Goal: Complete application form: Complete application form

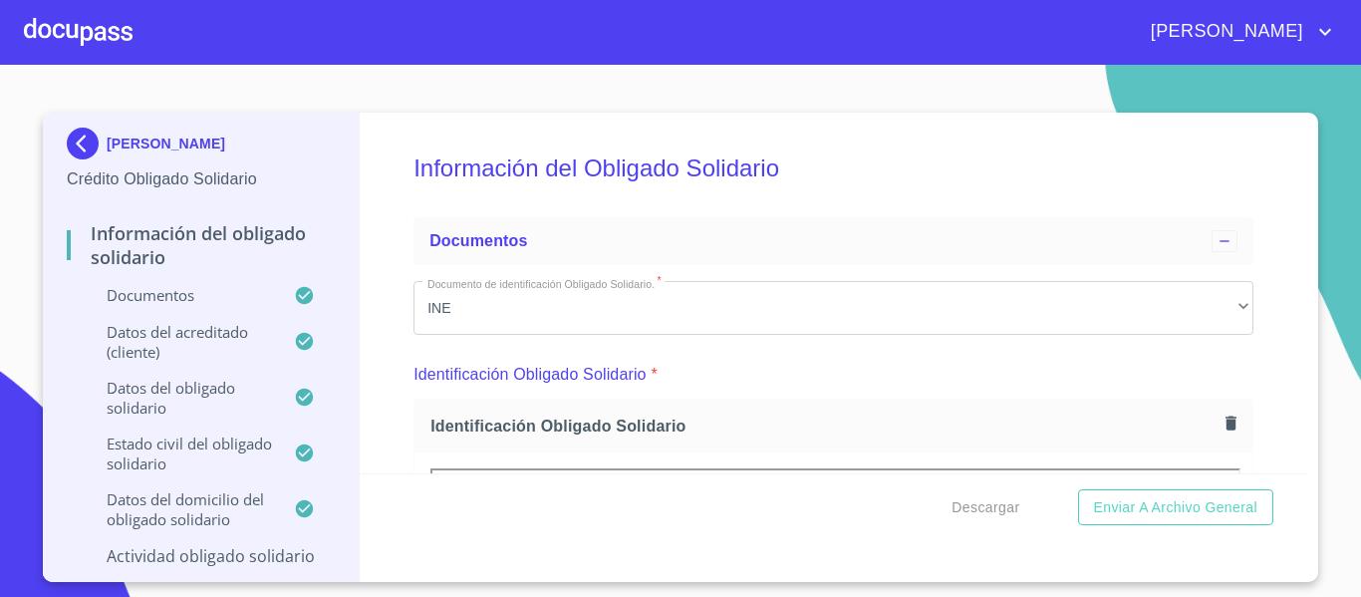
scroll to position [9665, 0]
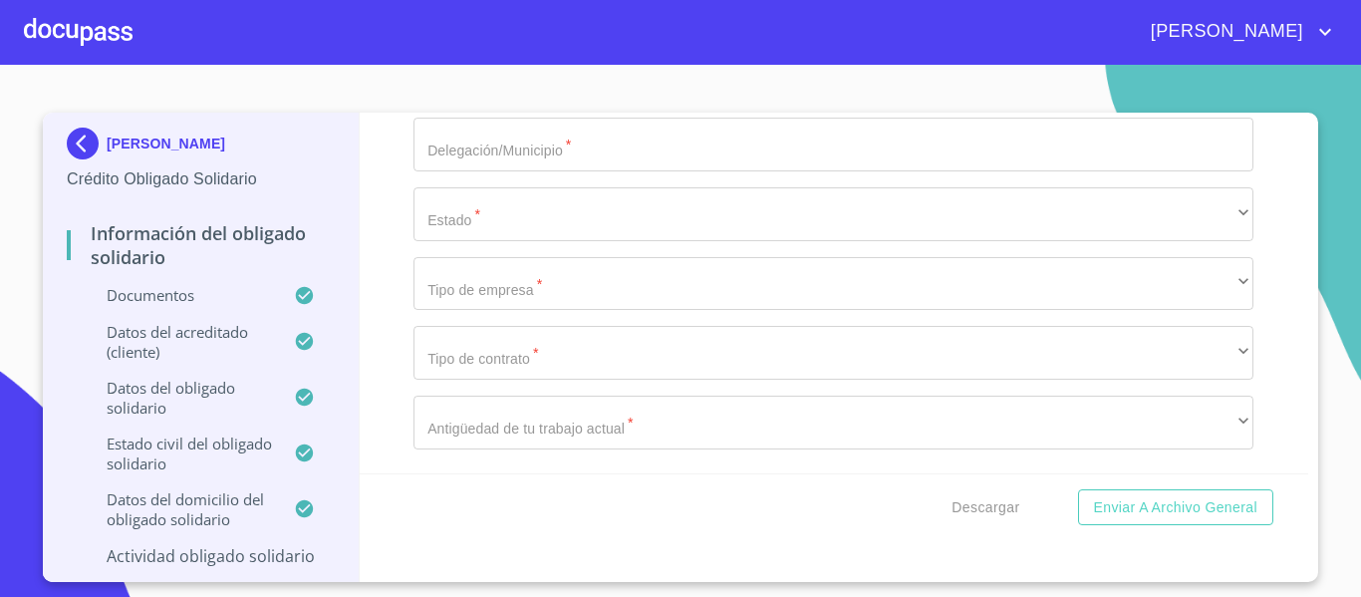
click at [83, 33] on div at bounding box center [78, 32] width 109 height 64
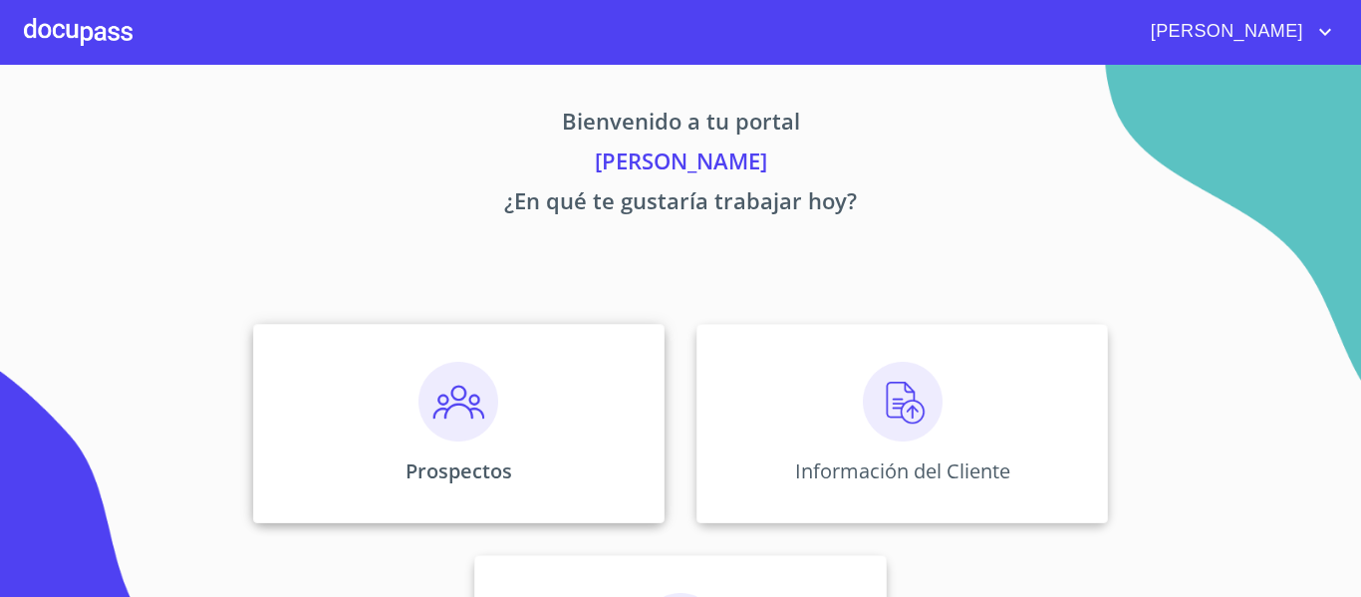
click at [466, 412] on img at bounding box center [458, 402] width 80 height 80
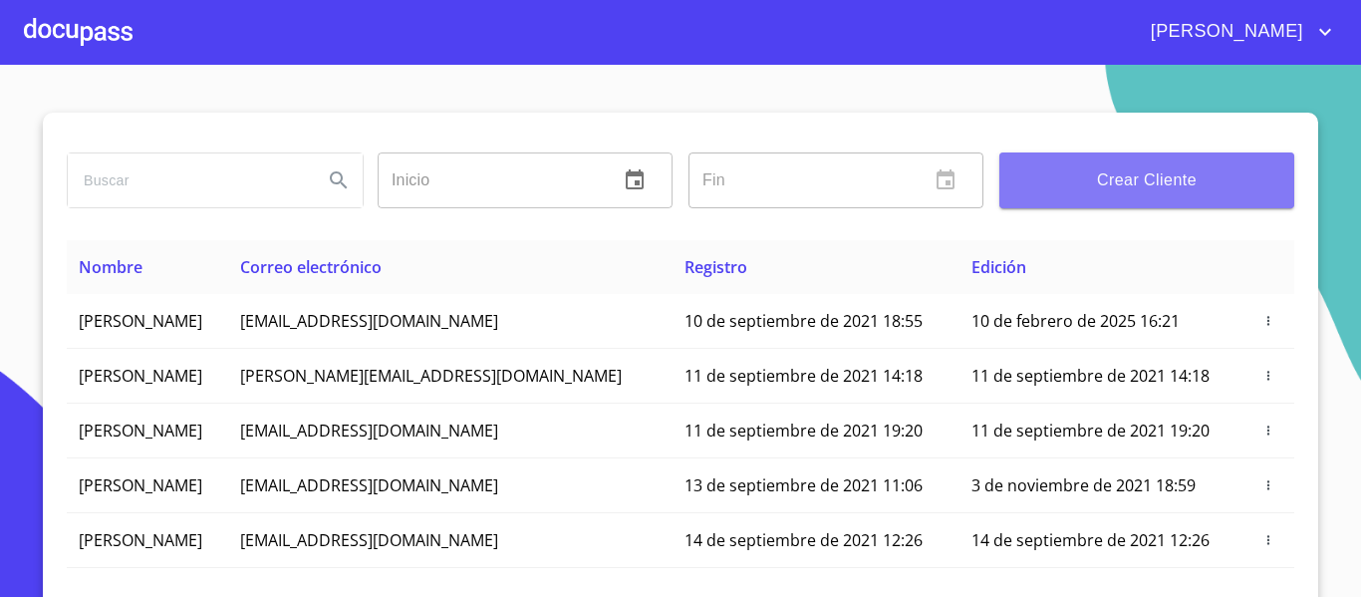
click at [1076, 188] on span "Crear Cliente" at bounding box center [1146, 180] width 263 height 28
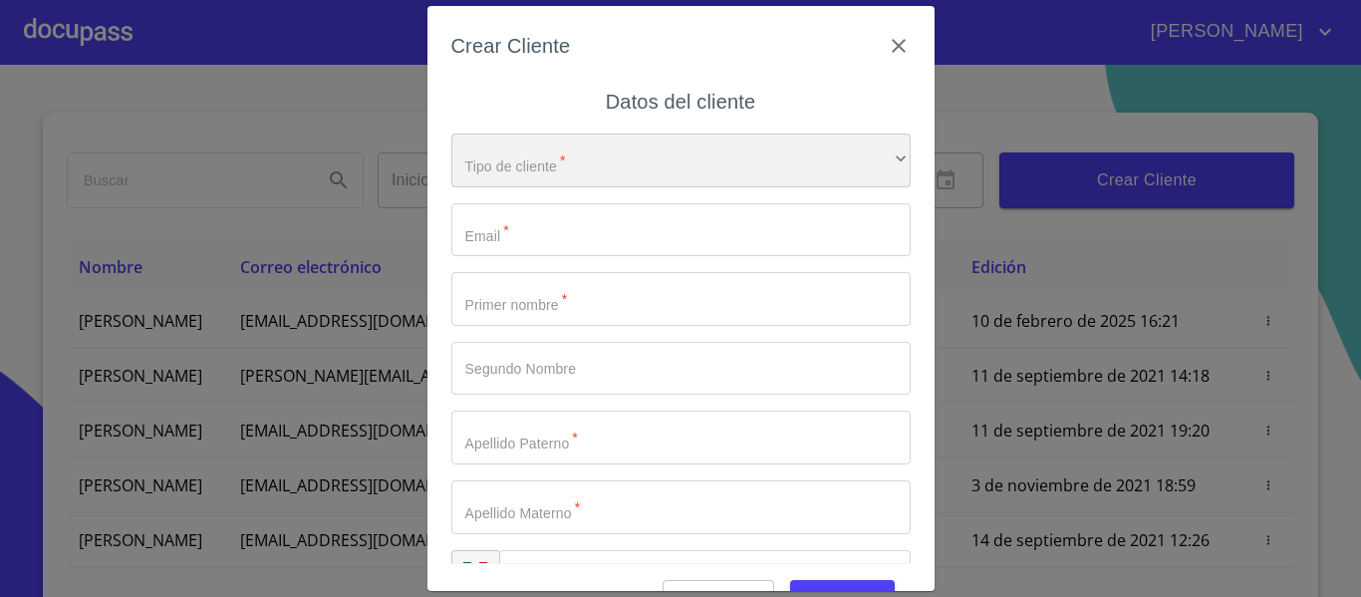
click at [506, 176] on div "​" at bounding box center [680, 160] width 459 height 54
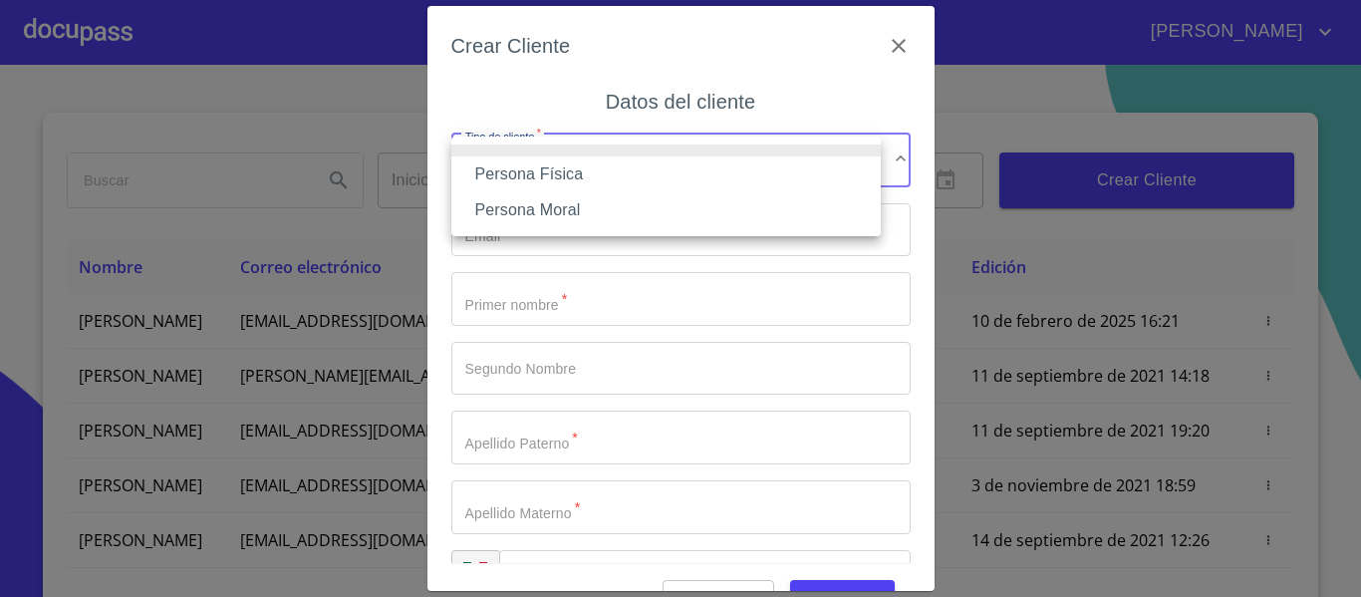
click at [524, 173] on li "Persona Física" at bounding box center [665, 174] width 429 height 36
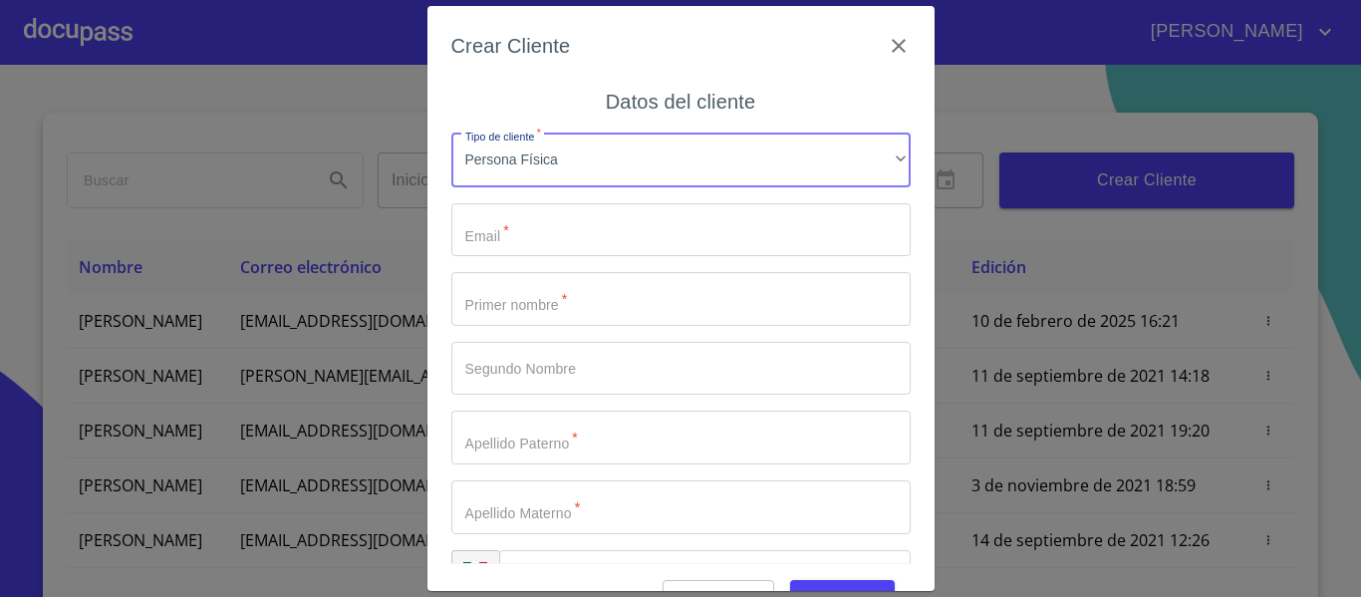
click at [519, 228] on input "Tipo de cliente   *" at bounding box center [680, 230] width 459 height 54
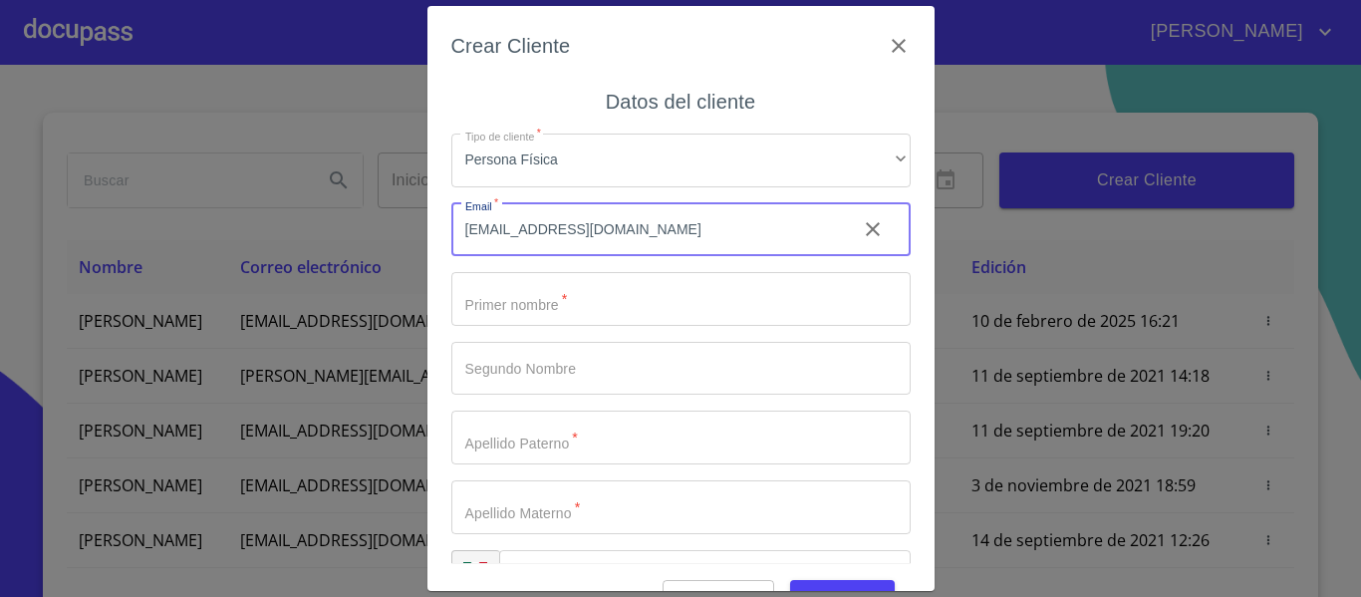
type input "[EMAIL_ADDRESS][DOMAIN_NAME]"
click at [514, 298] on input "Tipo de cliente   *" at bounding box center [680, 299] width 459 height 54
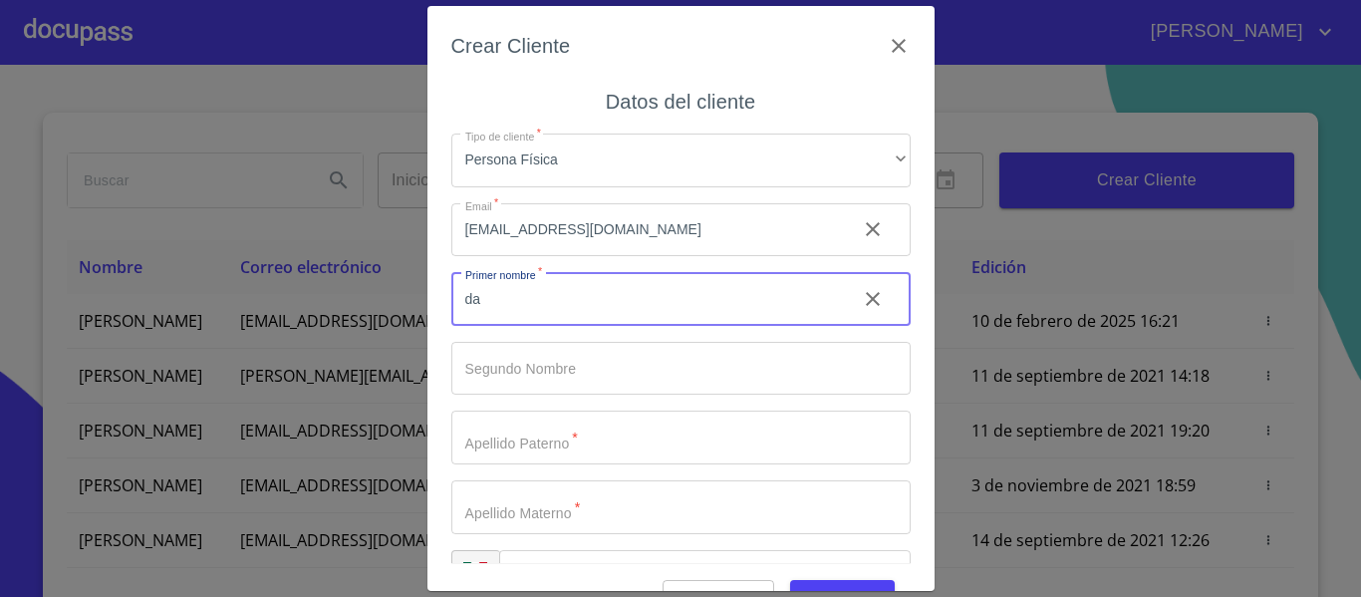
type input "d"
type input "[PERSON_NAME]"
click at [496, 375] on input "Tipo de cliente   *" at bounding box center [680, 369] width 459 height 54
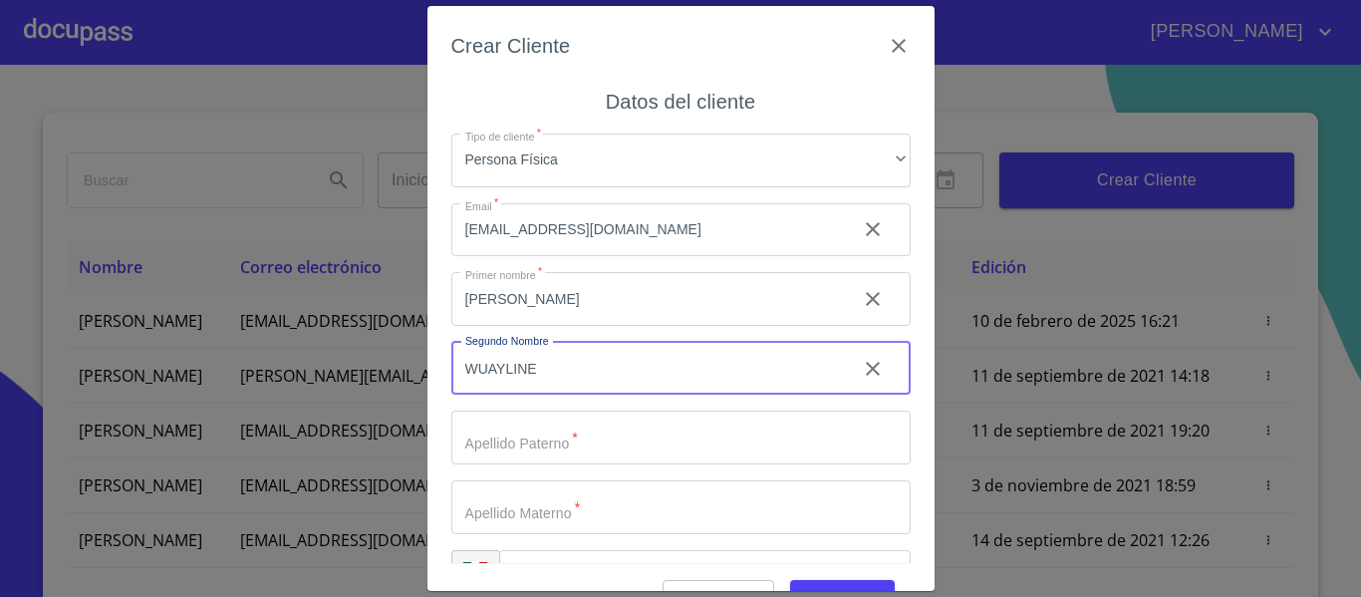
type input "WUAYLINE"
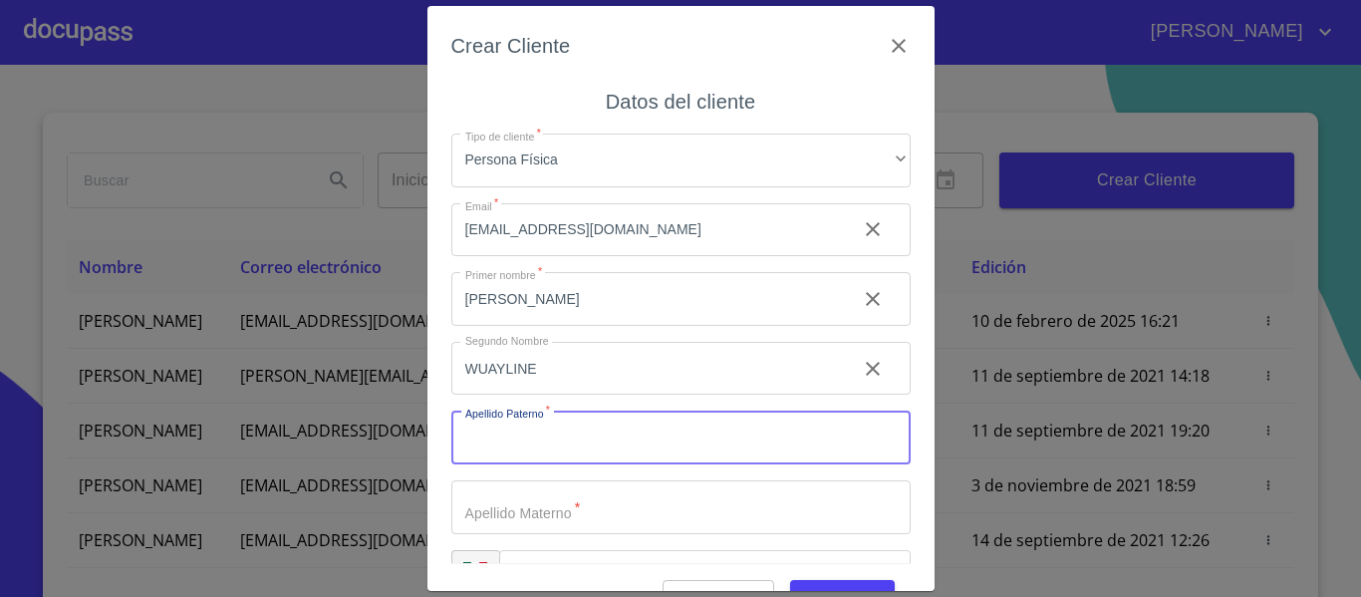
click at [528, 436] on input "Tipo de cliente   *" at bounding box center [680, 437] width 459 height 54
type input "[PERSON_NAME]"
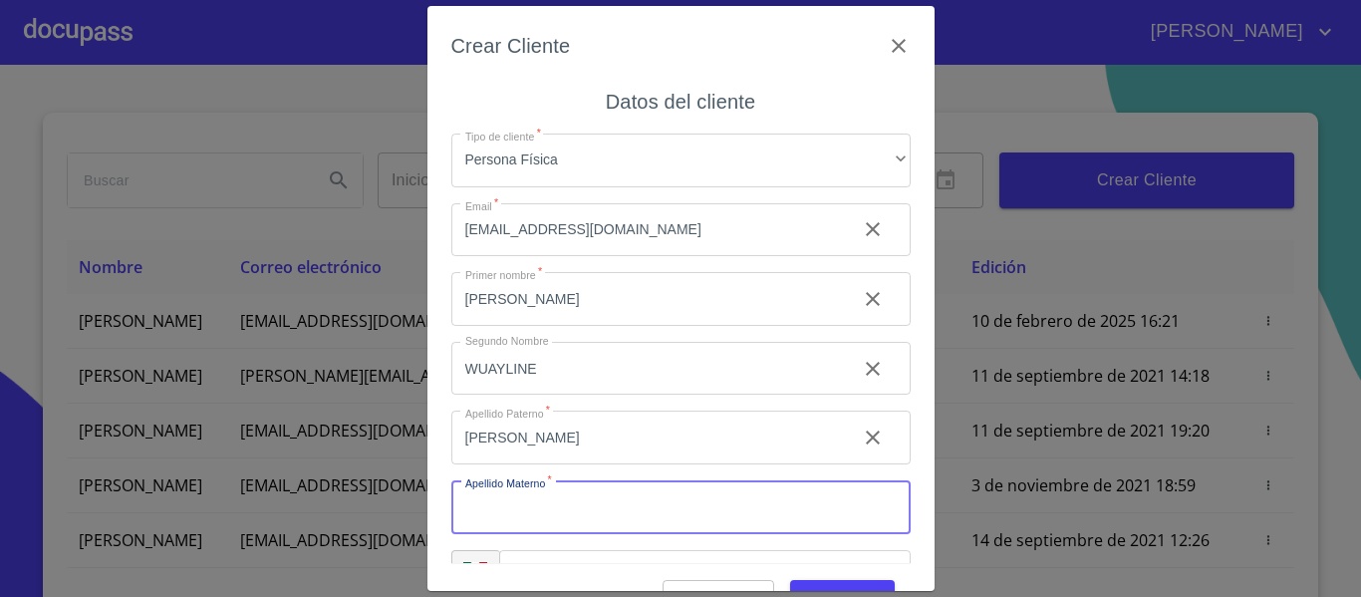
click at [515, 483] on input "Tipo de cliente   *" at bounding box center [680, 507] width 459 height 54
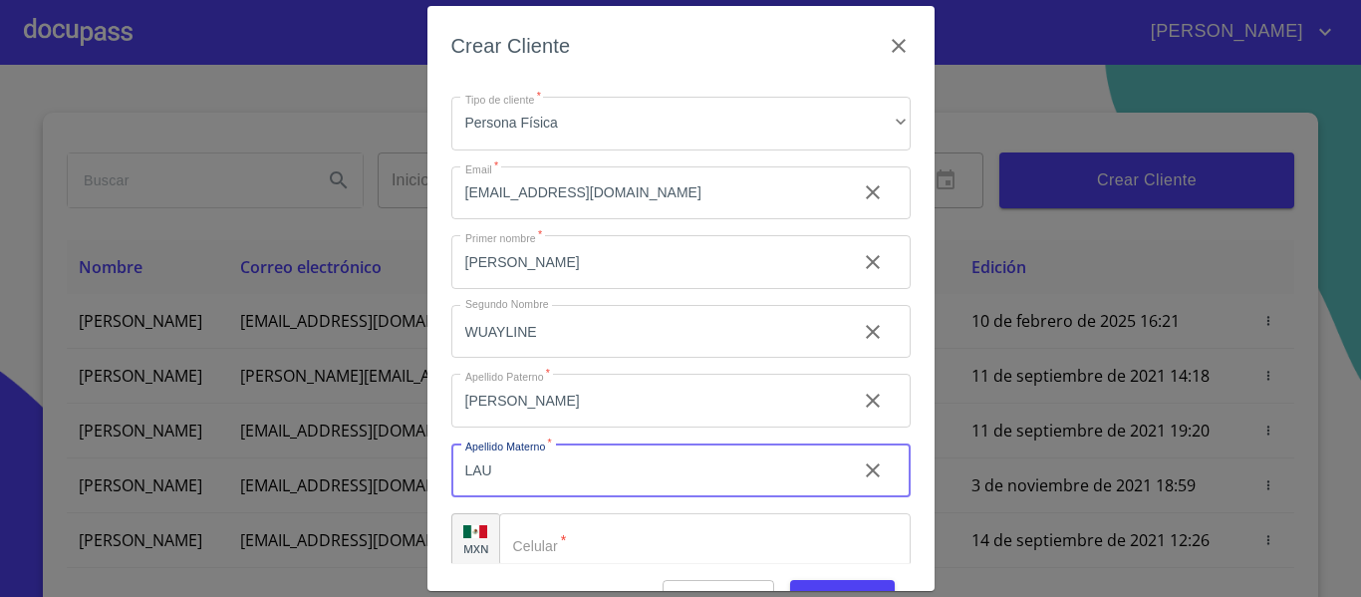
scroll to position [57, 0]
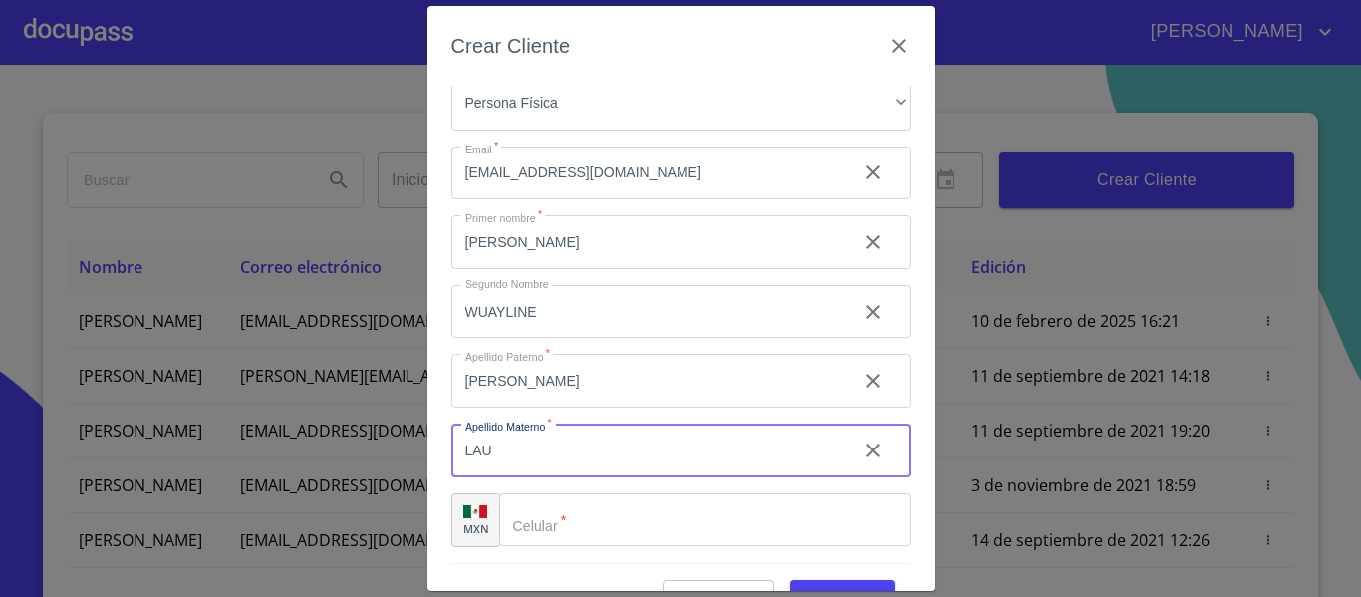
type input "LAU"
click at [534, 522] on div "​" at bounding box center [704, 520] width 411 height 54
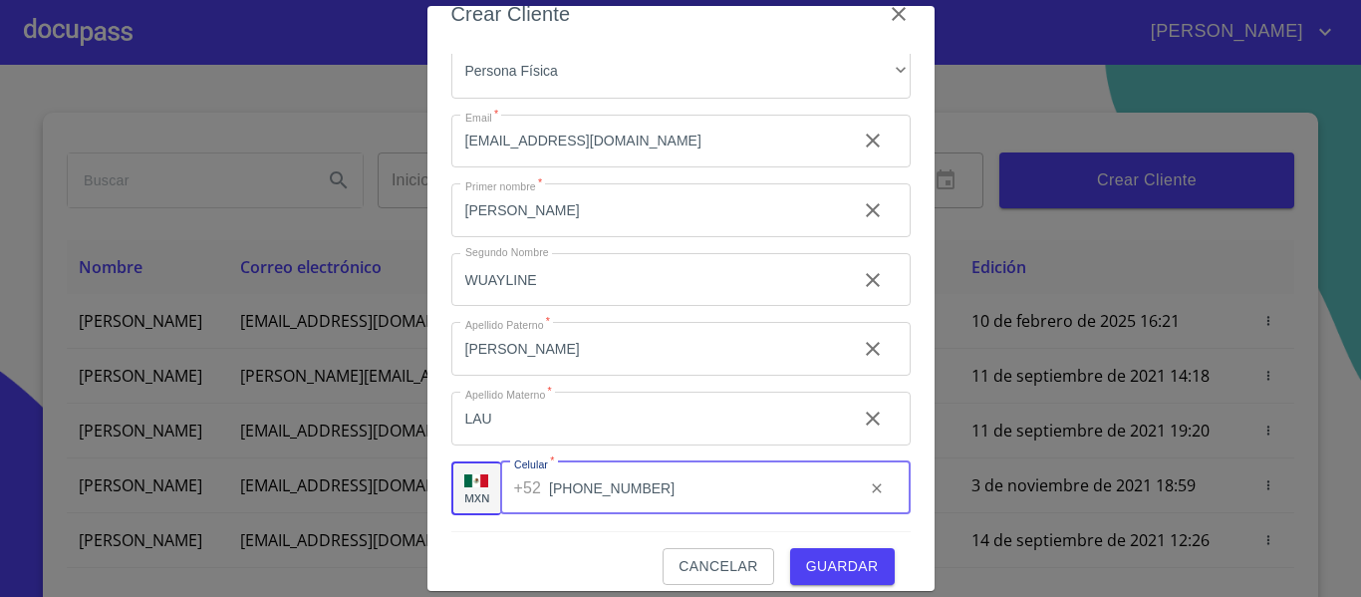
scroll to position [50, 0]
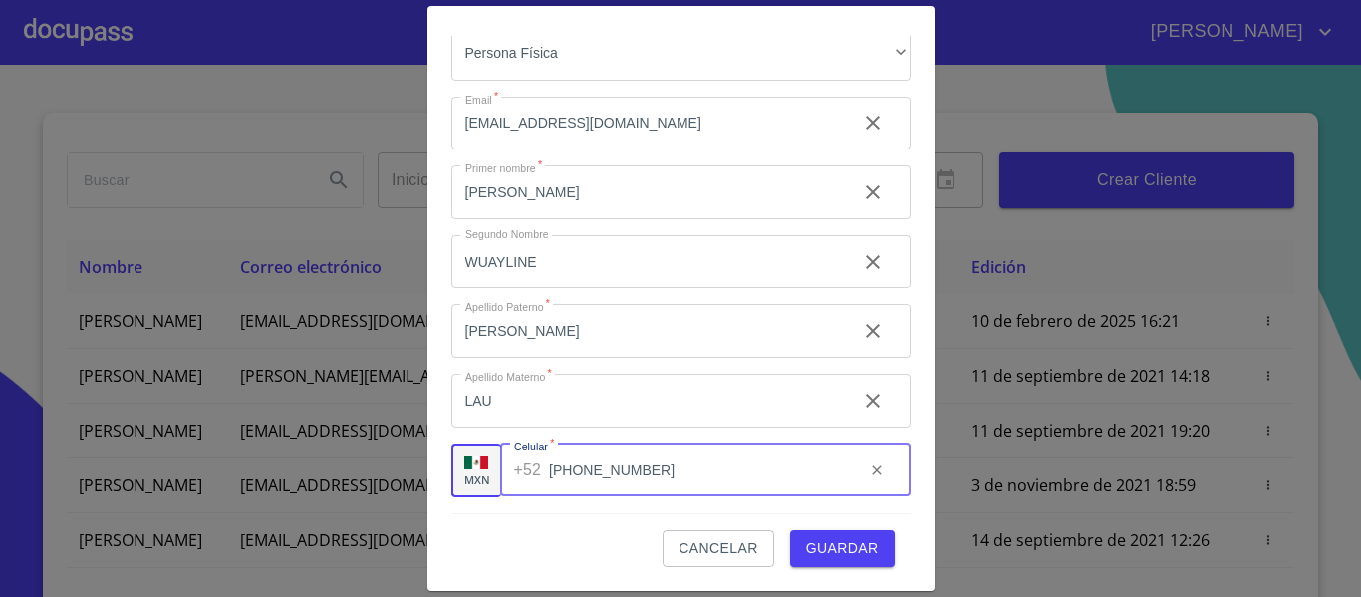
type input "[PHONE_NUMBER]"
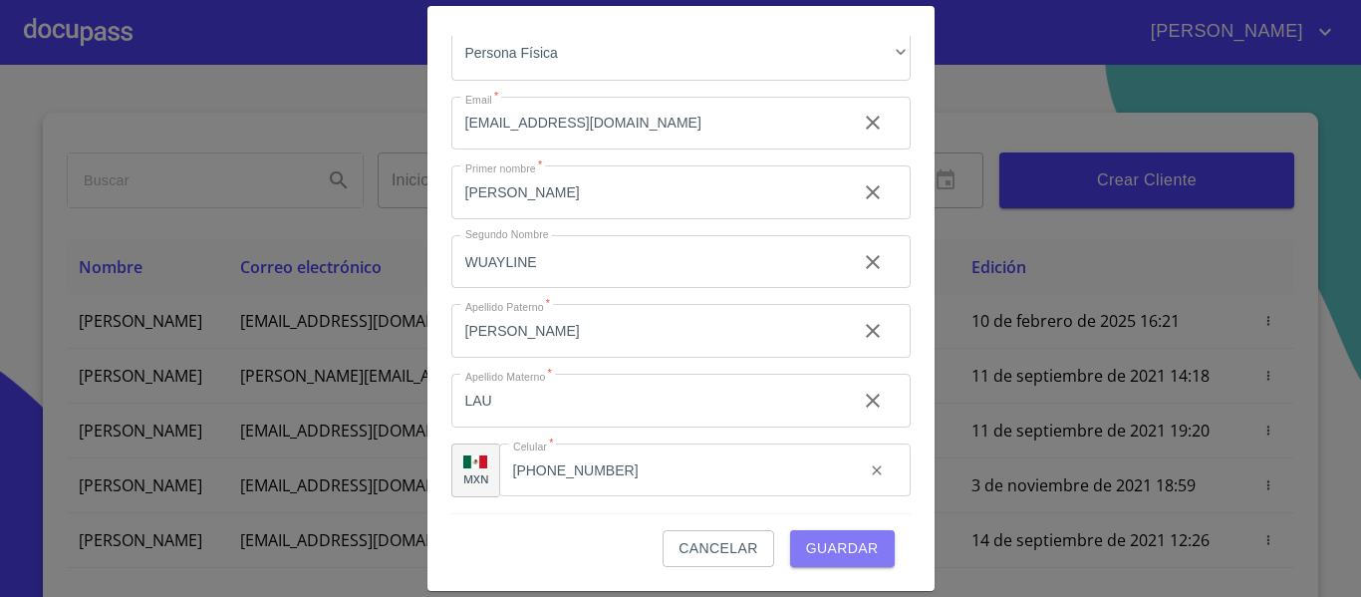
click at [820, 543] on span "Guardar" at bounding box center [842, 548] width 73 height 25
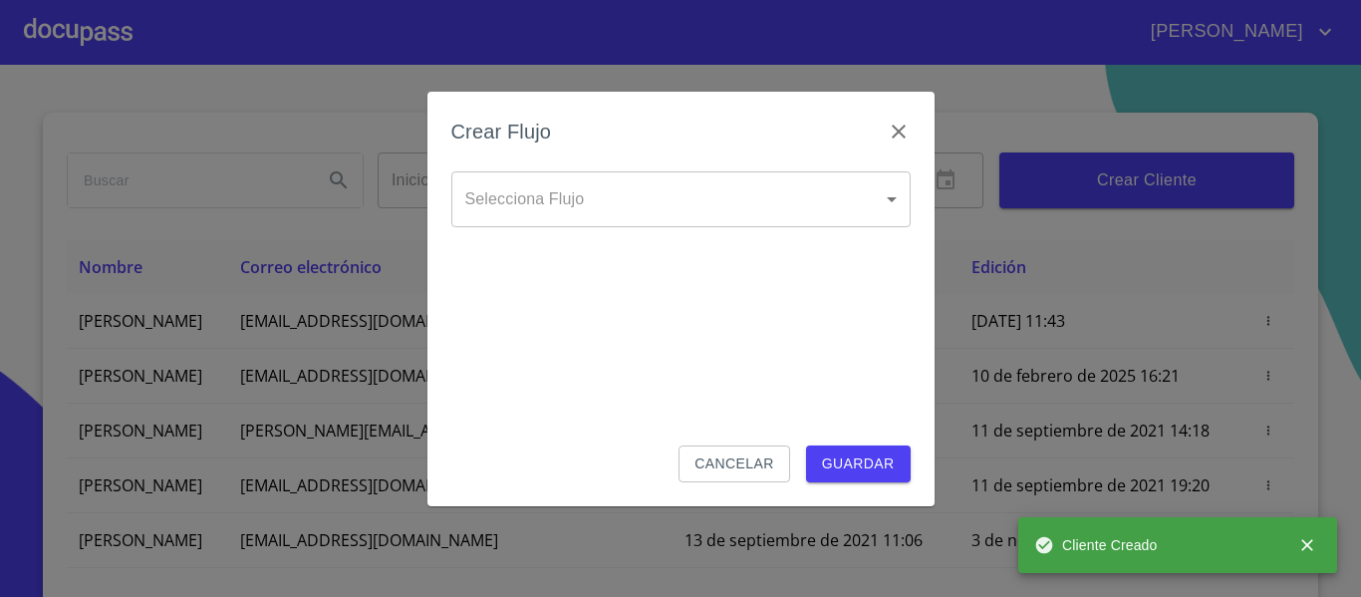
click at [666, 183] on body "[PERSON_NAME] ​ Fin ​ Crear Cliente Nombre Correo electrónico Registro Edición …" at bounding box center [680, 298] width 1361 height 597
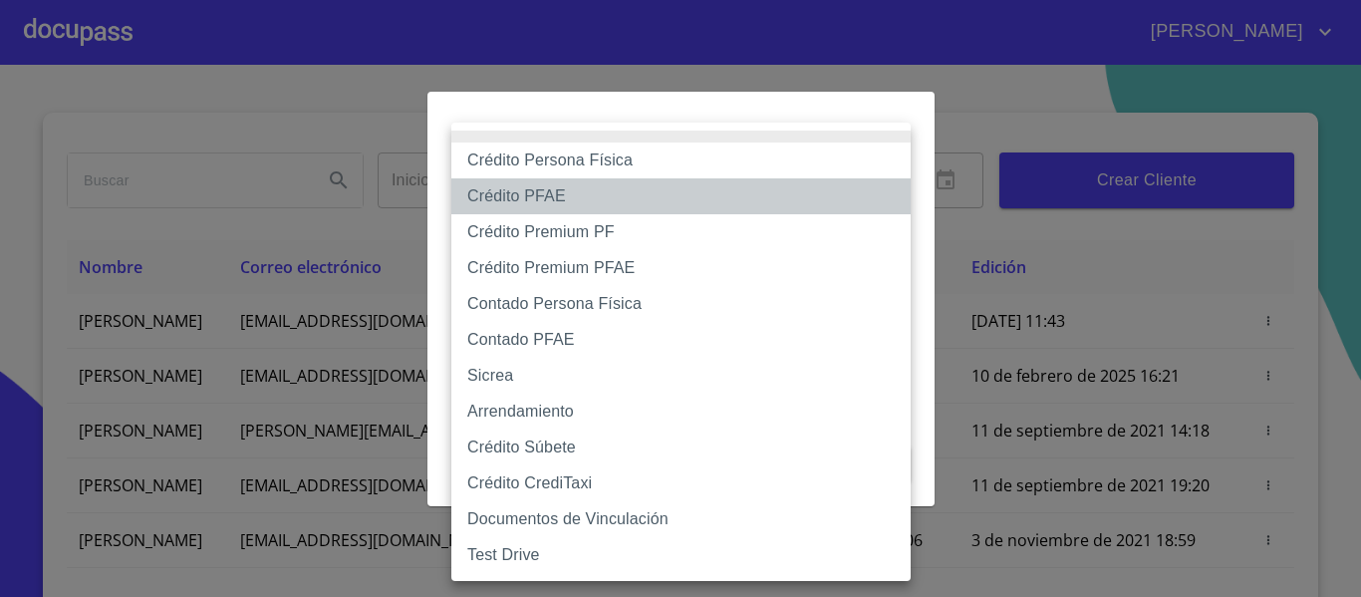
click at [563, 194] on li "Crédito PFAE" at bounding box center [680, 196] width 459 height 36
type input "60bfa0150d9865ccc24afd7c"
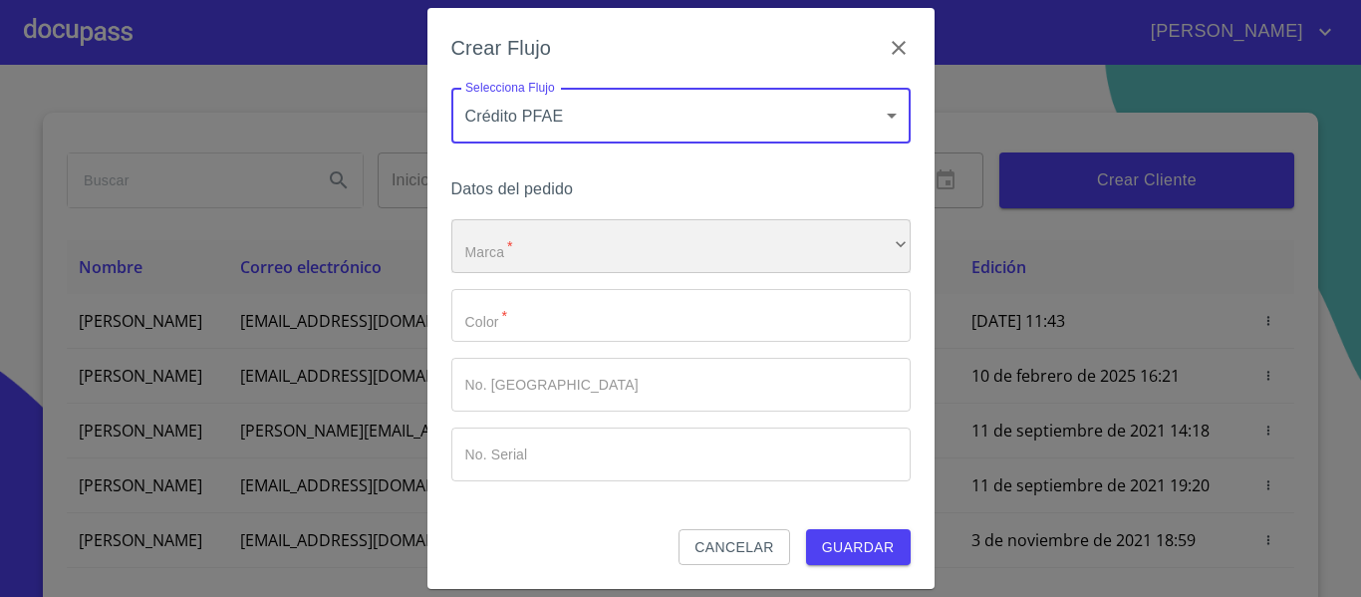
click at [539, 247] on div "​" at bounding box center [680, 246] width 459 height 54
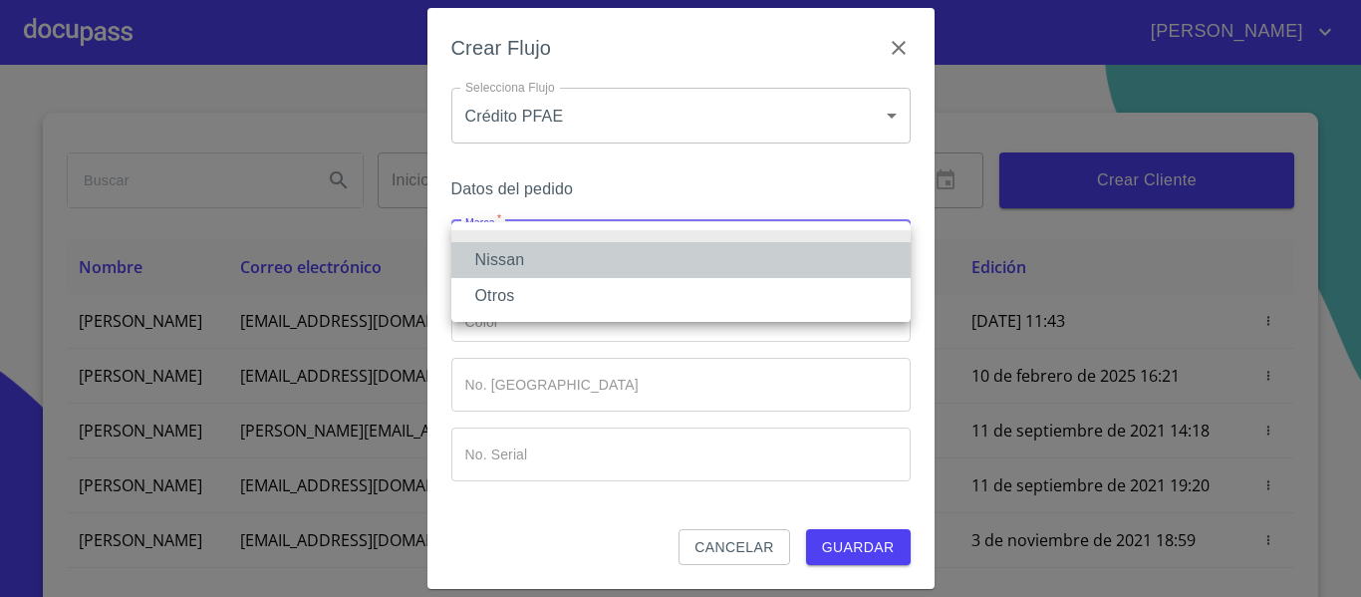
click at [527, 252] on li "Nissan" at bounding box center [680, 260] width 459 height 36
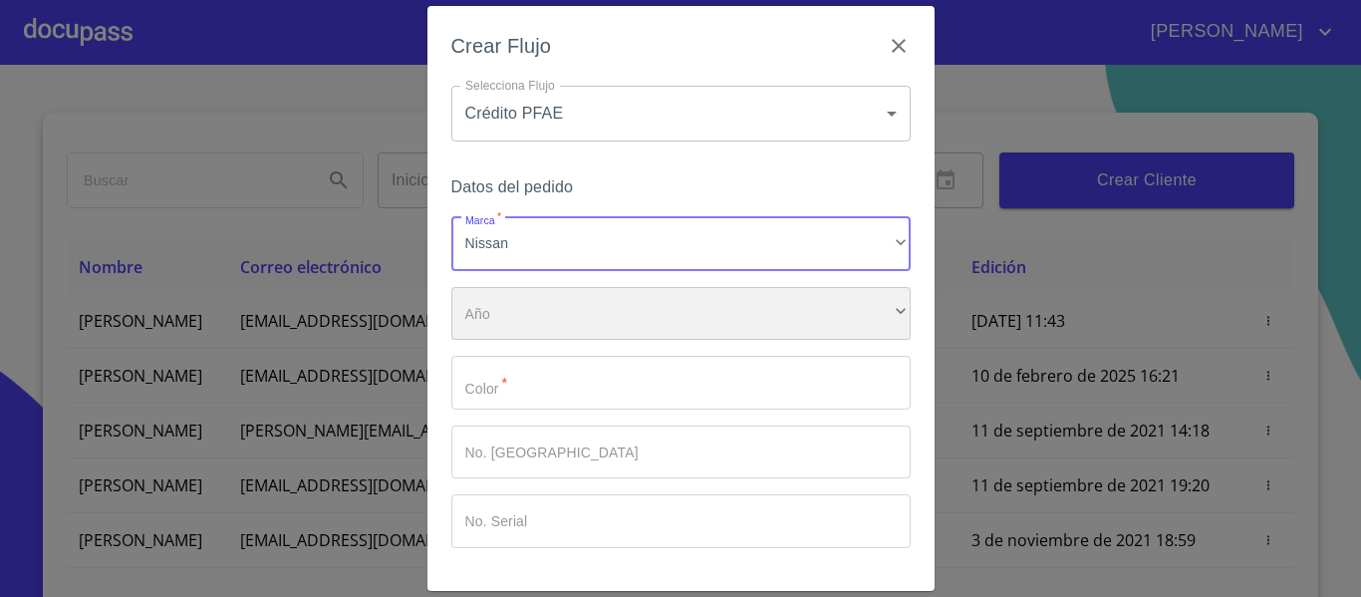
click at [534, 306] on div "​" at bounding box center [680, 314] width 459 height 54
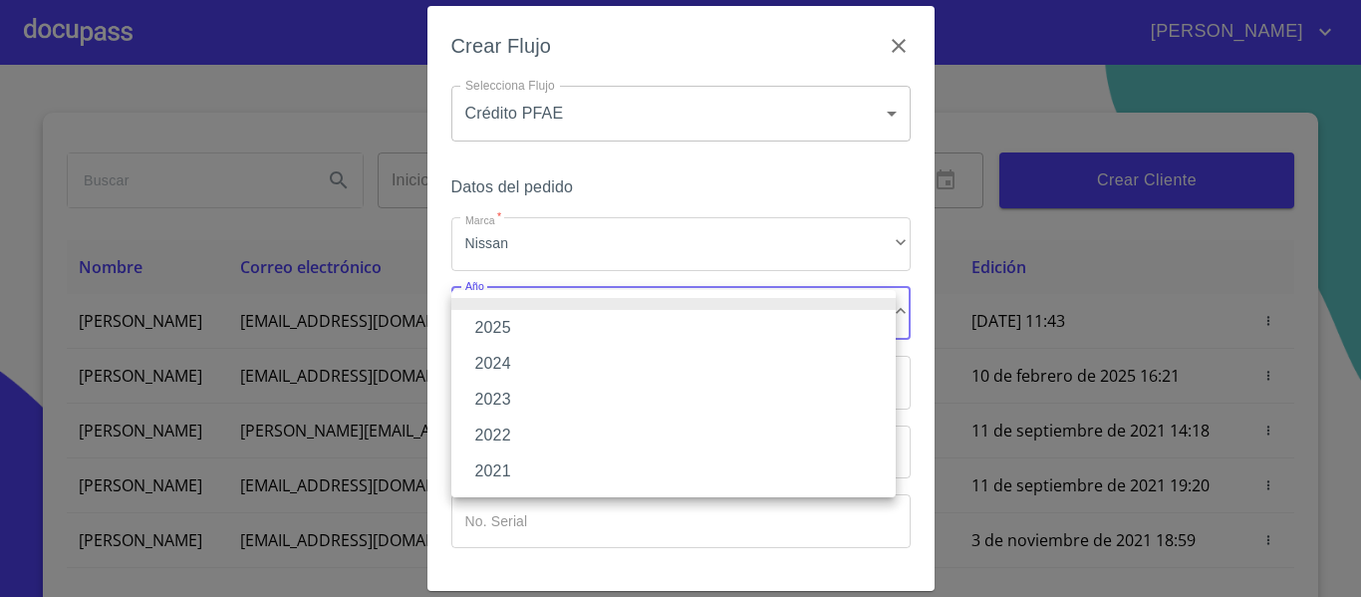
click at [514, 324] on li "2025" at bounding box center [673, 328] width 444 height 36
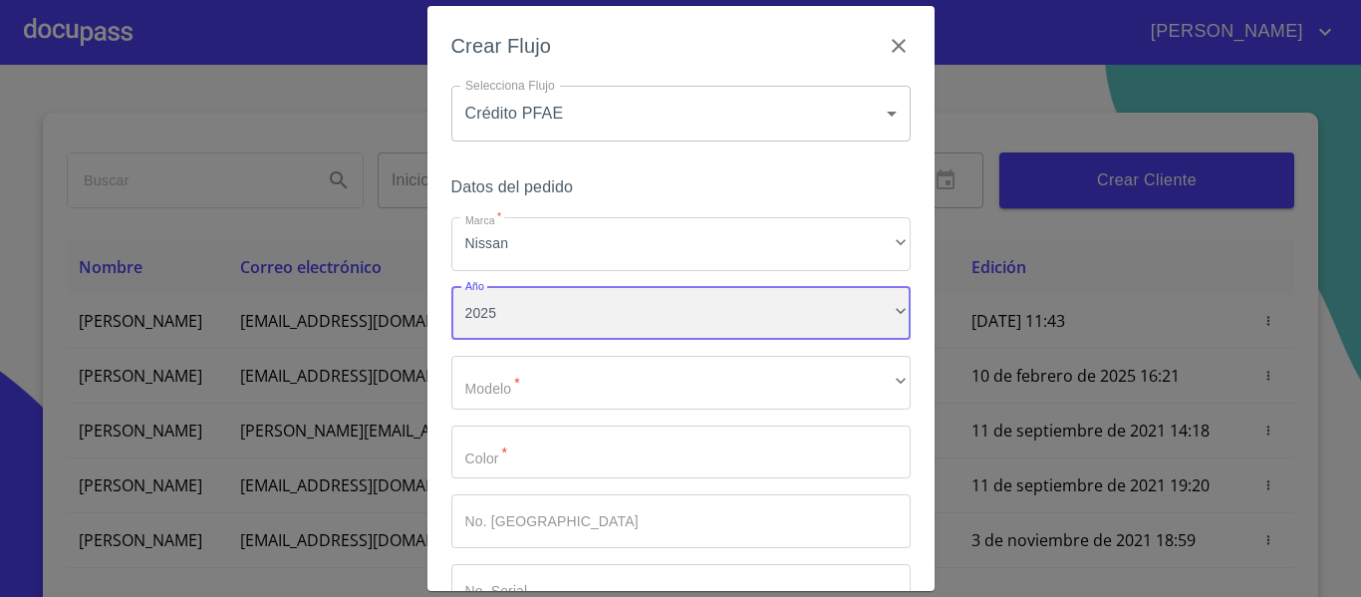
scroll to position [100, 0]
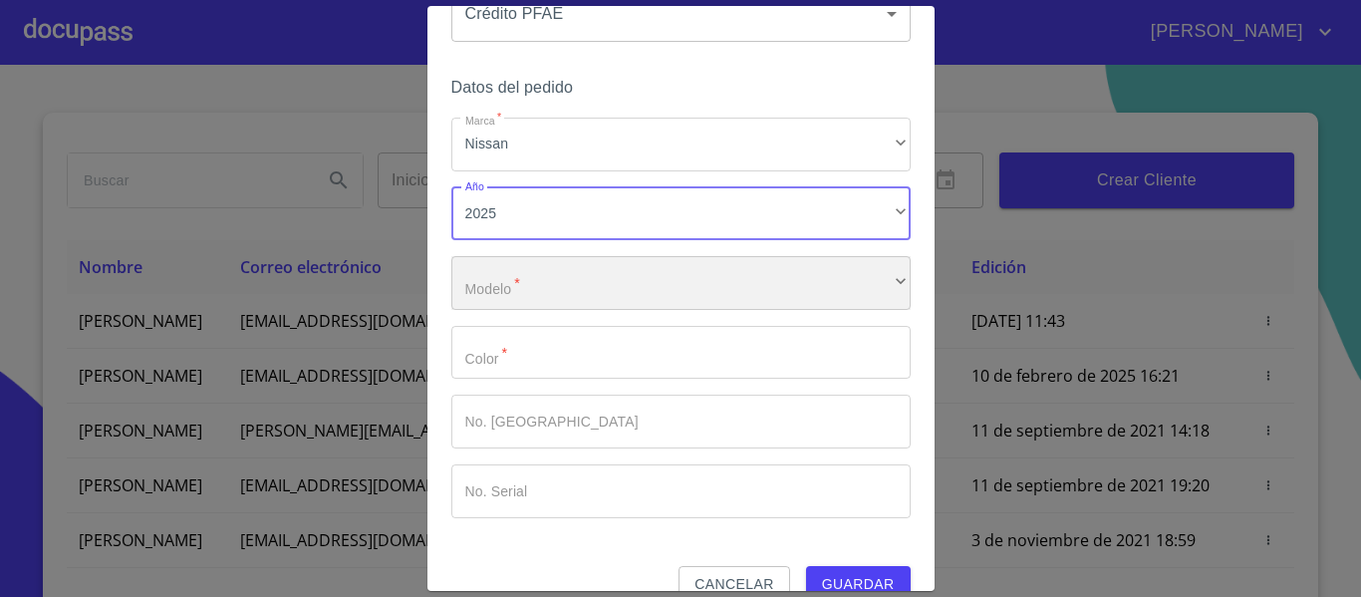
click at [532, 288] on div "​" at bounding box center [680, 283] width 459 height 54
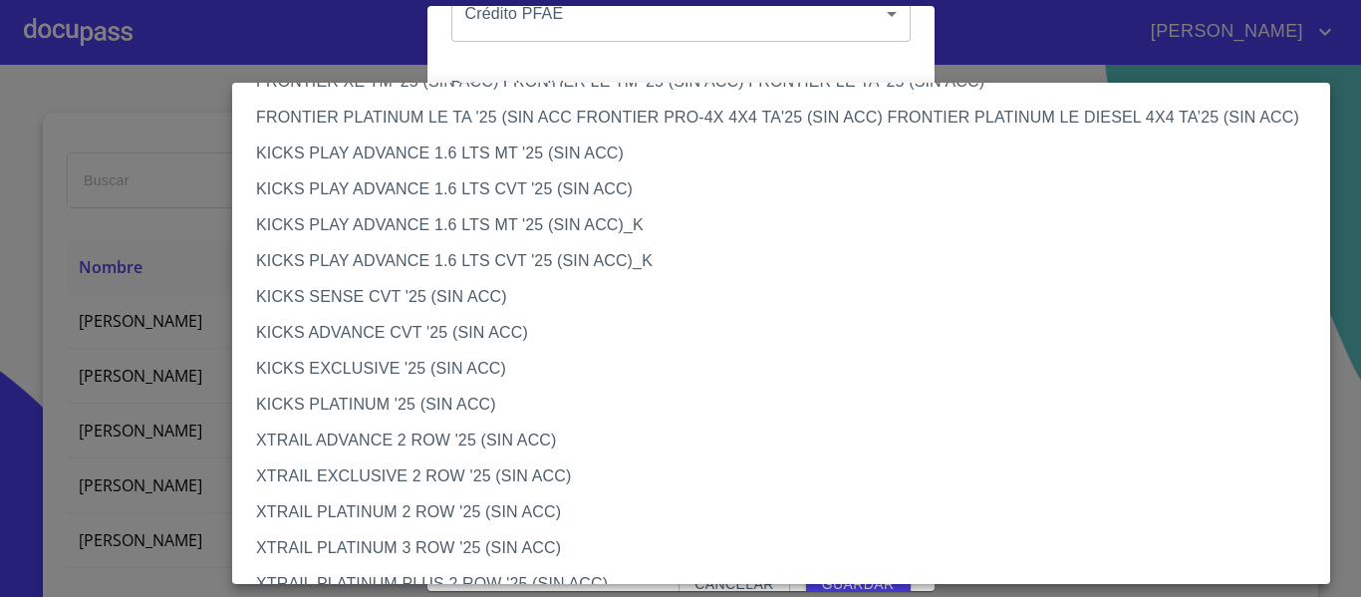
scroll to position [1678, 0]
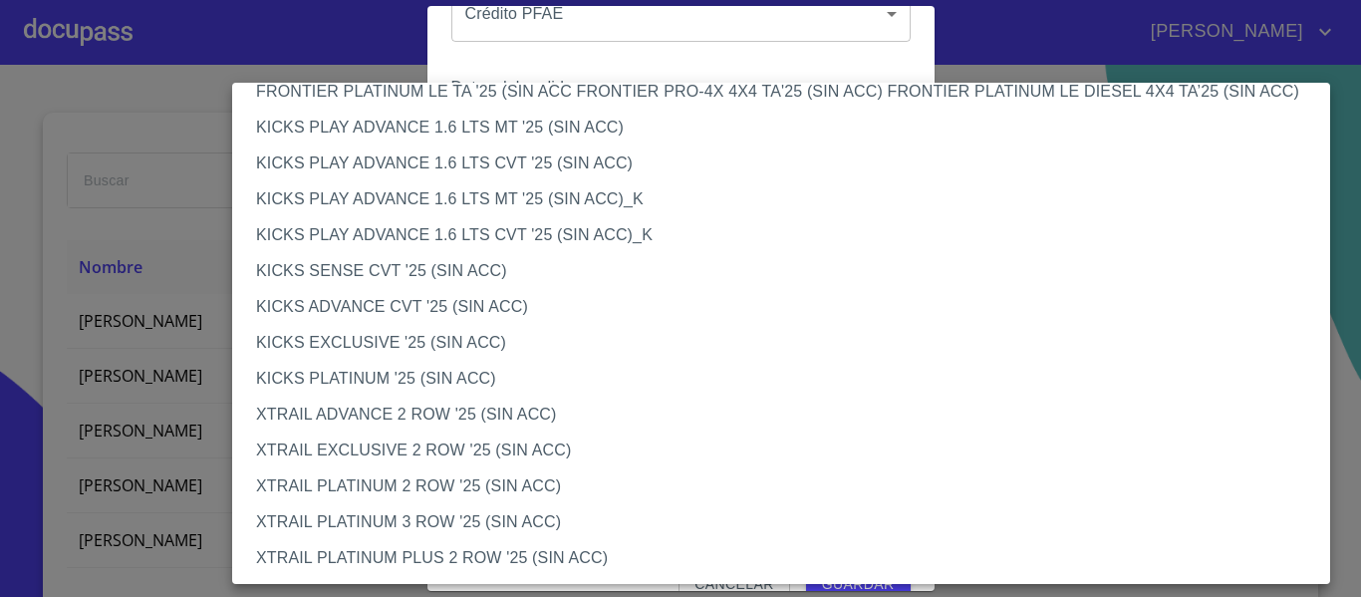
click at [368, 434] on li "XTRAIL EXCLUSIVE 2 ROW '25 (SIN ACC)" at bounding box center [788, 450] width 1113 height 36
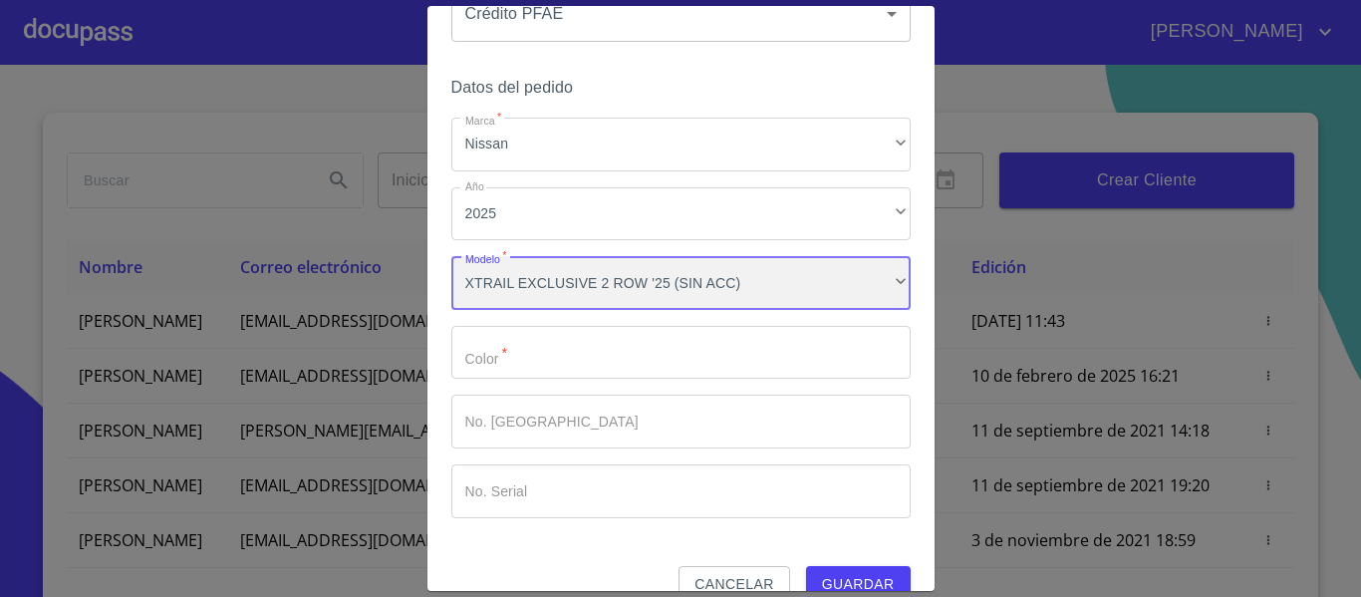
scroll to position [1677, 0]
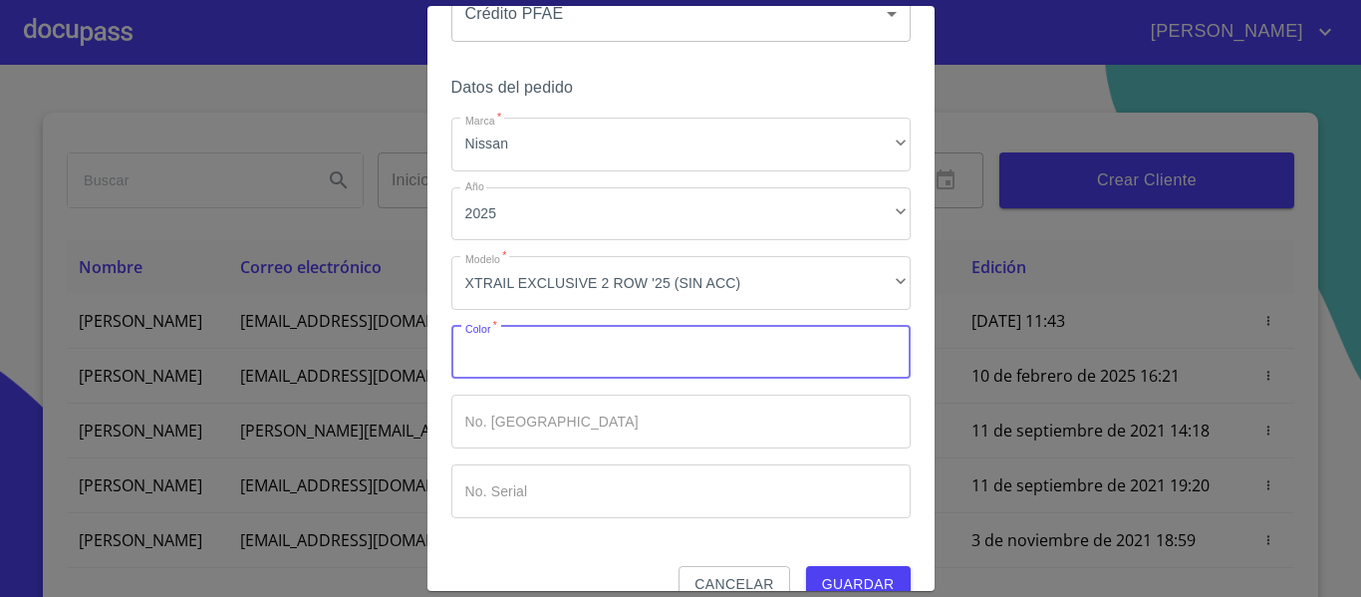
click at [595, 358] on input "Marca   *" at bounding box center [680, 353] width 459 height 54
type input "GRIS VOLCANICO"
click at [557, 399] on input "Marca   *" at bounding box center [680, 421] width 459 height 54
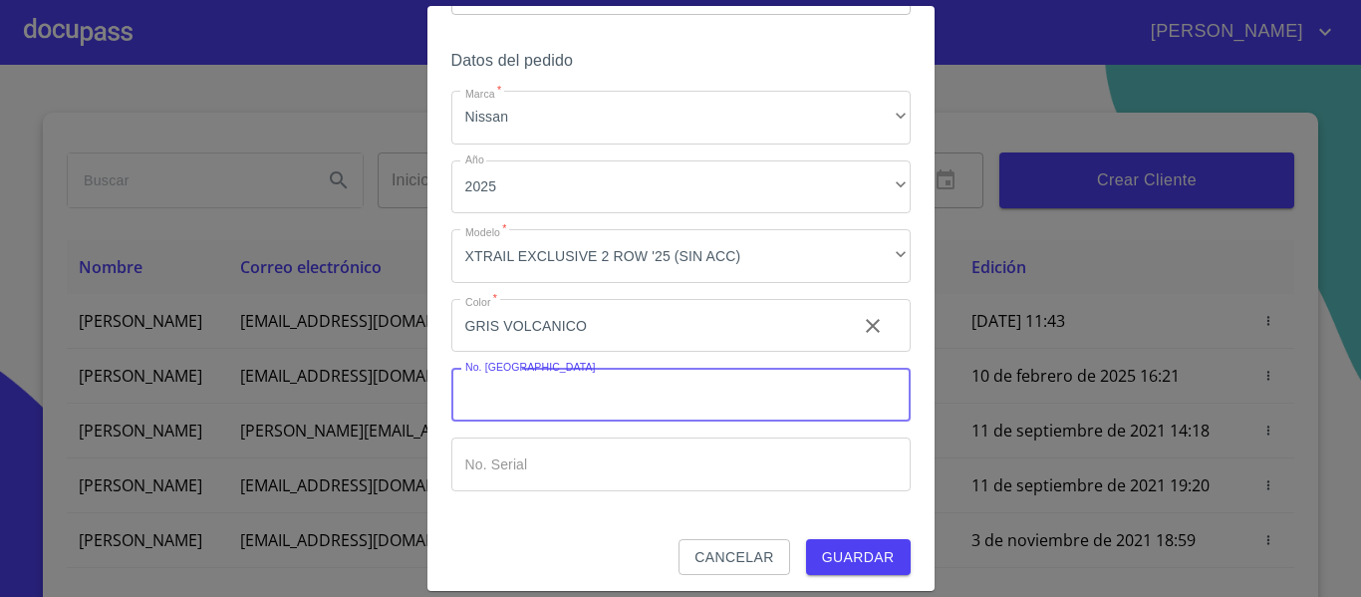
scroll to position [134, 0]
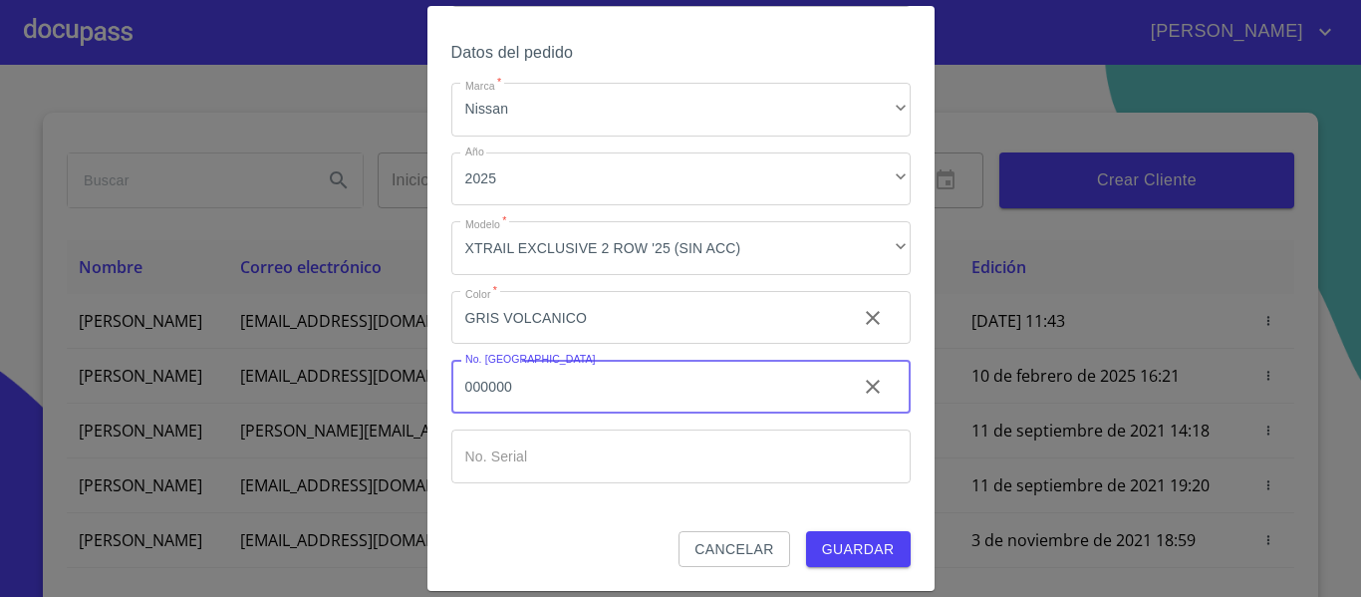
type input "000000"
click at [544, 450] on input "Marca   *" at bounding box center [680, 456] width 459 height 54
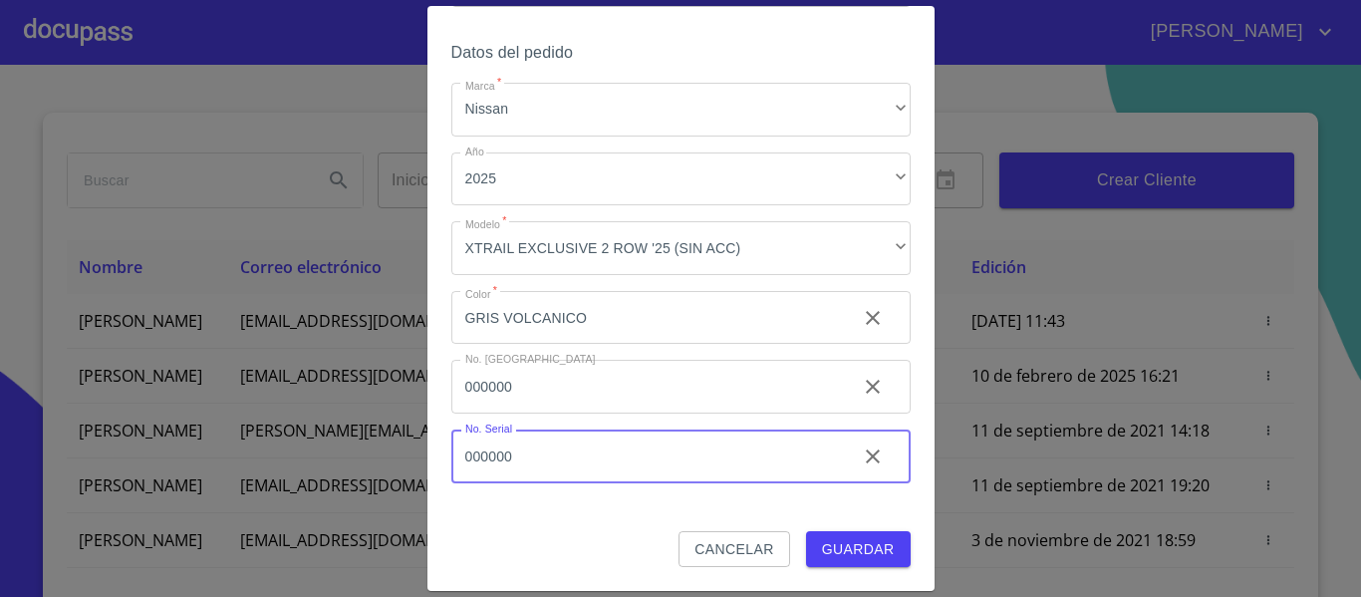
type input "000000"
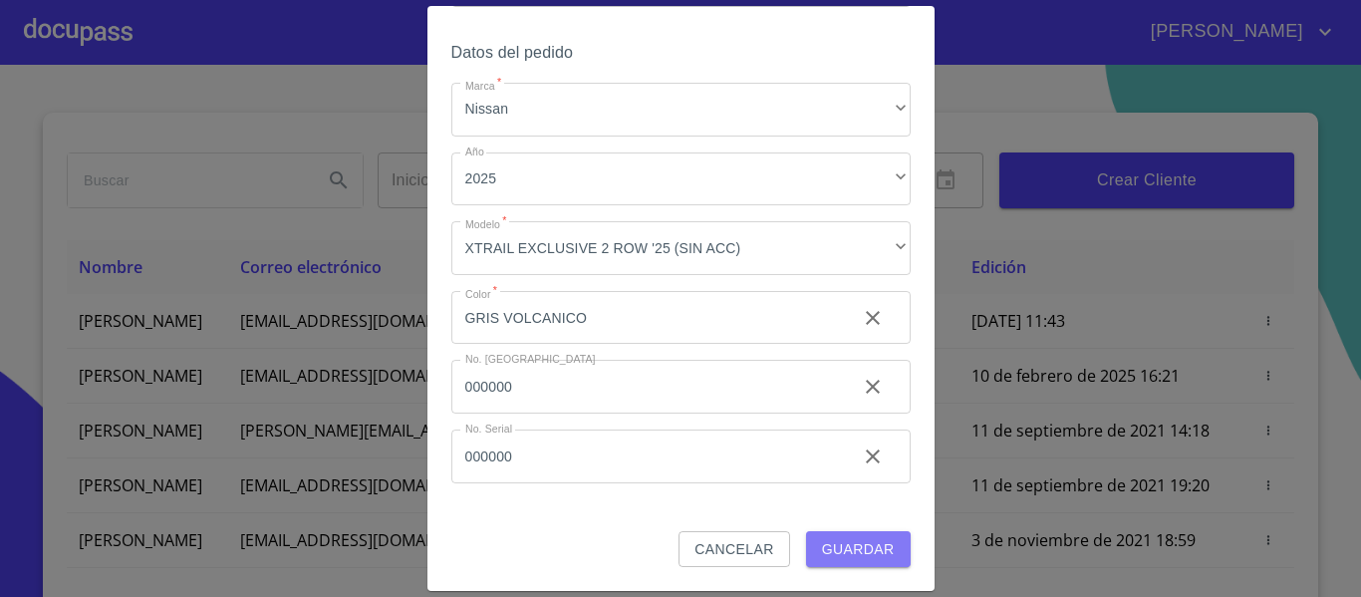
click at [828, 551] on span "Guardar" at bounding box center [858, 549] width 73 height 25
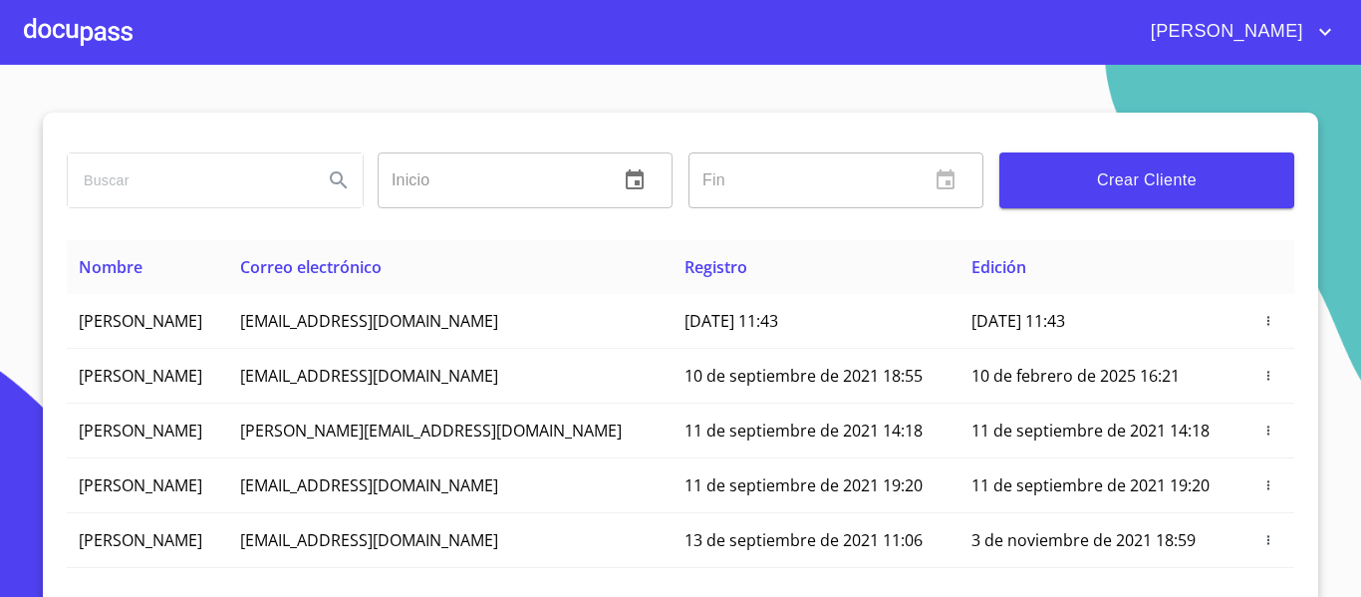
click at [91, 49] on div at bounding box center [78, 32] width 109 height 64
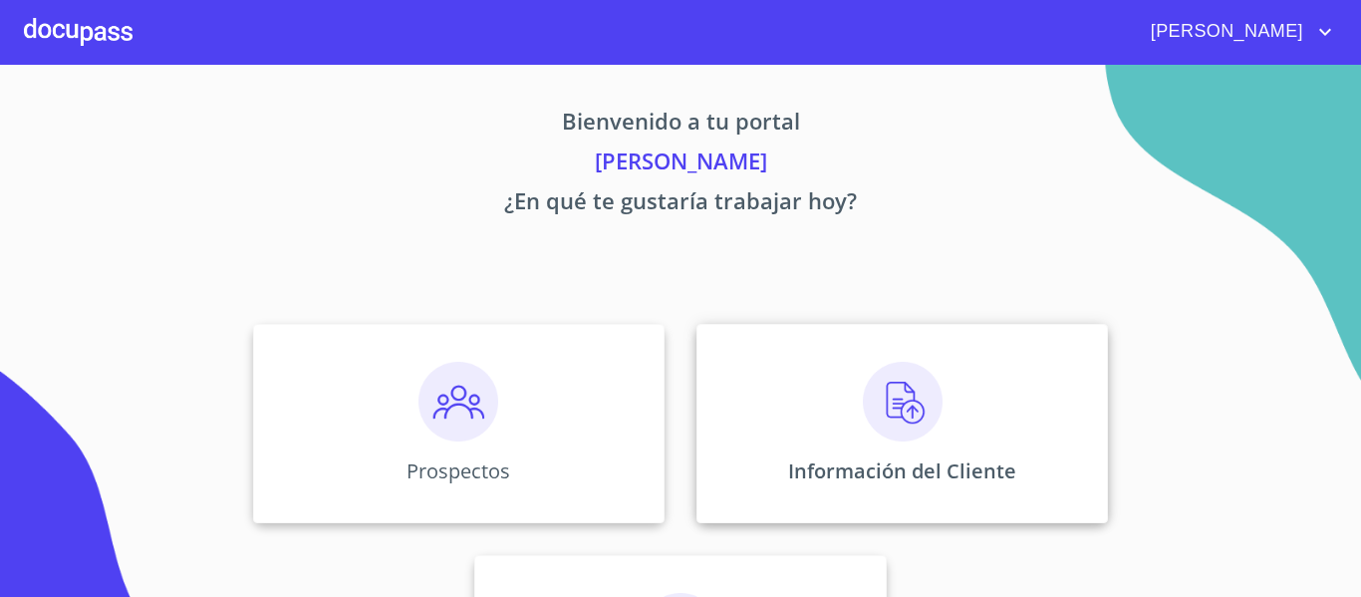
click at [897, 412] on img at bounding box center [903, 402] width 80 height 80
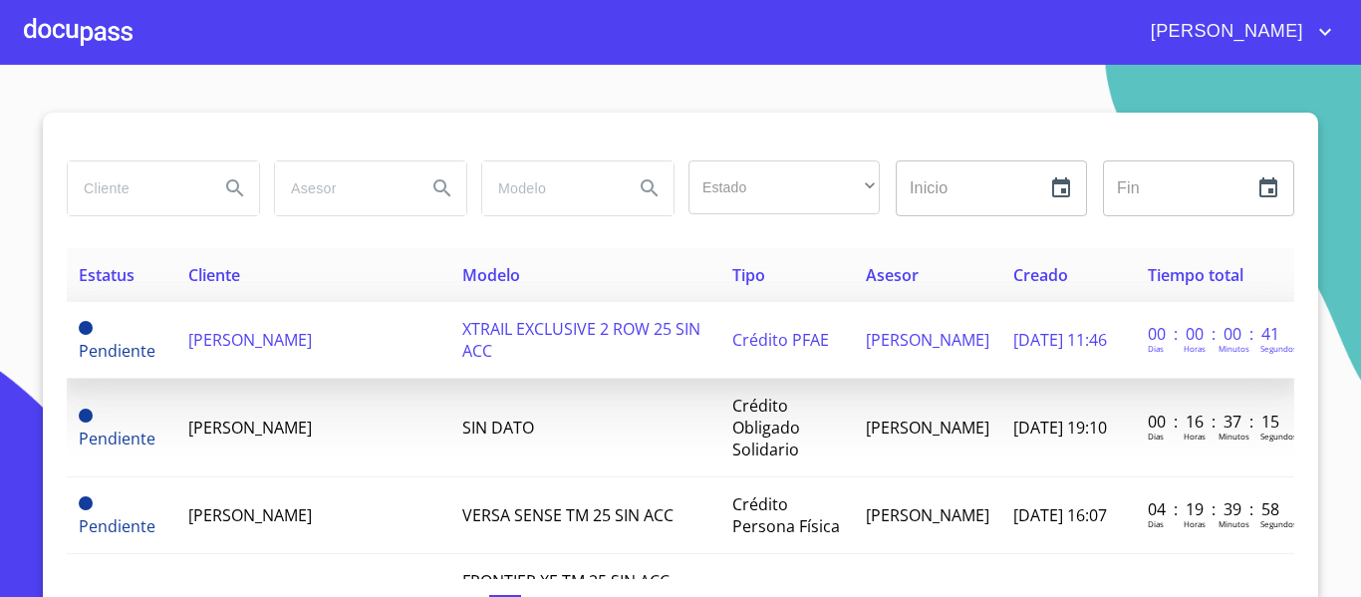
click at [253, 329] on span "[PERSON_NAME]" at bounding box center [250, 340] width 124 height 22
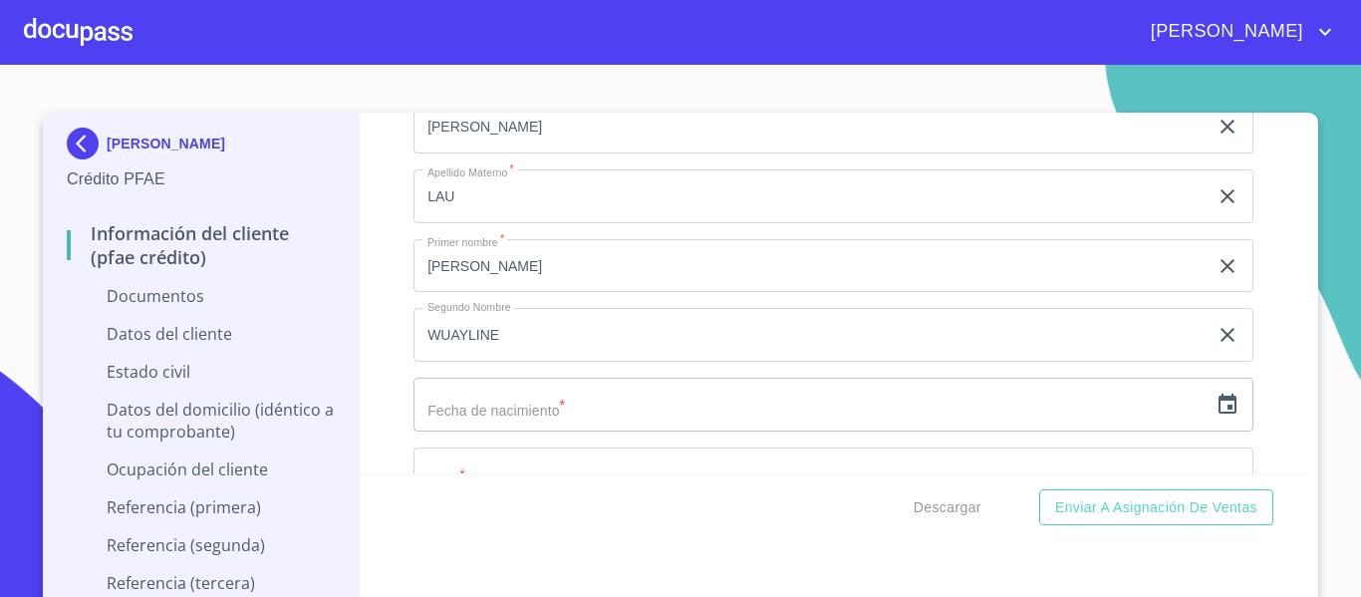
scroll to position [2689, 0]
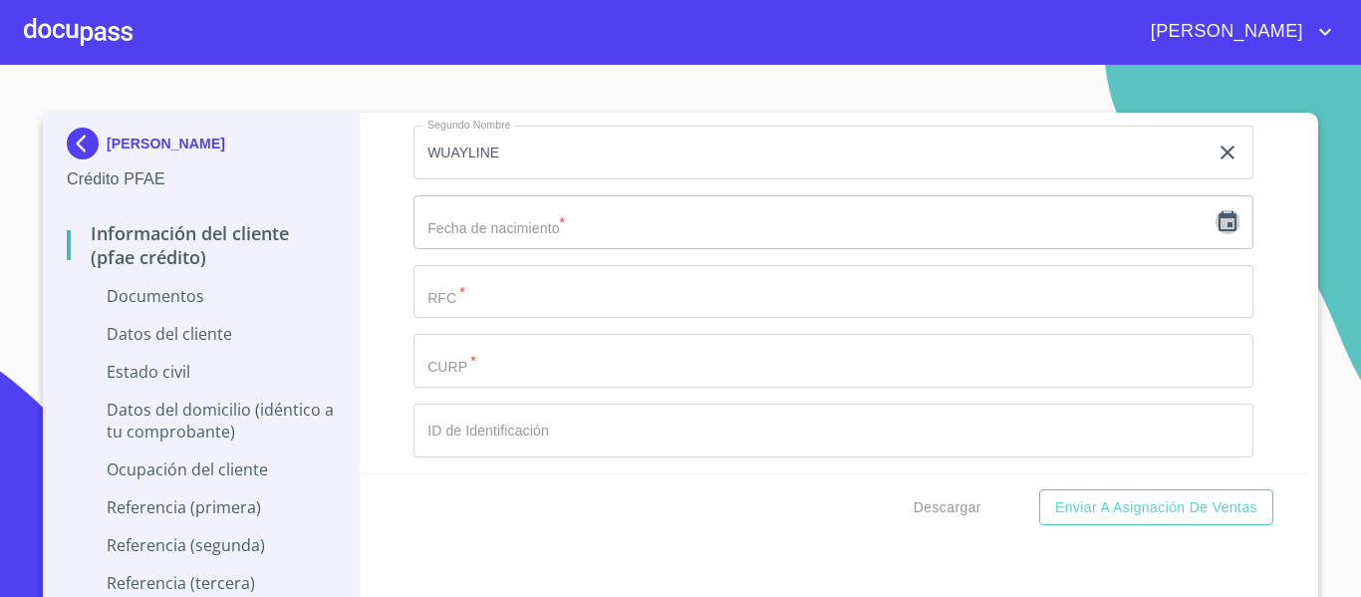
click at [1215, 228] on icon "button" at bounding box center [1227, 222] width 24 height 24
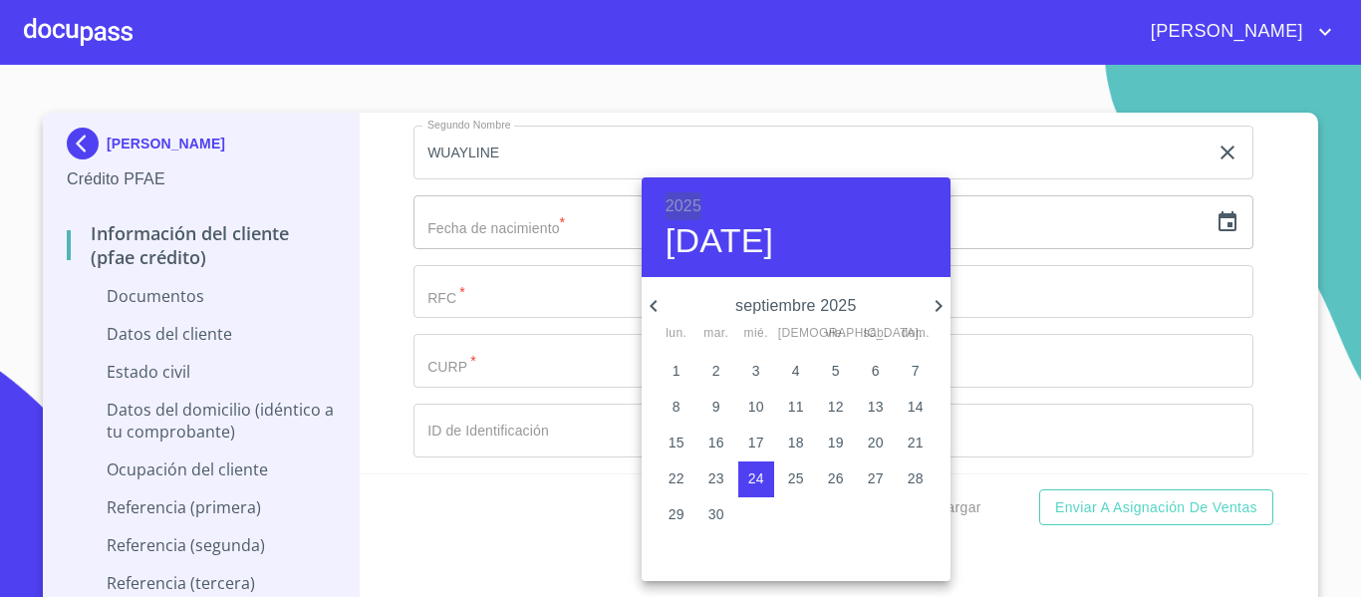
click at [675, 194] on h6 "2025" at bounding box center [683, 206] width 36 height 28
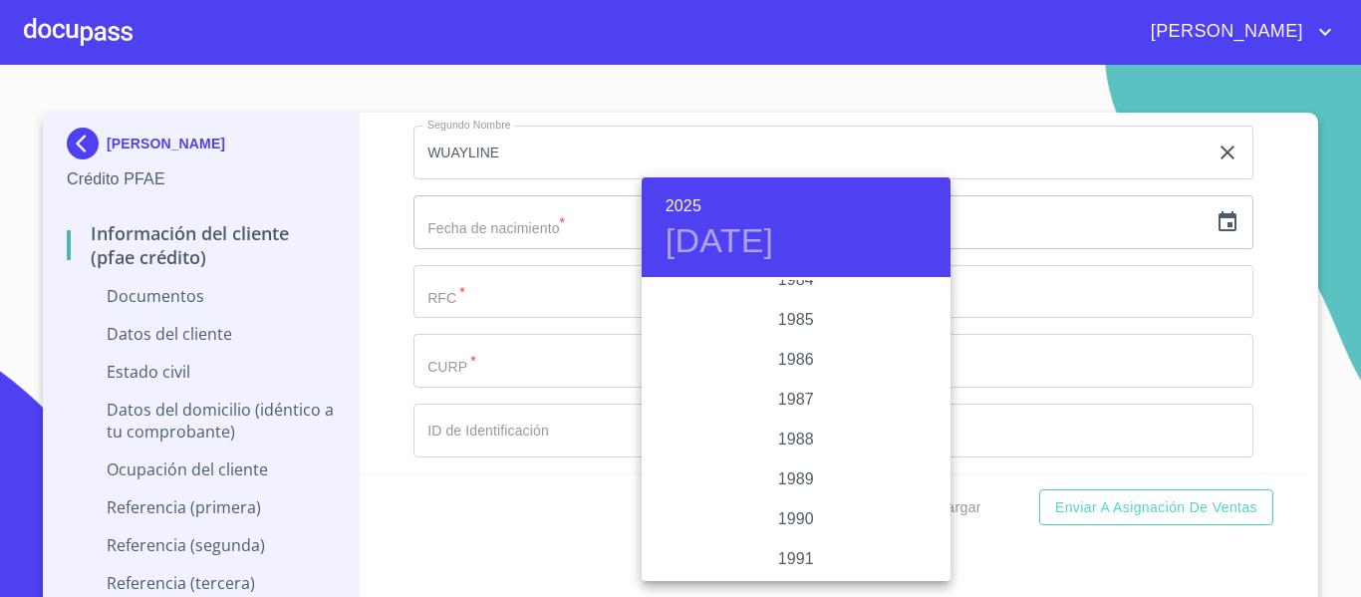
scroll to position [2271, 0]
click at [774, 297] on div "1982" at bounding box center [795, 300] width 309 height 40
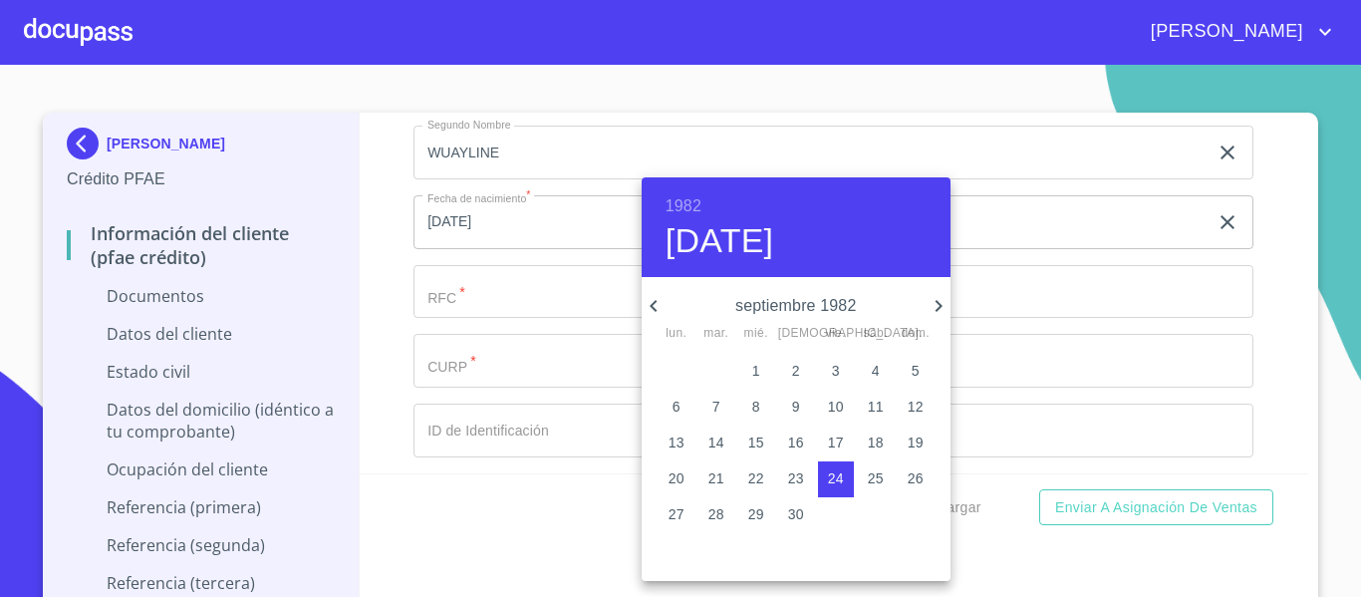
click at [651, 302] on icon "button" at bounding box center [653, 306] width 24 height 24
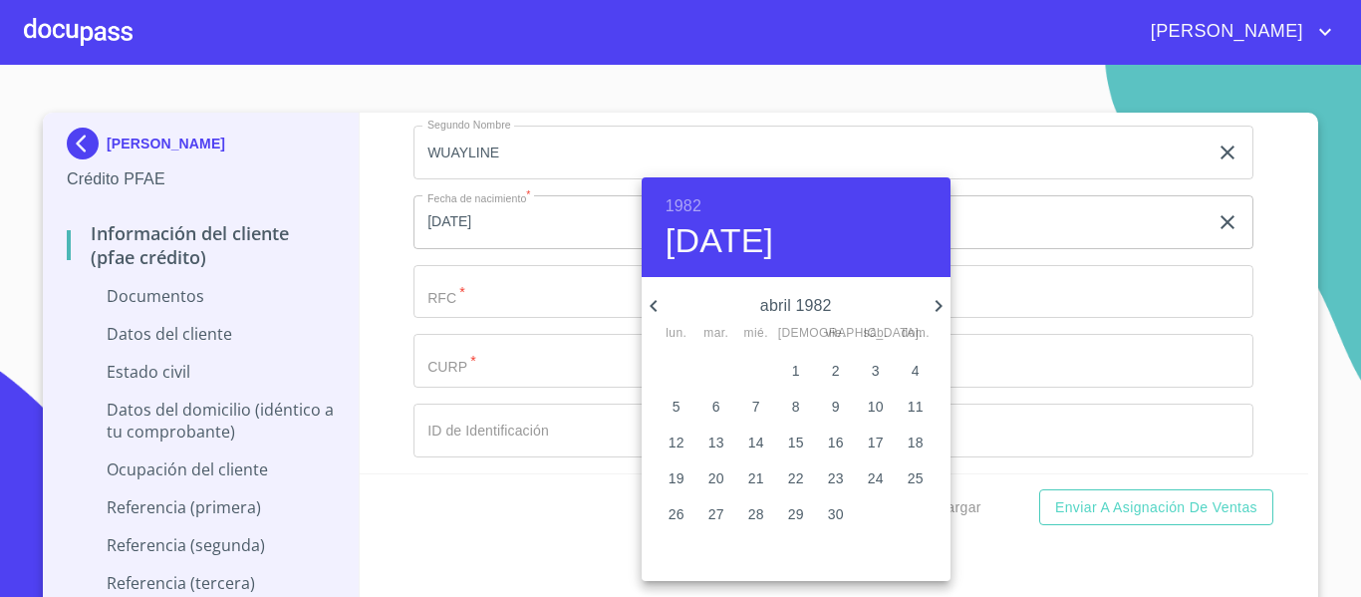
click at [651, 302] on icon "button" at bounding box center [653, 306] width 24 height 24
click at [912, 480] on p "28" at bounding box center [915, 478] width 16 height 20
type input "[DATE]"
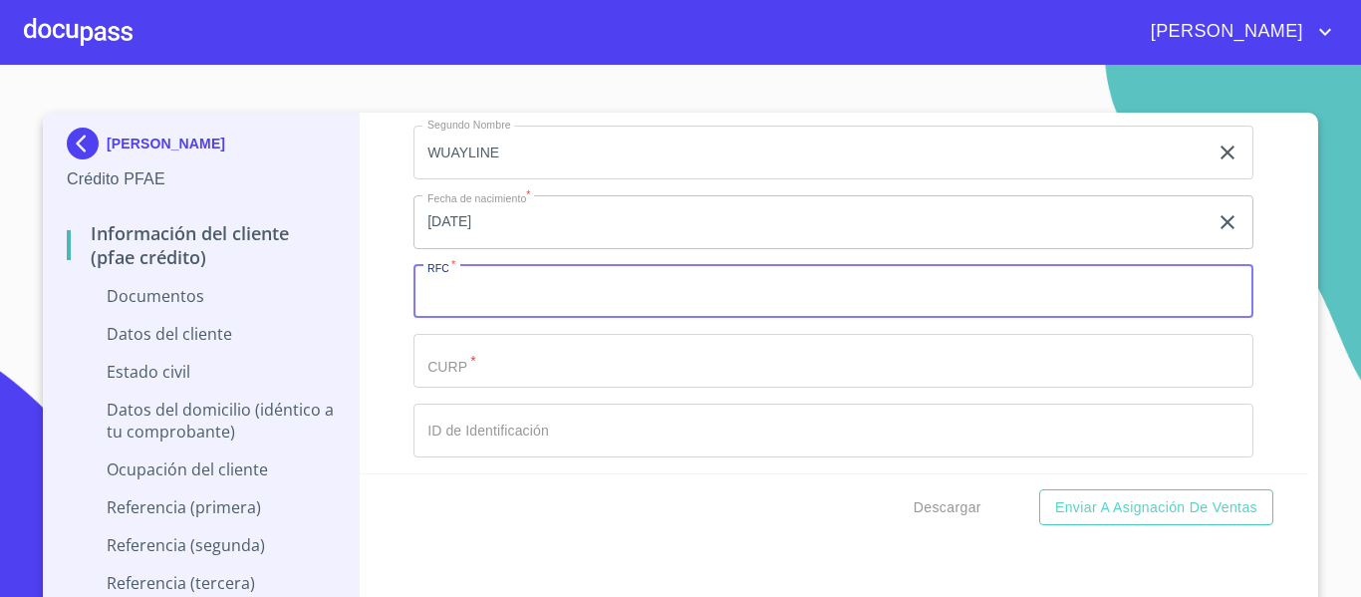
click at [478, 299] on input "Documento de identificación.   *" at bounding box center [833, 292] width 840 height 54
click at [486, 294] on input "OILD820328M81" at bounding box center [810, 292] width 794 height 54
type input "OILD820328M81"
click at [488, 350] on input "Documento de identificación.   *" at bounding box center [833, 361] width 840 height 54
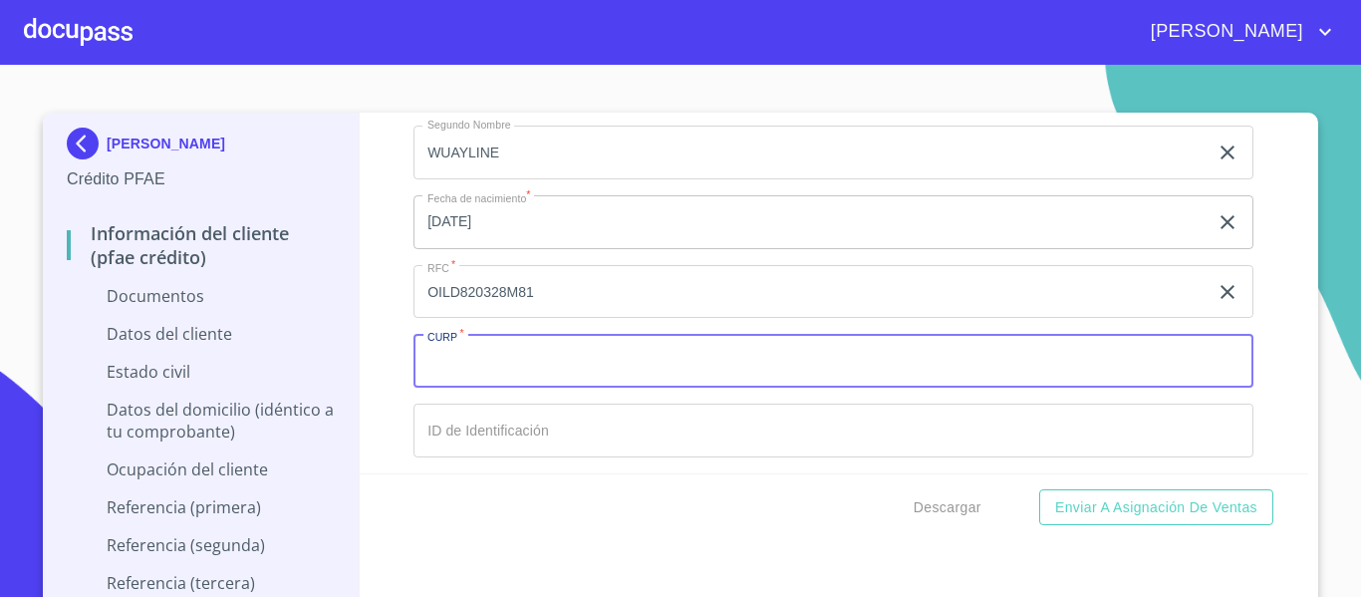
paste input "OILD820328M81"
click at [539, 354] on input "OILD820328M81" at bounding box center [810, 361] width 794 height 54
type input "OILD820328MCSRXN01"
click at [382, 412] on div "Información del cliente (PFAE crédito) Documentos Documento de identificación. …" at bounding box center [834, 293] width 949 height 361
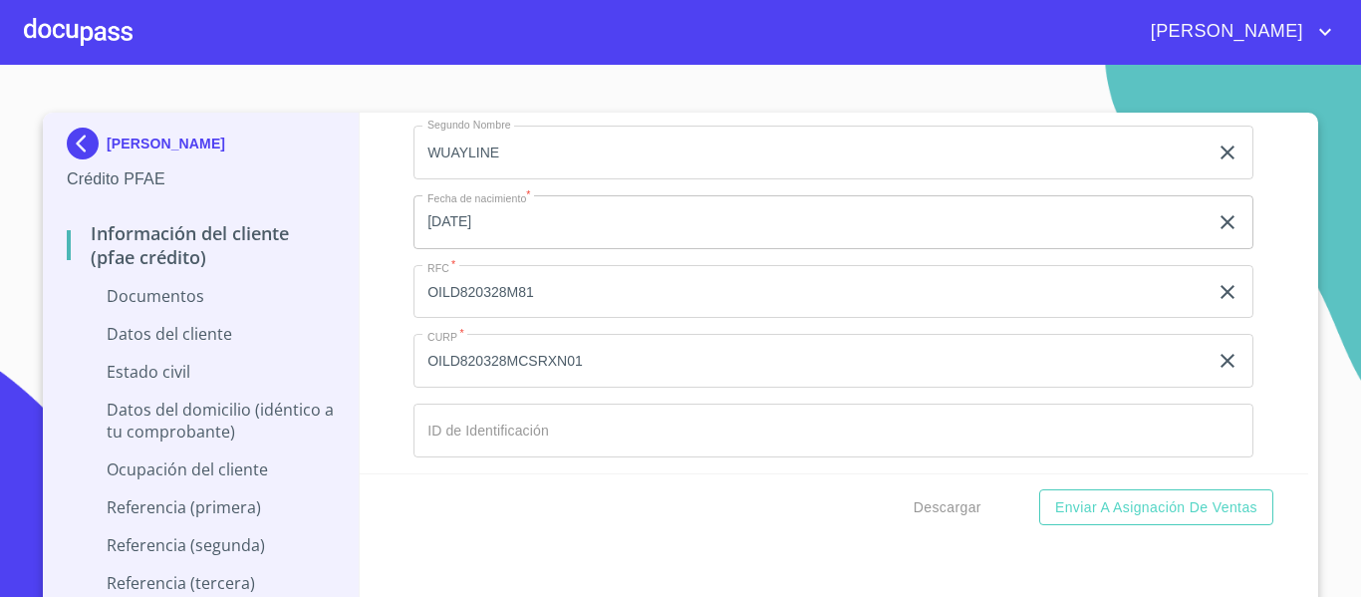
click at [494, 433] on input "Documento de identificación.   *" at bounding box center [833, 430] width 840 height 54
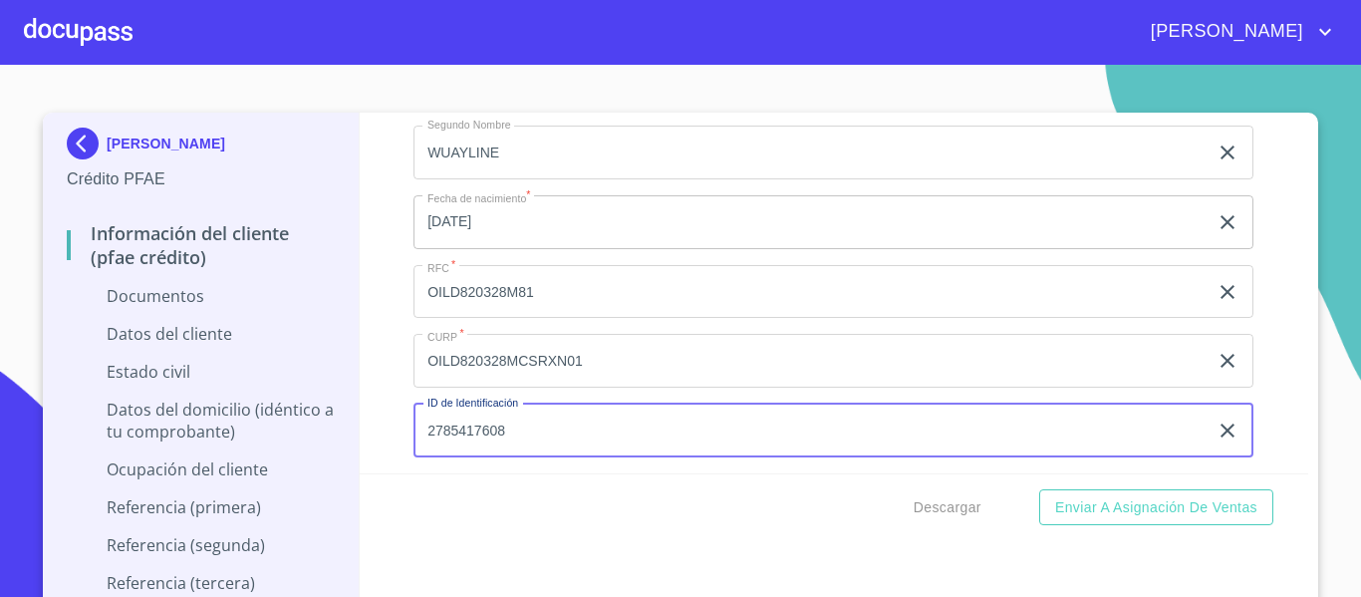
type input "2785417608"
click at [388, 451] on div "Información del cliente (PFAE crédito) Documentos Documento de identificación. …" at bounding box center [834, 293] width 949 height 361
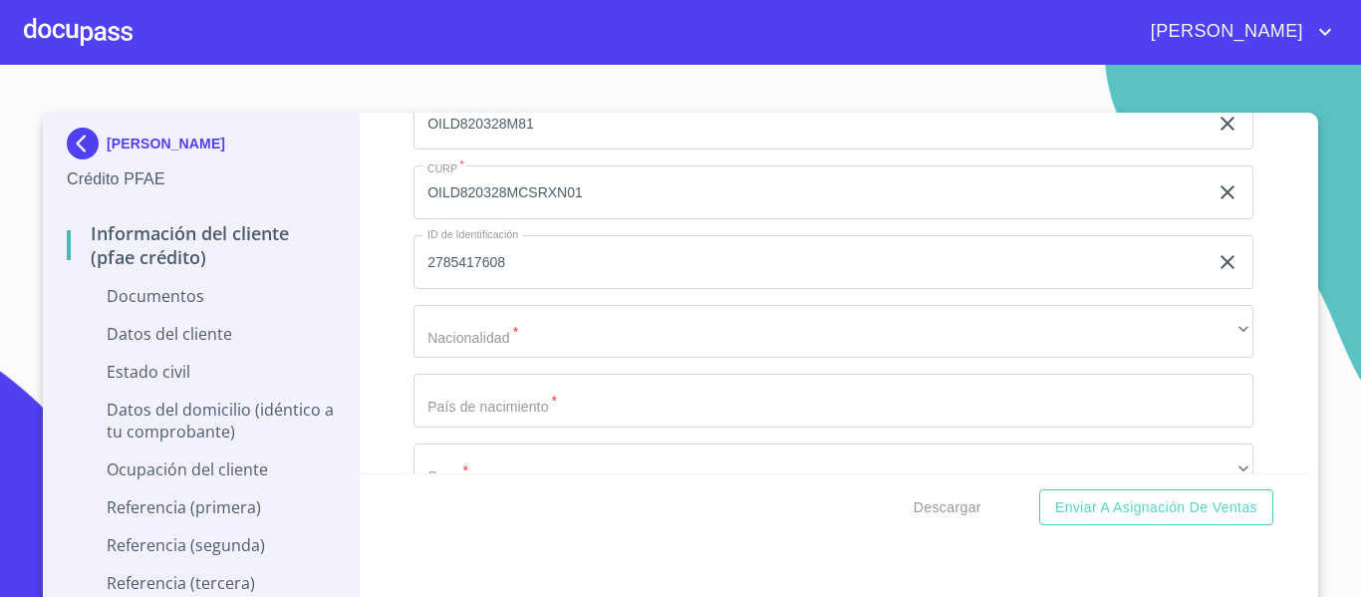
scroll to position [2889, 0]
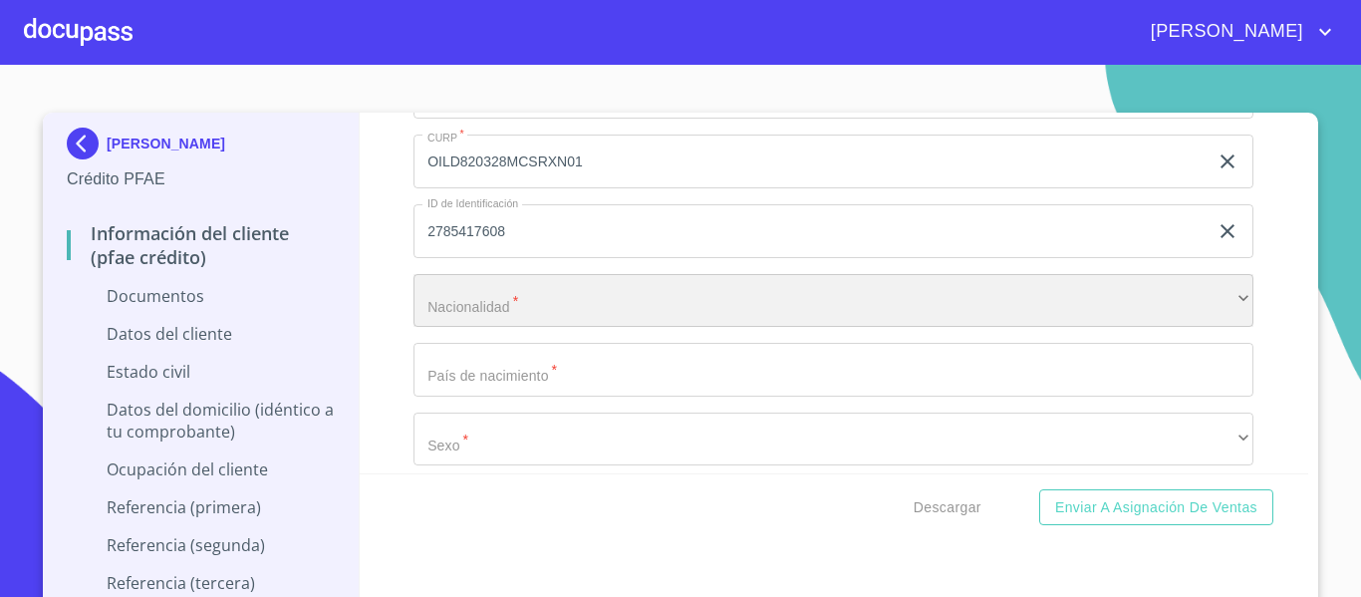
click at [496, 306] on div "​" at bounding box center [833, 301] width 840 height 54
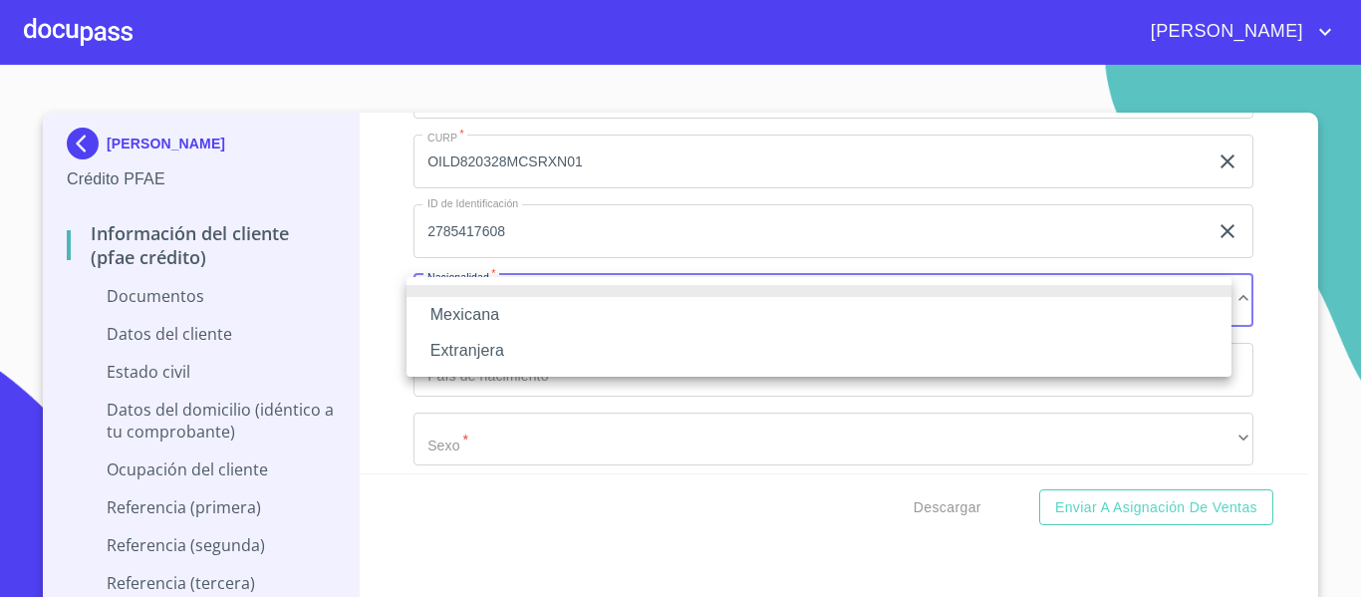
click at [467, 311] on li "Mexicana" at bounding box center [818, 315] width 825 height 36
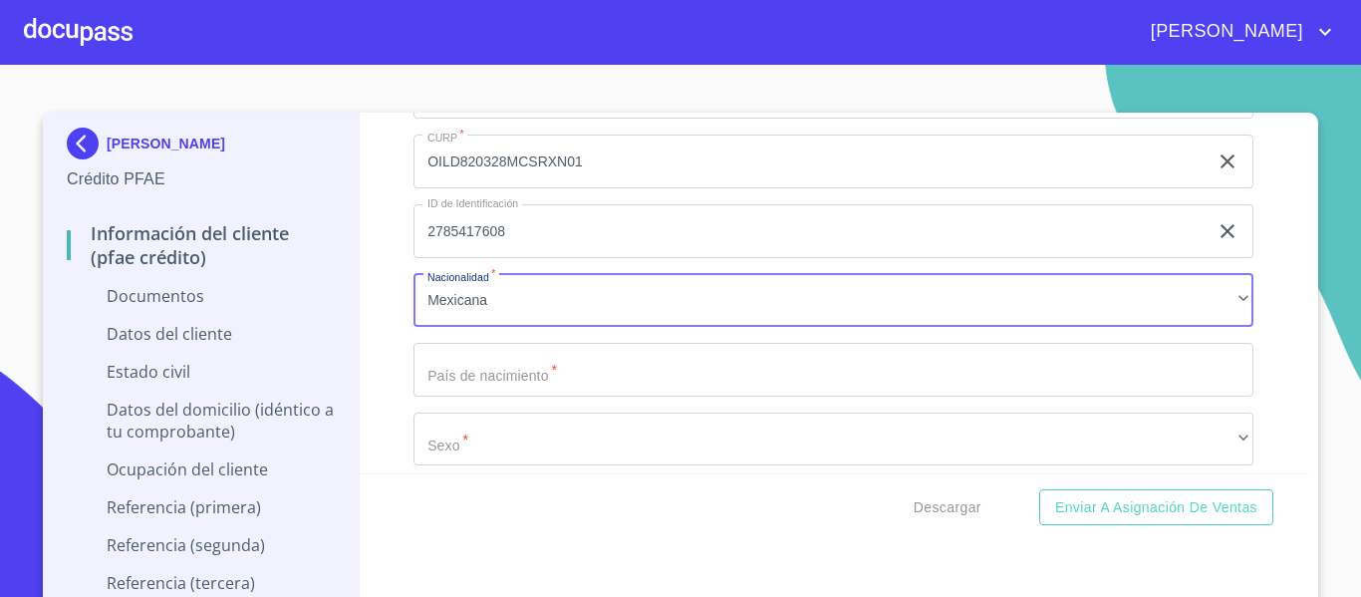
click at [476, 372] on input "Documento de identificación.   *" at bounding box center [833, 370] width 840 height 54
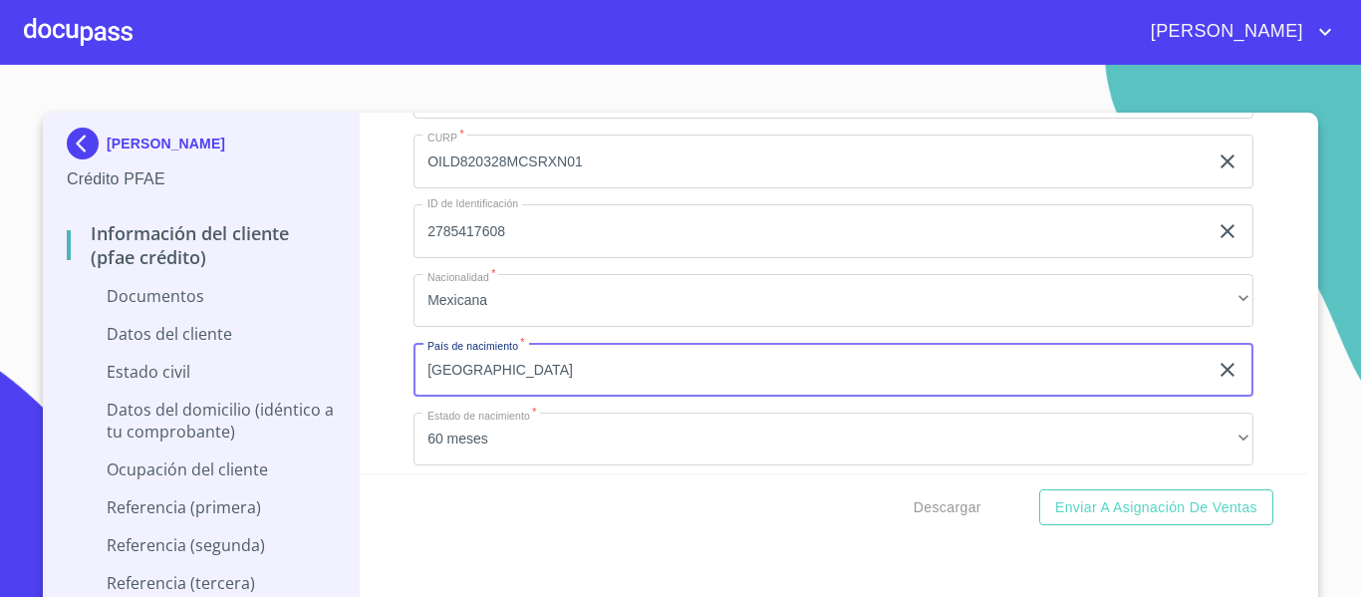
type input "[GEOGRAPHIC_DATA]"
click at [371, 363] on div "Información del cliente (PFAE crédito) Documentos Documento de identificación. …" at bounding box center [834, 293] width 949 height 361
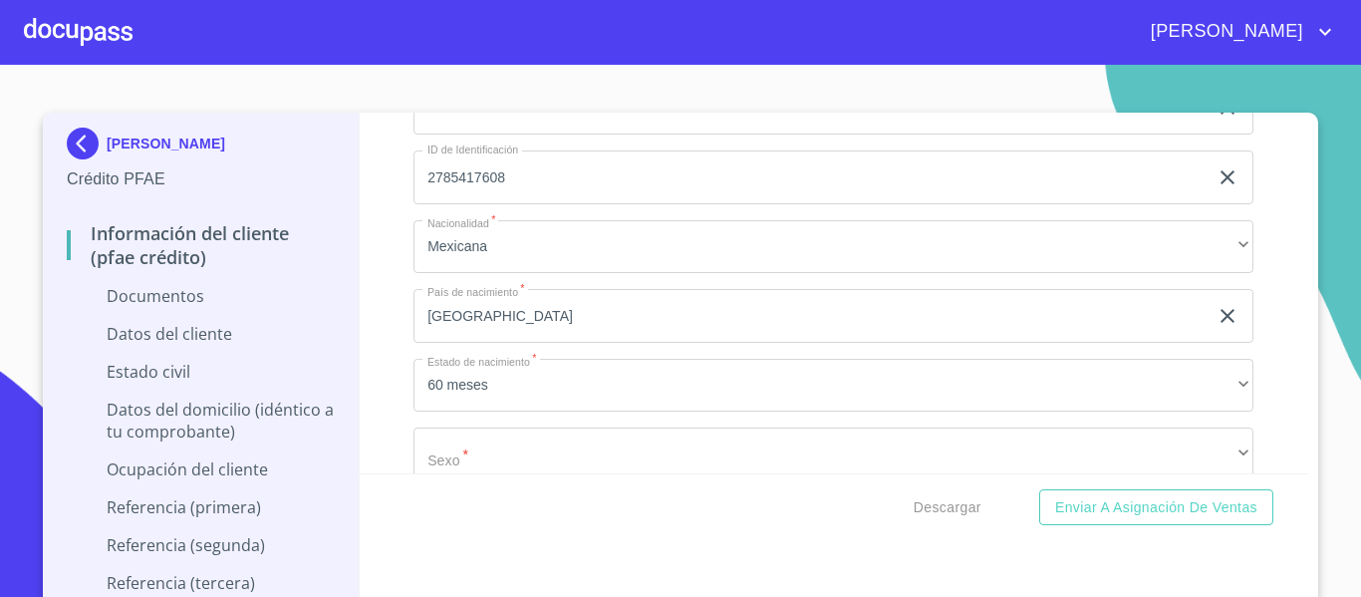
scroll to position [2988, 0]
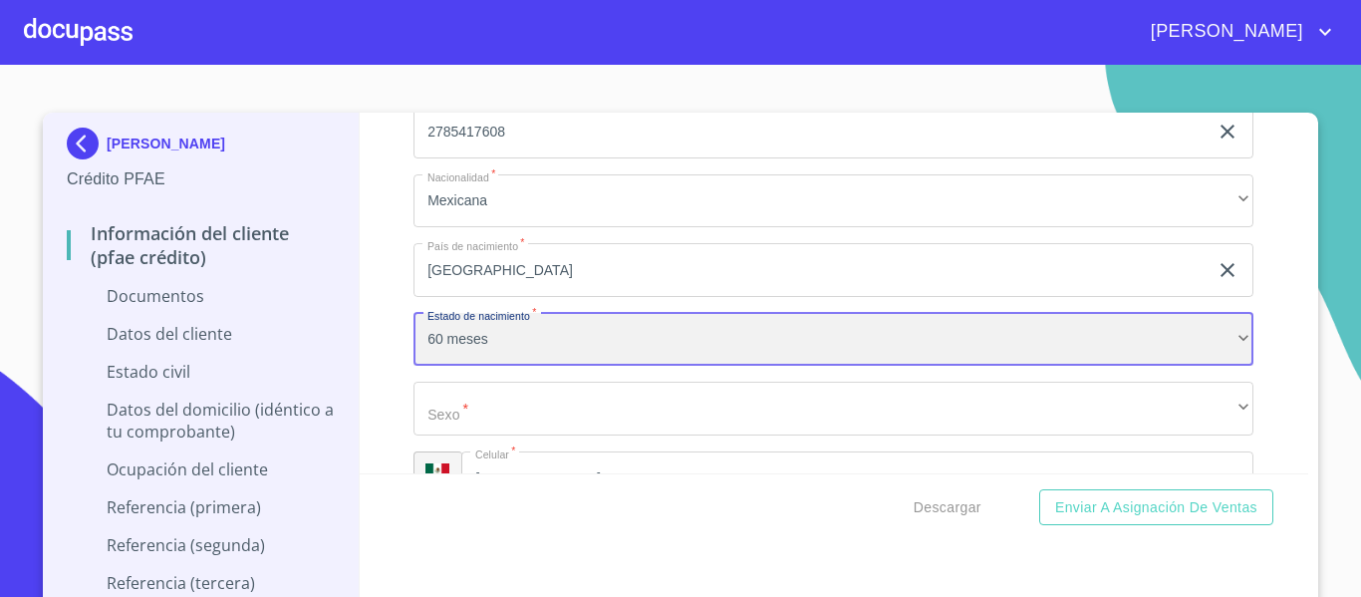
click at [420, 343] on div "60 meses" at bounding box center [833, 340] width 840 height 54
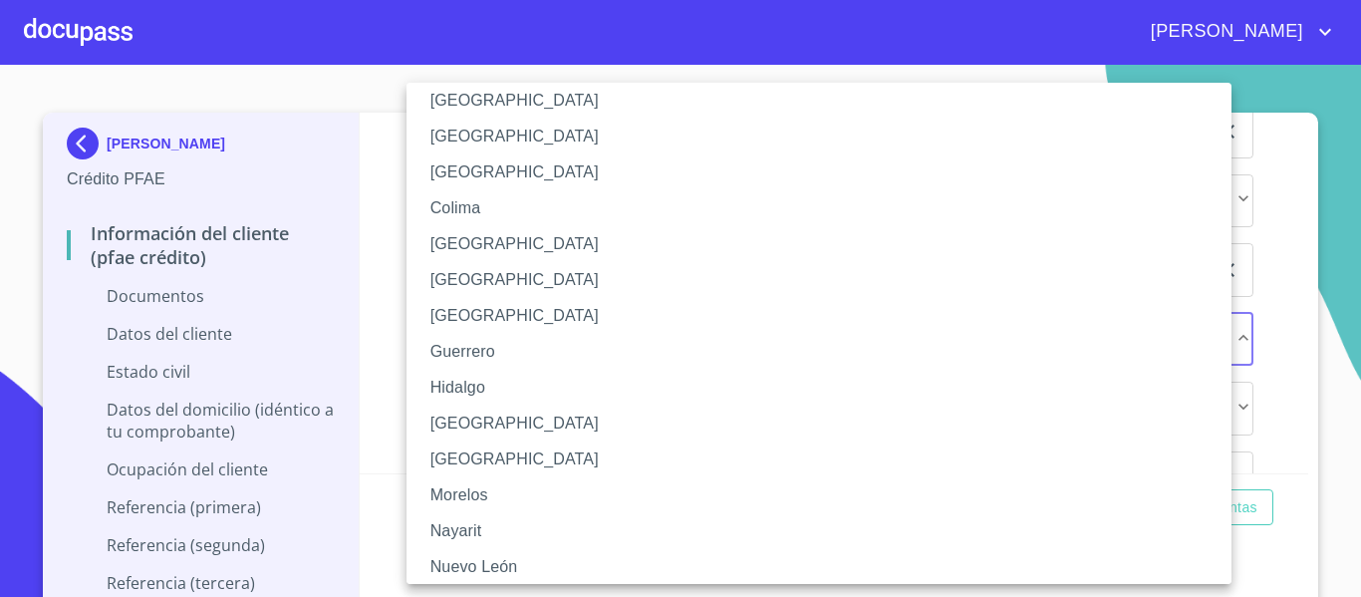
scroll to position [398, 0]
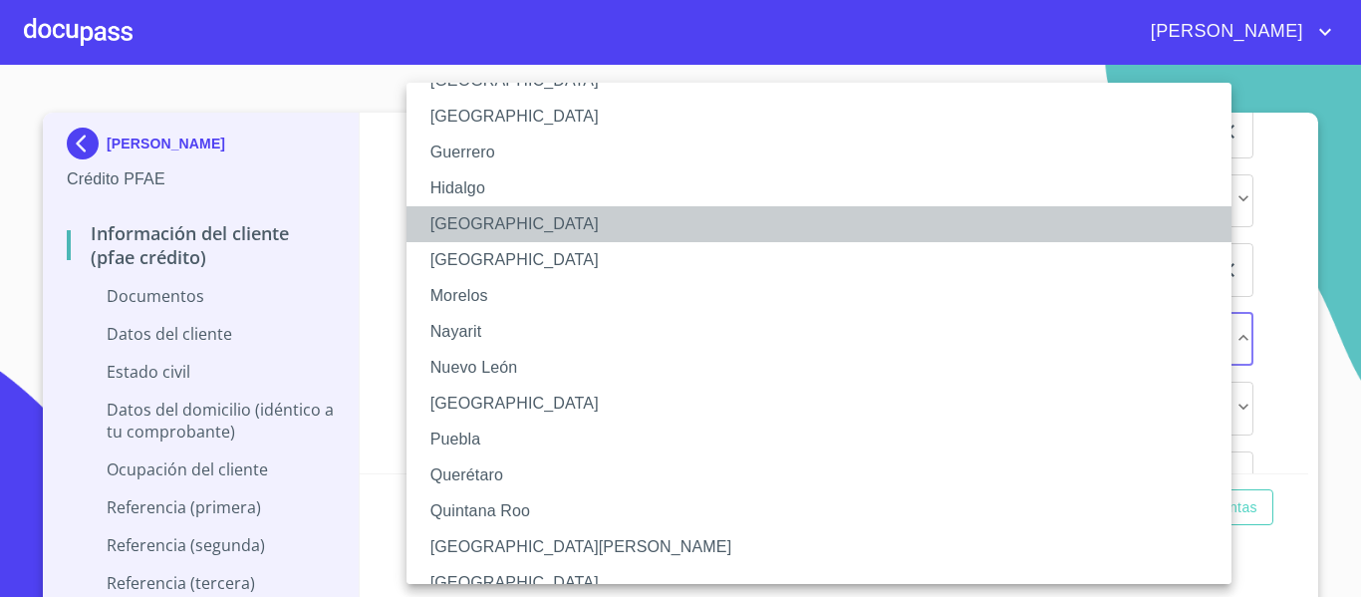
click at [451, 209] on li "[GEOGRAPHIC_DATA]" at bounding box center [826, 224] width 840 height 36
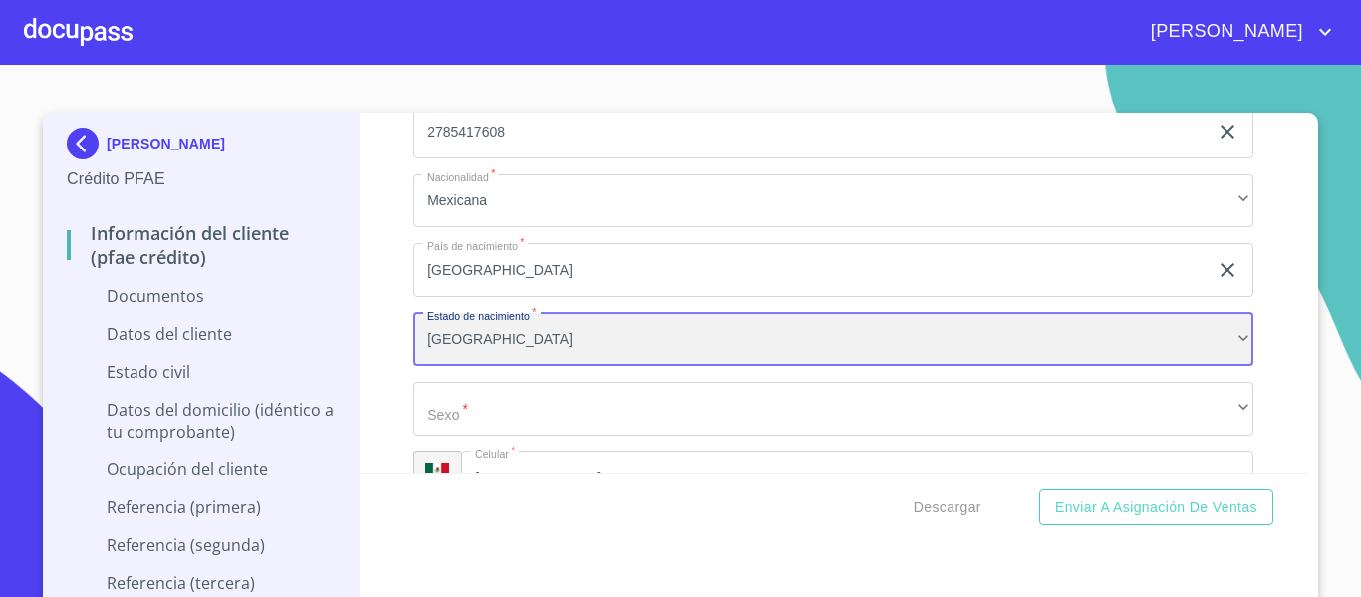
scroll to position [3088, 0]
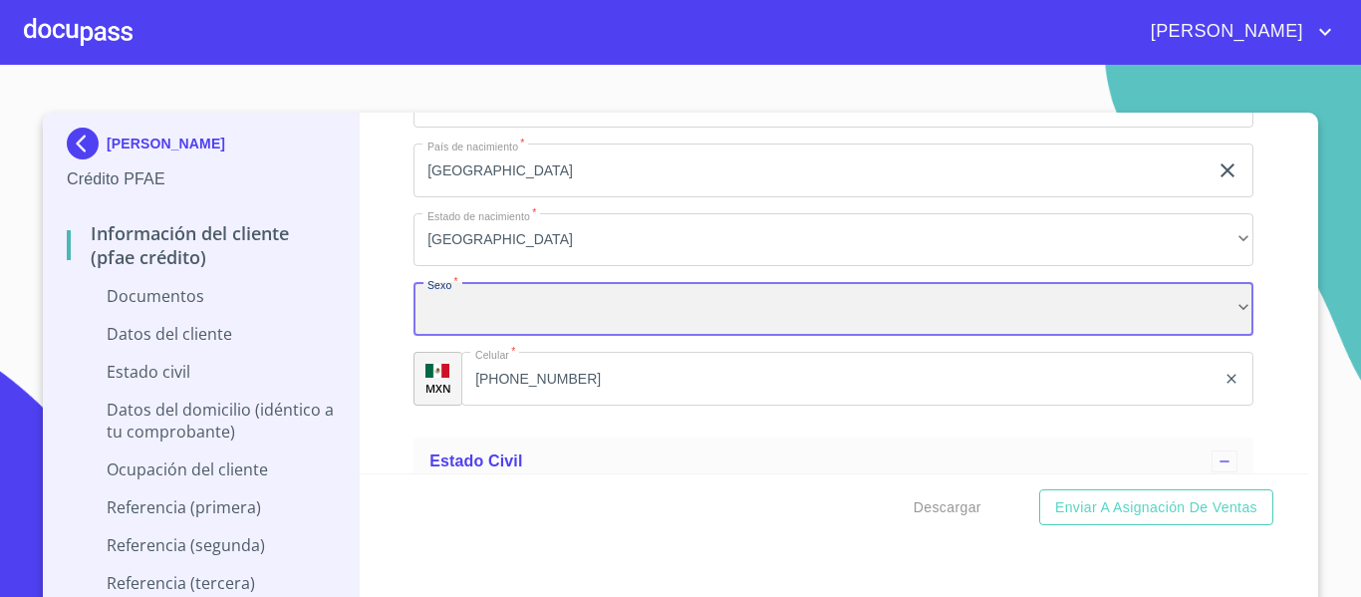
click at [466, 306] on div "​" at bounding box center [833, 309] width 840 height 54
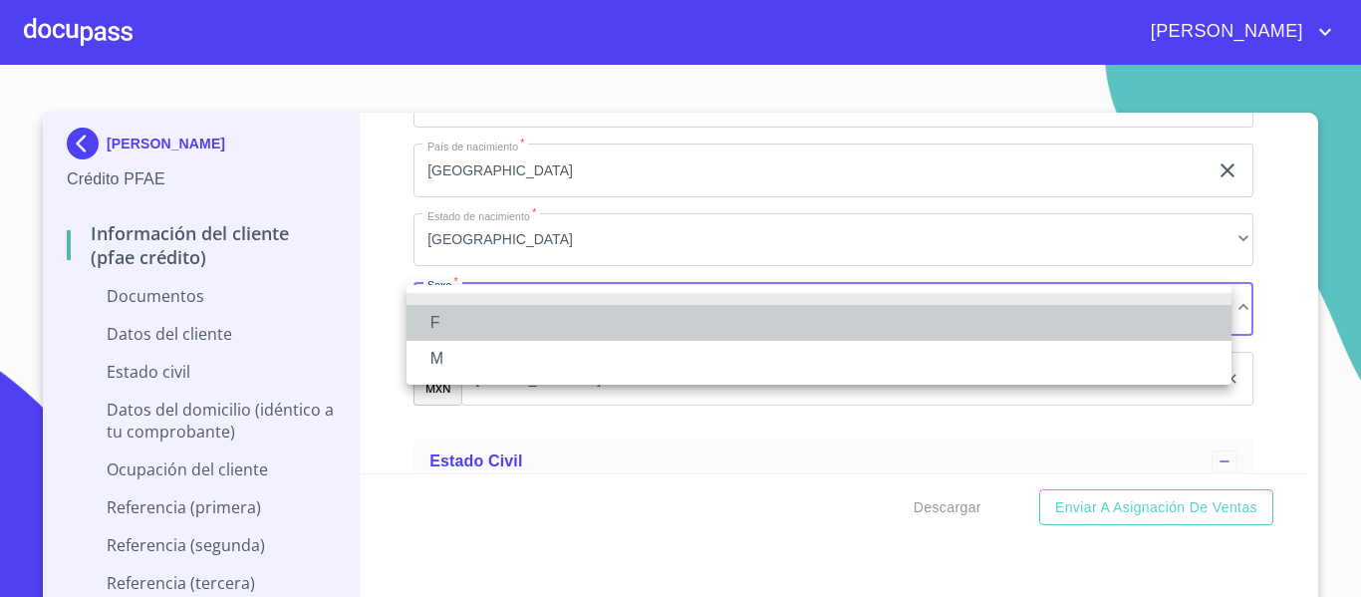
click at [442, 325] on li "F" at bounding box center [818, 323] width 825 height 36
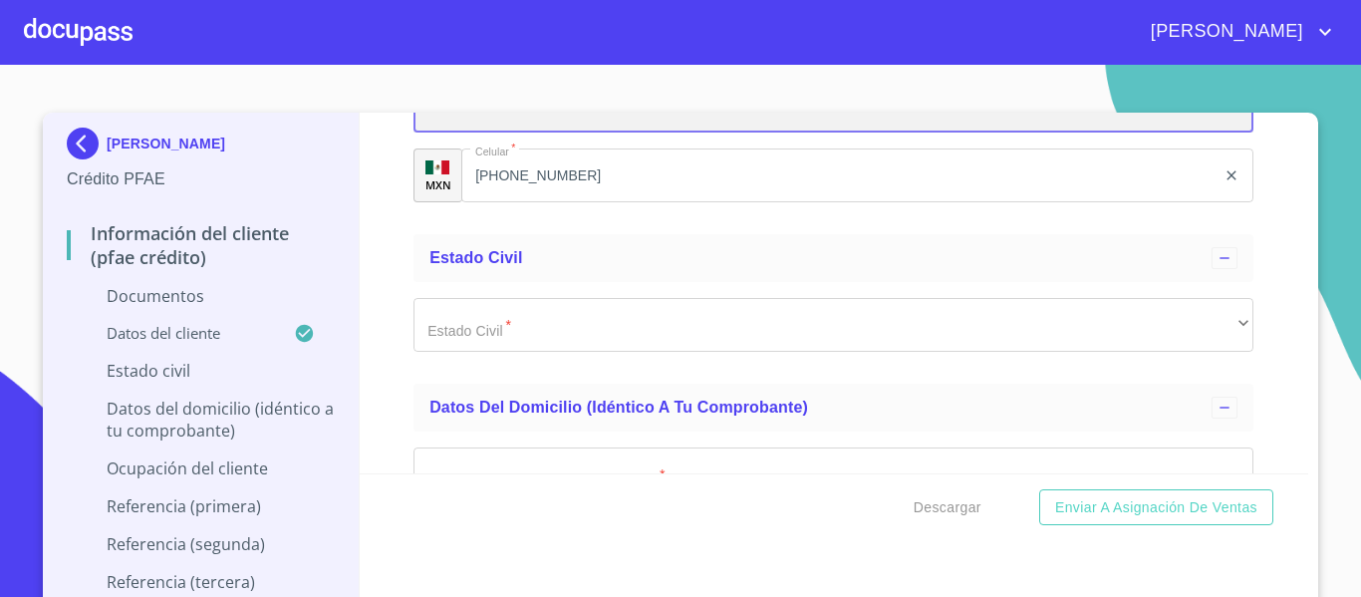
scroll to position [3387, 0]
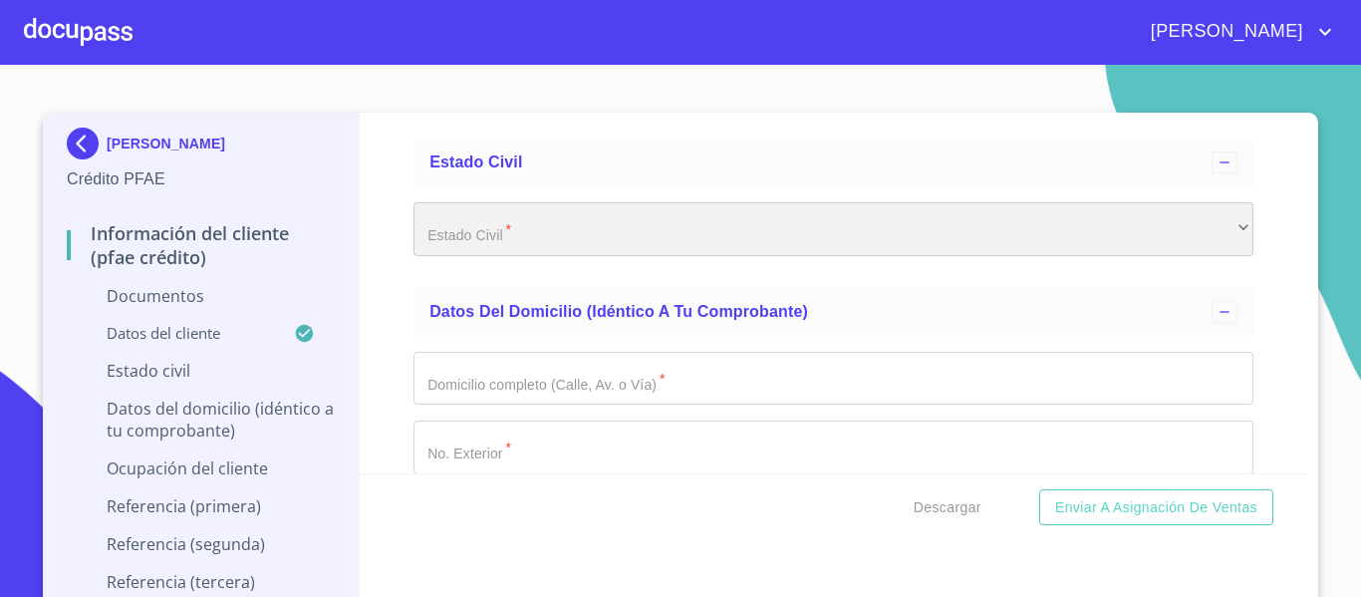
click at [435, 236] on div "​" at bounding box center [833, 229] width 840 height 54
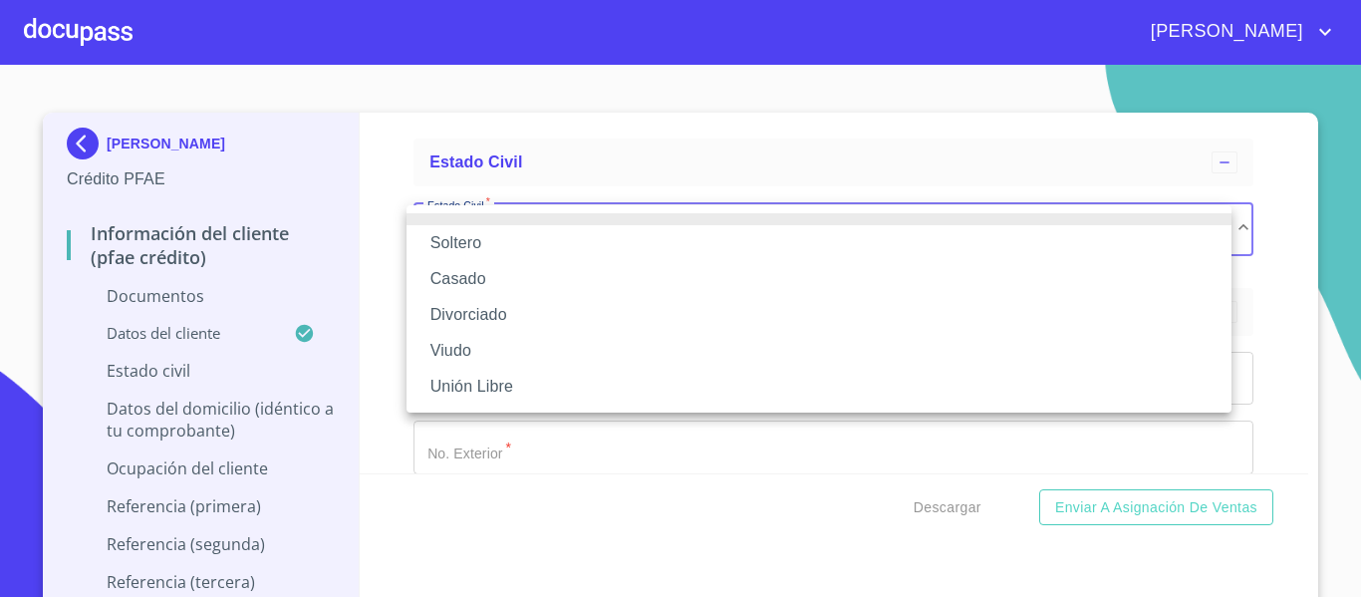
click at [449, 268] on li "Casado" at bounding box center [818, 279] width 825 height 36
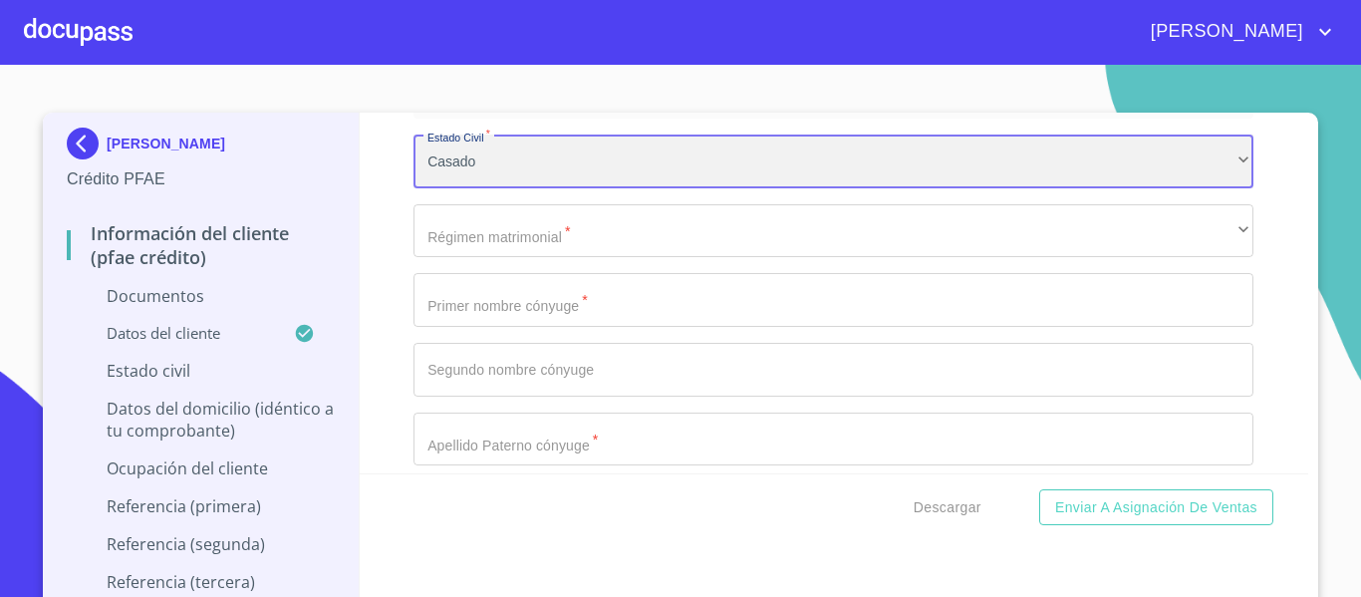
scroll to position [3486, 0]
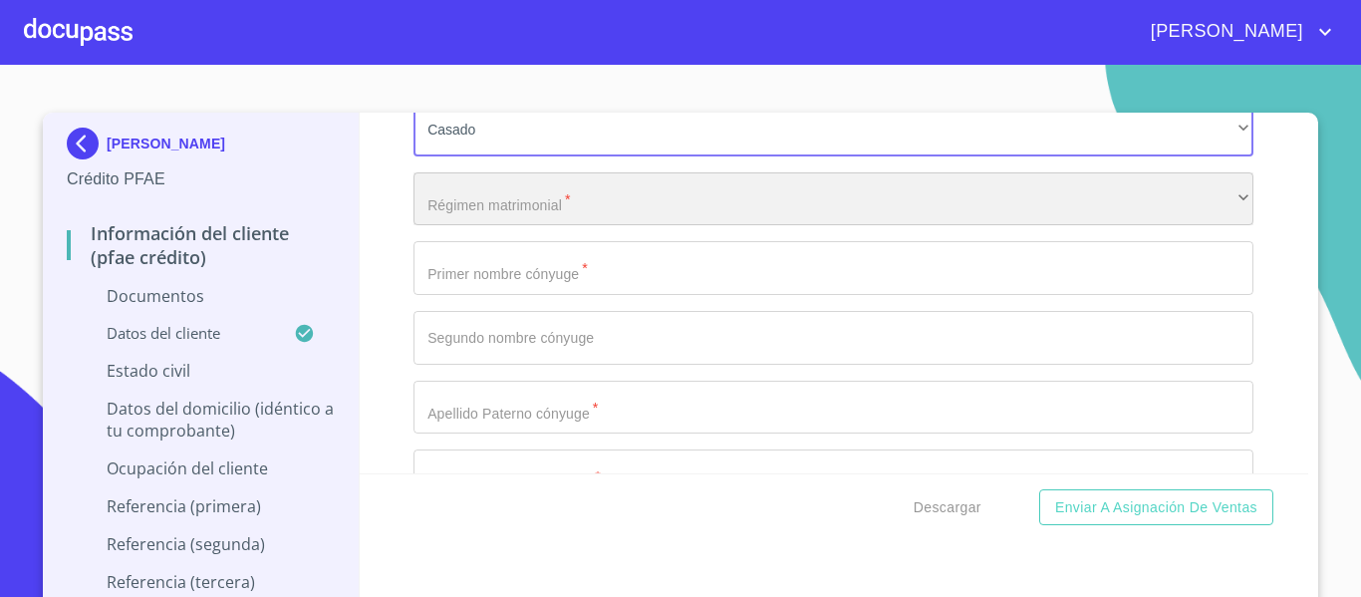
click at [428, 219] on div "​" at bounding box center [833, 199] width 840 height 54
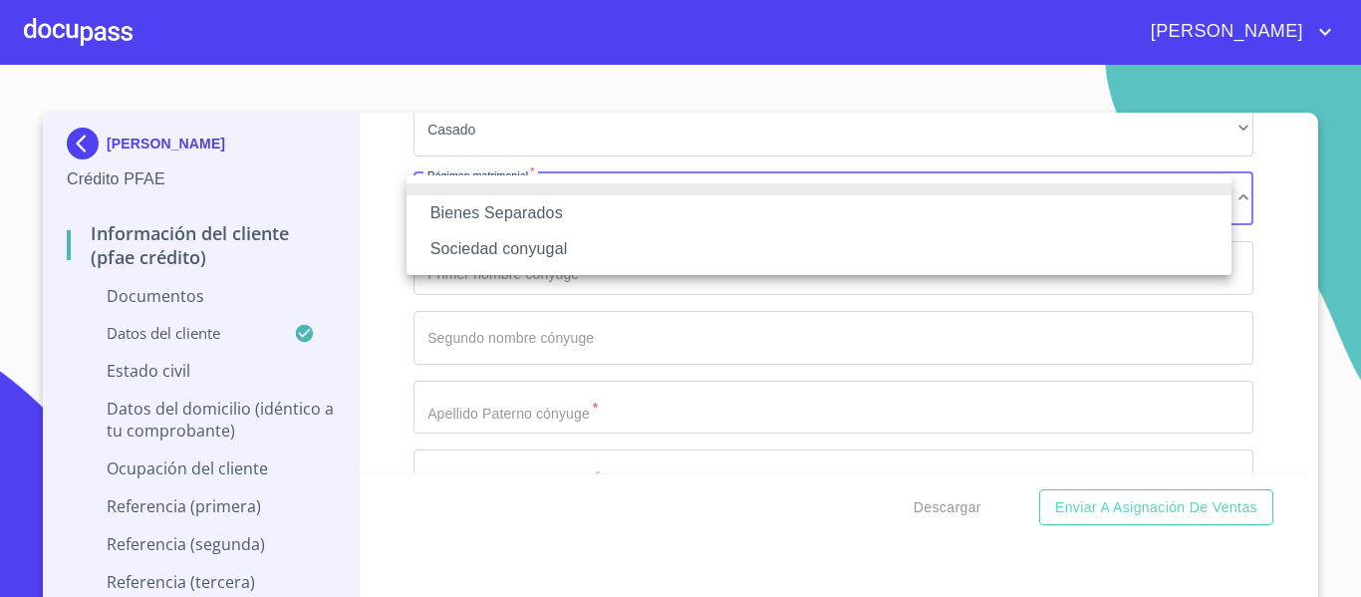
click at [517, 251] on li "Sociedad conyugal" at bounding box center [818, 249] width 825 height 36
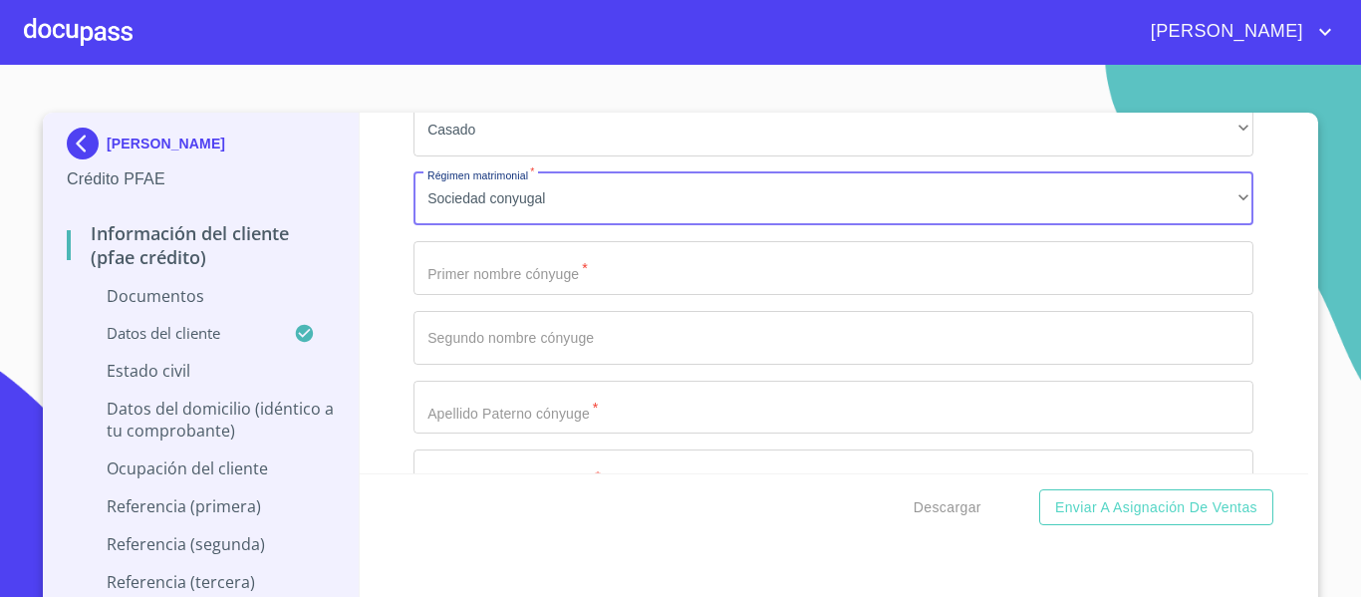
click at [460, 270] on input "Documento de identificación.   *" at bounding box center [833, 268] width 840 height 54
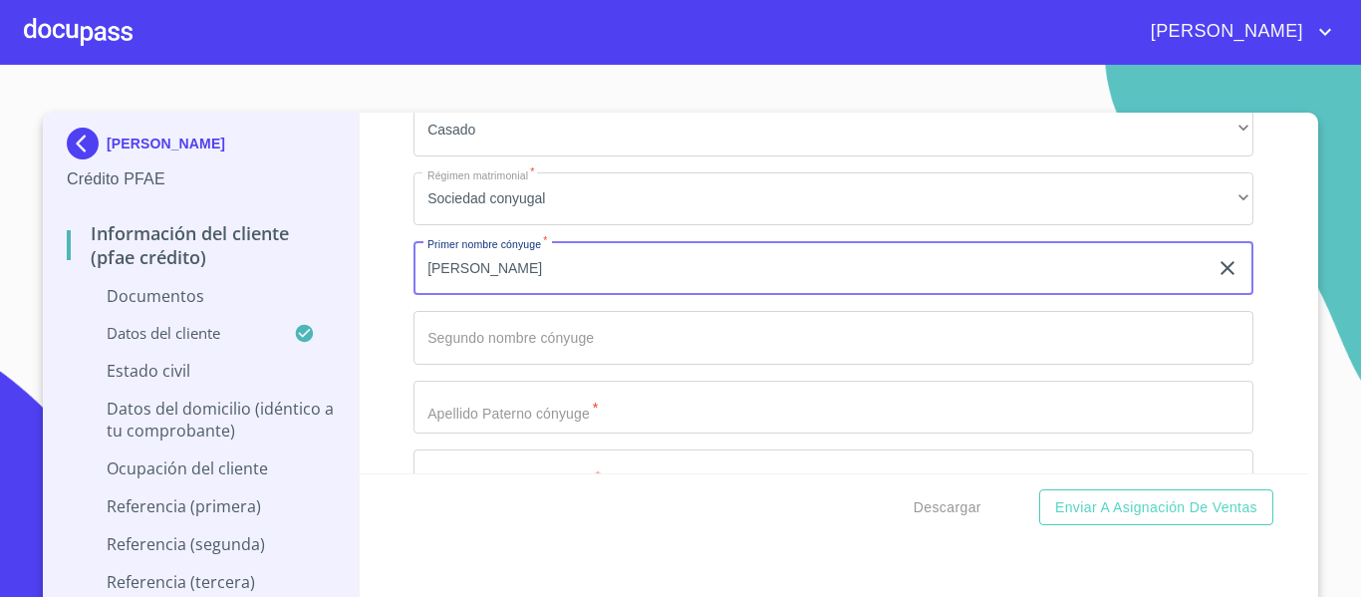
type input "[PERSON_NAME]"
click at [533, 377] on div "Estado Civil   * [DEMOGRAPHIC_DATA] ​ Régimen matrimonial   * Sociedad conyugal…" at bounding box center [833, 372] width 840 height 571
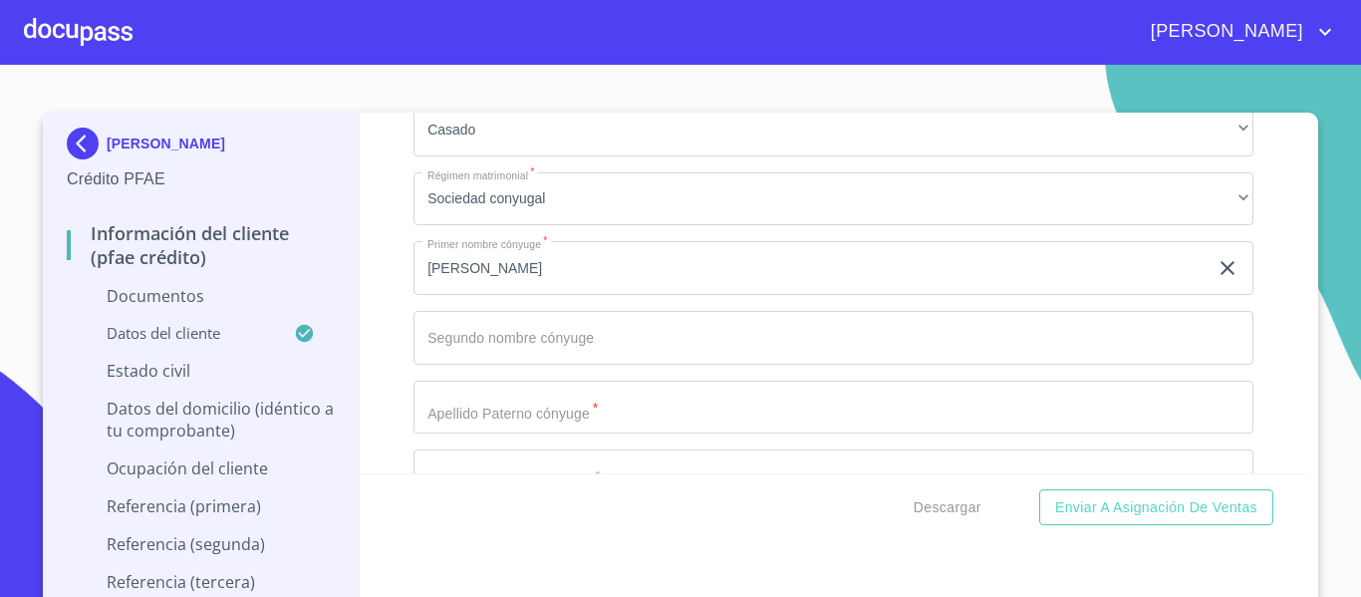
click at [523, 351] on input "Documento de identificación.   *" at bounding box center [833, 338] width 840 height 54
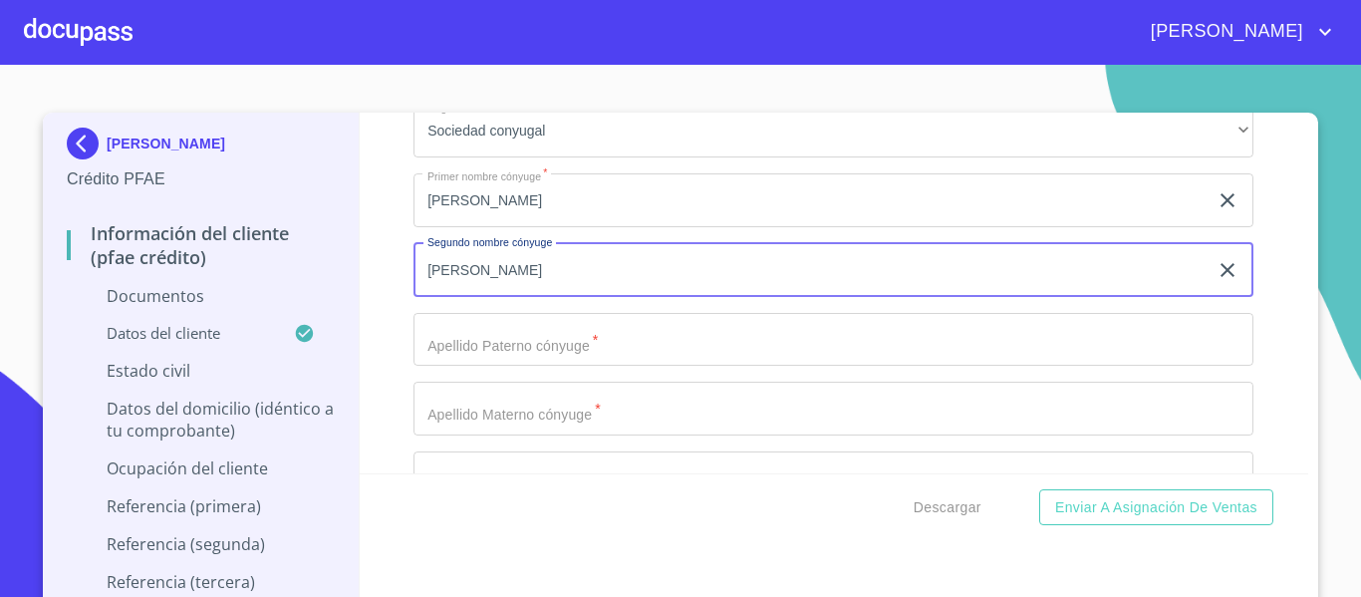
scroll to position [3586, 0]
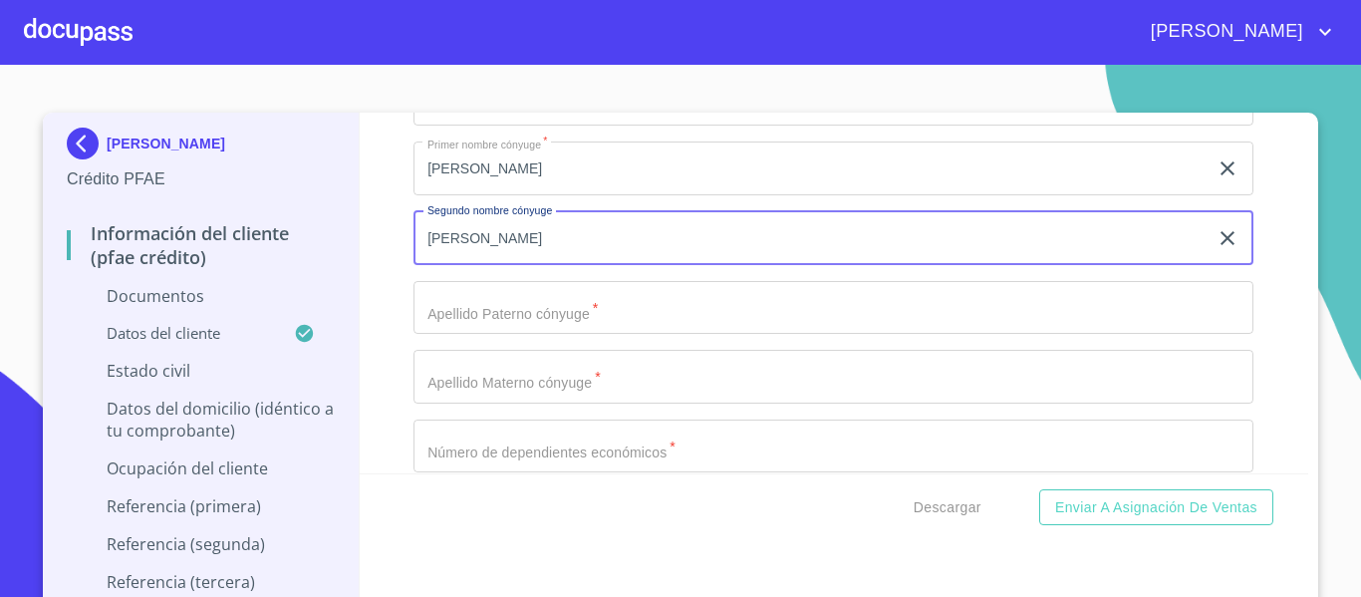
type input "[PERSON_NAME]"
click at [479, 289] on input "Documento de identificación.   *" at bounding box center [833, 308] width 840 height 54
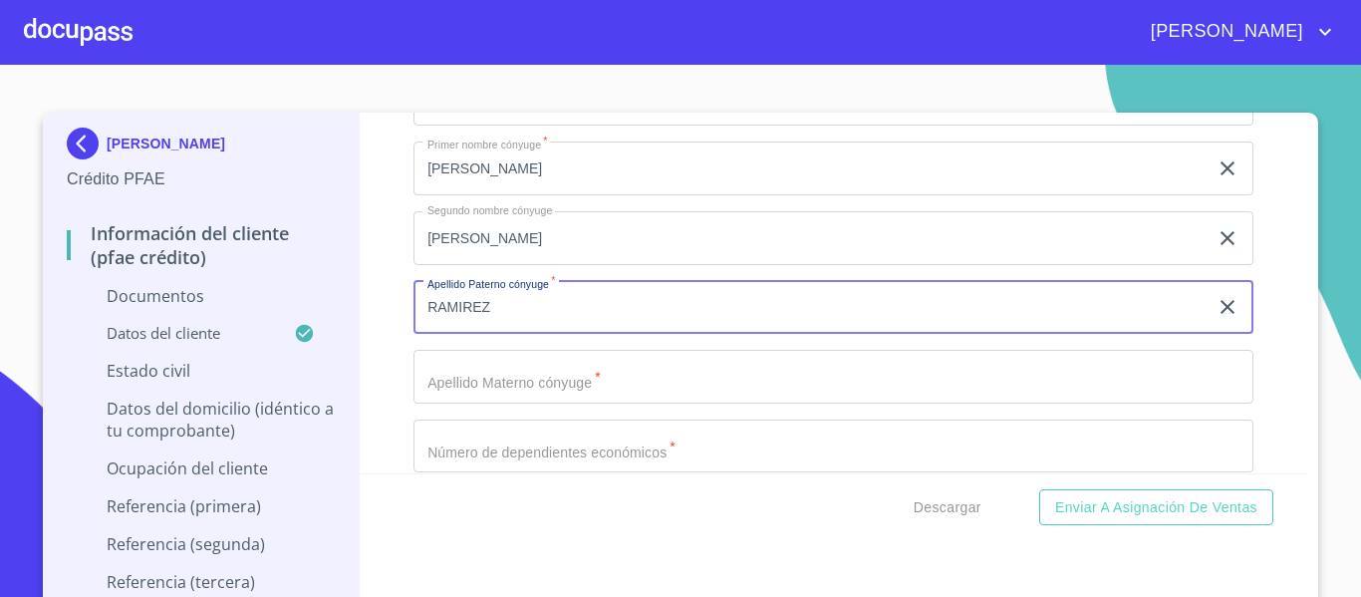
type input "RAMIREZ"
click at [475, 373] on input "Documento de identificación.   *" at bounding box center [833, 377] width 840 height 54
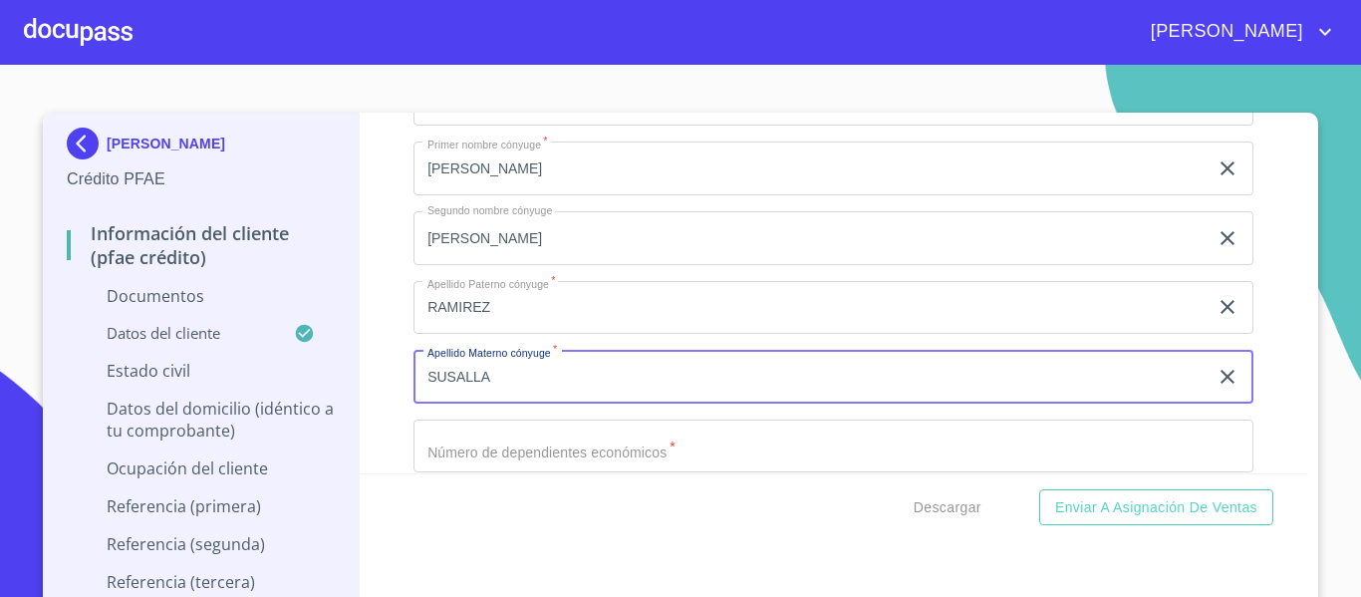
type input "SUSALLA"
click at [351, 426] on div "[PERSON_NAME] PFAE Información del cliente (PFAE crédito) Documentos Datos del …" at bounding box center [201, 366] width 317 height 507
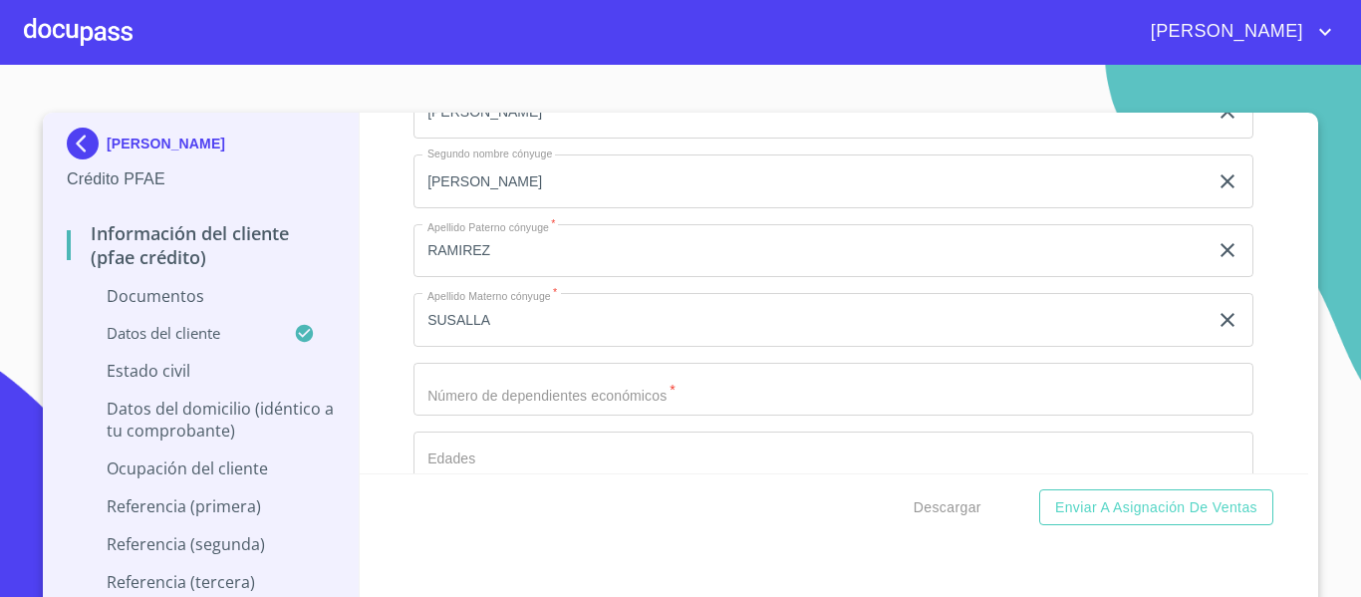
scroll to position [3685, 0]
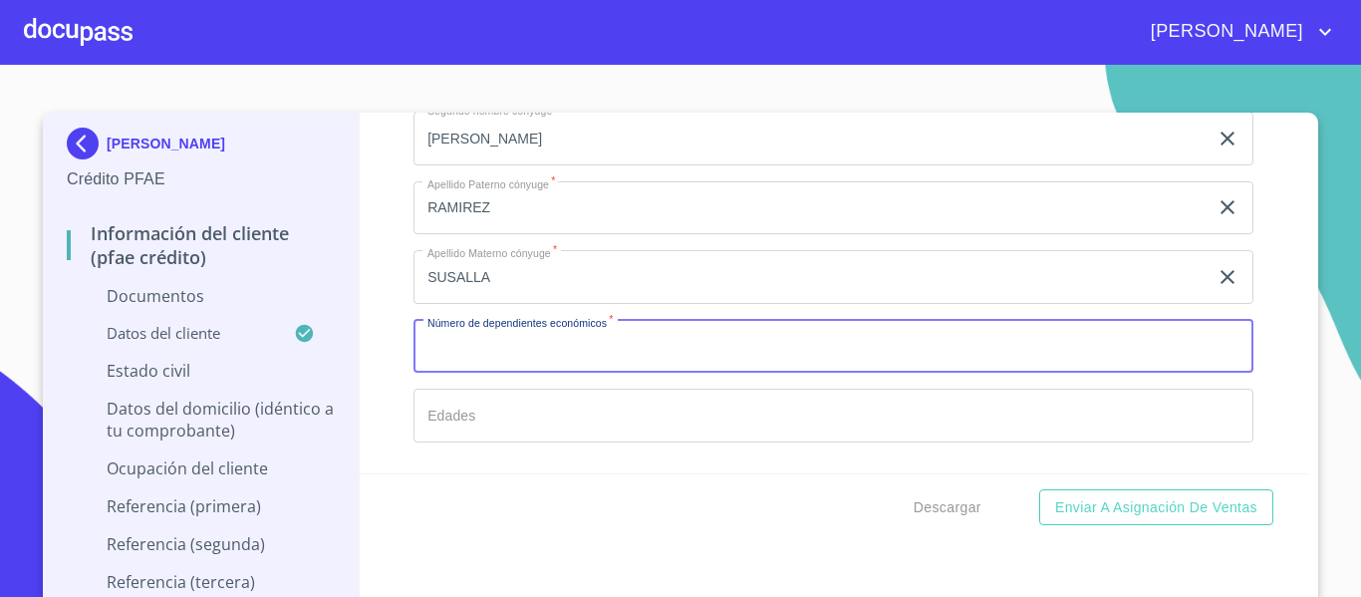
click at [419, 359] on input "Documento de identificación.   *" at bounding box center [833, 347] width 840 height 54
type input "0"
click at [508, 396] on input "Documento de identificación.   *" at bounding box center [833, 415] width 840 height 54
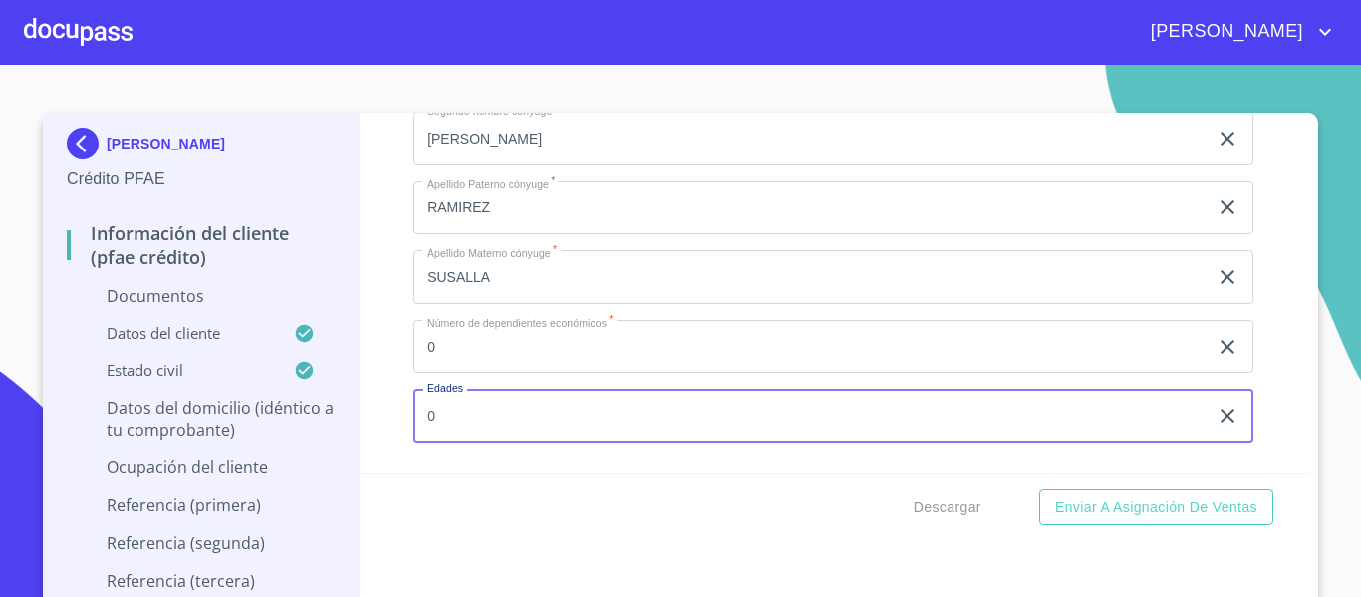
type input "0"
click at [390, 364] on div "Información del cliente (PFAE crédito) Documentos Documento de identificación. …" at bounding box center [834, 293] width 949 height 361
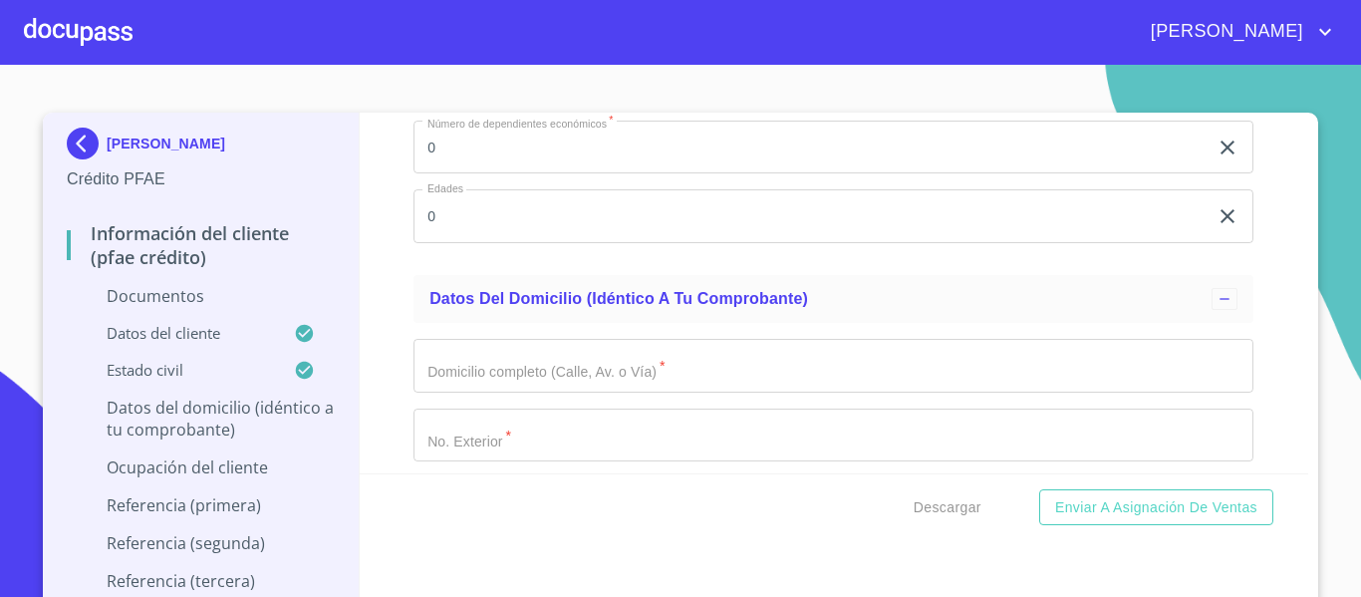
scroll to position [3984, 0]
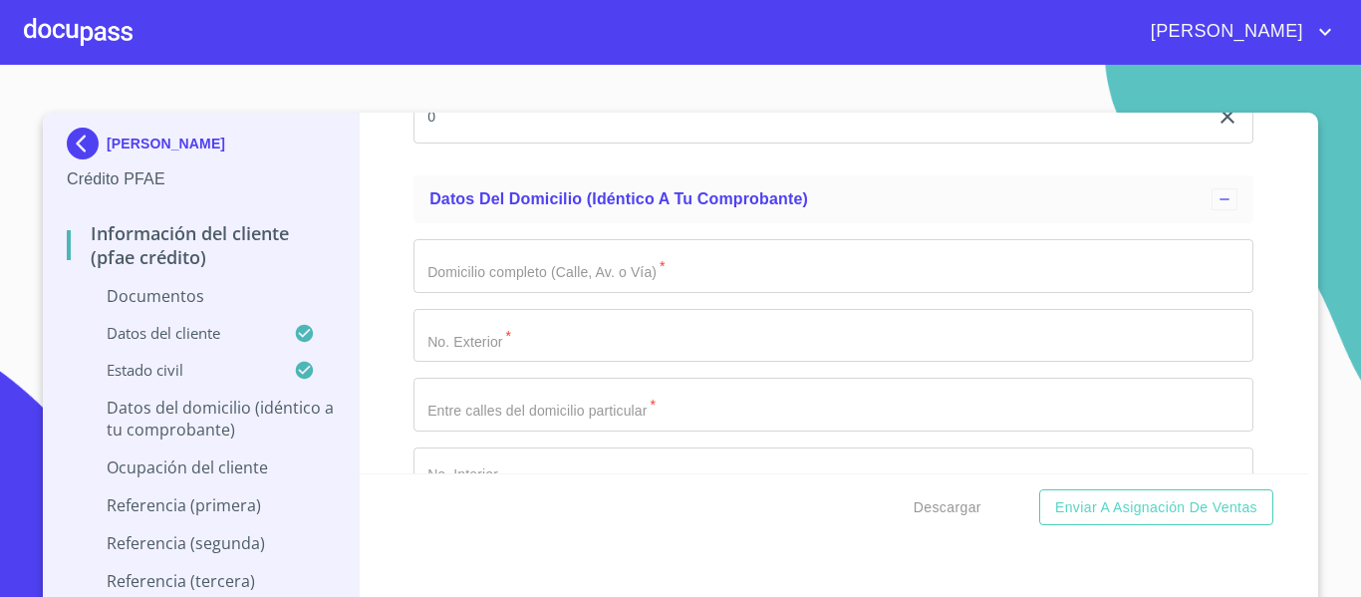
click at [473, 279] on input "Documento de identificación.   *" at bounding box center [833, 266] width 840 height 54
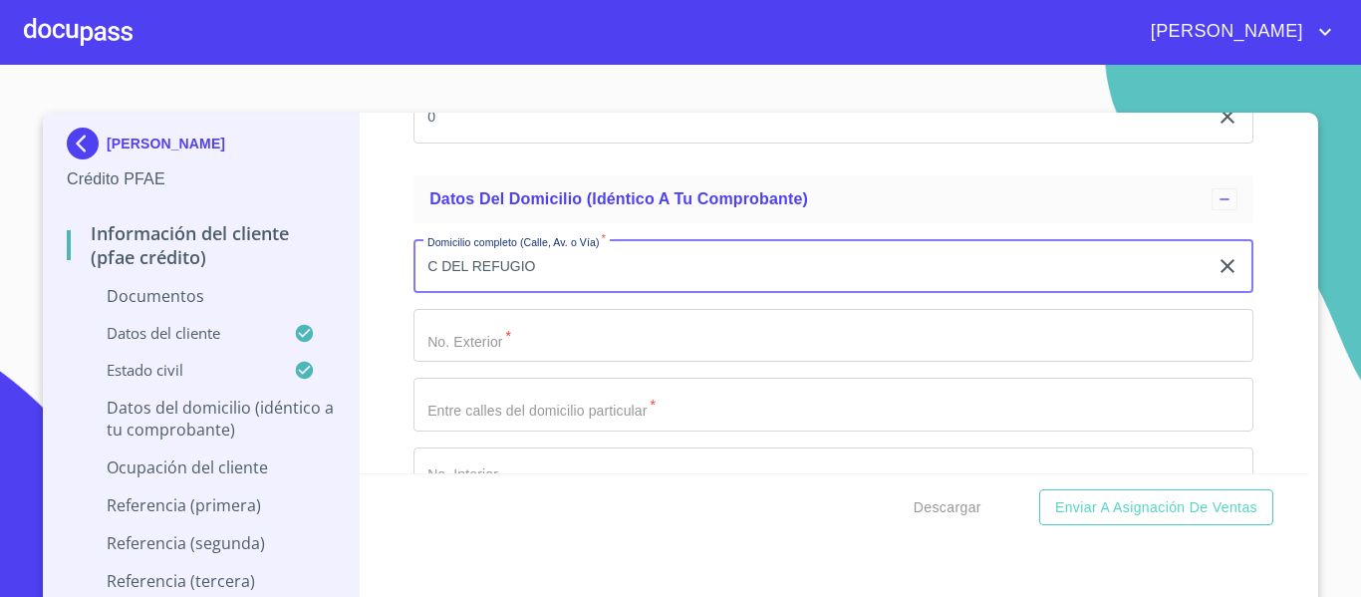
type input "C DEL REFUGIO"
click at [414, 346] on input "Documento de identificación.   *" at bounding box center [833, 336] width 840 height 54
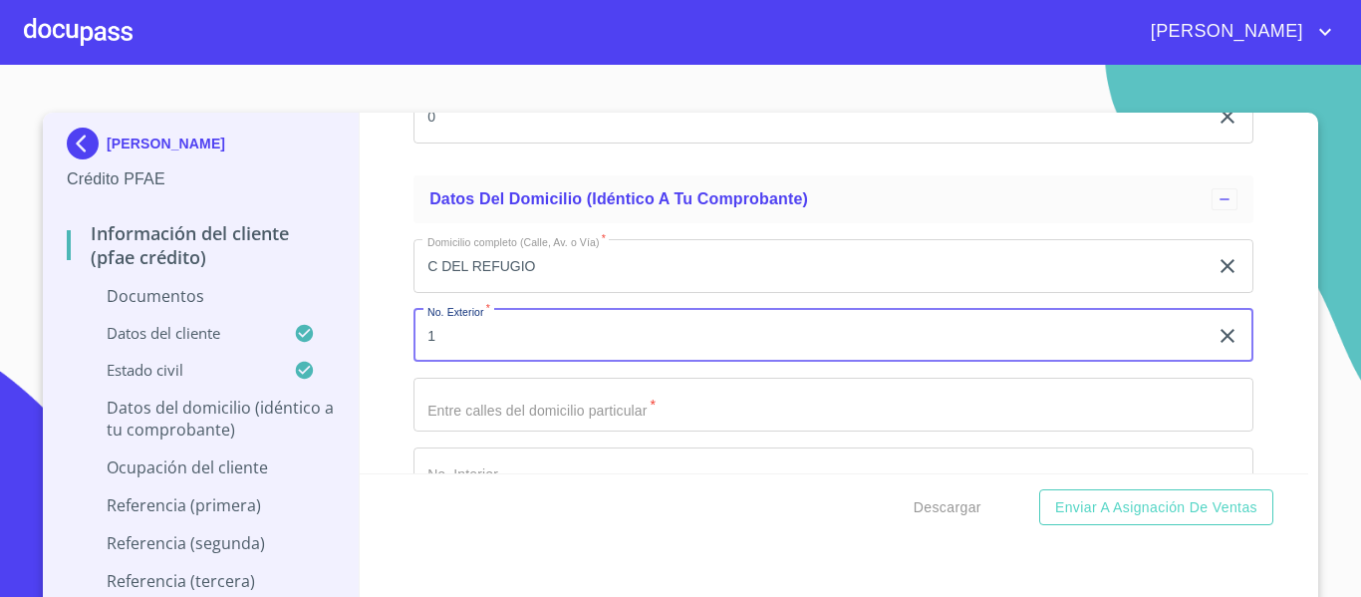
scroll to position [4084, 0]
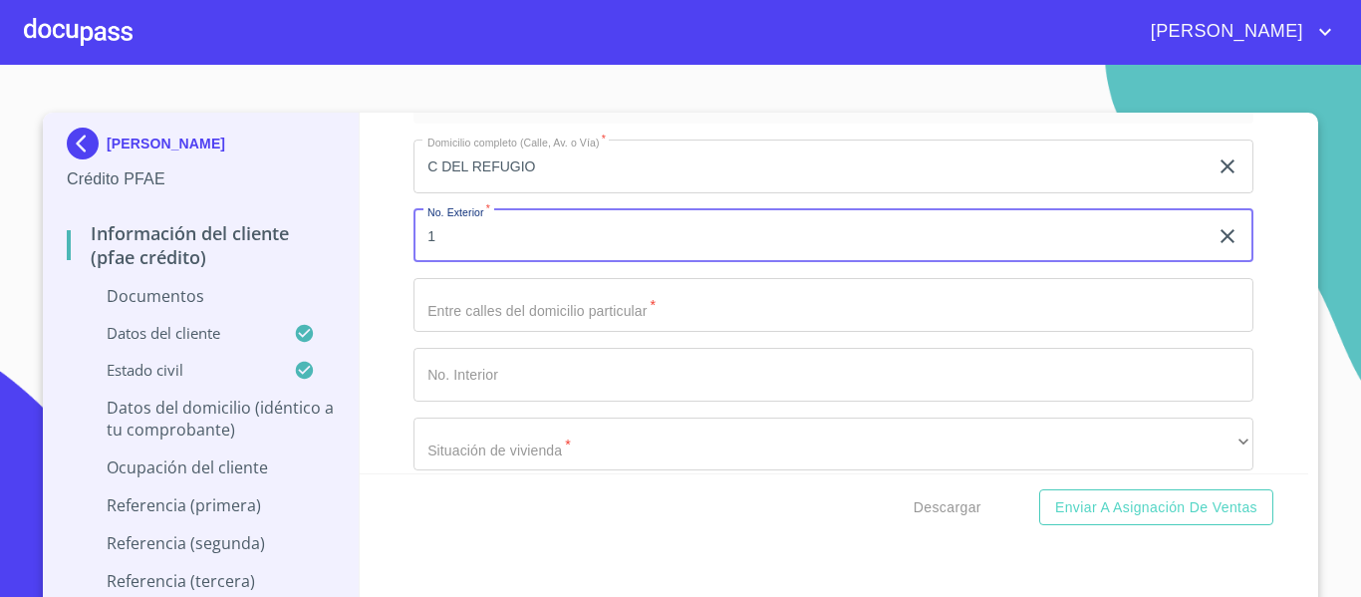
type input "1"
click at [481, 318] on input "Documento de identificación.   *" at bounding box center [833, 305] width 840 height 54
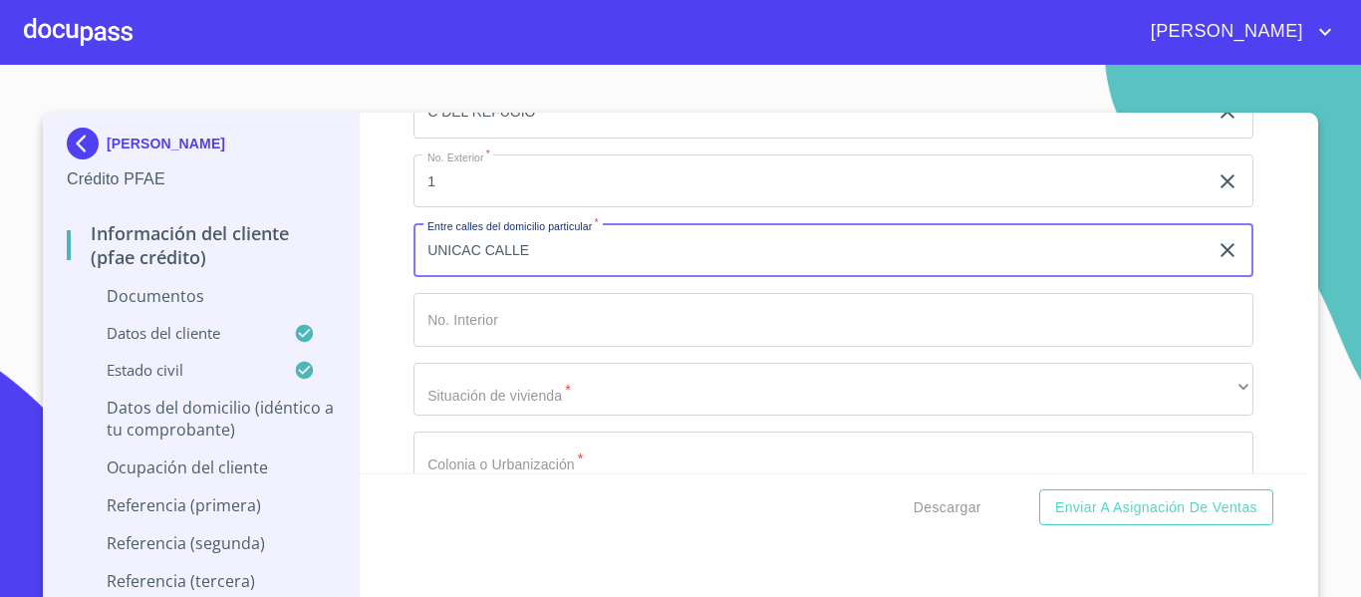
scroll to position [4183, 0]
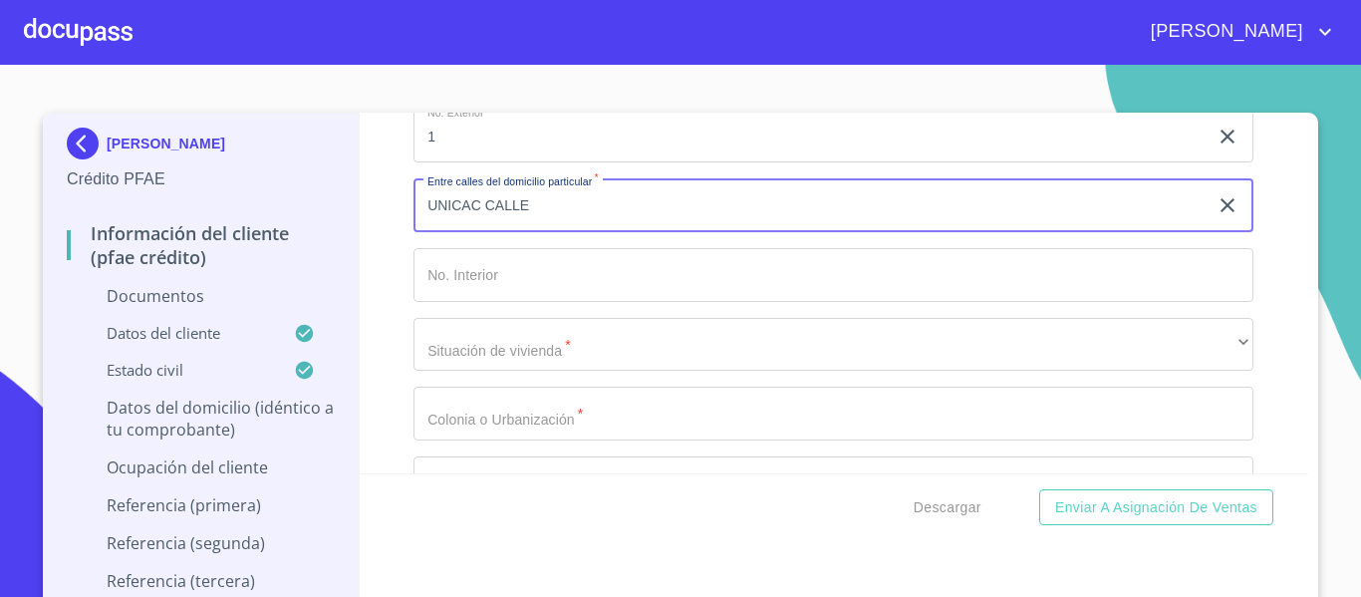
type input "UNICAC CALLE"
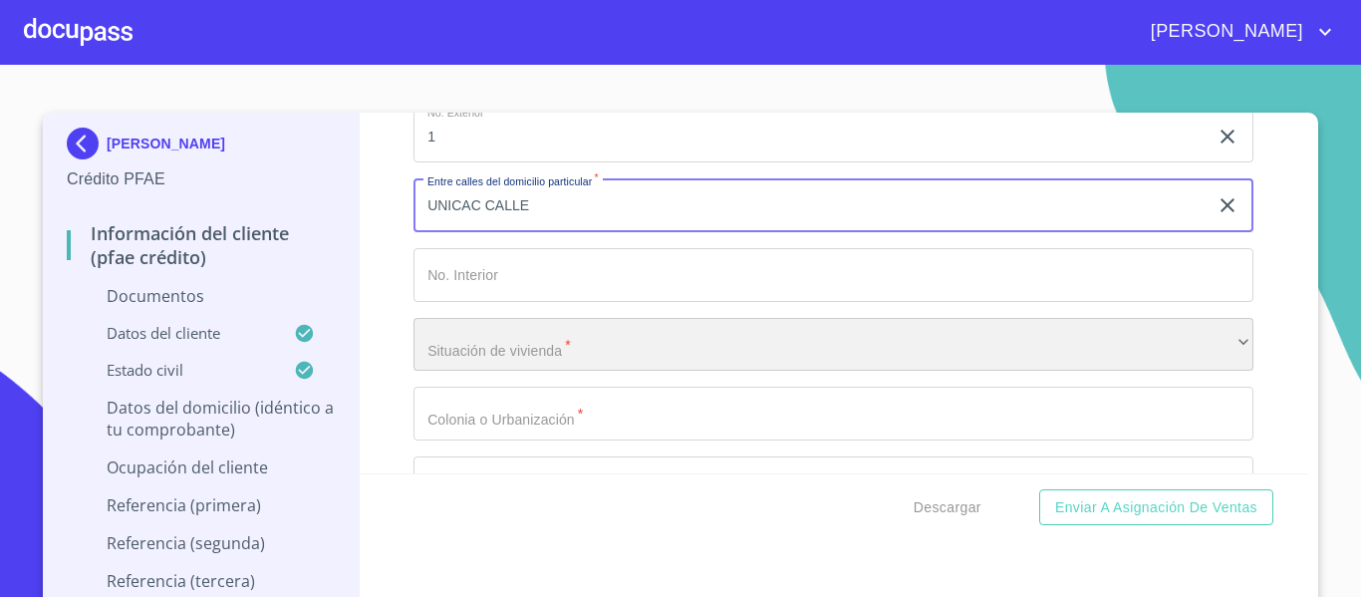
click at [528, 353] on div "​" at bounding box center [833, 345] width 840 height 54
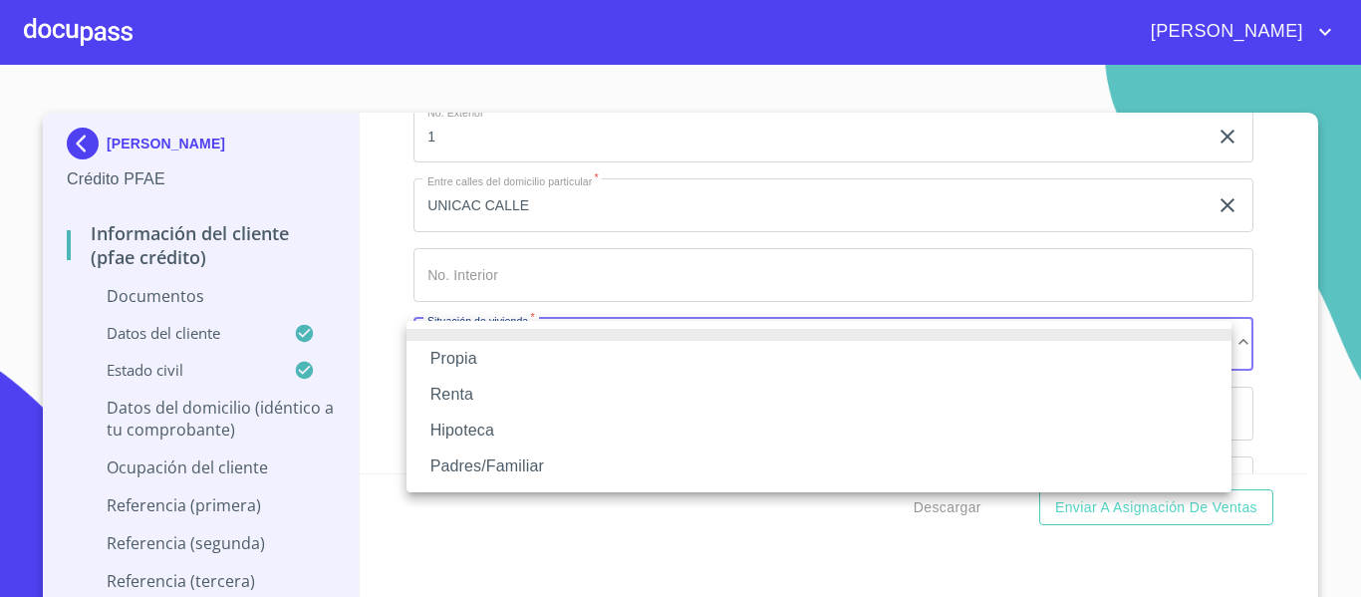
click at [484, 353] on li "Propia" at bounding box center [818, 359] width 825 height 36
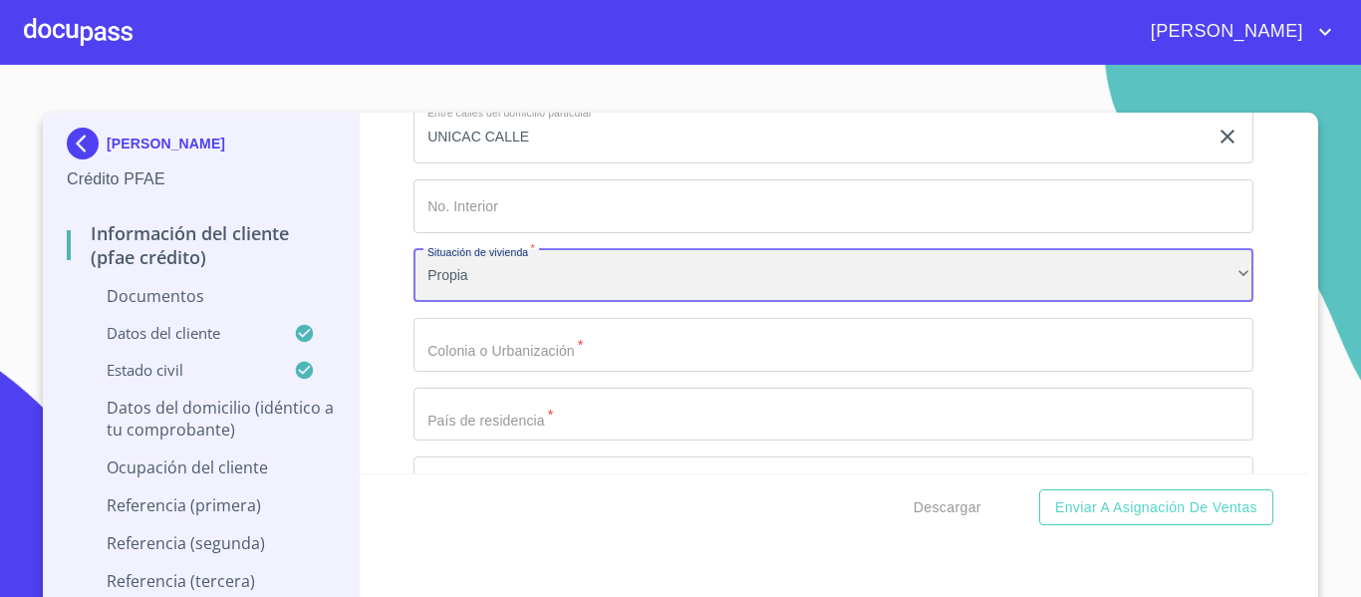
scroll to position [4283, 0]
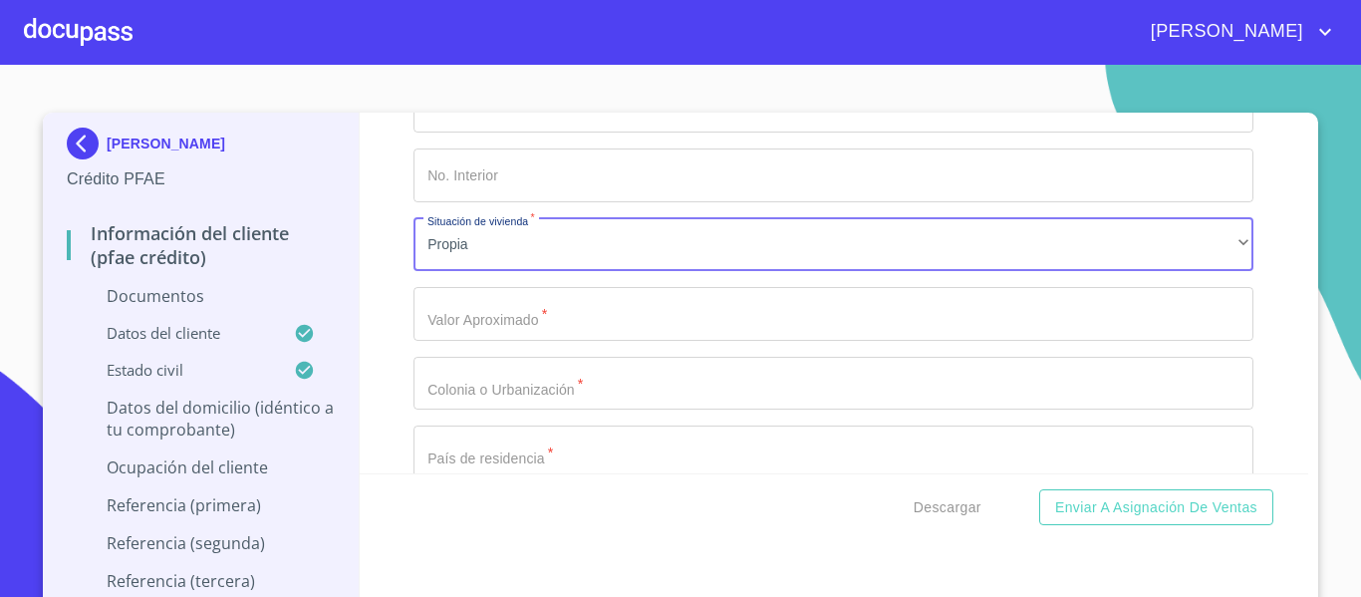
click at [493, 332] on input "Documento de identificación.   *" at bounding box center [833, 314] width 840 height 54
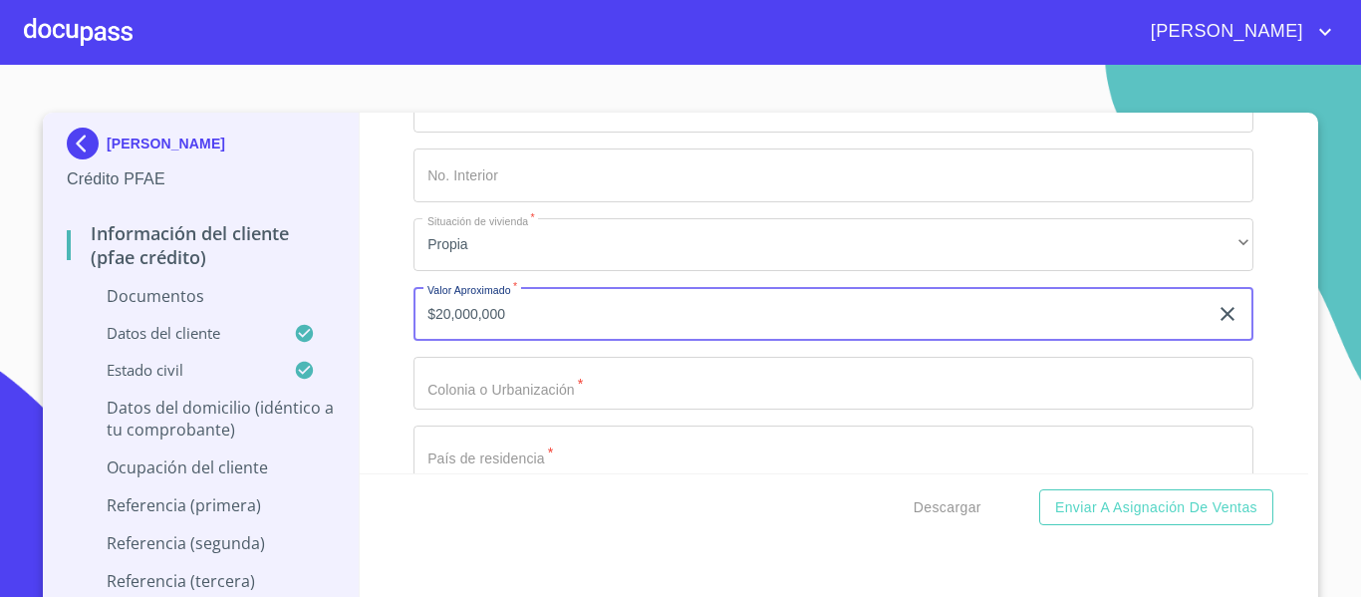
type input "$20,000,000"
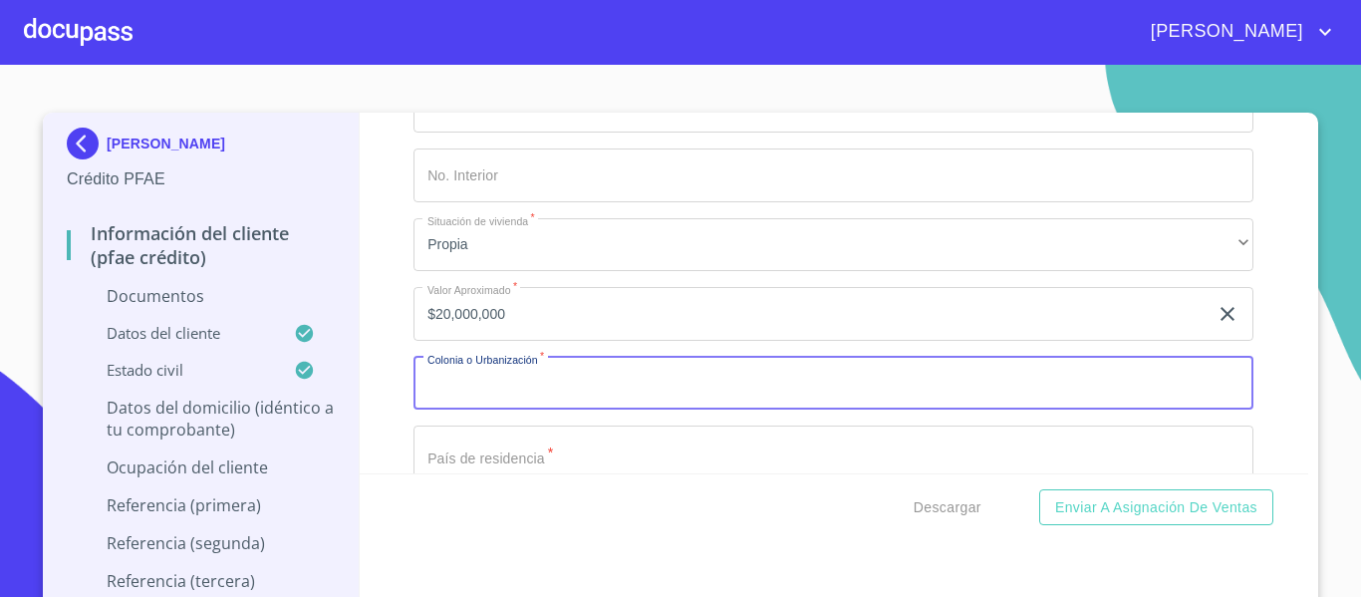
click at [456, 365] on input "Documento de identificación.   *" at bounding box center [833, 384] width 840 height 54
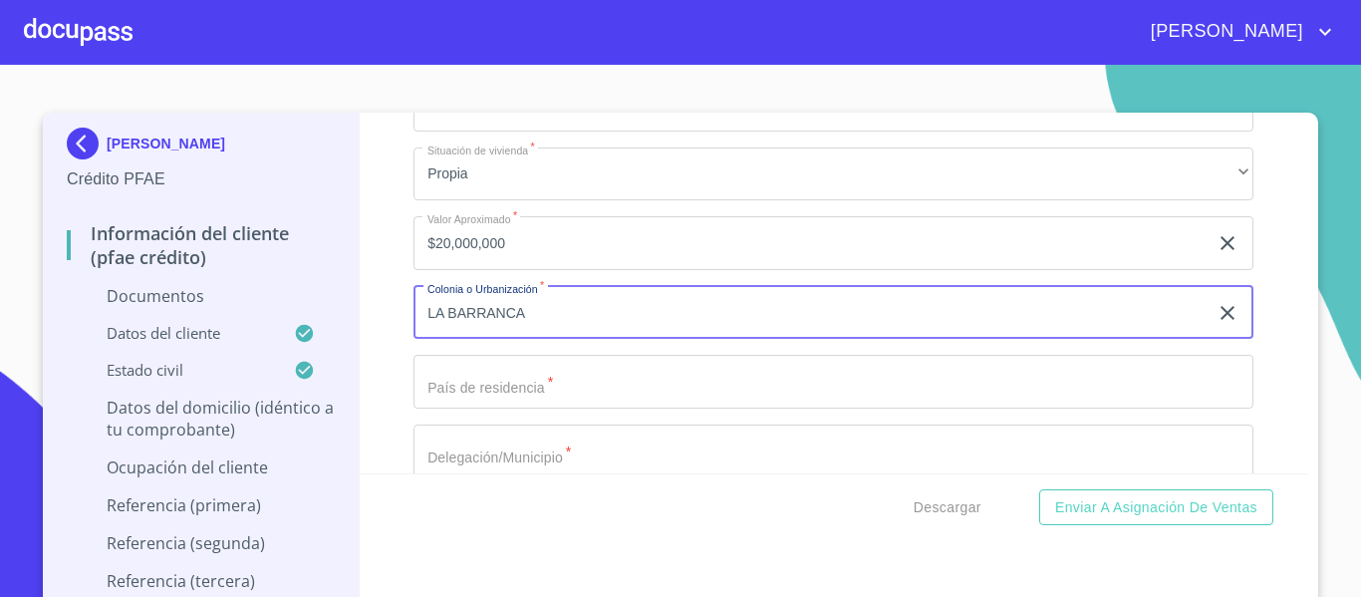
scroll to position [4383, 0]
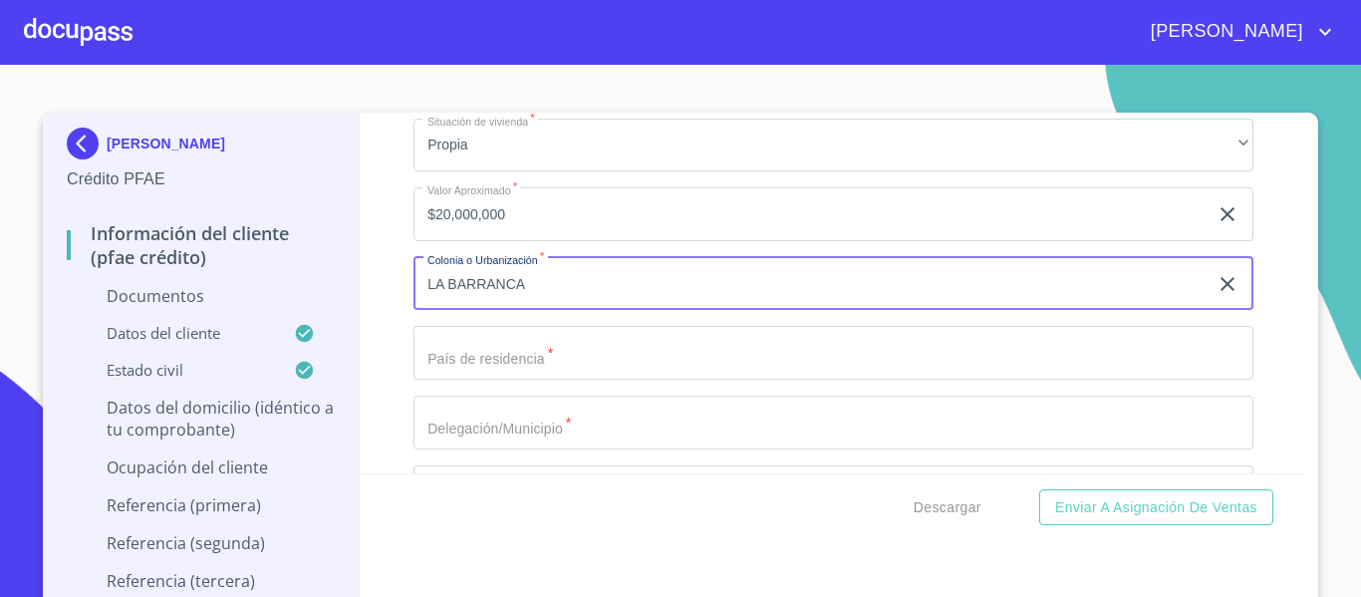
type input "LA BARRANCA"
click at [500, 352] on input "Documento de identificación.   *" at bounding box center [833, 353] width 840 height 54
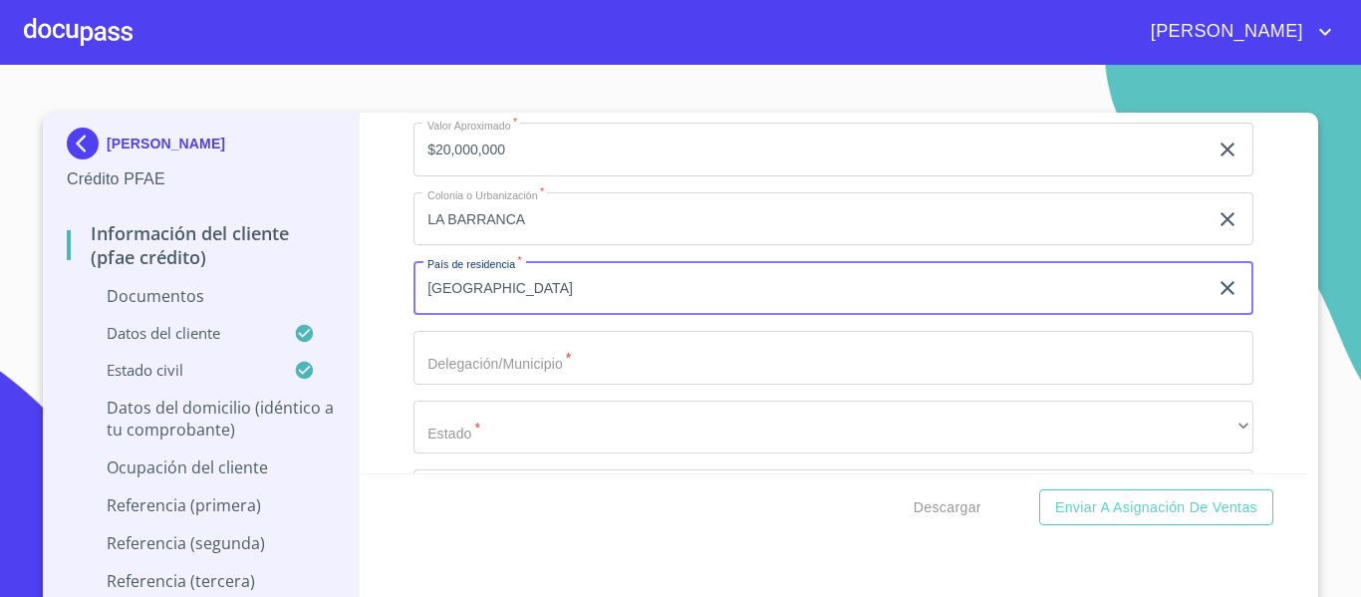
scroll to position [4482, 0]
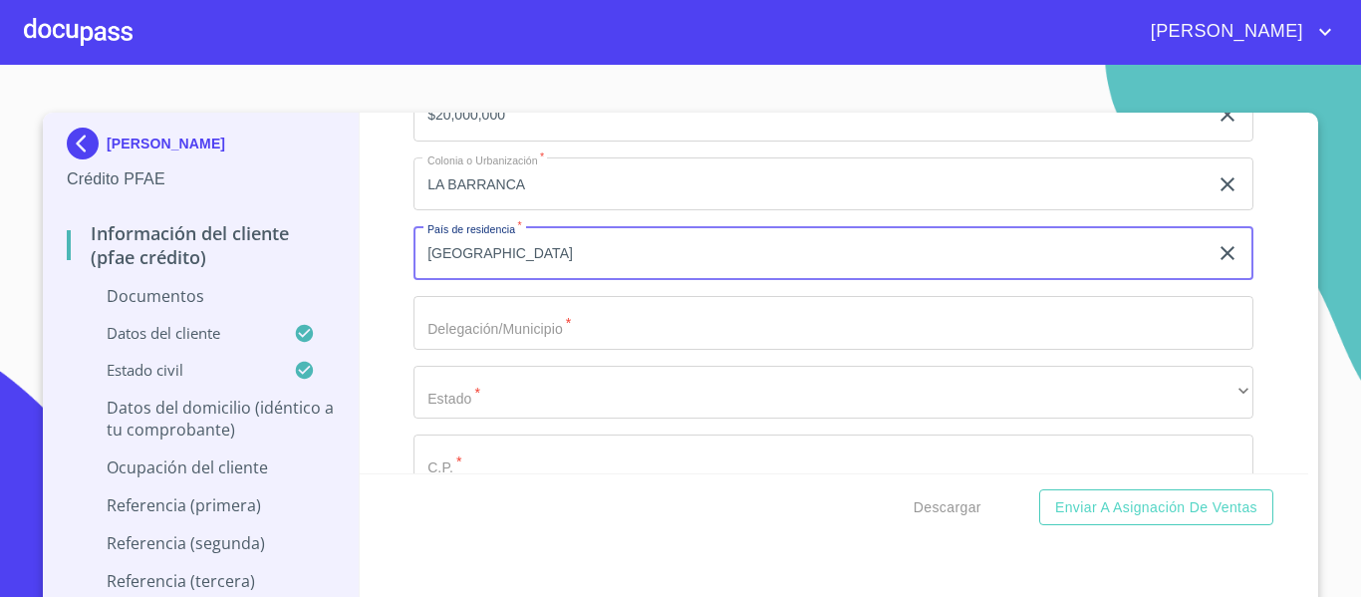
type input "[GEOGRAPHIC_DATA]"
click at [490, 327] on input "Documento de identificación.   *" at bounding box center [833, 323] width 840 height 54
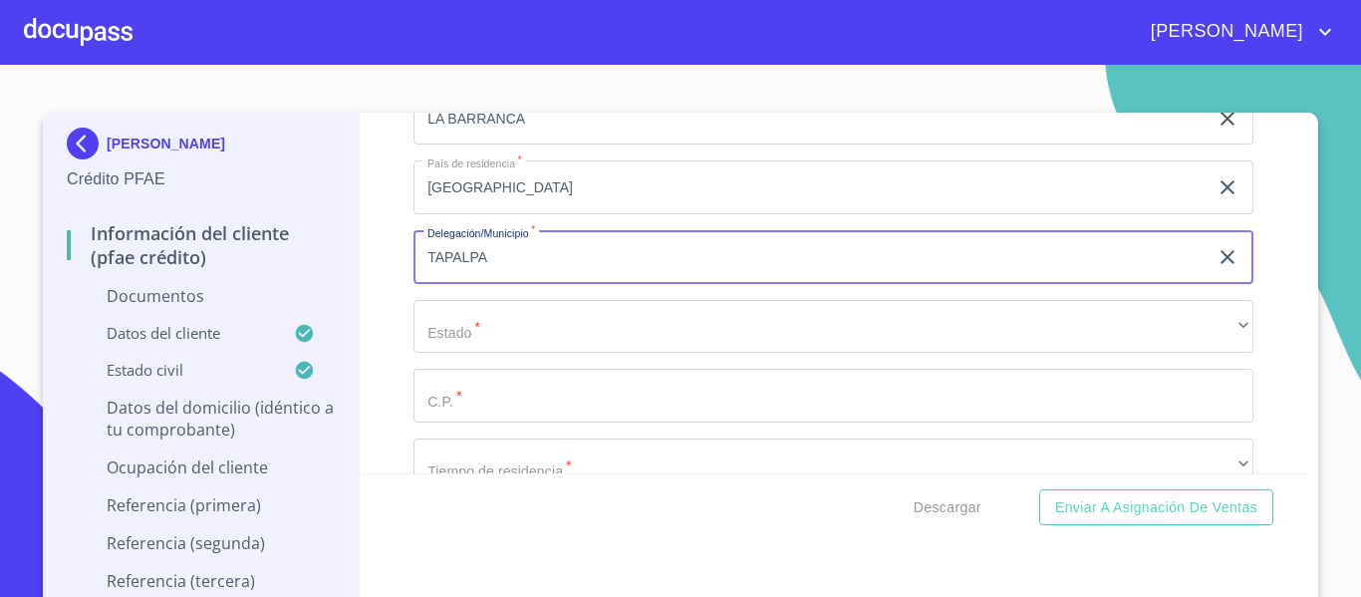
scroll to position [4582, 0]
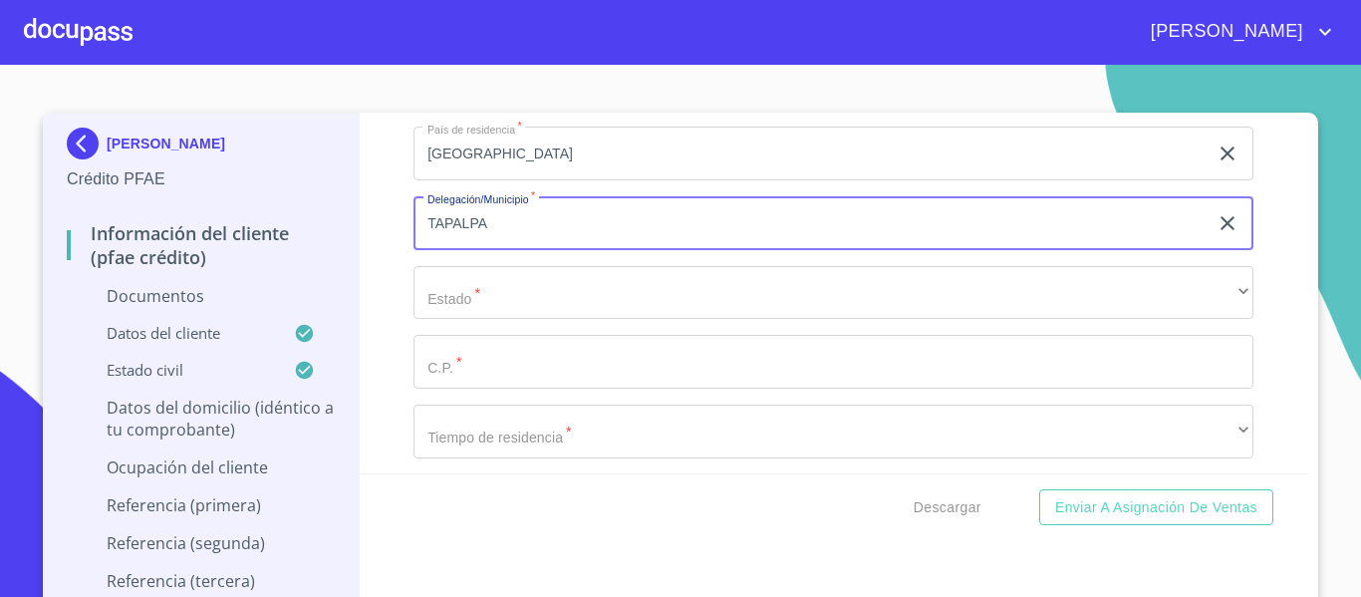
type input "TAPALPA"
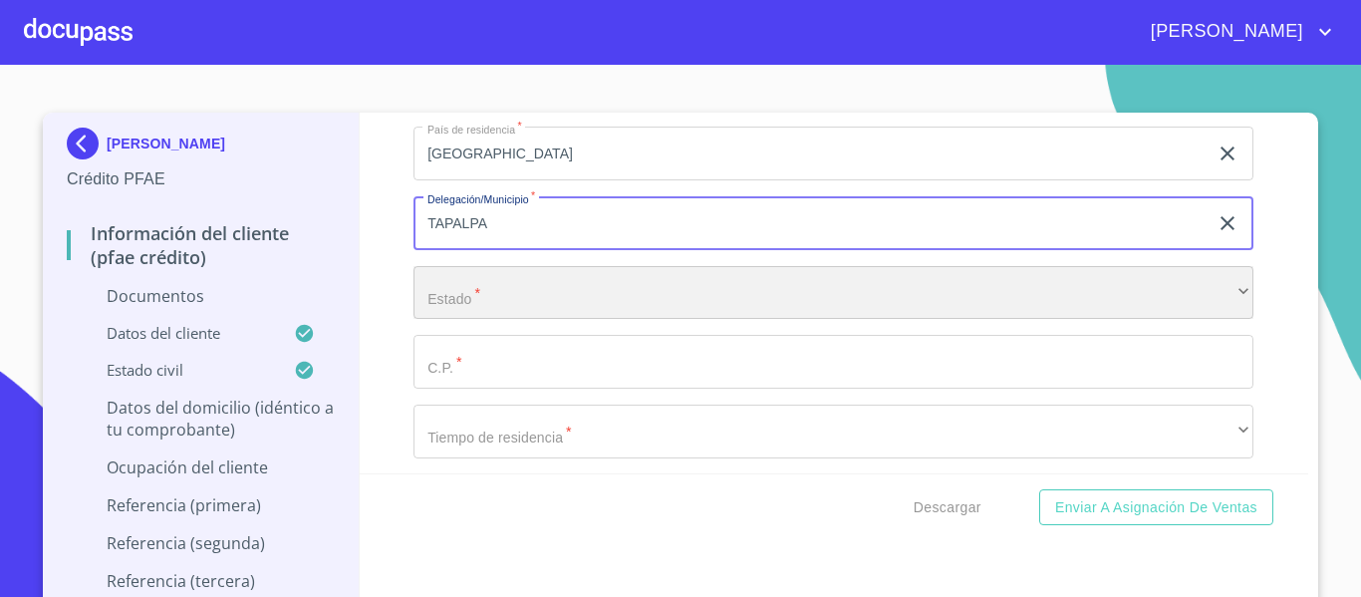
click at [478, 305] on div "​" at bounding box center [833, 293] width 840 height 54
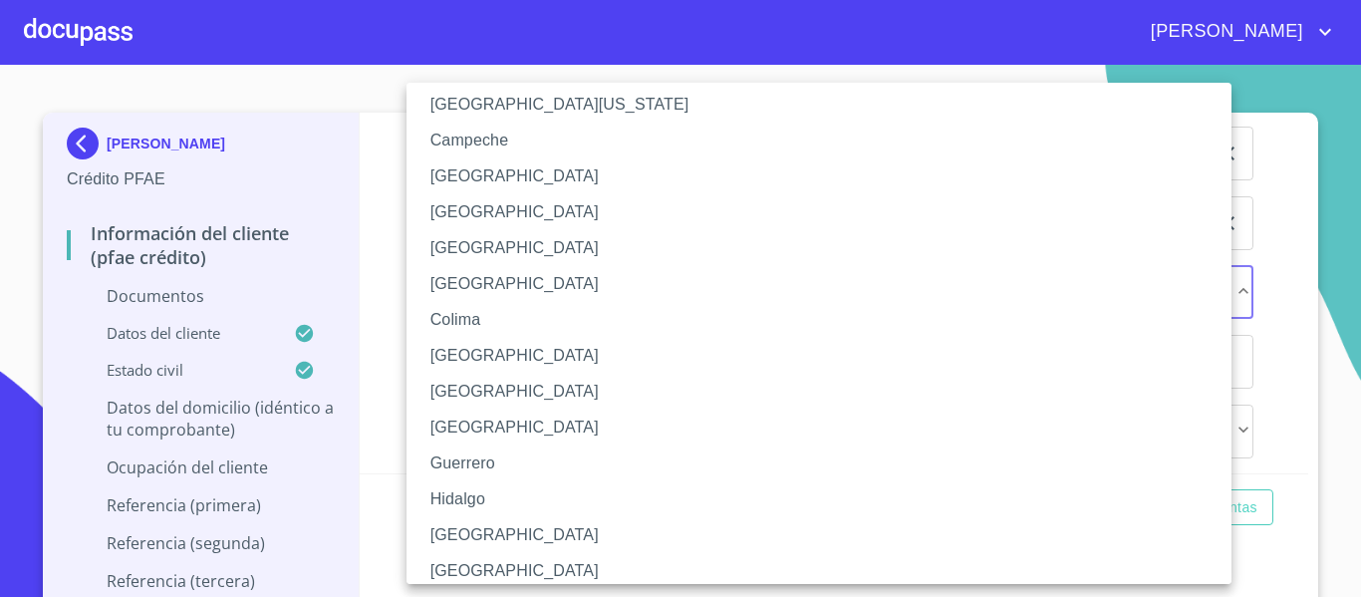
scroll to position [199, 0]
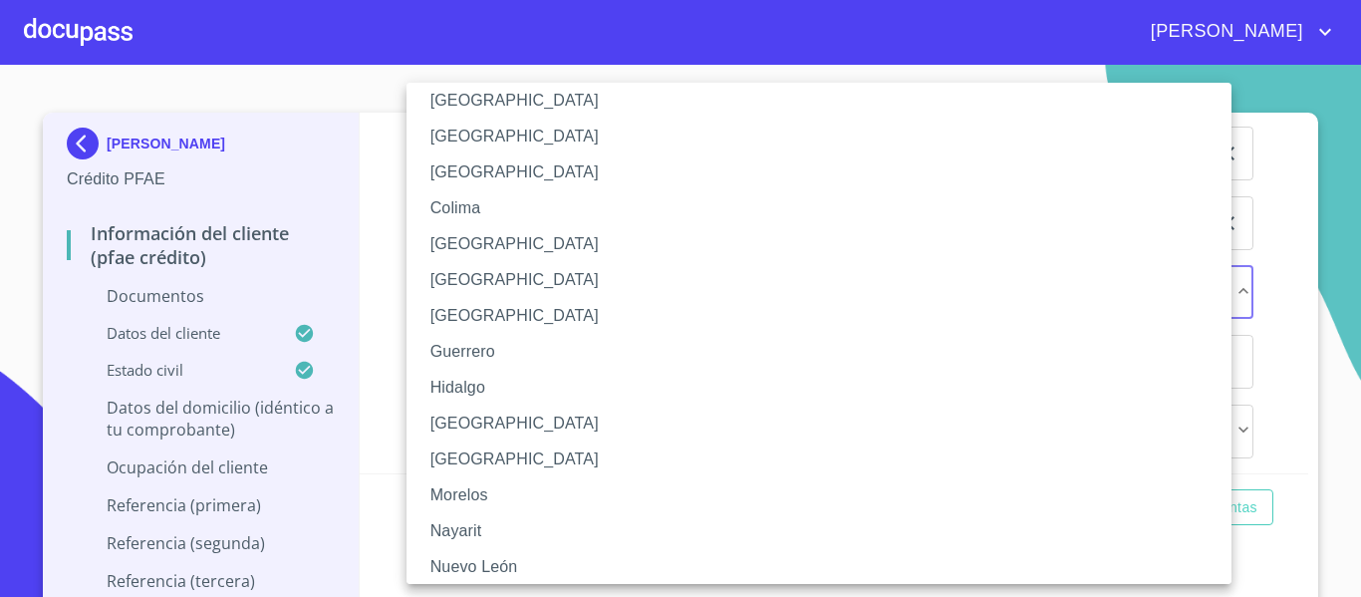
click at [461, 421] on li "[GEOGRAPHIC_DATA]" at bounding box center [826, 423] width 840 height 36
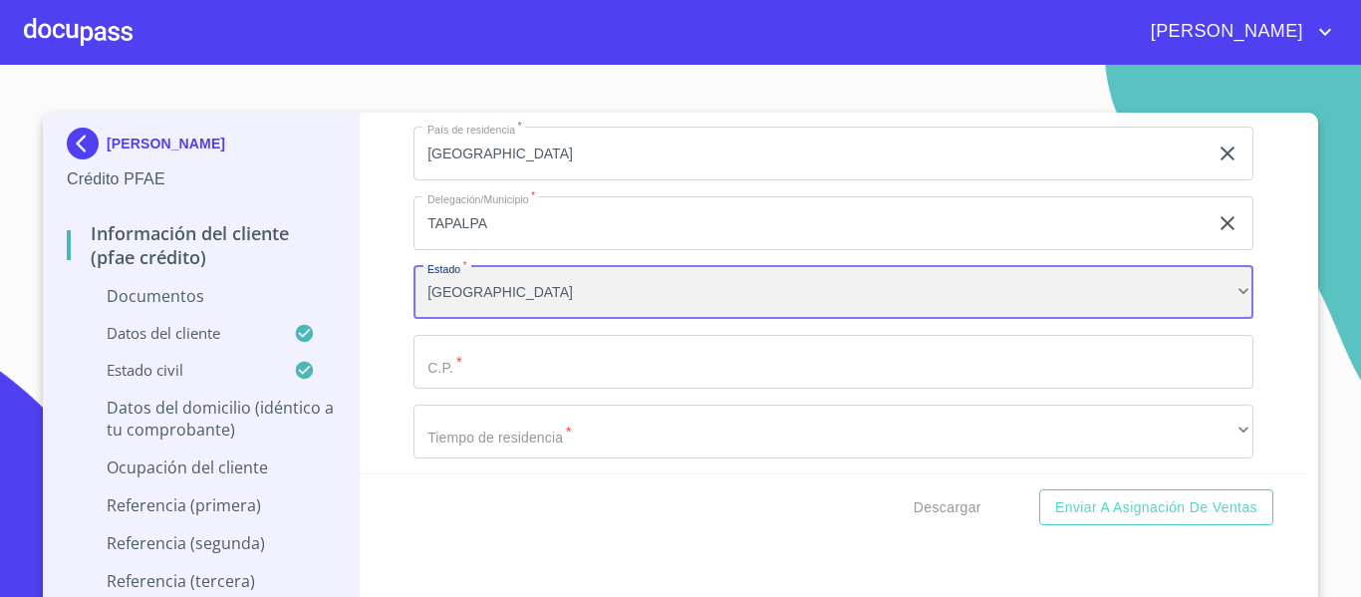
scroll to position [4682, 0]
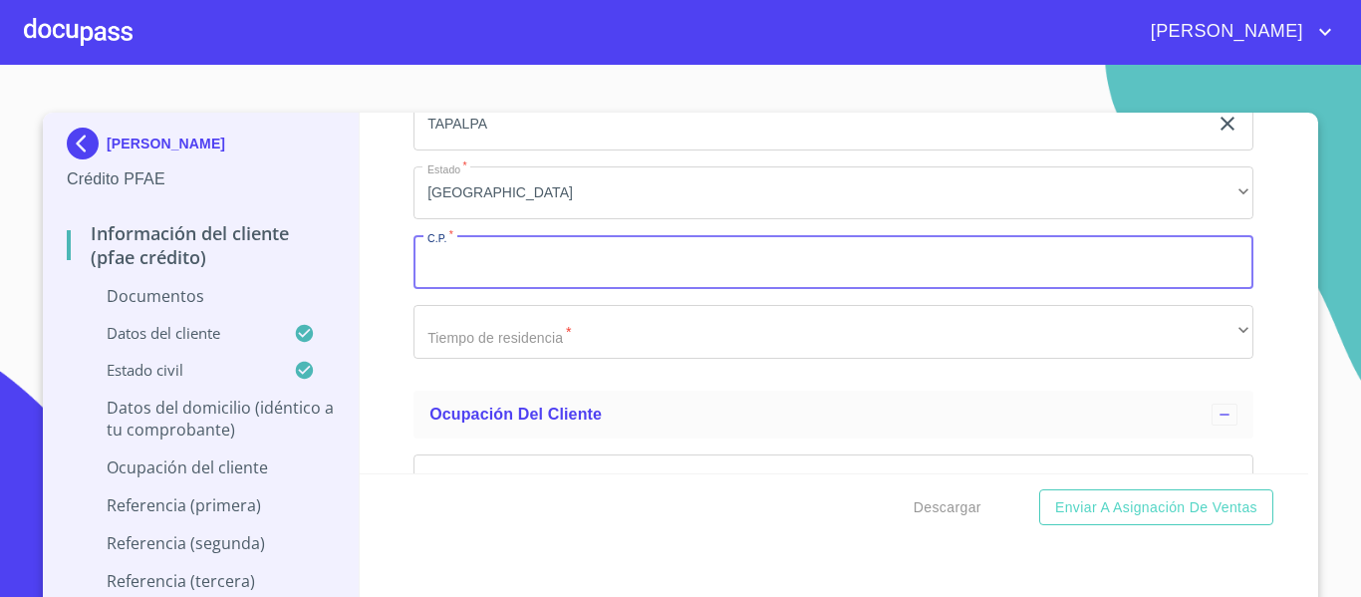
click at [452, 278] on input "Documento de identificación.   *" at bounding box center [833, 262] width 840 height 54
type input "49340"
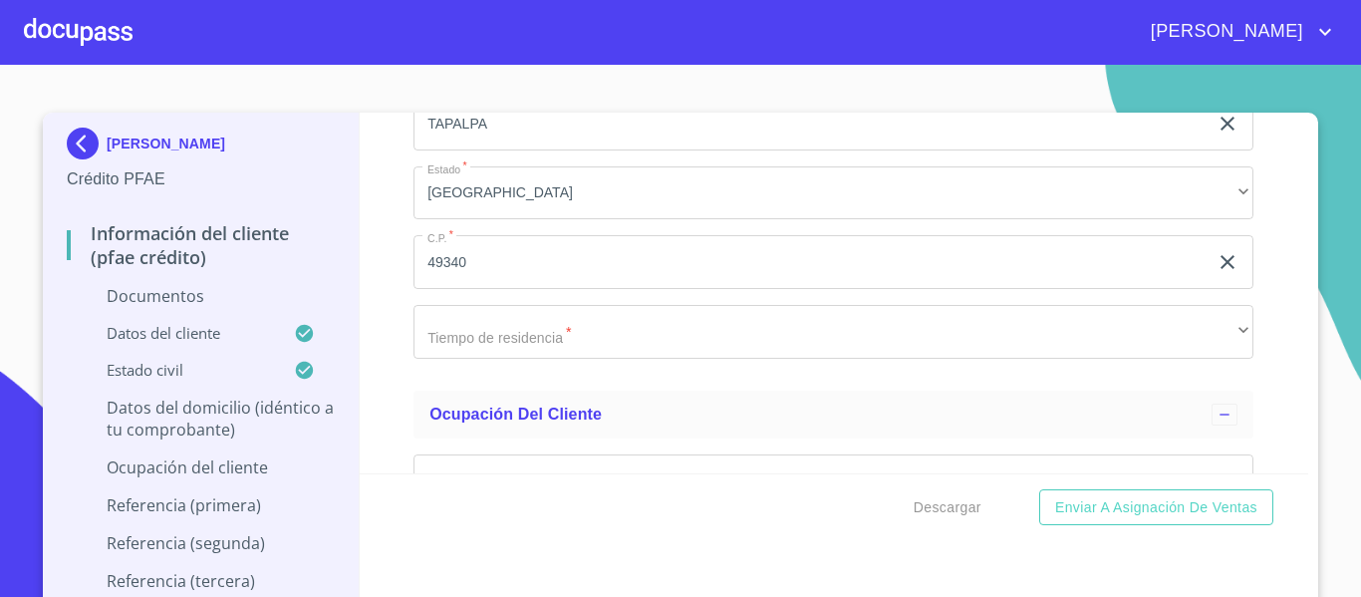
click at [387, 290] on div "Información del cliente (PFAE crédito) Documentos Documento de identificación. …" at bounding box center [834, 293] width 949 height 361
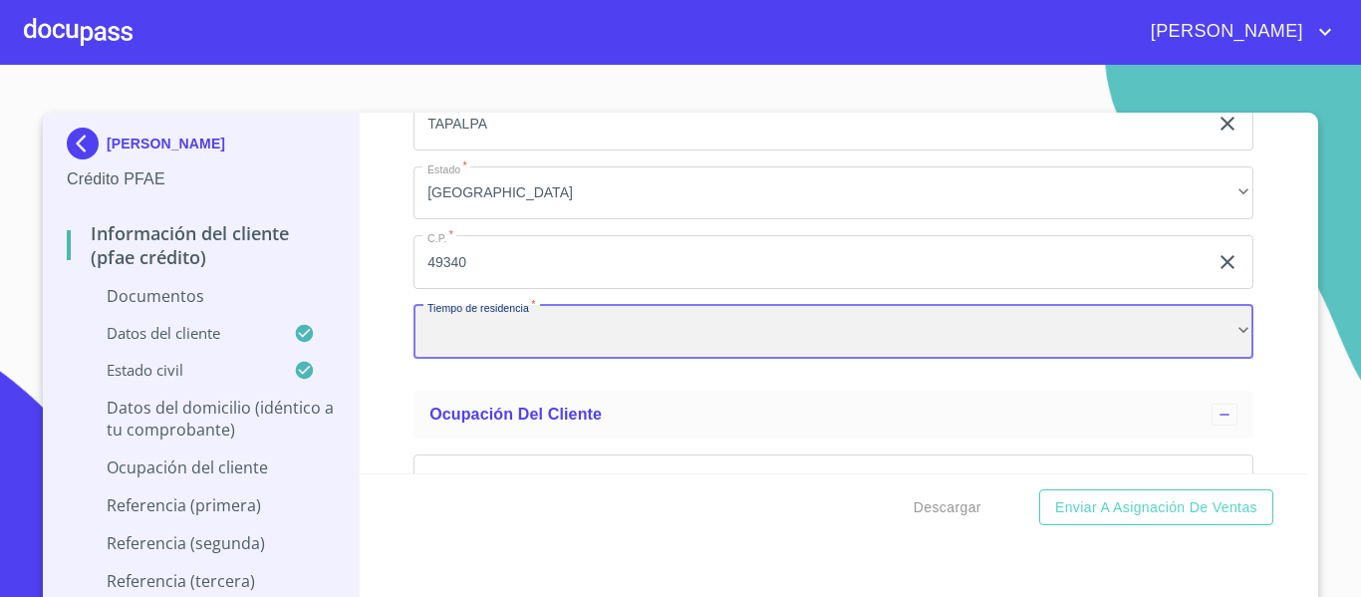
click at [487, 343] on div "​" at bounding box center [833, 332] width 840 height 54
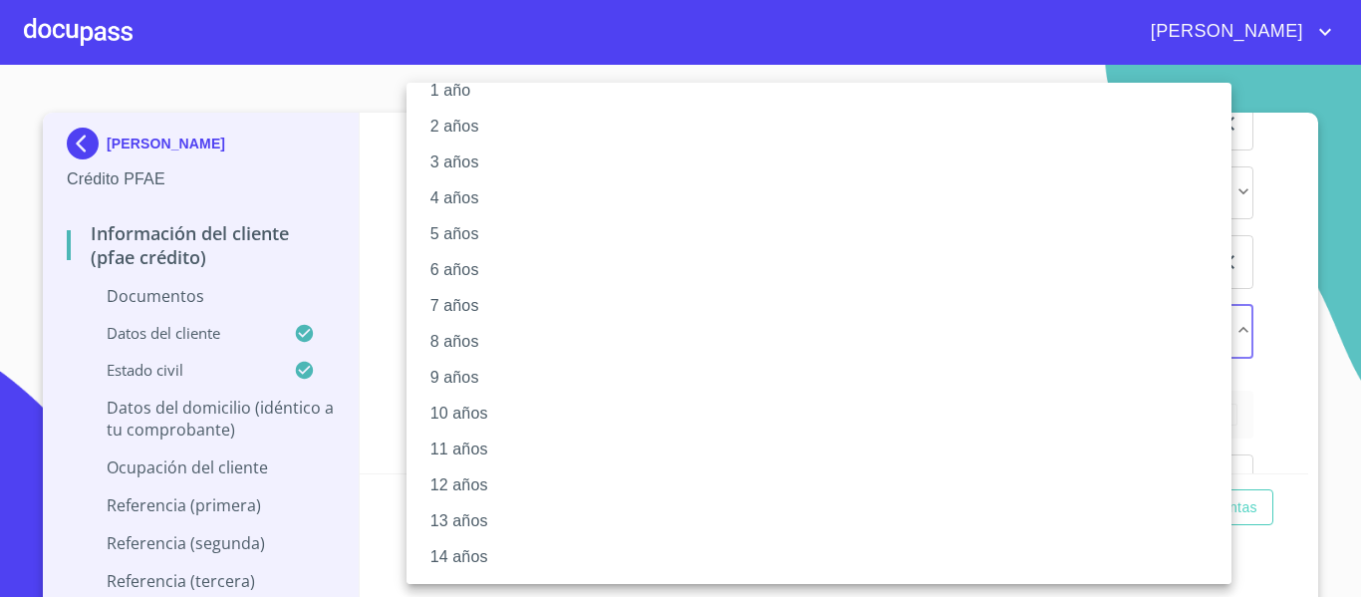
scroll to position [100, 0]
click at [473, 547] on li "15 años" at bounding box center [826, 559] width 840 height 36
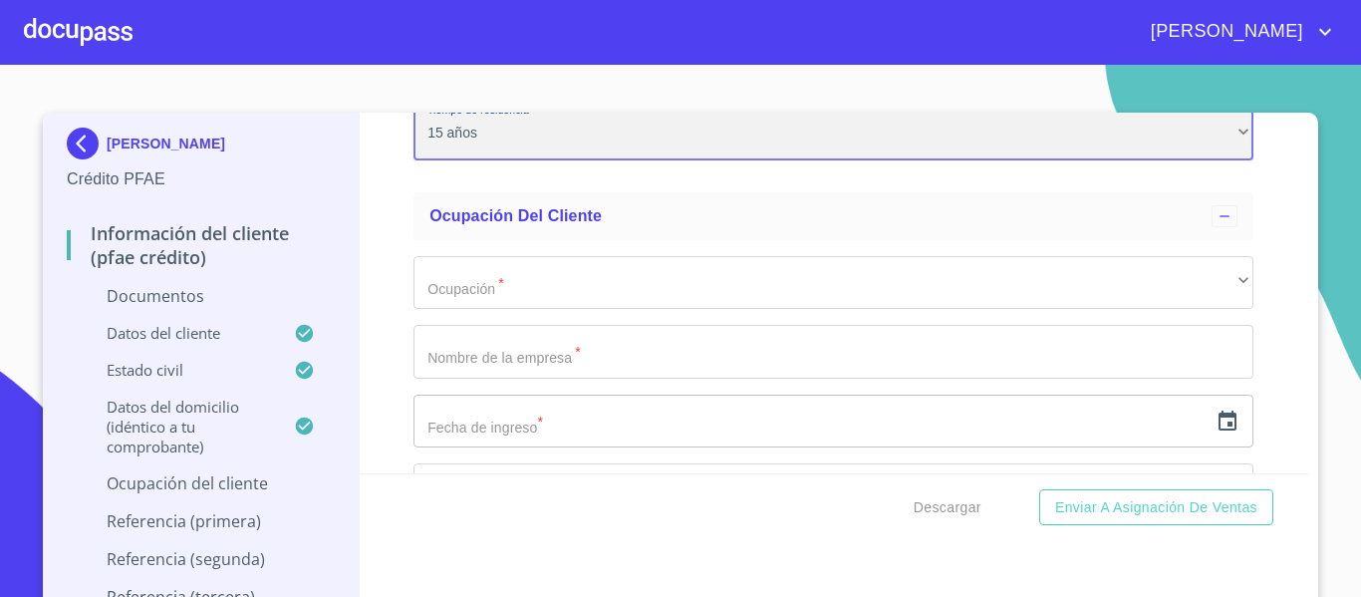
scroll to position [4881, 0]
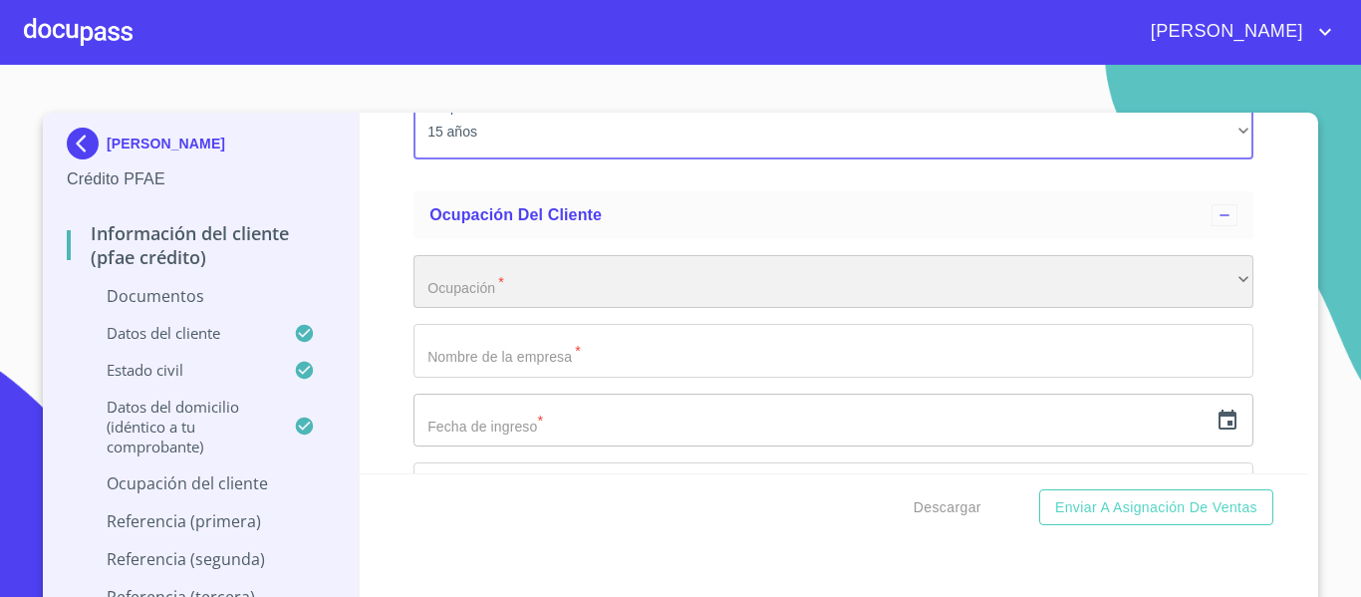
click at [450, 292] on div "​" at bounding box center [833, 282] width 840 height 54
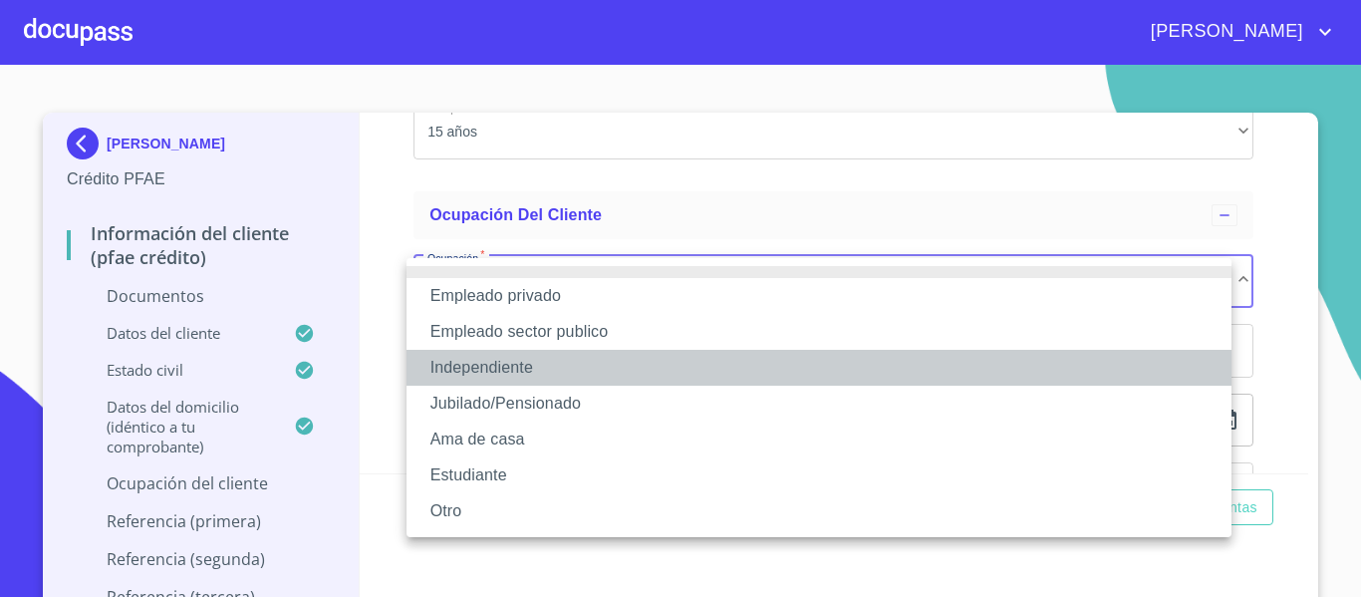
click at [510, 363] on li "Independiente" at bounding box center [818, 368] width 825 height 36
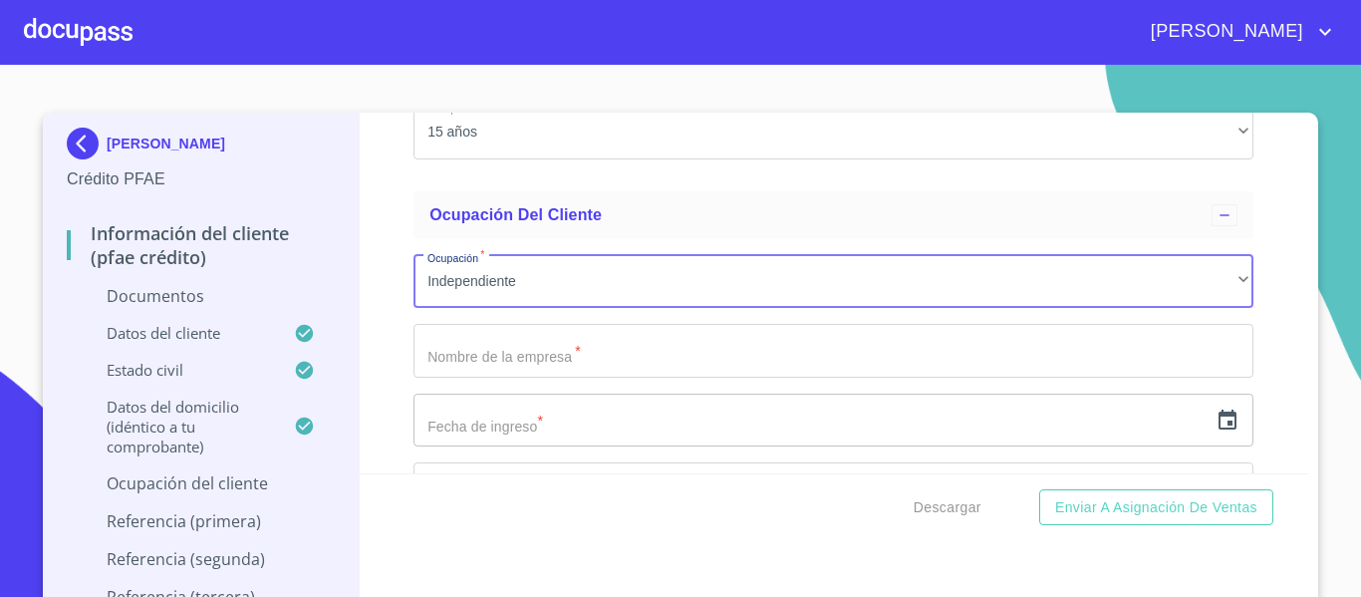
click at [447, 339] on input "Documento de identificación.   *" at bounding box center [833, 351] width 840 height 54
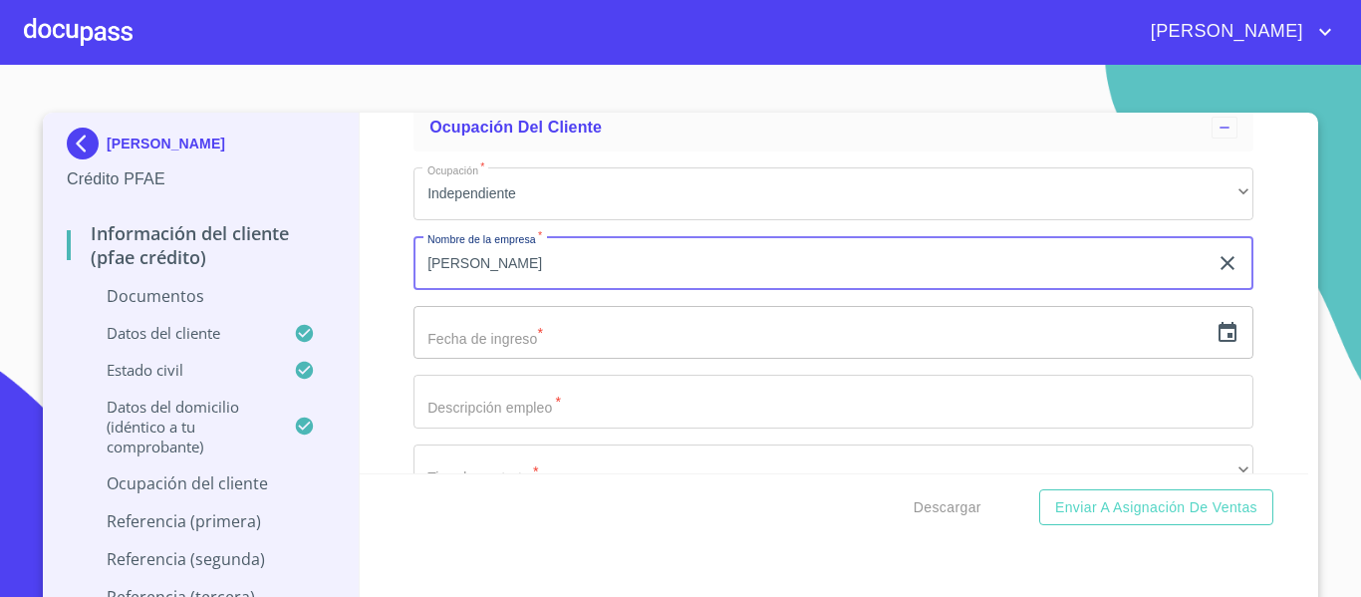
scroll to position [5080, 0]
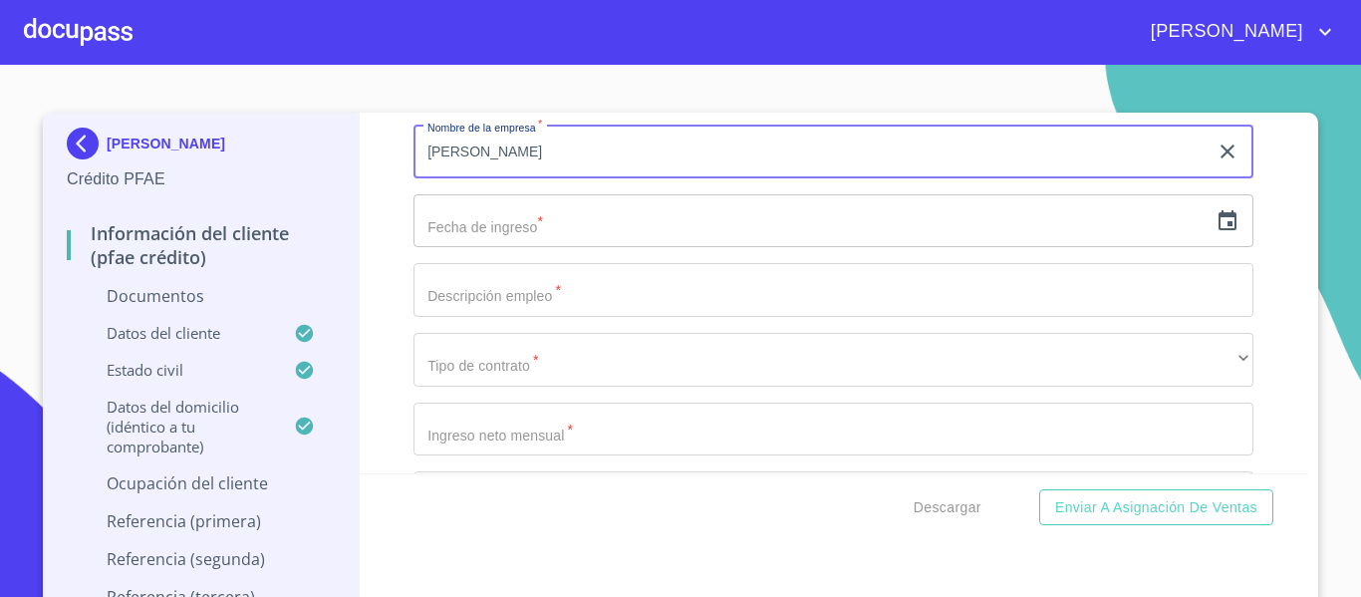
type input "[PERSON_NAME]"
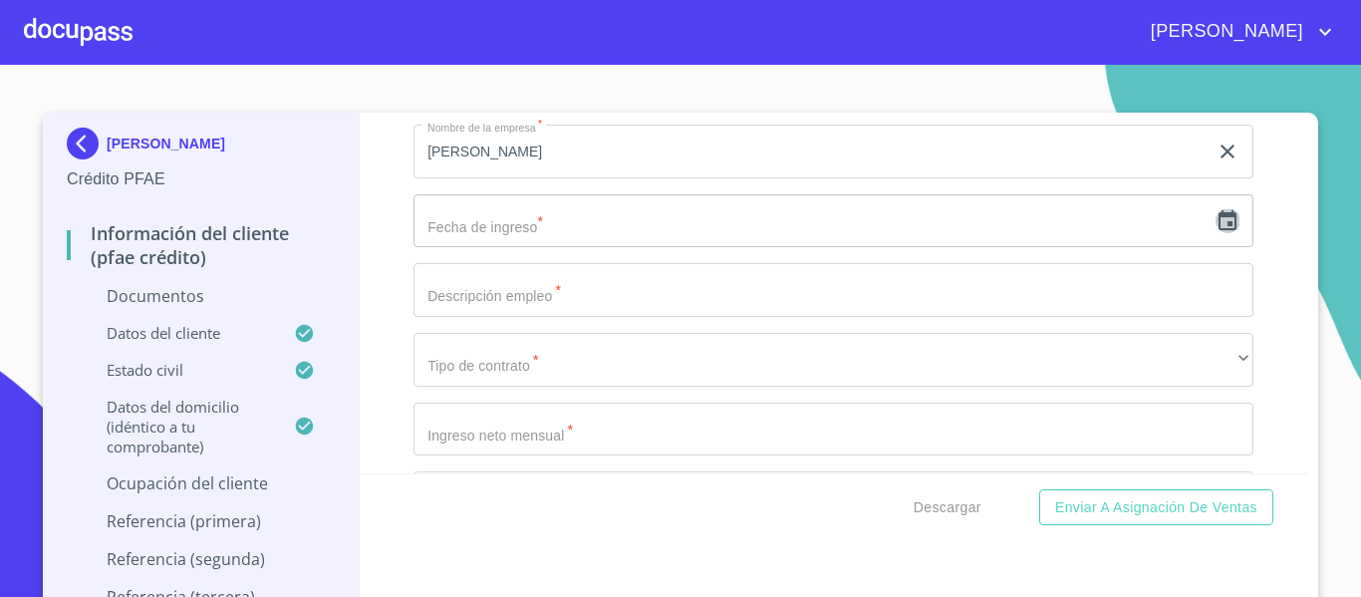
click at [1215, 227] on icon "button" at bounding box center [1227, 221] width 24 height 24
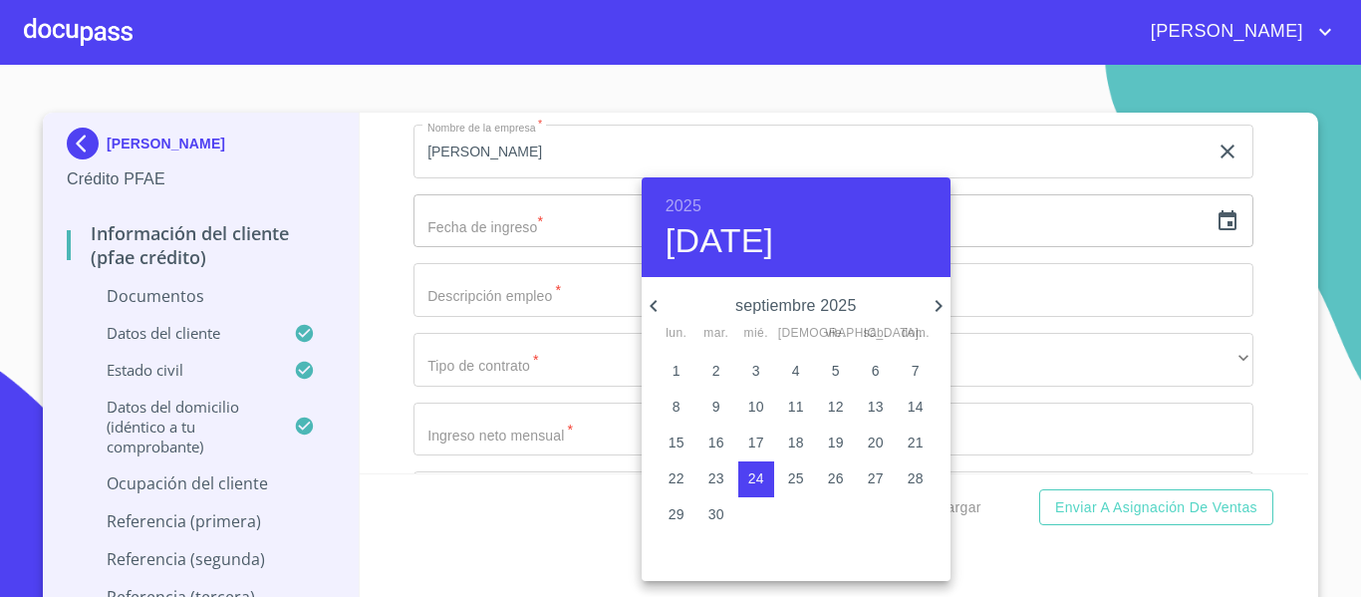
click at [397, 224] on div at bounding box center [680, 298] width 1361 height 597
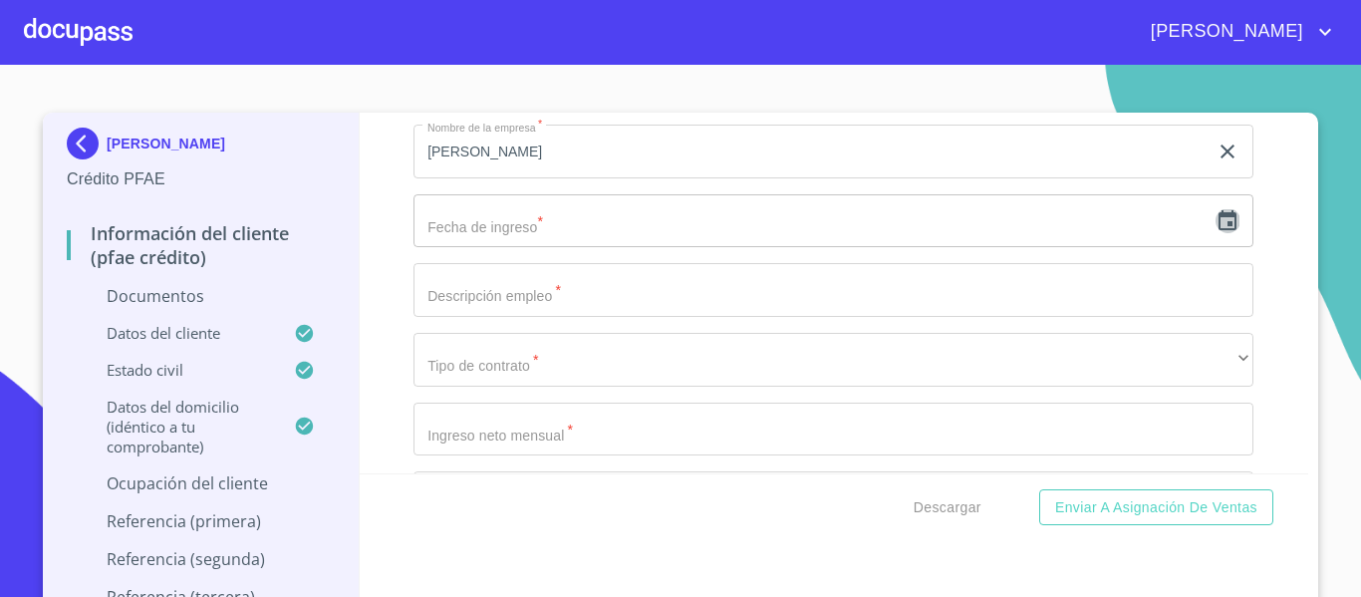
click at [1218, 228] on icon "button" at bounding box center [1227, 220] width 18 height 20
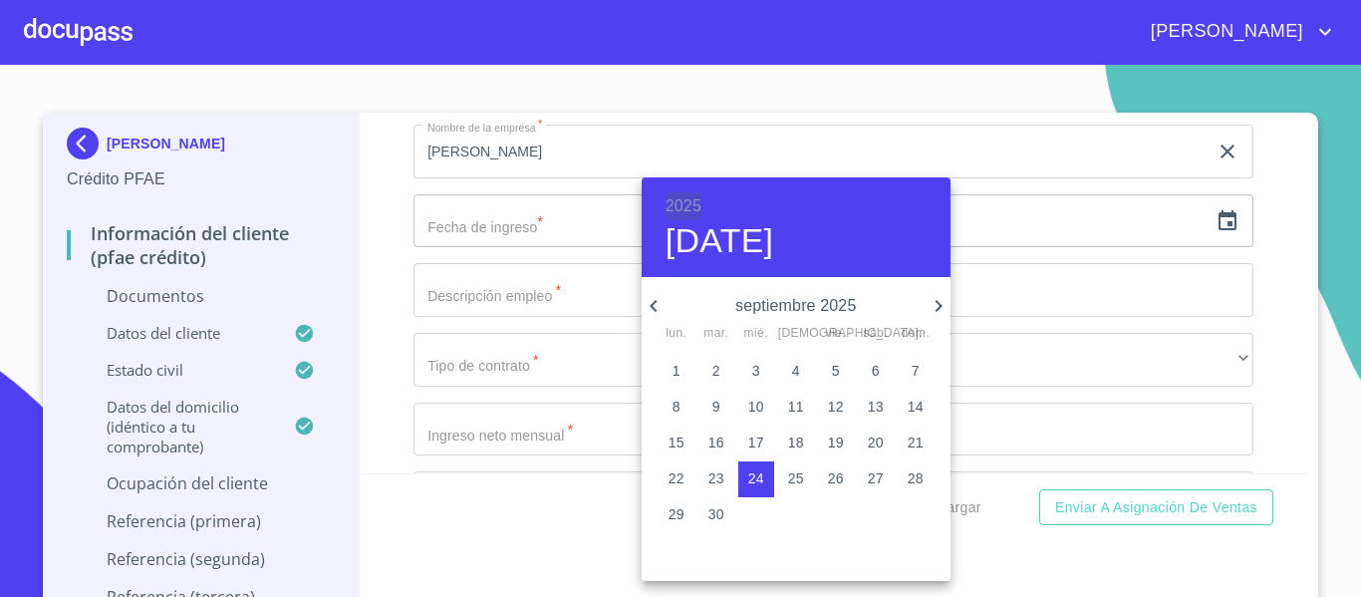
click at [695, 212] on h6 "2025" at bounding box center [683, 206] width 36 height 28
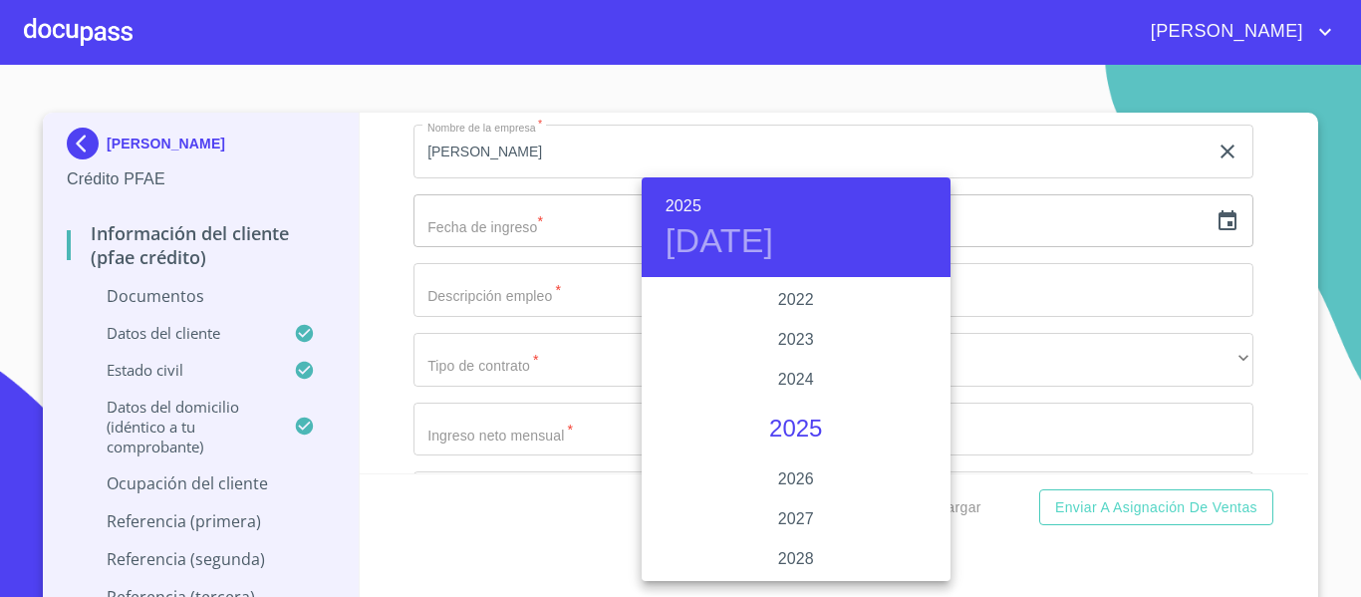
scroll to position [3666, 0]
click at [804, 312] on div "2017" at bounding box center [795, 300] width 309 height 40
type input "[DATE]"
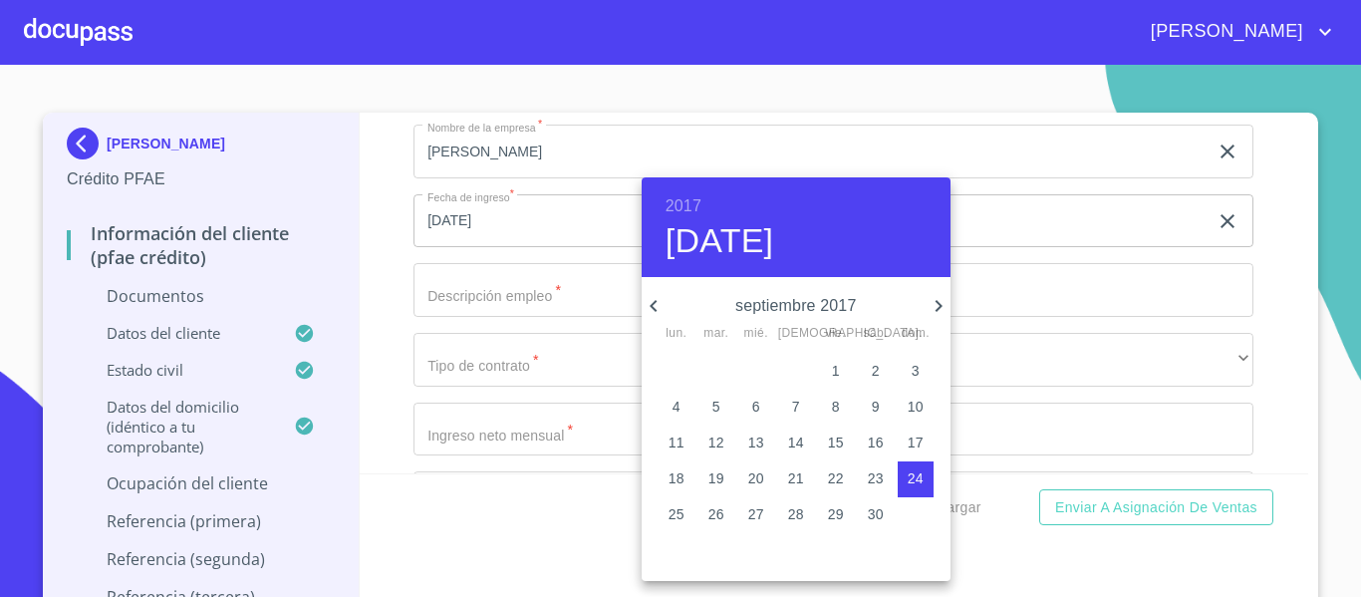
click at [391, 276] on div at bounding box center [680, 298] width 1361 height 597
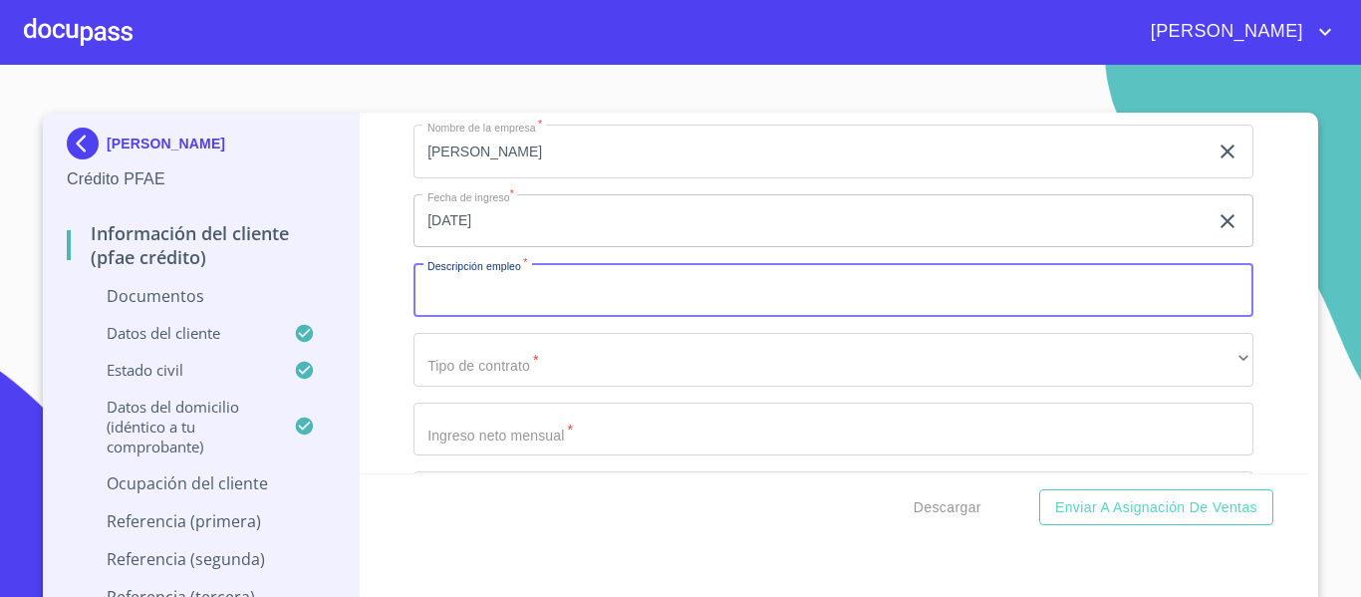
click at [432, 294] on input "Documento de identificación.   *" at bounding box center [833, 290] width 840 height 54
type input "T"
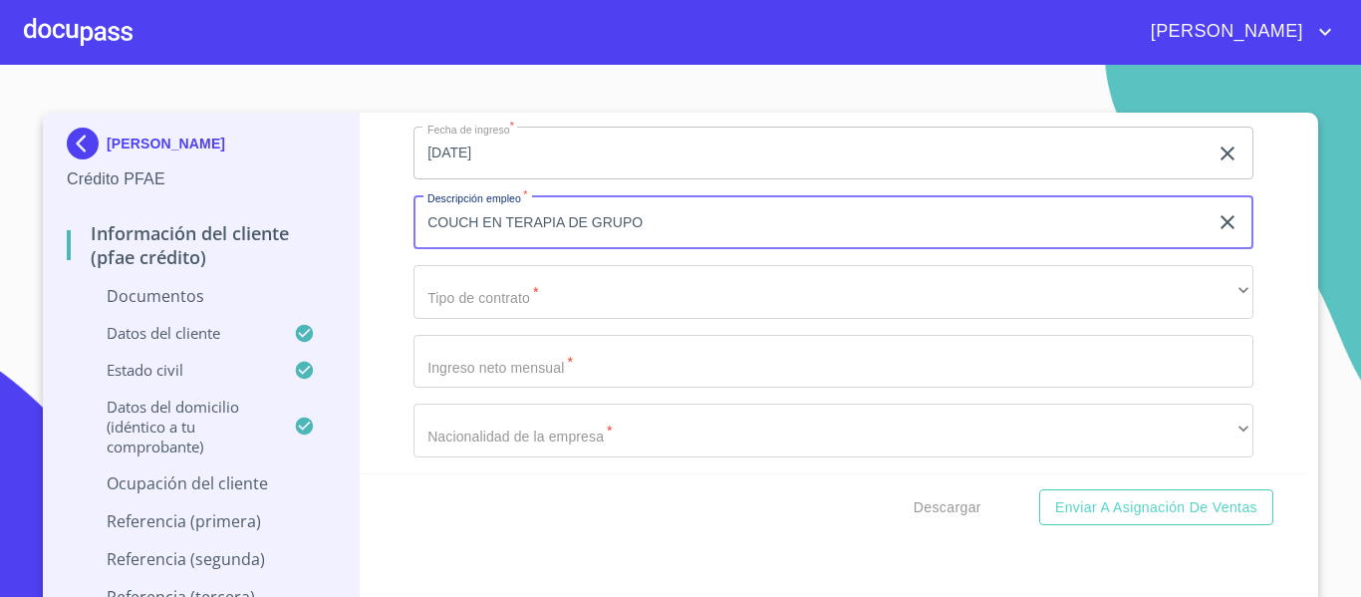
scroll to position [5180, 0]
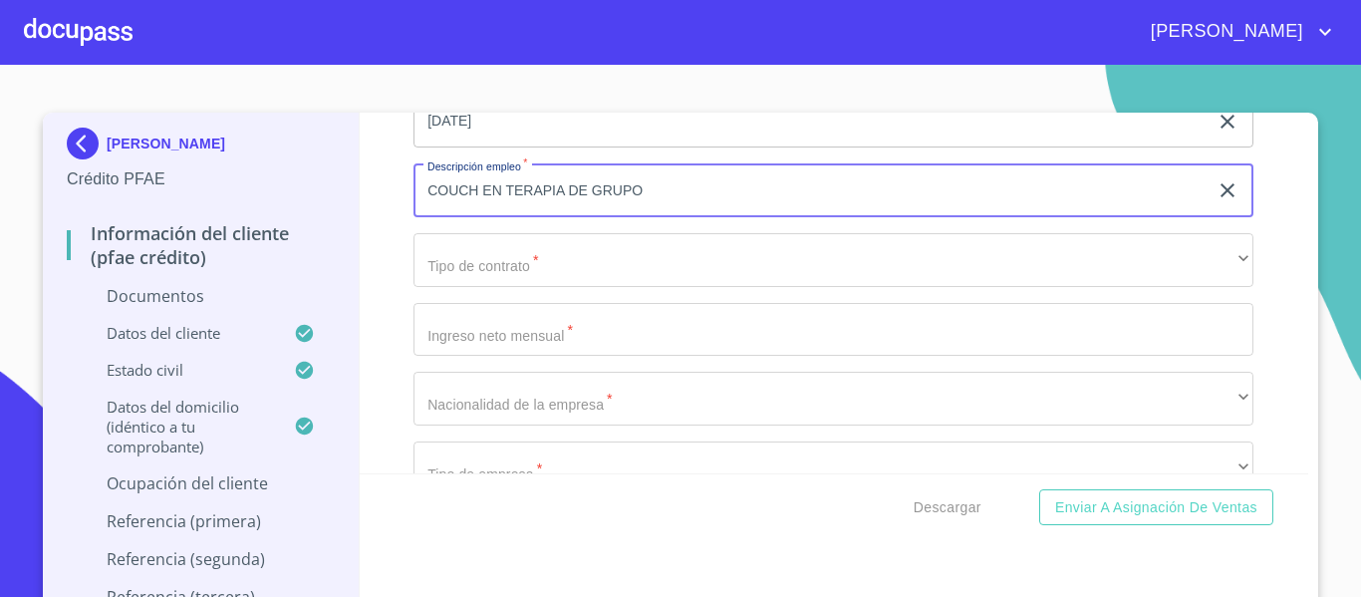
type input "COUCH EN TERAPIA DE GRUPO"
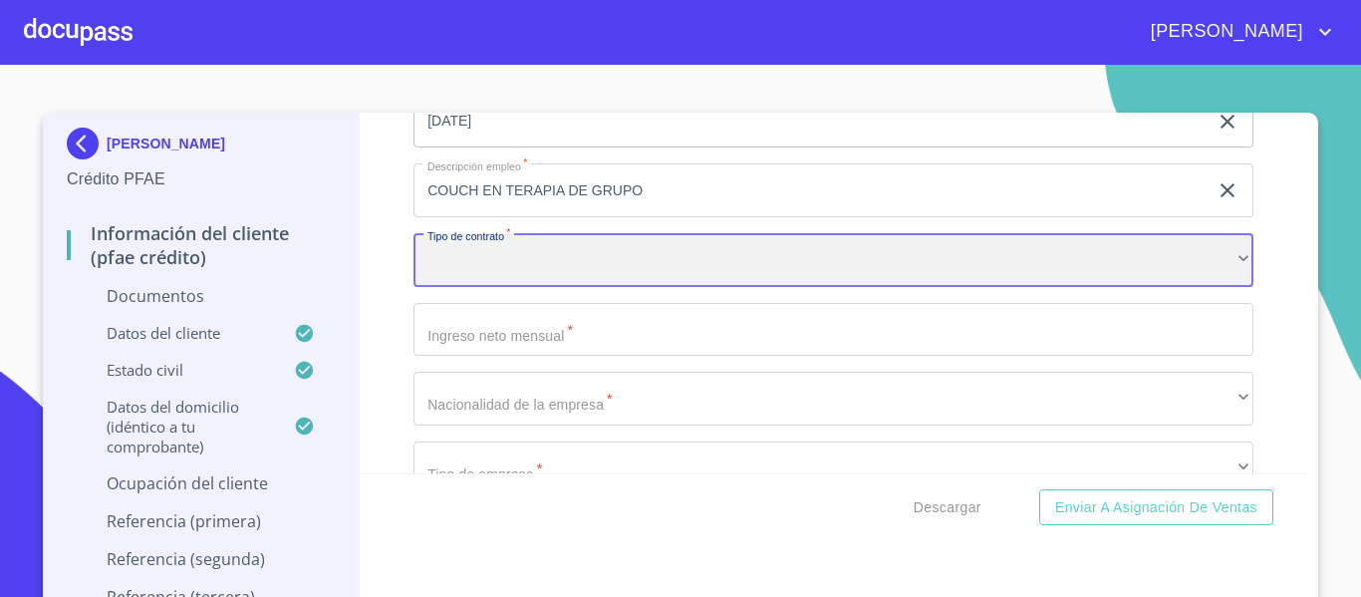
click at [456, 272] on div "​" at bounding box center [833, 260] width 840 height 54
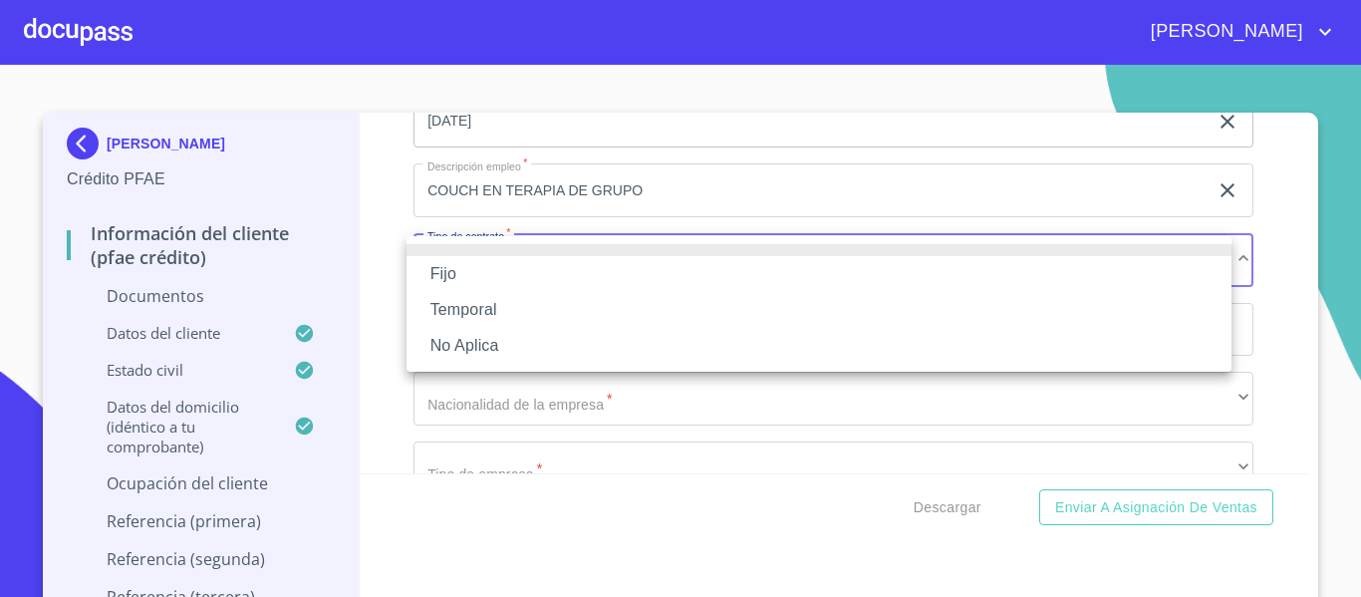
click at [456, 272] on li "Fijo" at bounding box center [818, 274] width 825 height 36
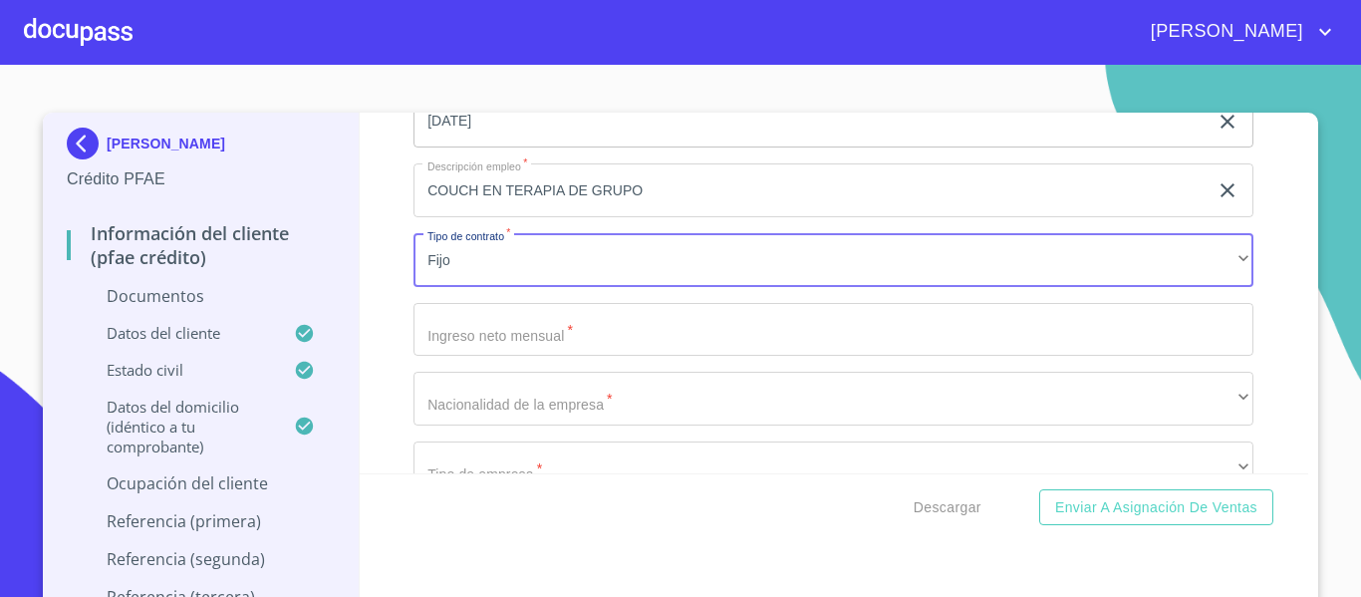
click at [483, 335] on input "Documento de identificación.   *" at bounding box center [833, 330] width 840 height 54
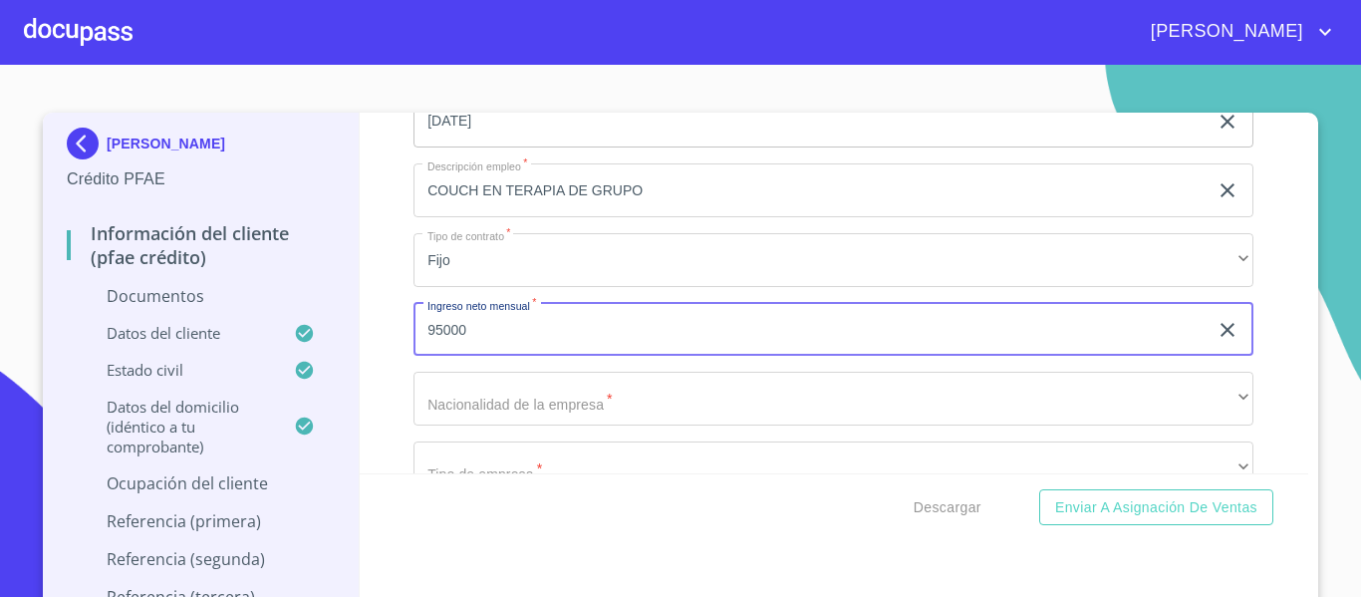
type input "95000"
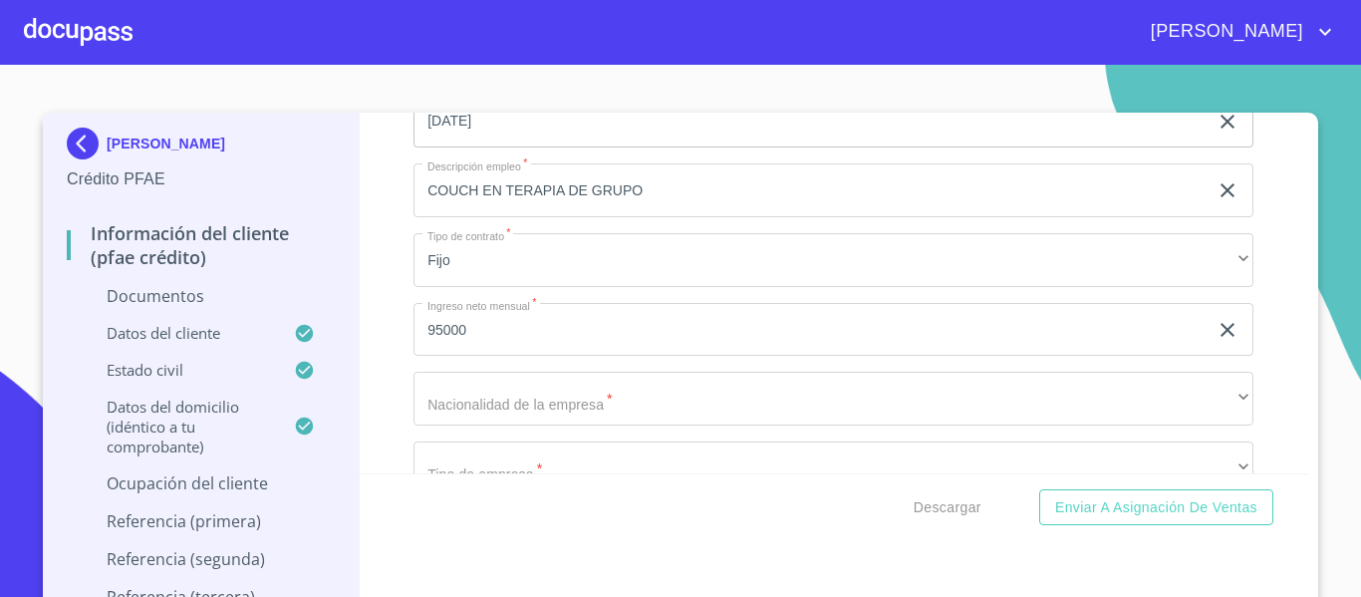
click at [387, 340] on div "Información del cliente (PFAE crédito) Documentos Documento de identificación. …" at bounding box center [834, 293] width 949 height 361
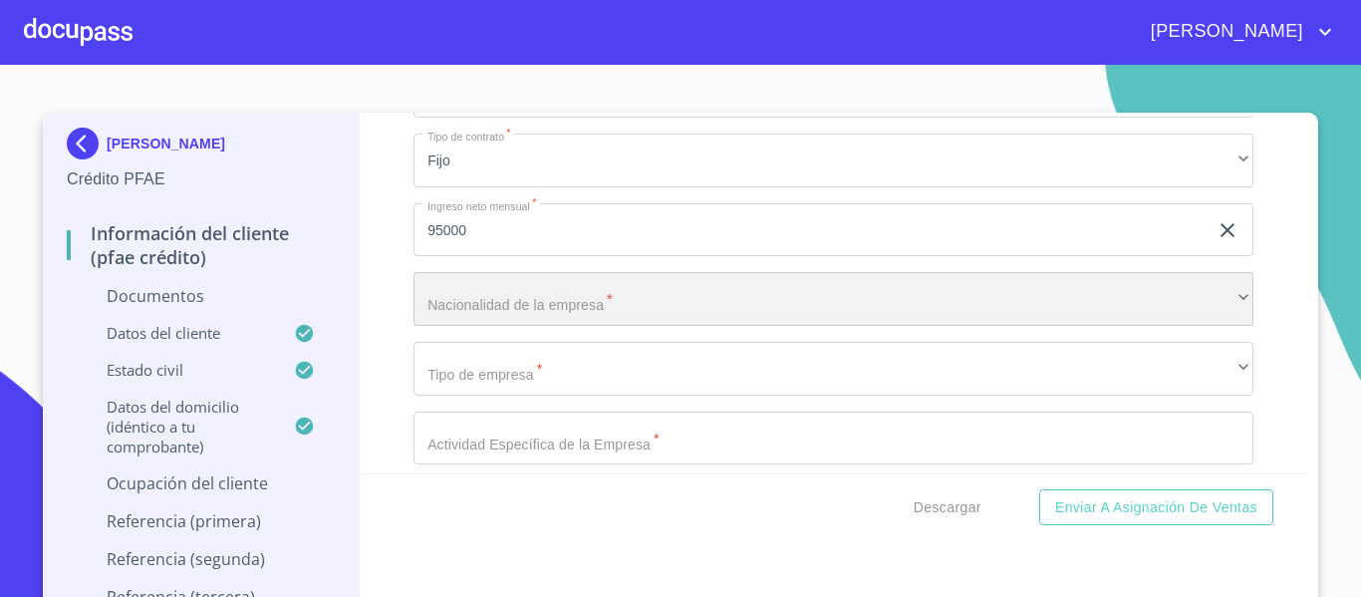
click at [447, 303] on div "​" at bounding box center [833, 299] width 840 height 54
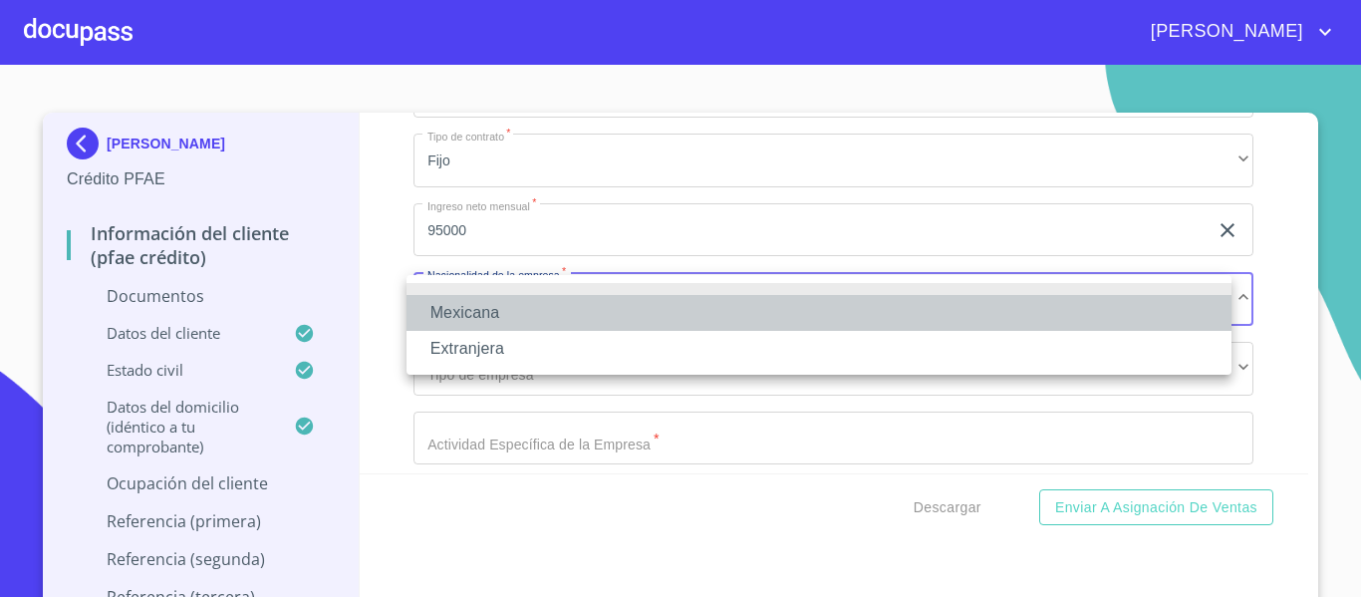
click at [447, 303] on li "Mexicana" at bounding box center [818, 313] width 825 height 36
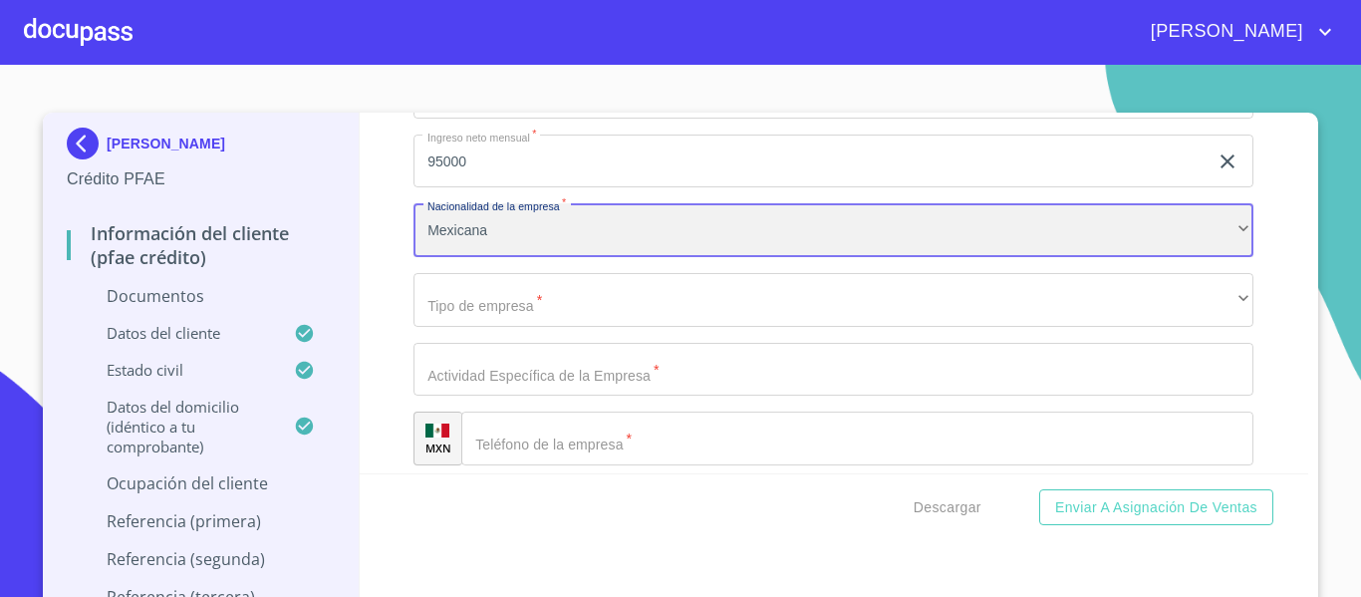
scroll to position [5379, 0]
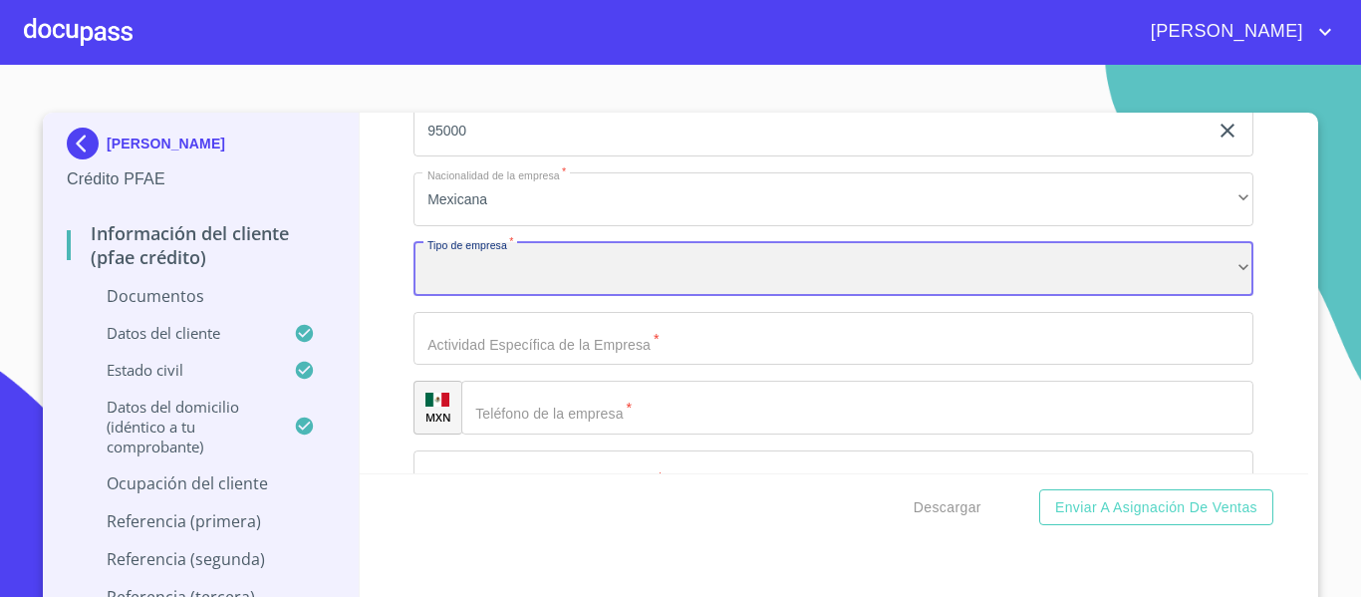
click at [467, 287] on div "​" at bounding box center [833, 269] width 840 height 54
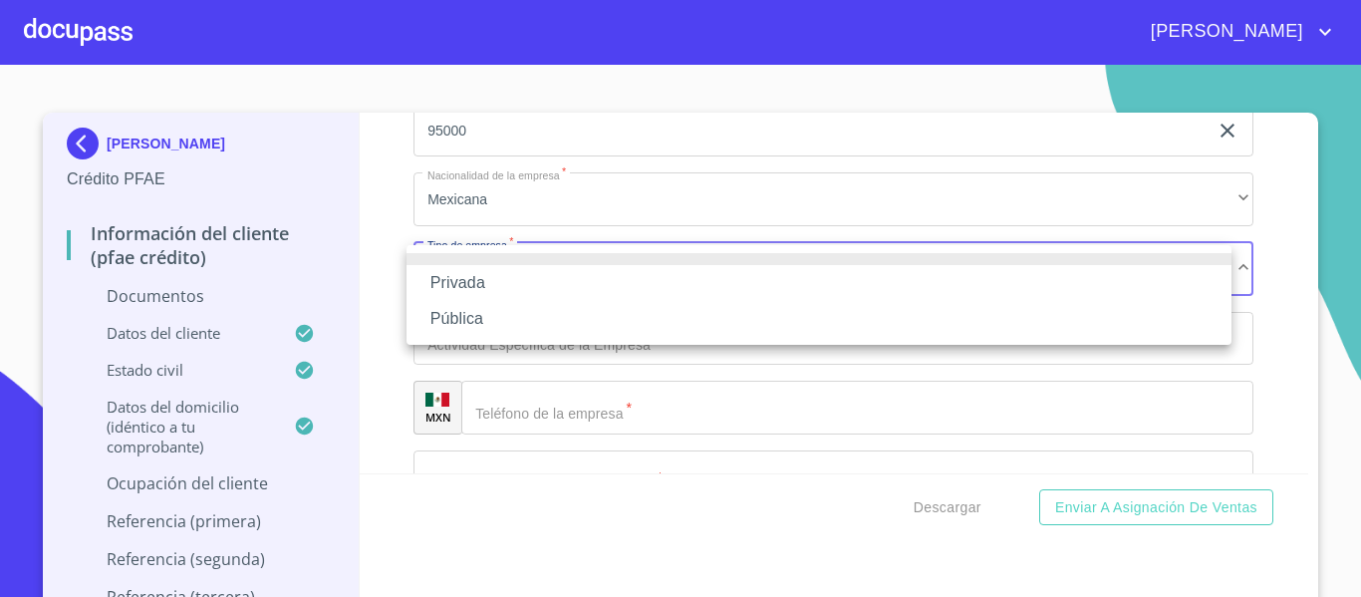
click at [467, 287] on li "Privada" at bounding box center [818, 283] width 825 height 36
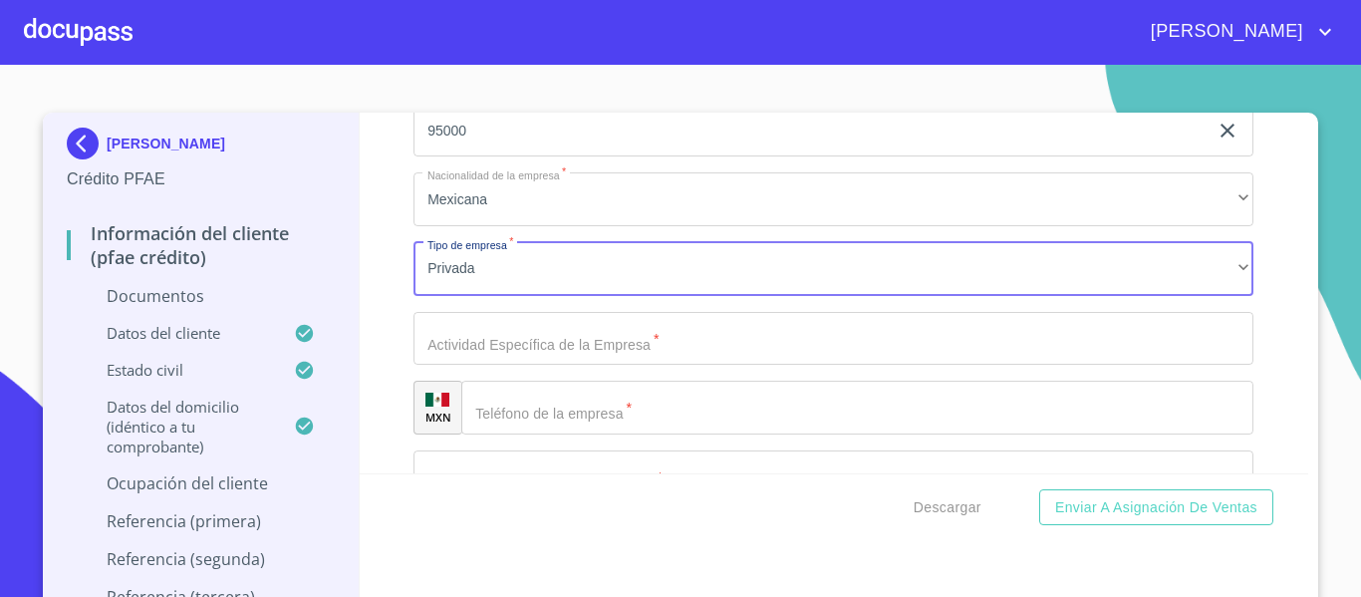
click at [496, 345] on input "Documento de identificación.   *" at bounding box center [833, 339] width 840 height 54
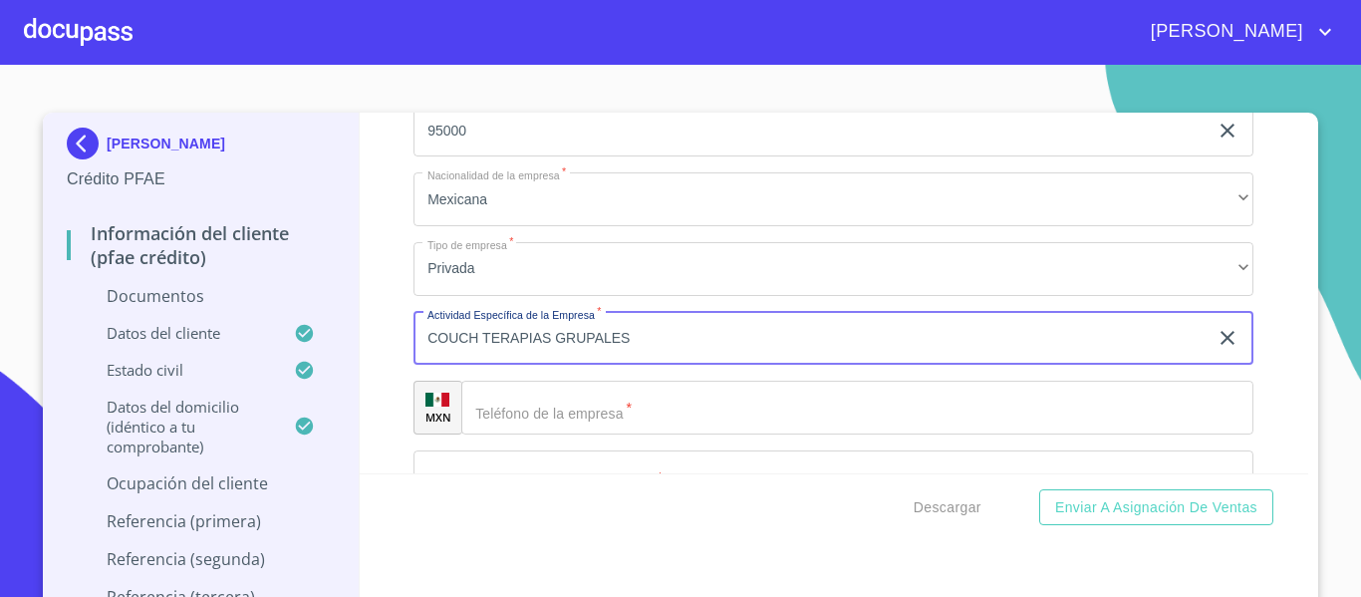
scroll to position [5478, 0]
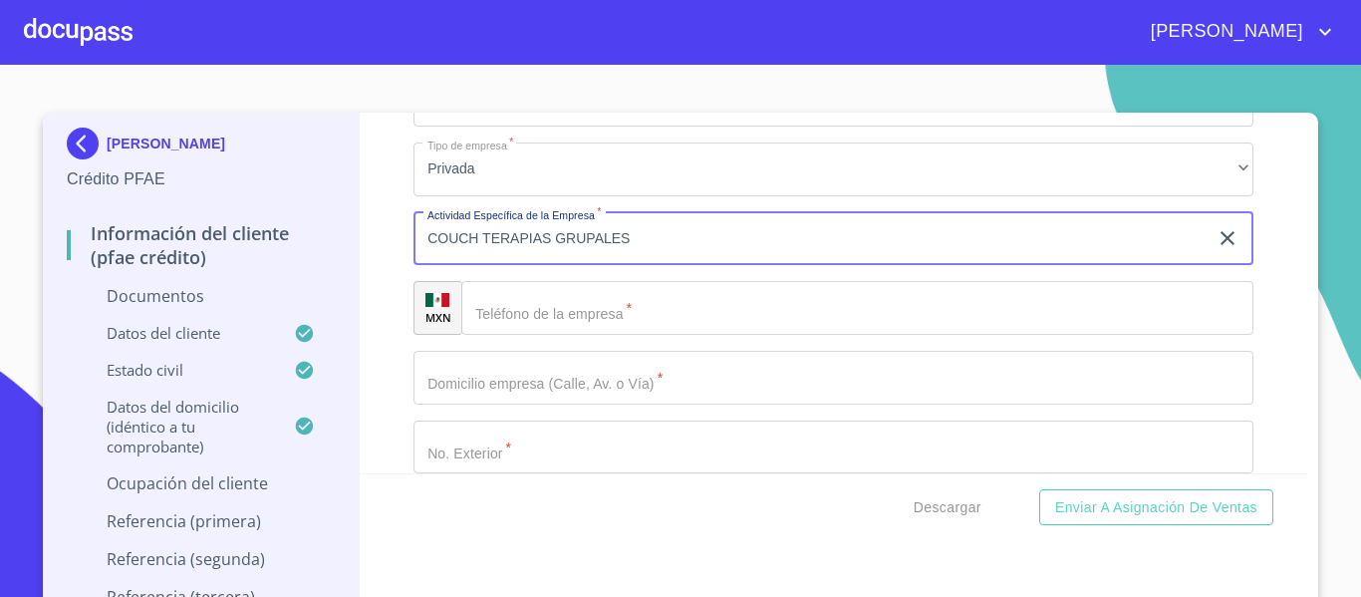
type input "COUCH TERAPIAS GRUPALES"
click at [496, 317] on div "​" at bounding box center [857, 308] width 792 height 54
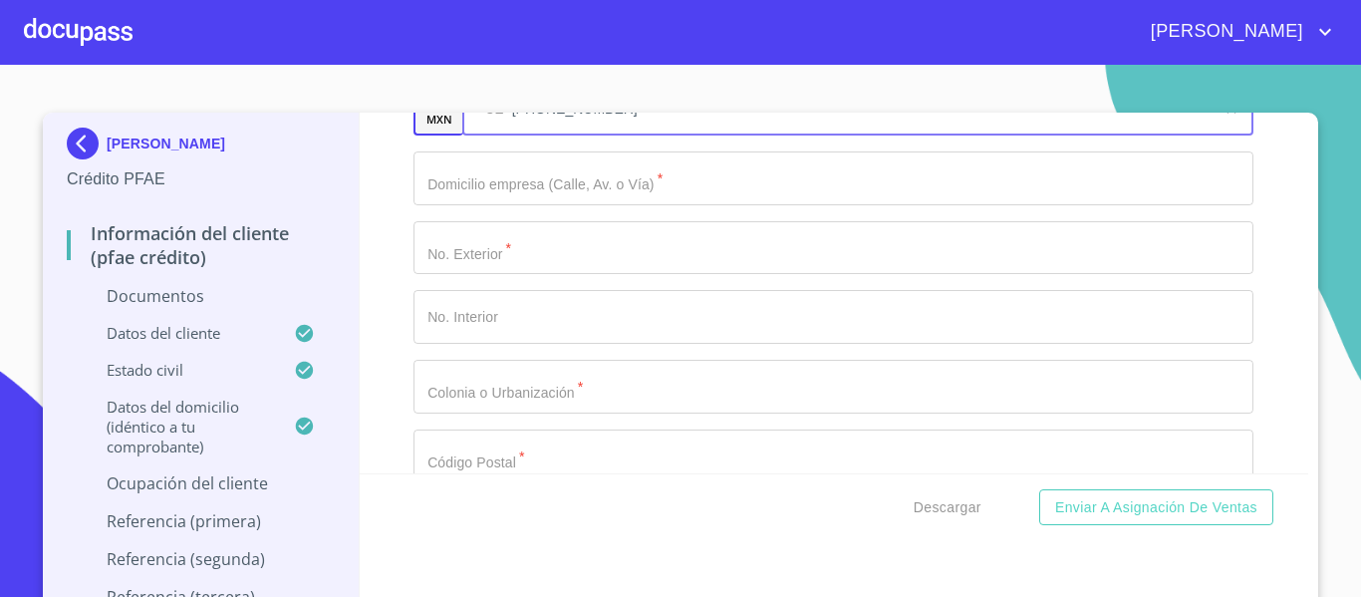
scroll to position [5578, 0]
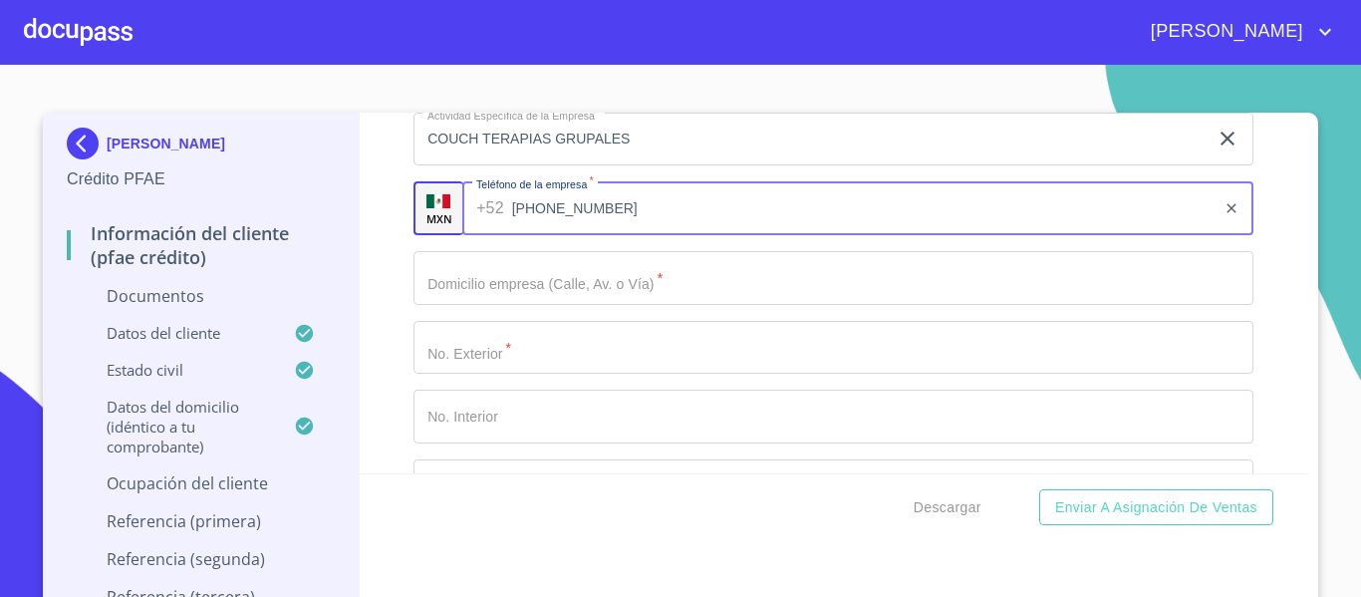
type input "[PHONE_NUMBER]"
click at [506, 278] on input "Documento de identificación.   *" at bounding box center [833, 278] width 840 height 54
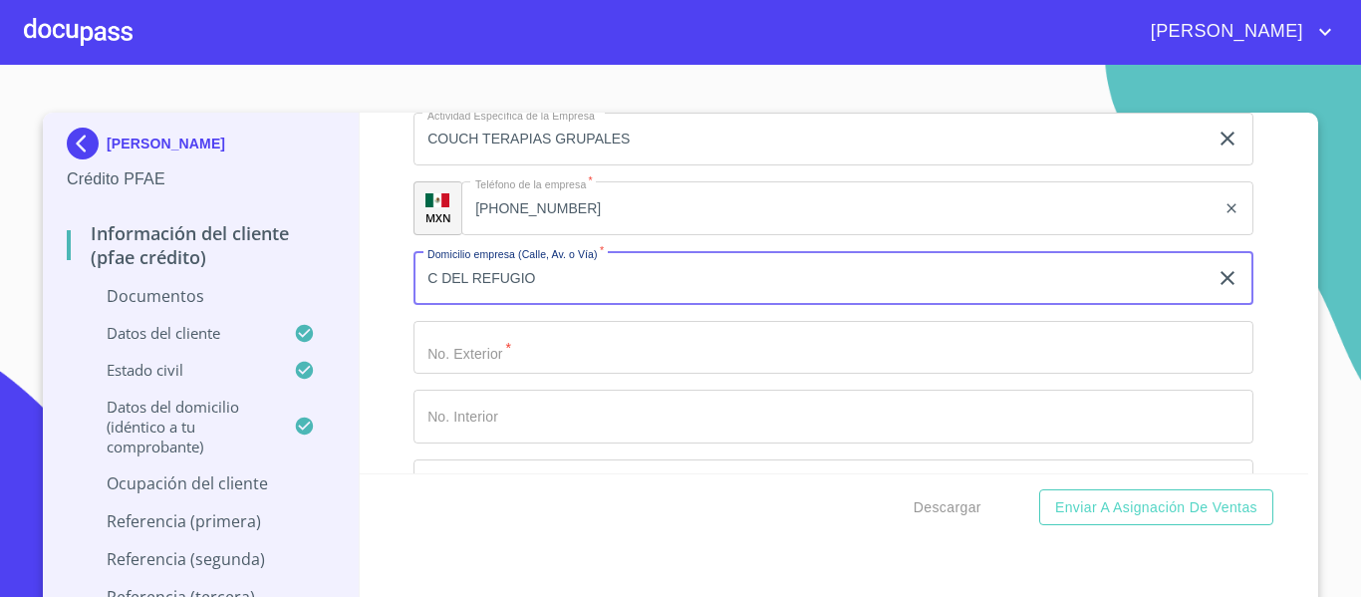
type input "C DEL REFUGIO"
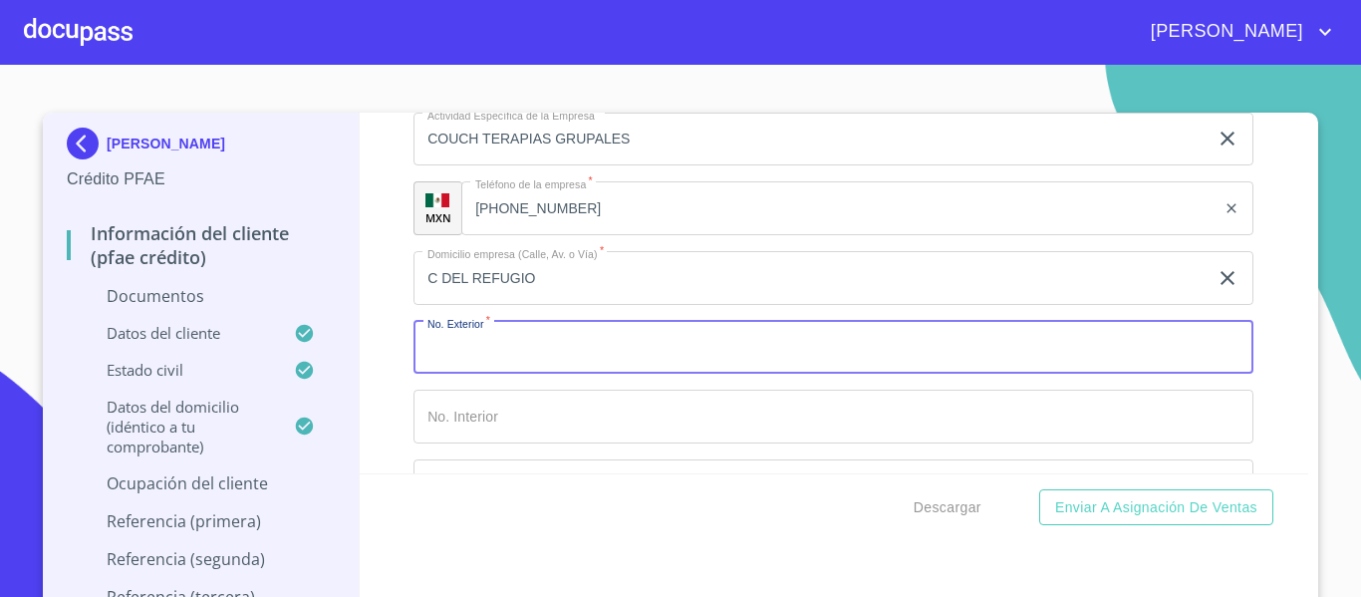
click at [492, 352] on input "Documento de identificación.   *" at bounding box center [833, 348] width 840 height 54
type input "1"
click at [461, 413] on input "Documento de identificación.   *" at bounding box center [833, 416] width 840 height 54
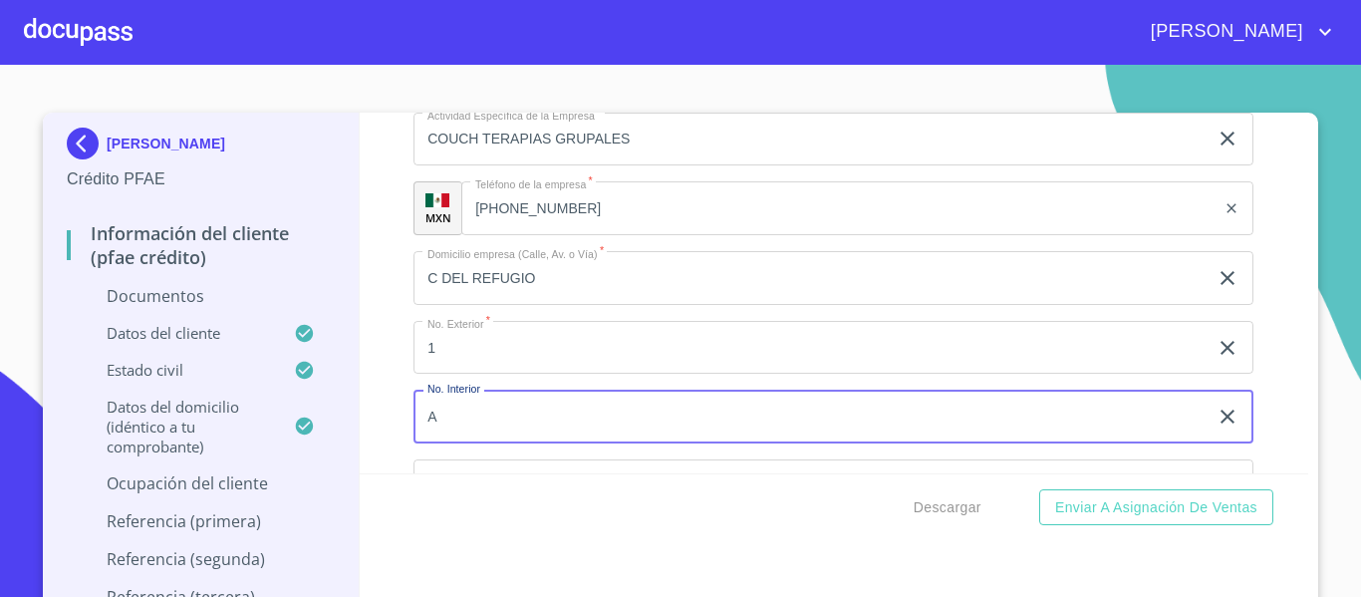
scroll to position [5678, 0]
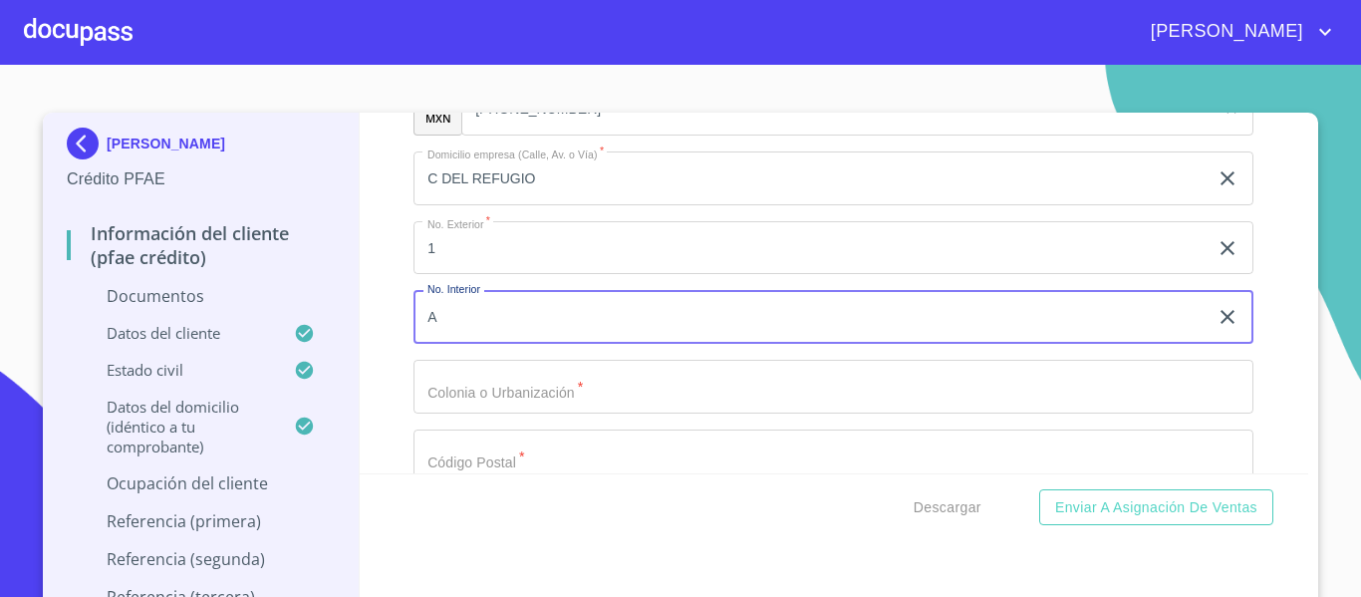
type input "A"
click at [433, 380] on input "Documento de identificación.   *" at bounding box center [833, 387] width 840 height 54
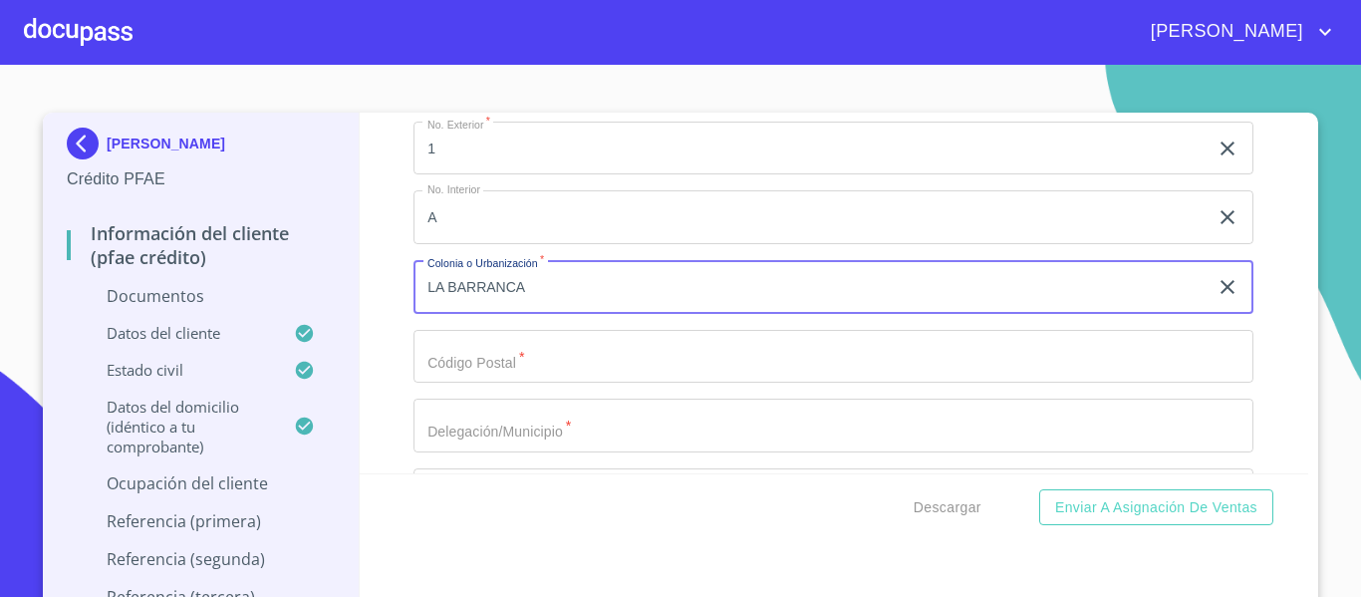
type input "LA BARRANCA"
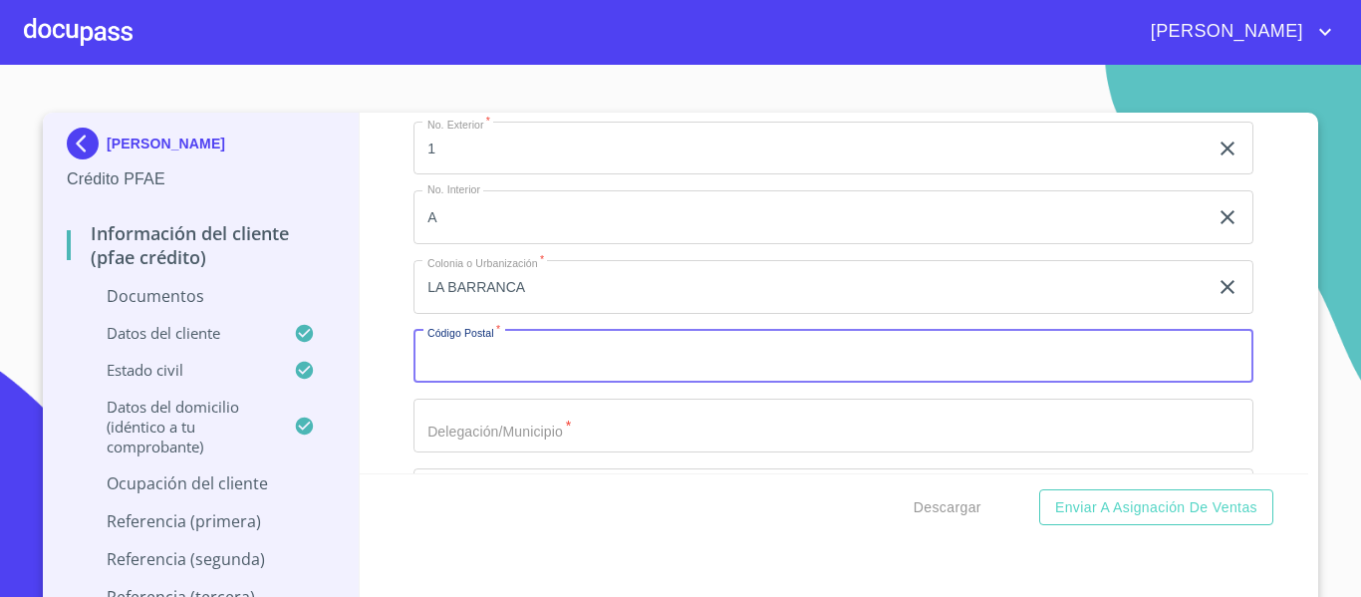
click at [523, 354] on input "Documento de identificación.   *" at bounding box center [833, 357] width 840 height 54
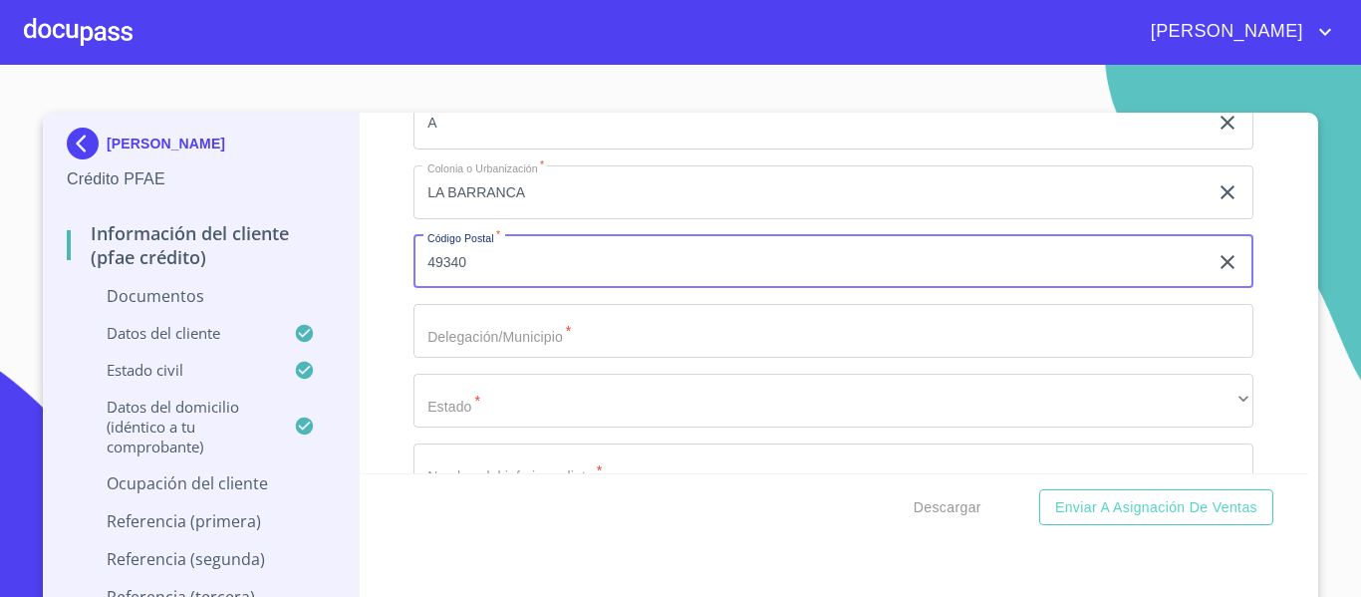
scroll to position [5976, 0]
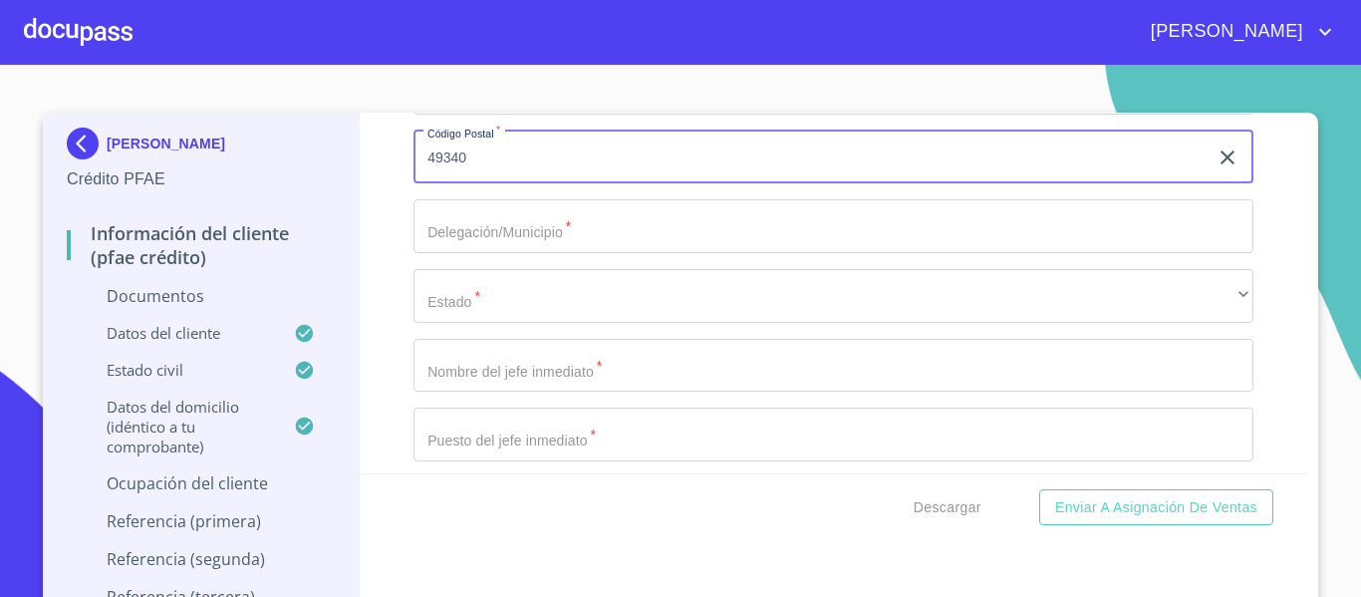
type input "49340"
click at [466, 228] on input "Documento de identificación.   *" at bounding box center [833, 226] width 840 height 54
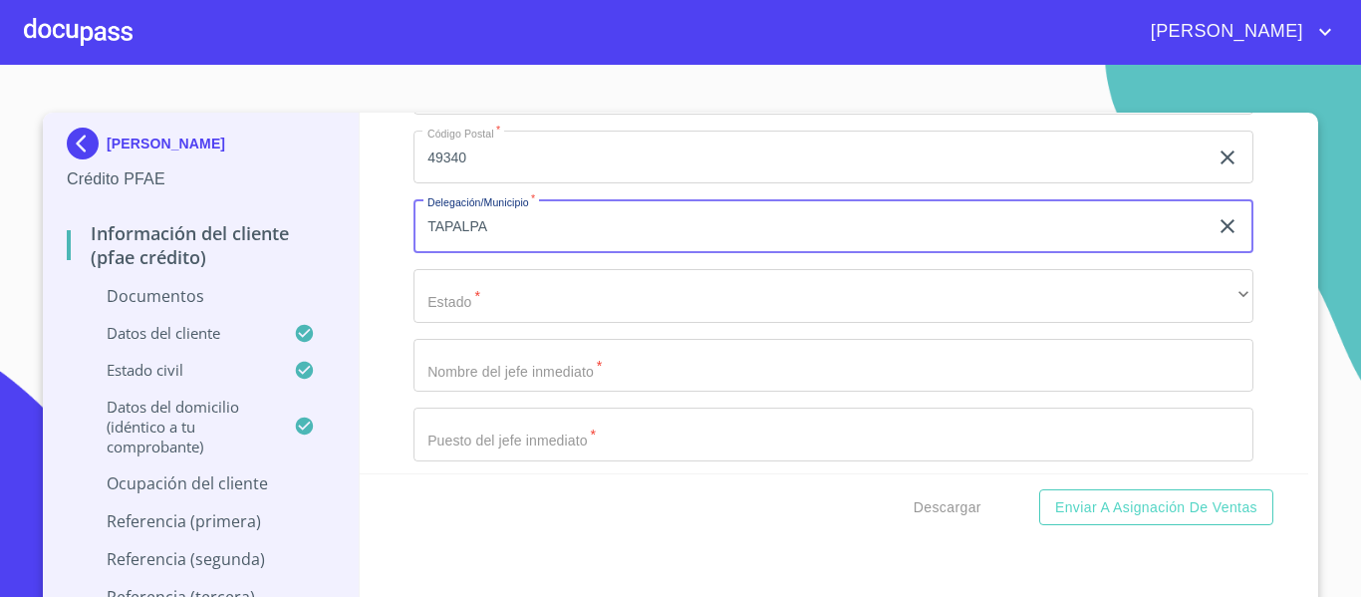
type input "TAPALPA"
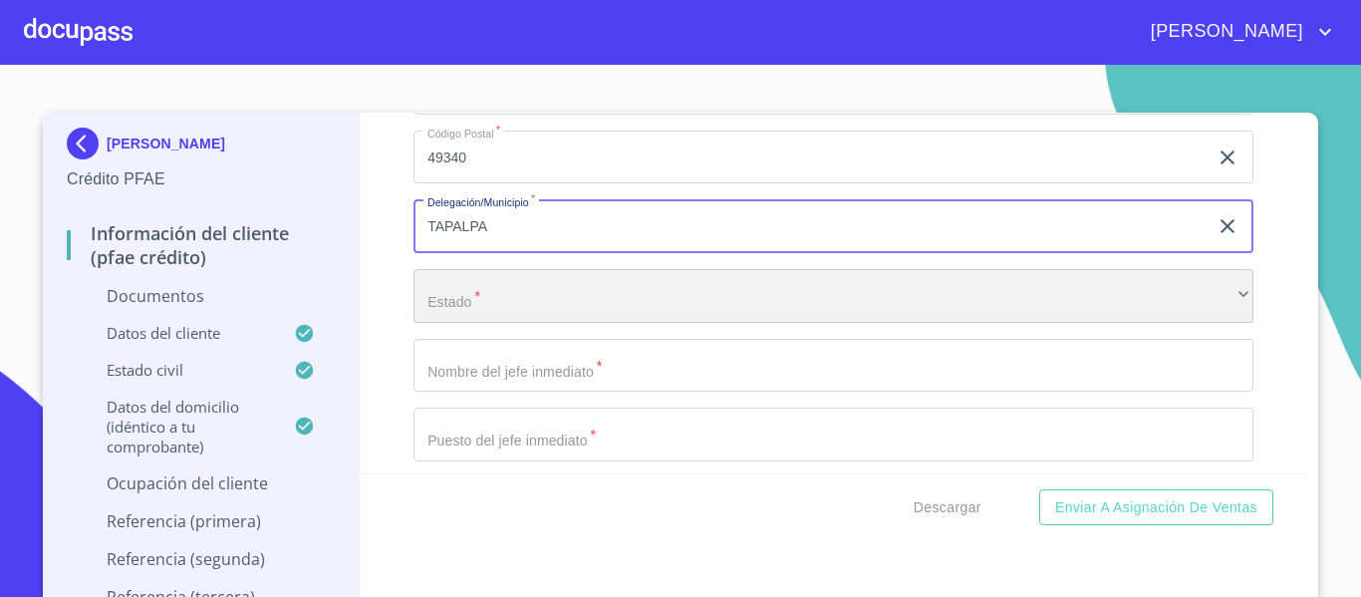
click at [502, 283] on div "​" at bounding box center [833, 296] width 840 height 54
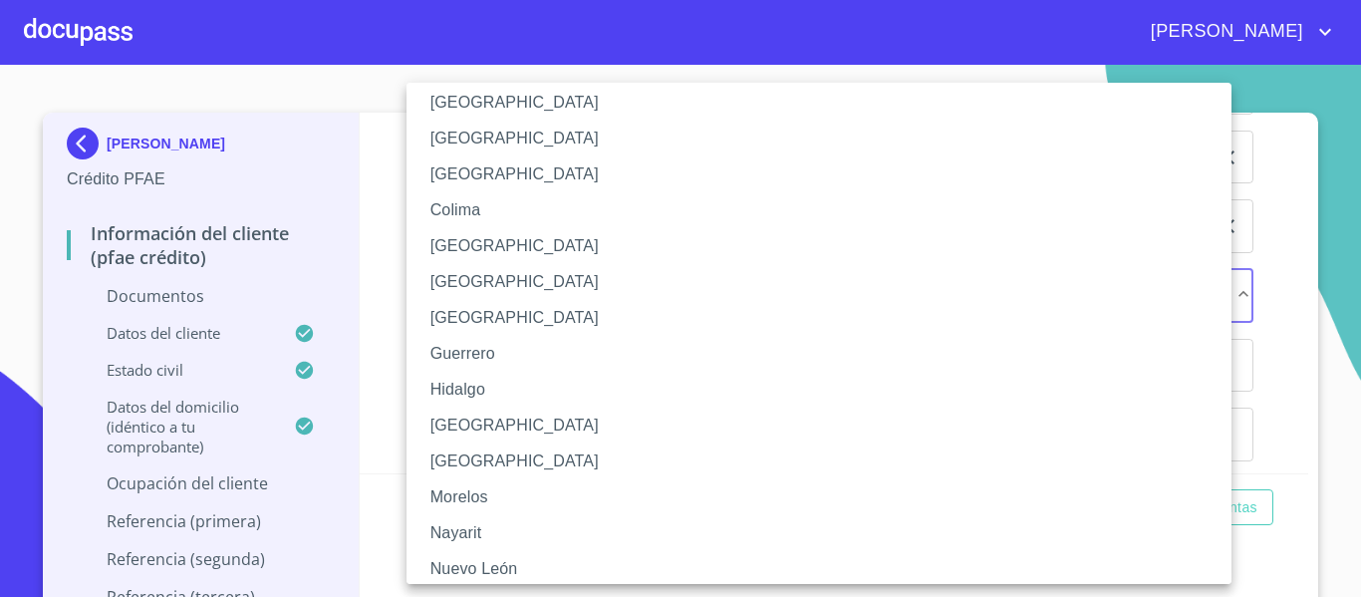
scroll to position [199, 0]
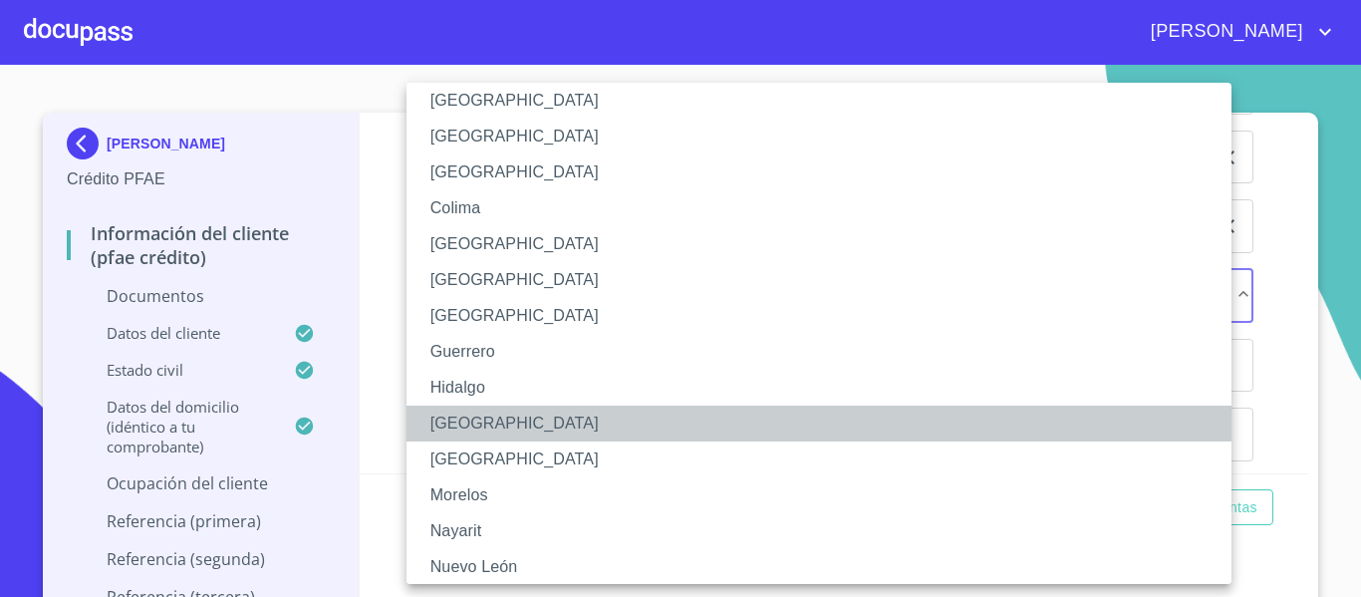
click at [462, 418] on li "[GEOGRAPHIC_DATA]" at bounding box center [826, 423] width 840 height 36
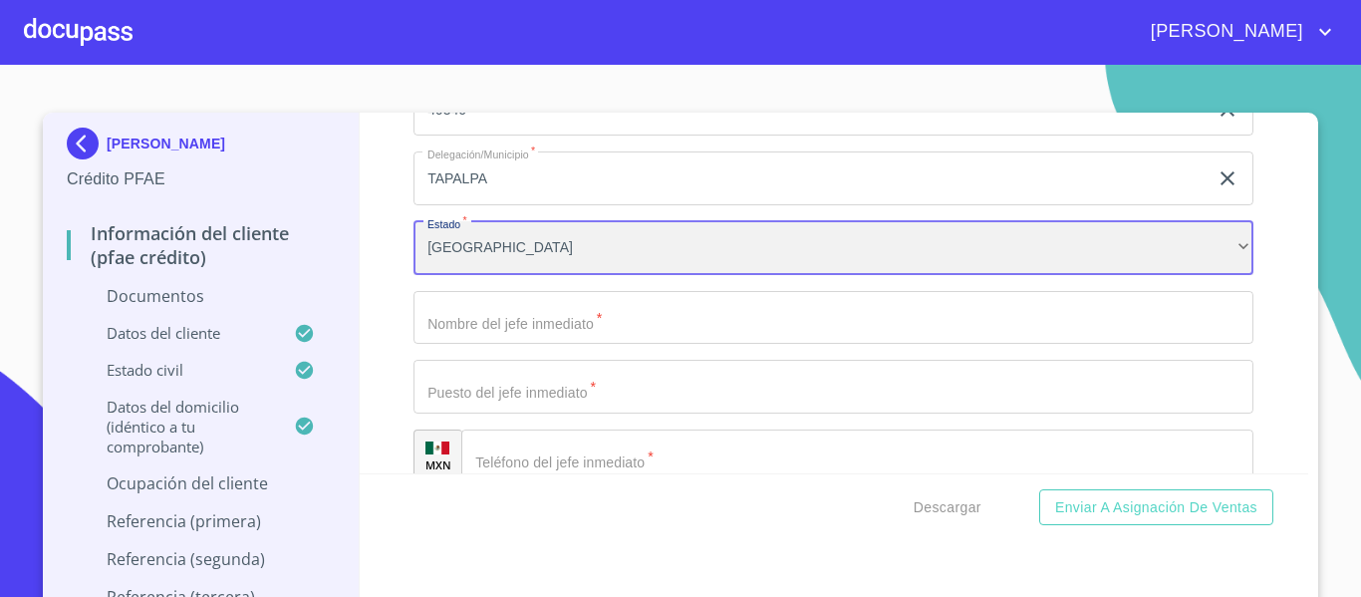
scroll to position [5976, 0]
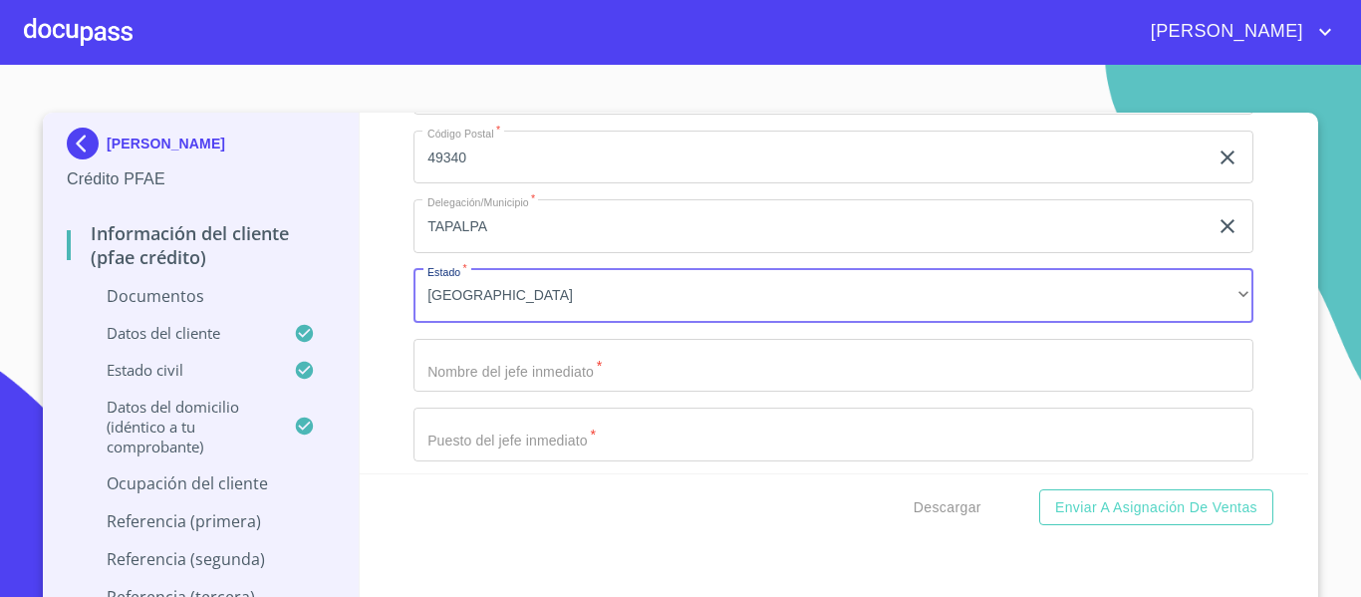
click at [441, 356] on input "Documento de identificación.   *" at bounding box center [833, 366] width 840 height 54
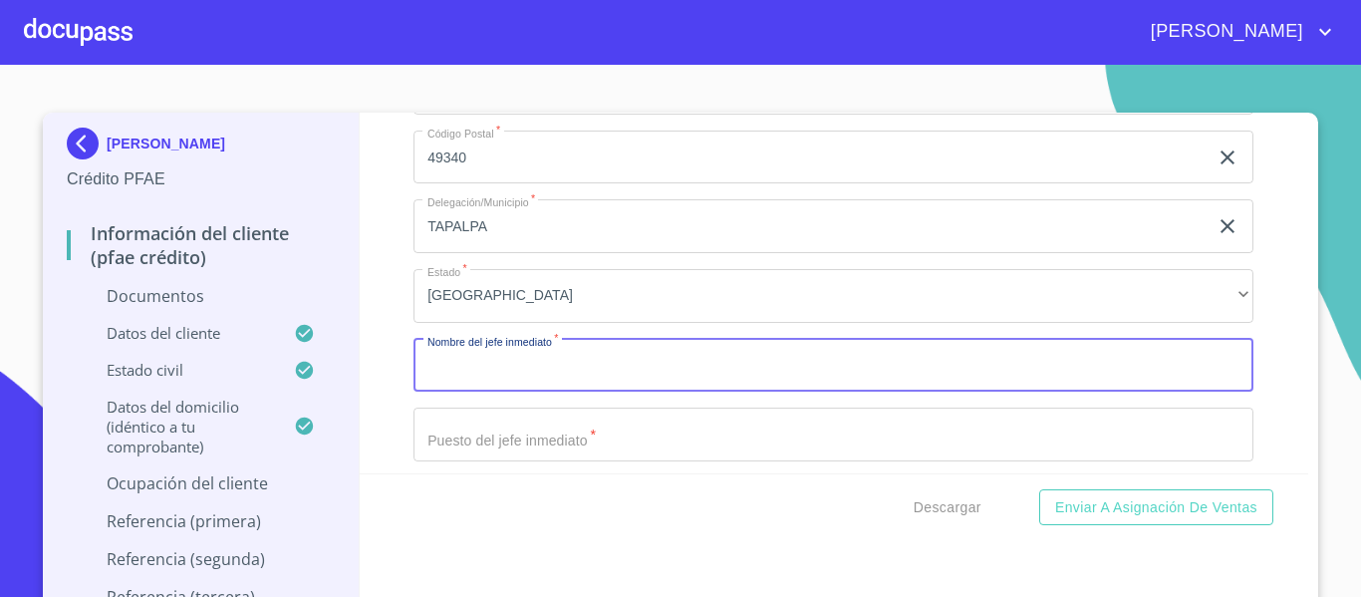
scroll to position [6076, 0]
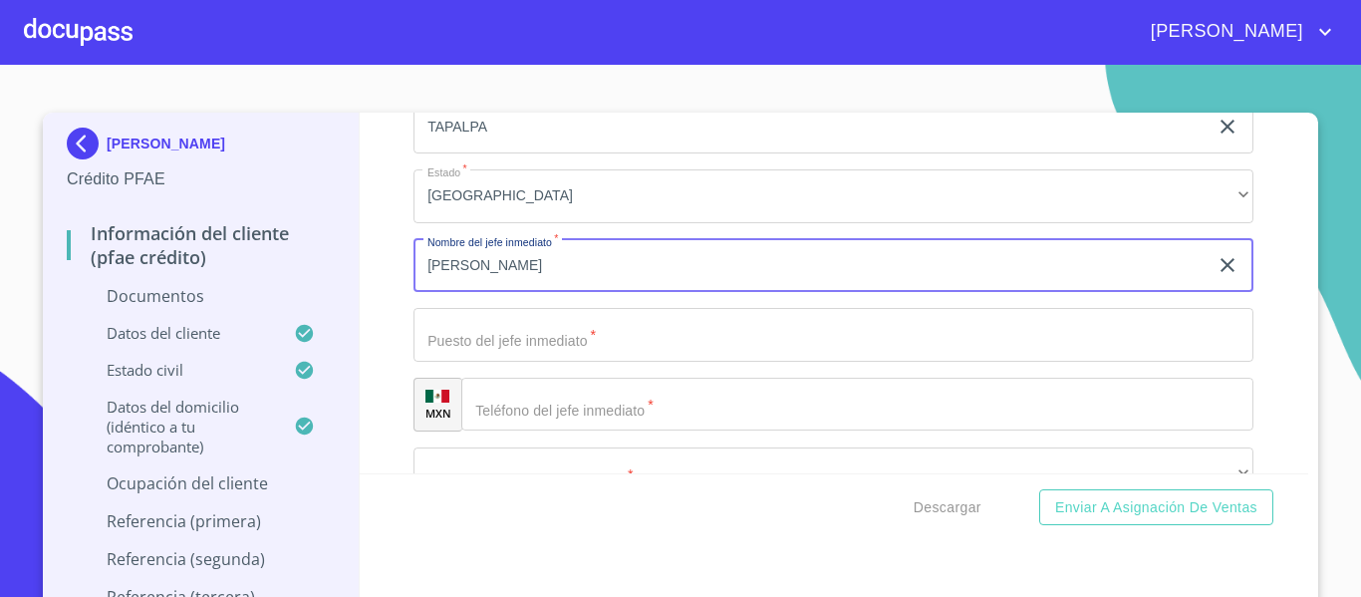
type input "[PERSON_NAME]"
click at [421, 334] on input "Documento de identificación.   *" at bounding box center [833, 335] width 840 height 54
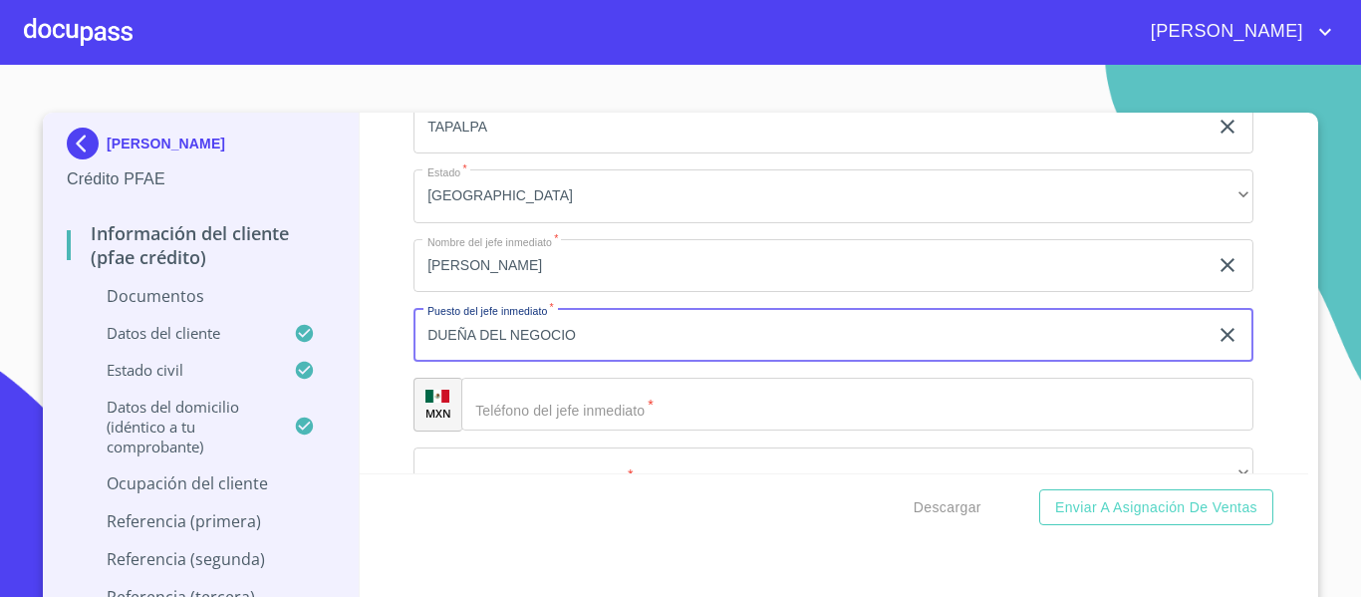
type input "DUEÑA DEL NEGOCIO"
click at [520, 424] on input "Documento de identificación.   *" at bounding box center [857, 405] width 792 height 54
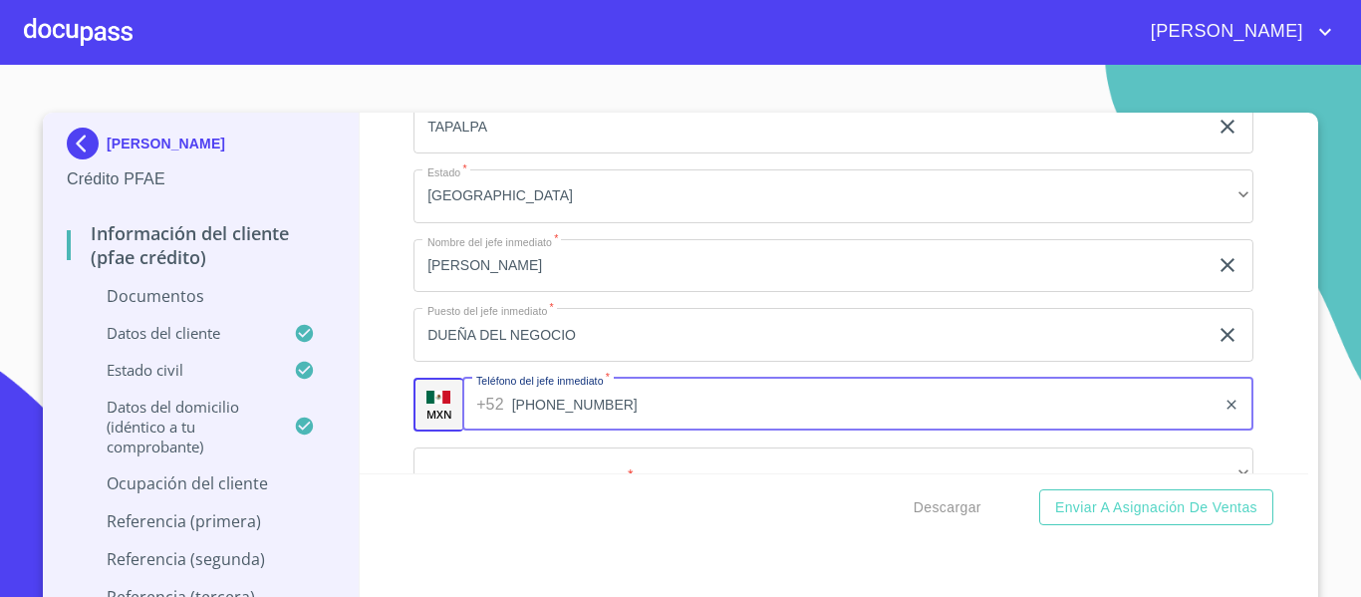
type input "[PHONE_NUMBER]"
click at [391, 366] on div "Información del cliente (PFAE crédito) Documentos Documento de identificación. …" at bounding box center [834, 293] width 949 height 361
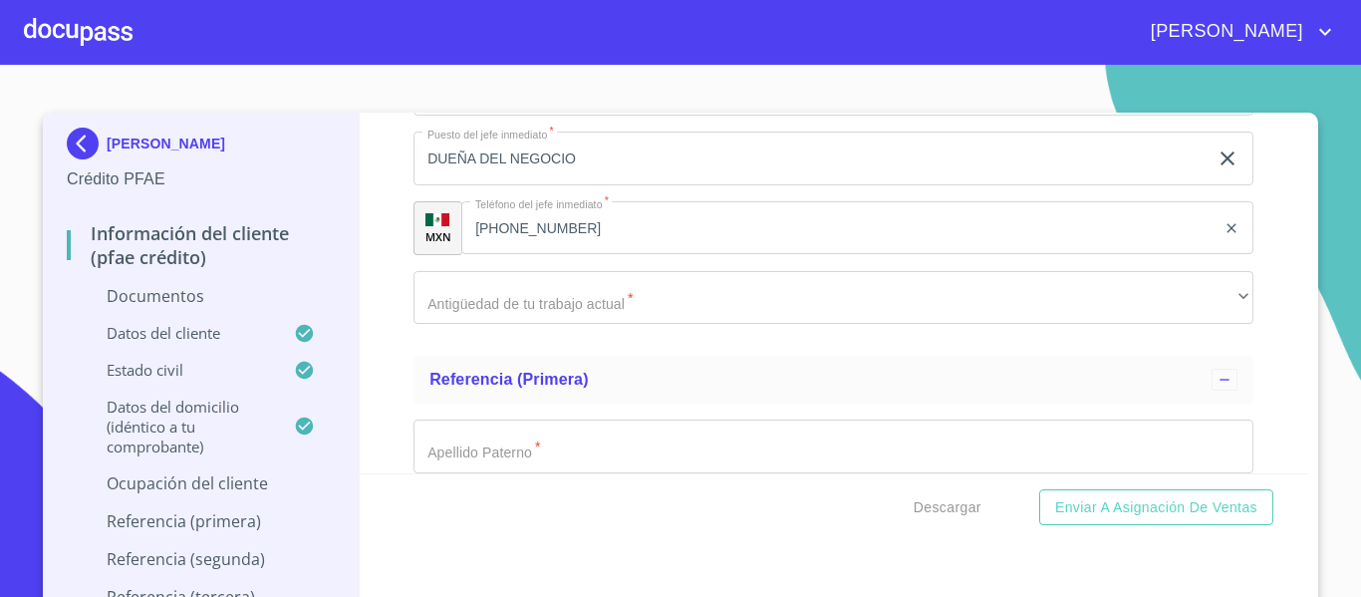
scroll to position [6275, 0]
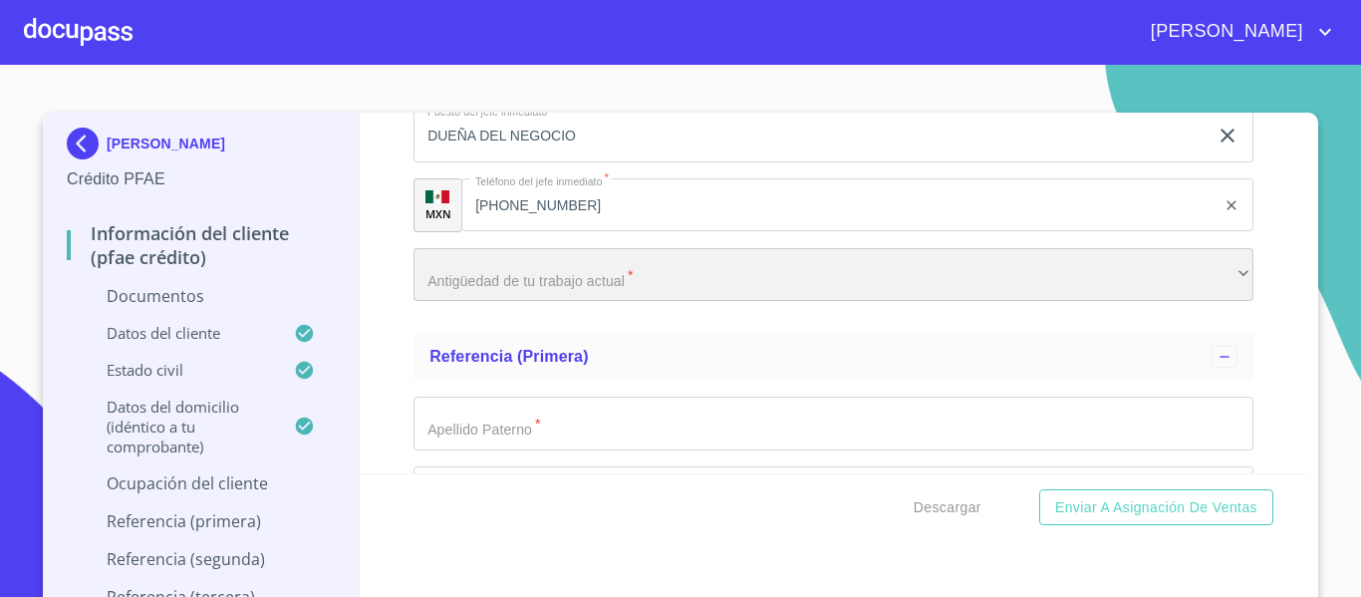
click at [457, 290] on div "​" at bounding box center [833, 275] width 840 height 54
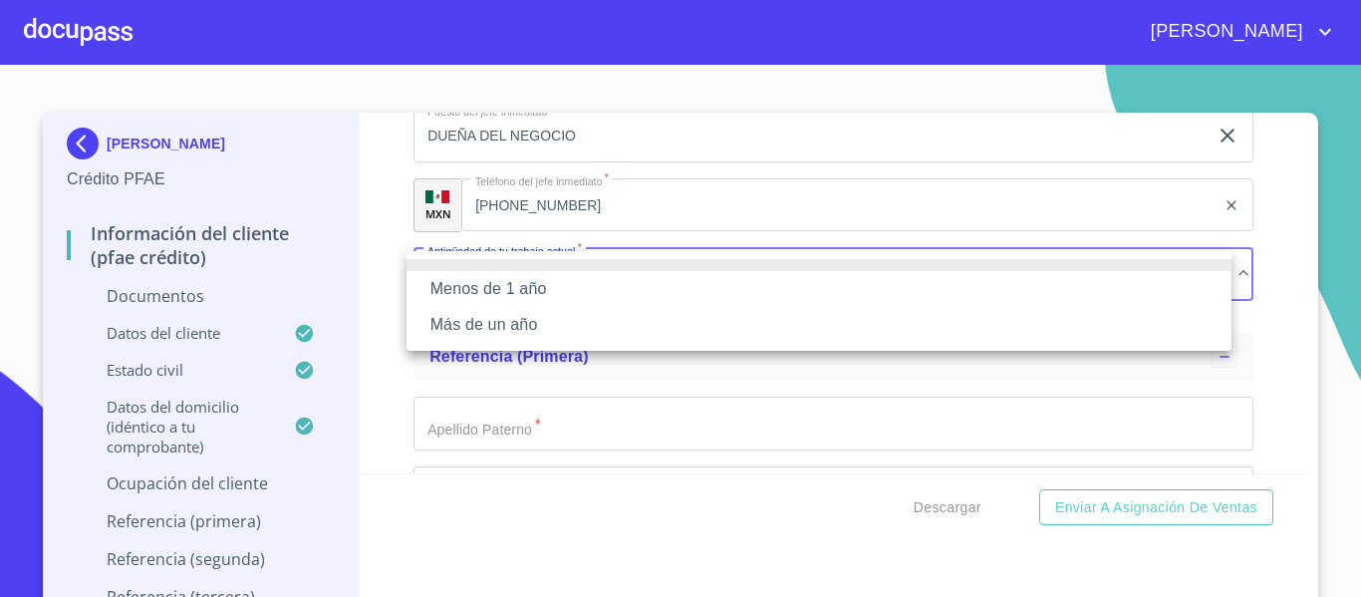
click at [468, 329] on li "Más de un año" at bounding box center [818, 325] width 825 height 36
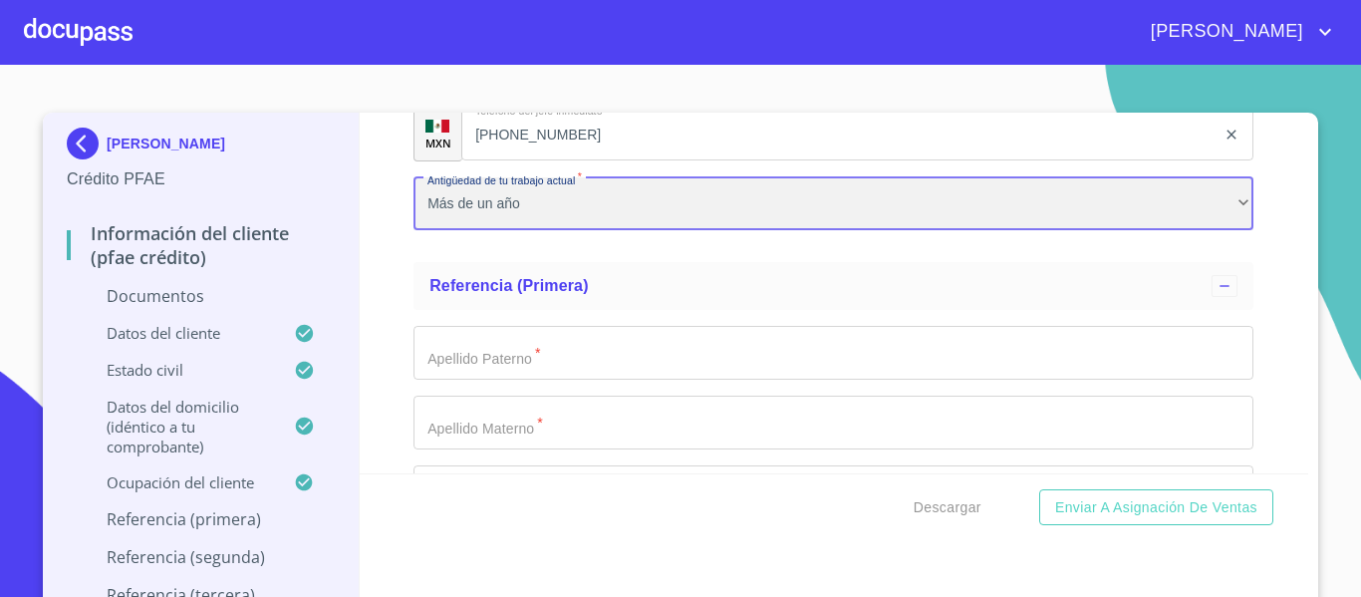
scroll to position [6375, 0]
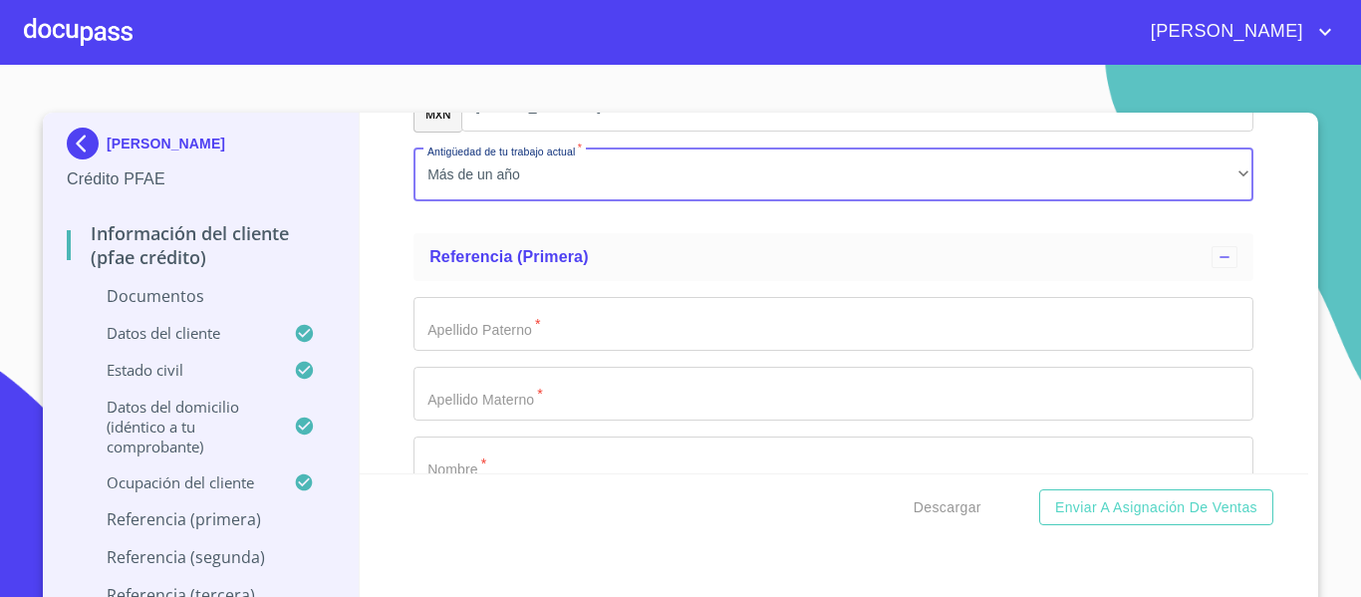
click at [452, 334] on input "Documento de identificación.   *" at bounding box center [833, 324] width 840 height 54
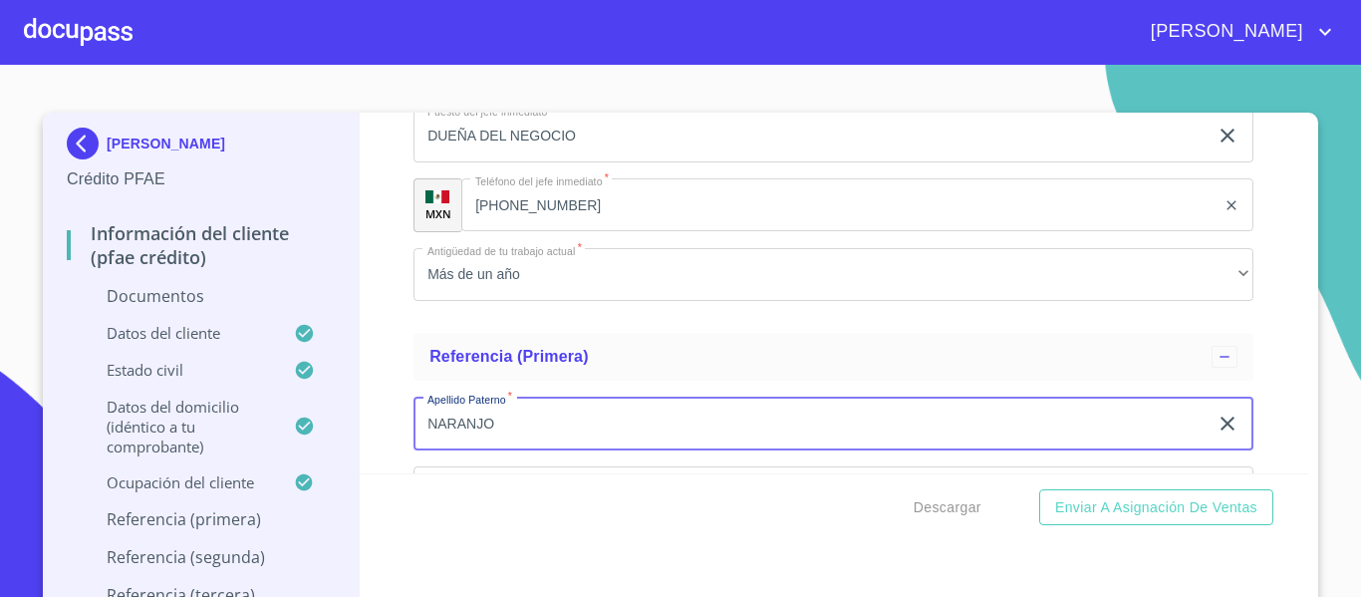
scroll to position [6474, 0]
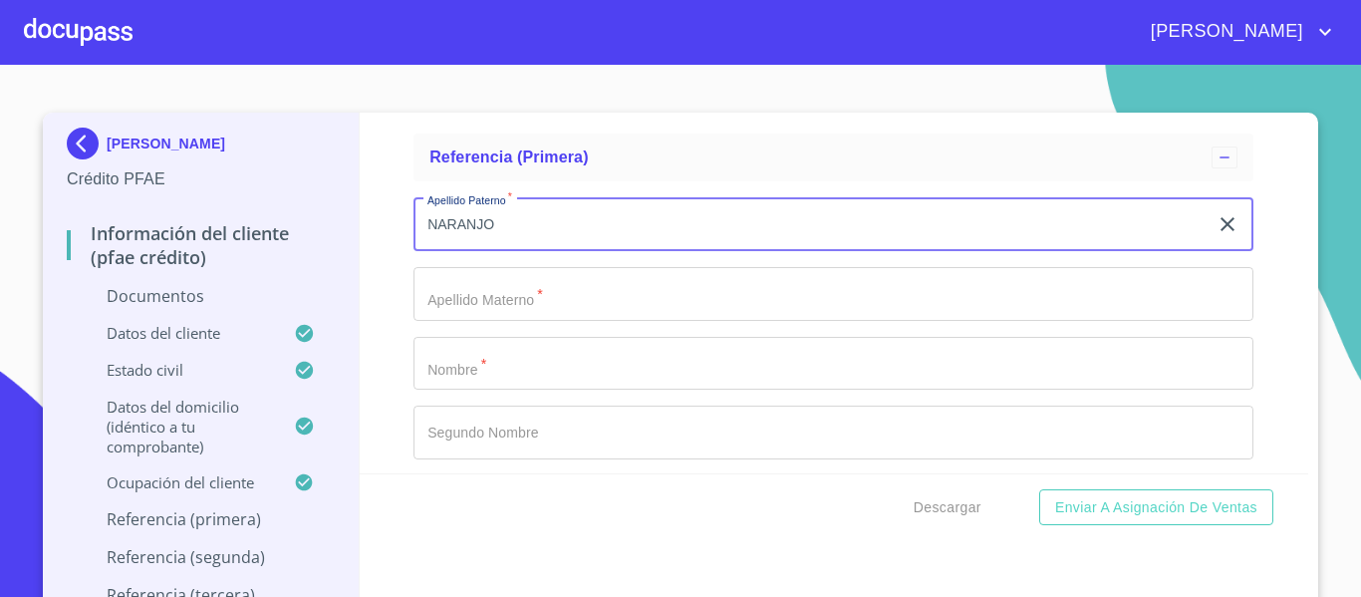
type input "NARANJO"
click at [485, 293] on input "Documento de identificación.   *" at bounding box center [833, 294] width 840 height 54
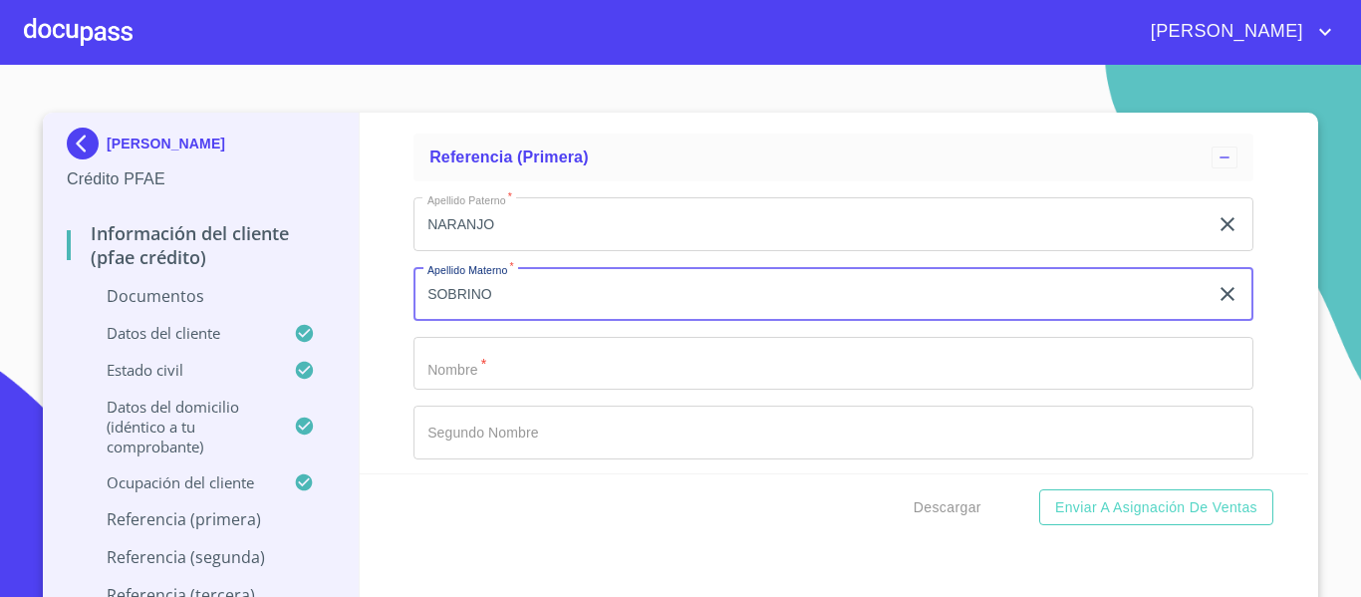
type input "SOBRINO"
click at [478, 348] on input "Documento de identificación.   *" at bounding box center [833, 364] width 840 height 54
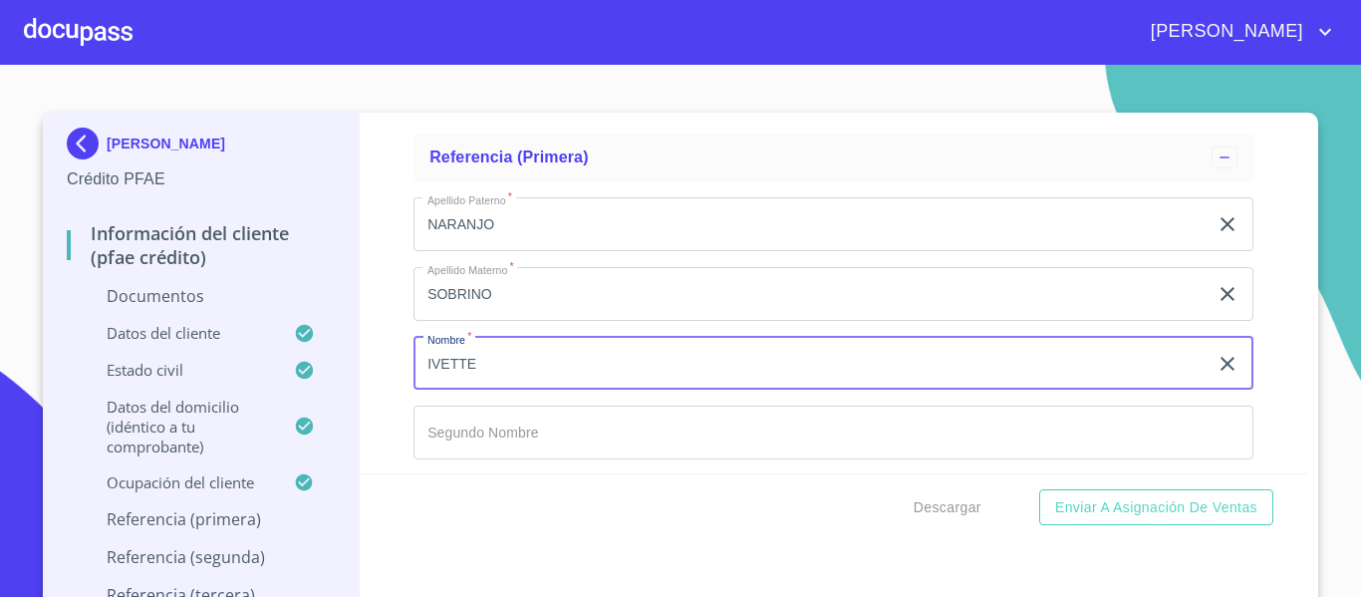
scroll to position [6574, 0]
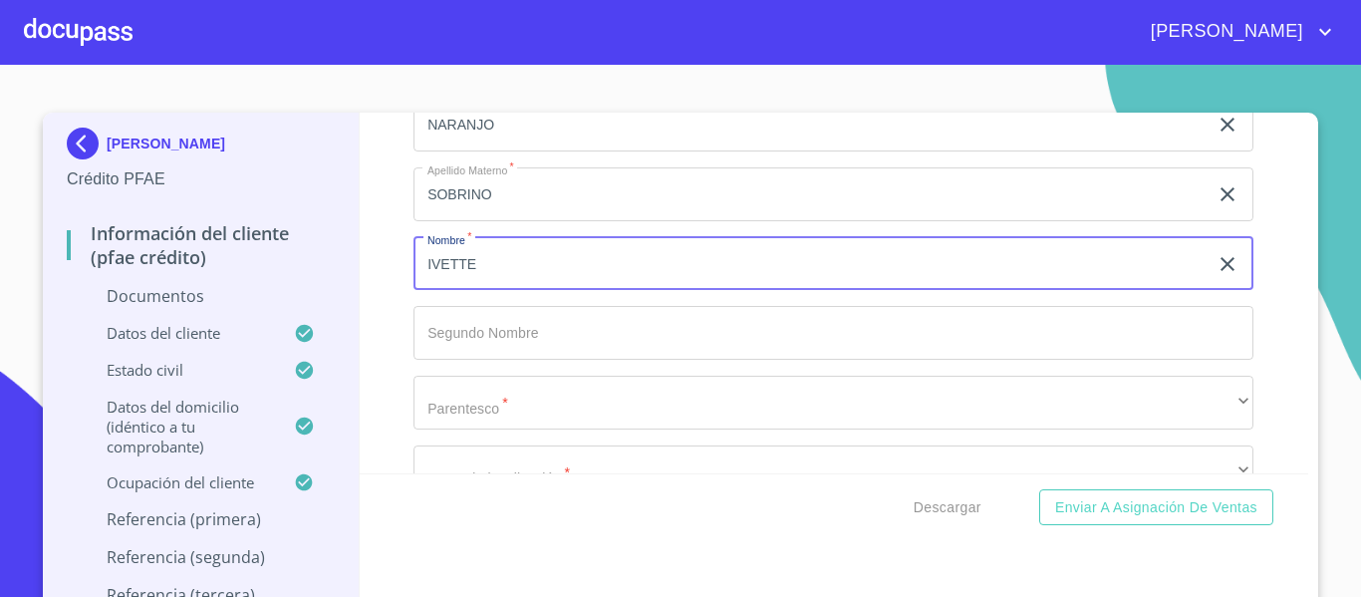
type input "IVETTE"
click at [478, 326] on input "Documento de identificación.   *" at bounding box center [833, 333] width 840 height 54
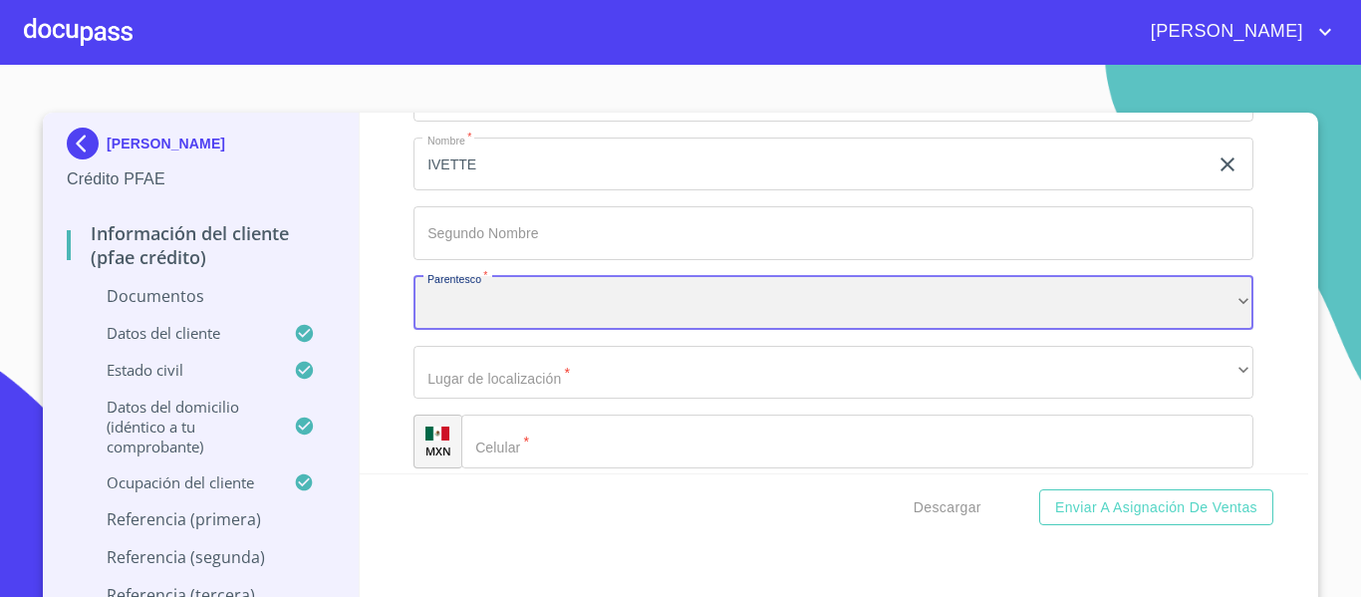
click at [478, 326] on div "​" at bounding box center [833, 303] width 840 height 54
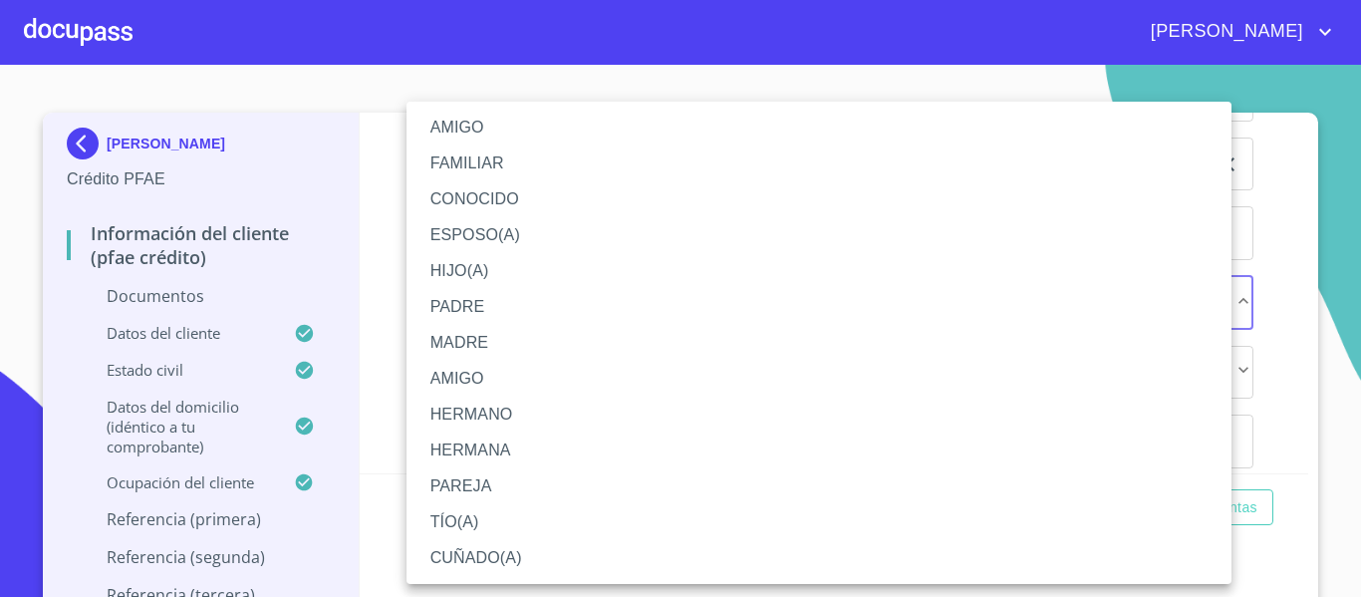
click at [450, 133] on li "AMIGO" at bounding box center [818, 128] width 825 height 36
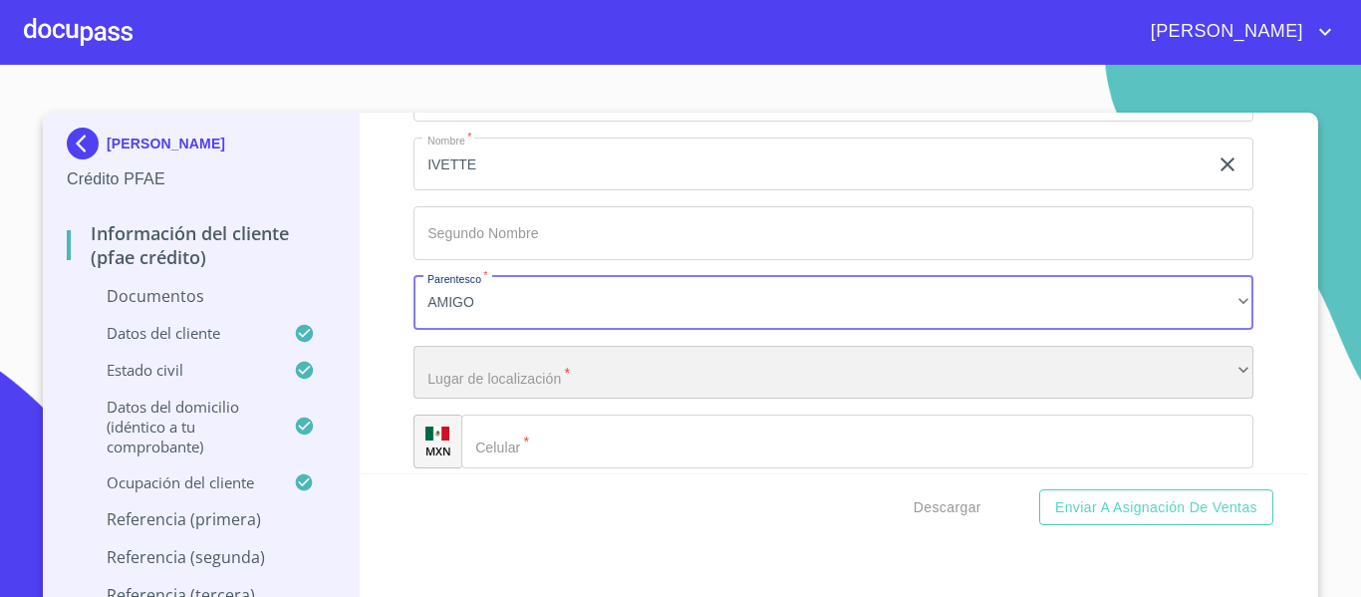
click at [503, 375] on div "​" at bounding box center [833, 373] width 840 height 54
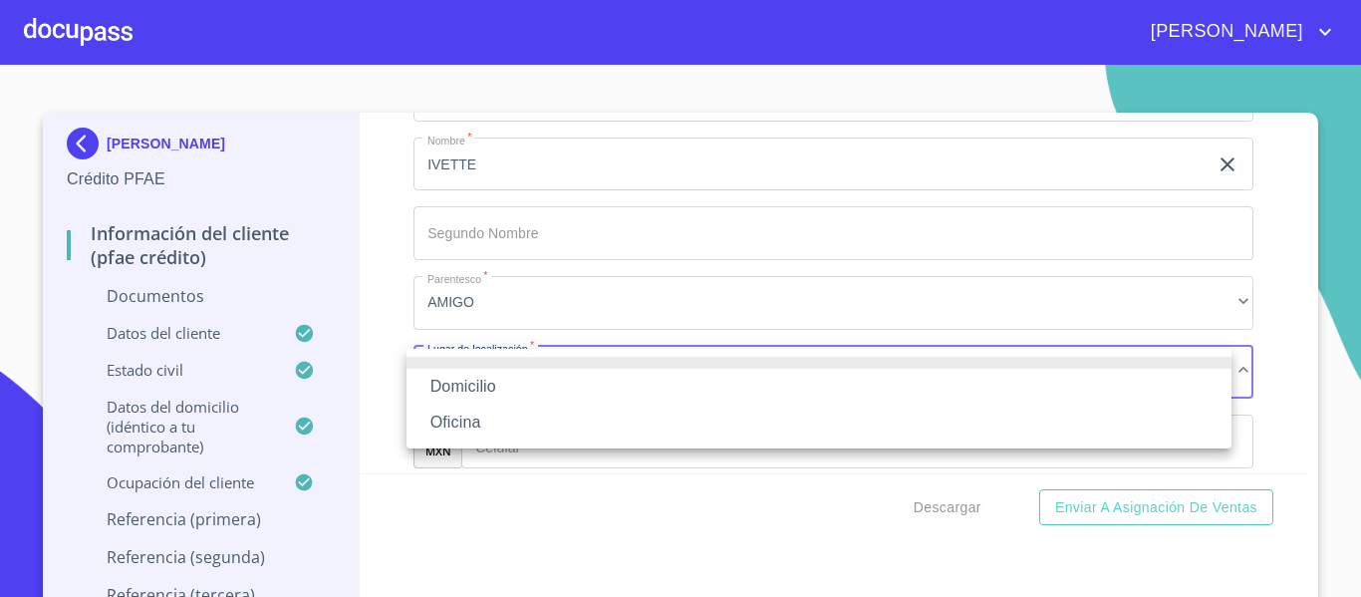
click at [483, 378] on li "Domicilio" at bounding box center [818, 387] width 825 height 36
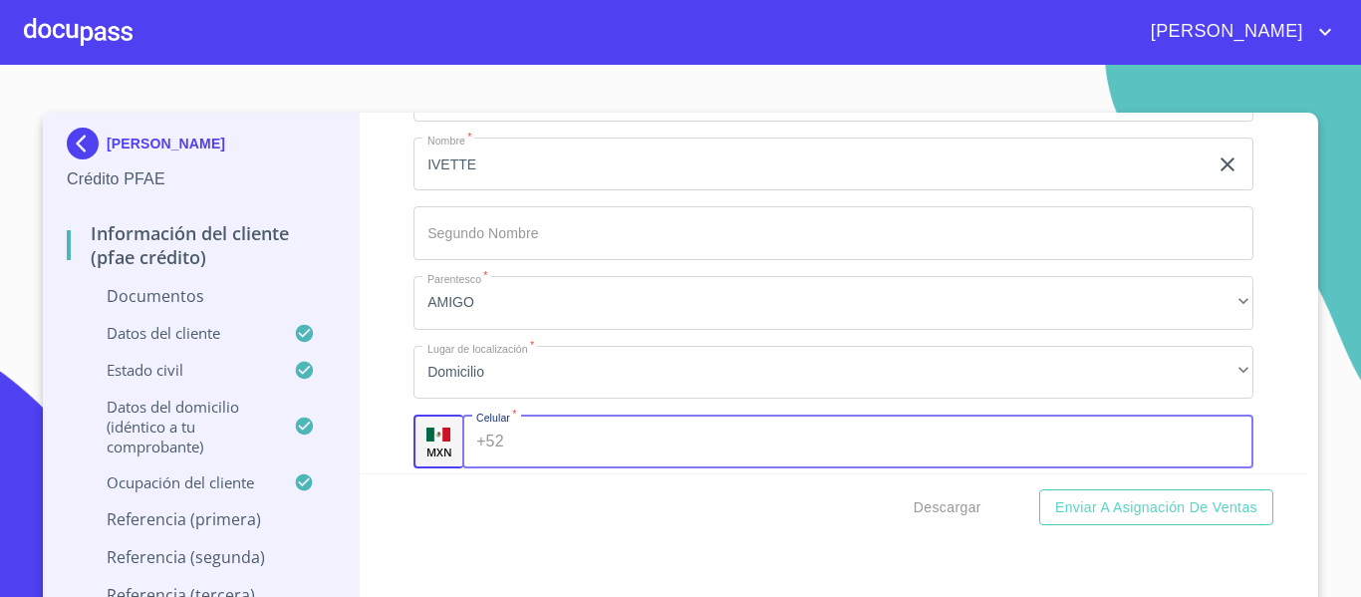
click at [512, 435] on input "Documento de identificación.   *" at bounding box center [883, 441] width 742 height 54
type input "[PHONE_NUMBER]"
click at [371, 363] on div "Información del cliente (PFAE crédito) Documentos Documento de identificación. …" at bounding box center [834, 293] width 949 height 361
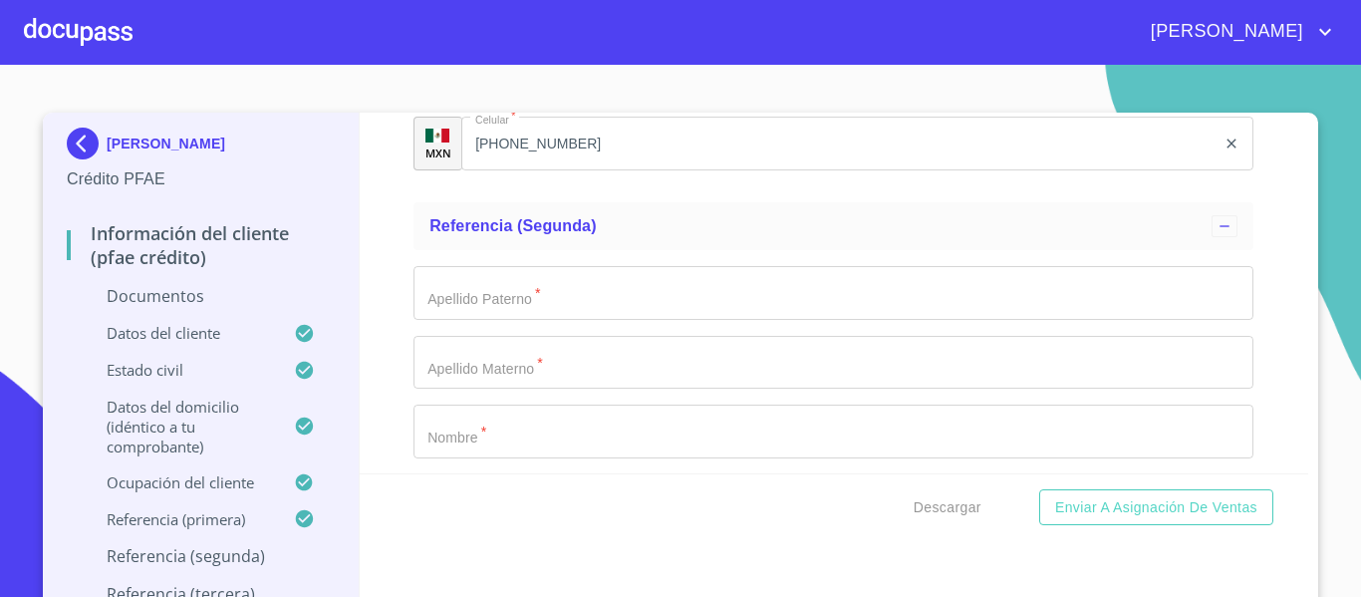
scroll to position [6972, 0]
click at [435, 310] on input "Documento de identificación.   *" at bounding box center [833, 292] width 840 height 54
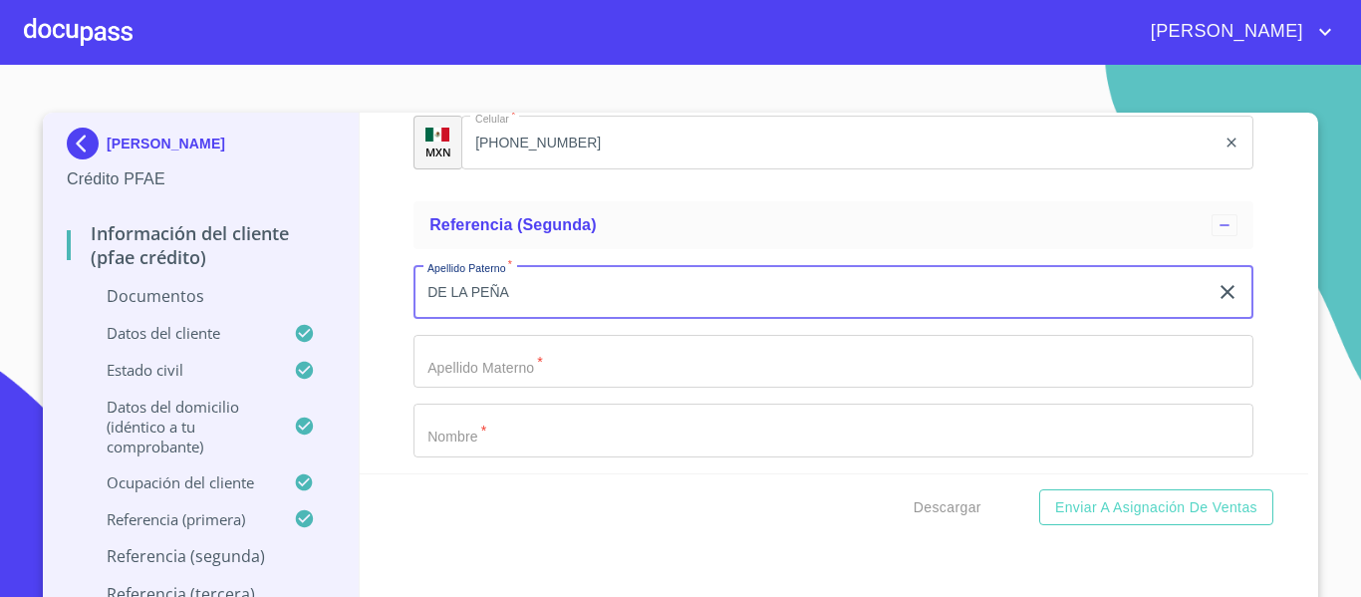
type input "DE LA PEÑA"
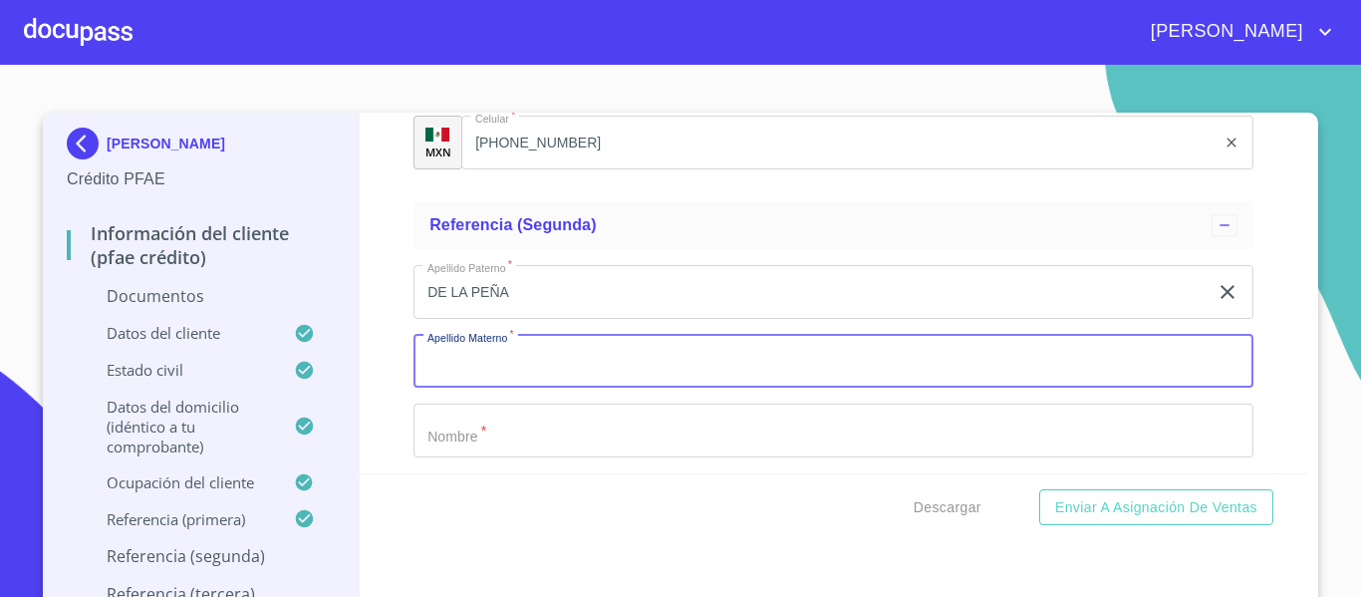
click at [479, 336] on input "Documento de identificación.   *" at bounding box center [833, 362] width 840 height 54
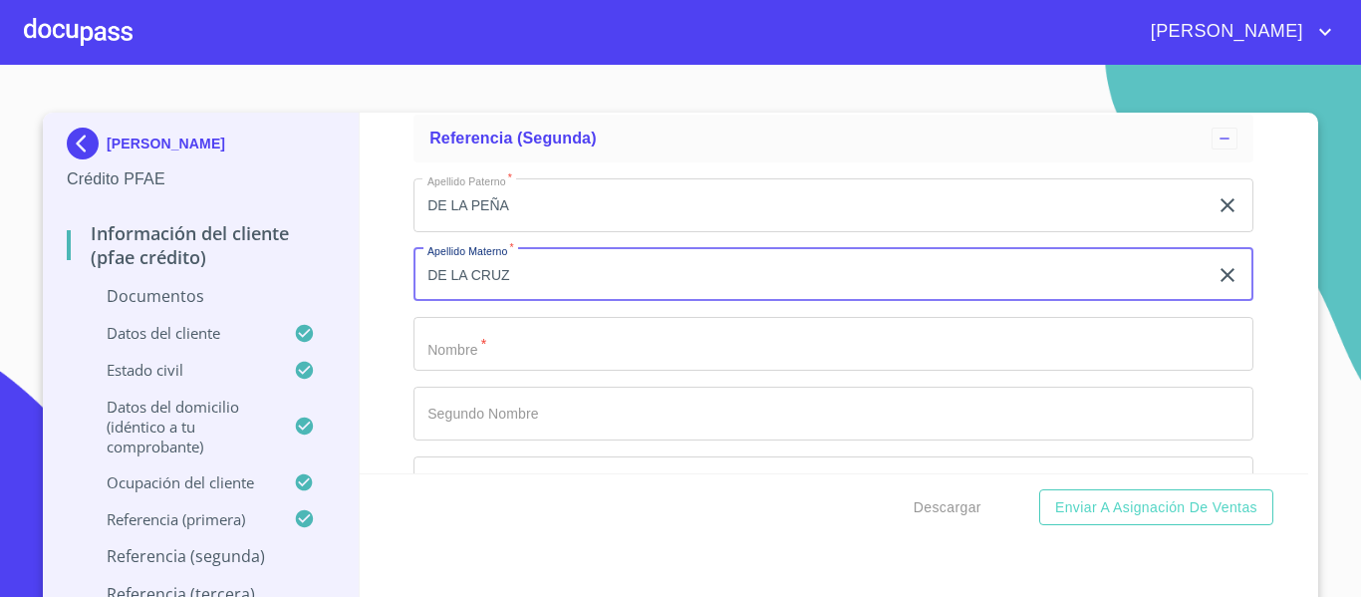
scroll to position [7172, 0]
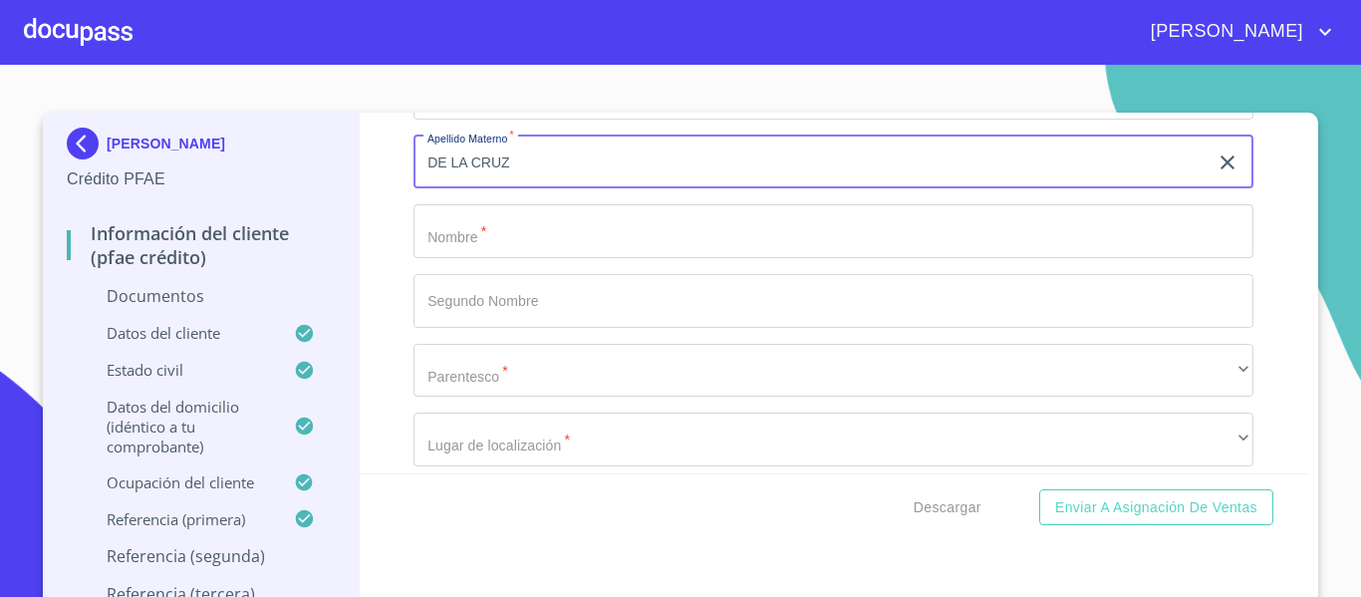
type input "DE LA CRUZ"
click at [485, 240] on input "Documento de identificación.   *" at bounding box center [833, 231] width 840 height 54
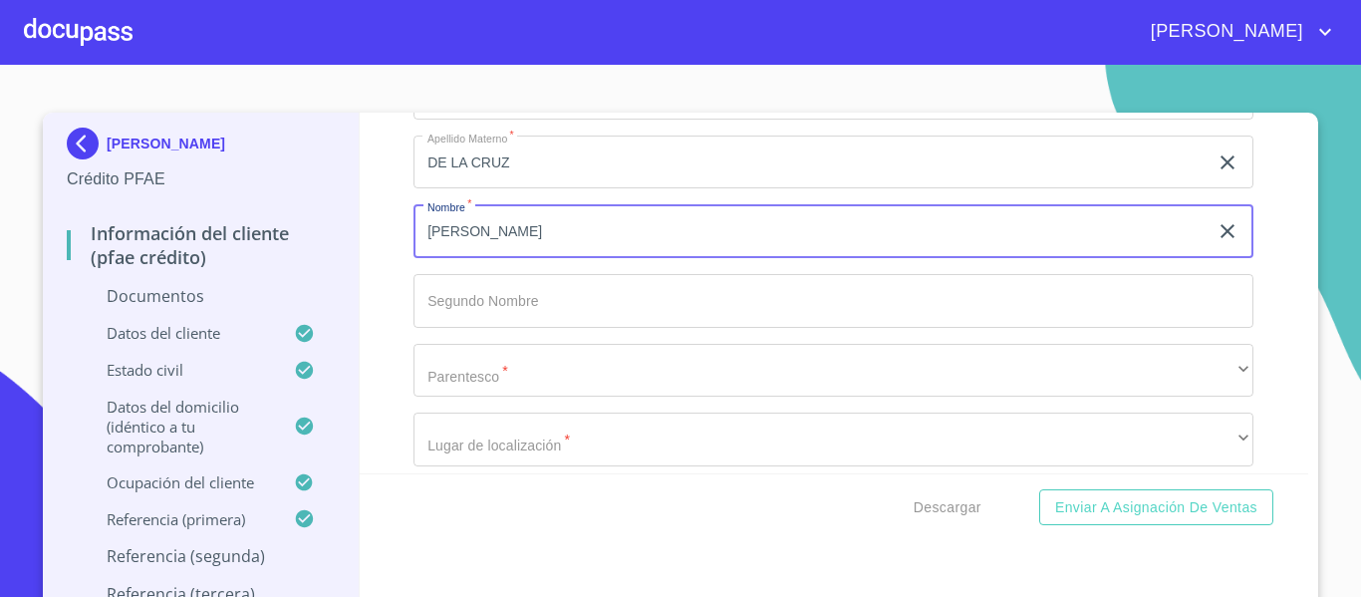
type input "[PERSON_NAME]"
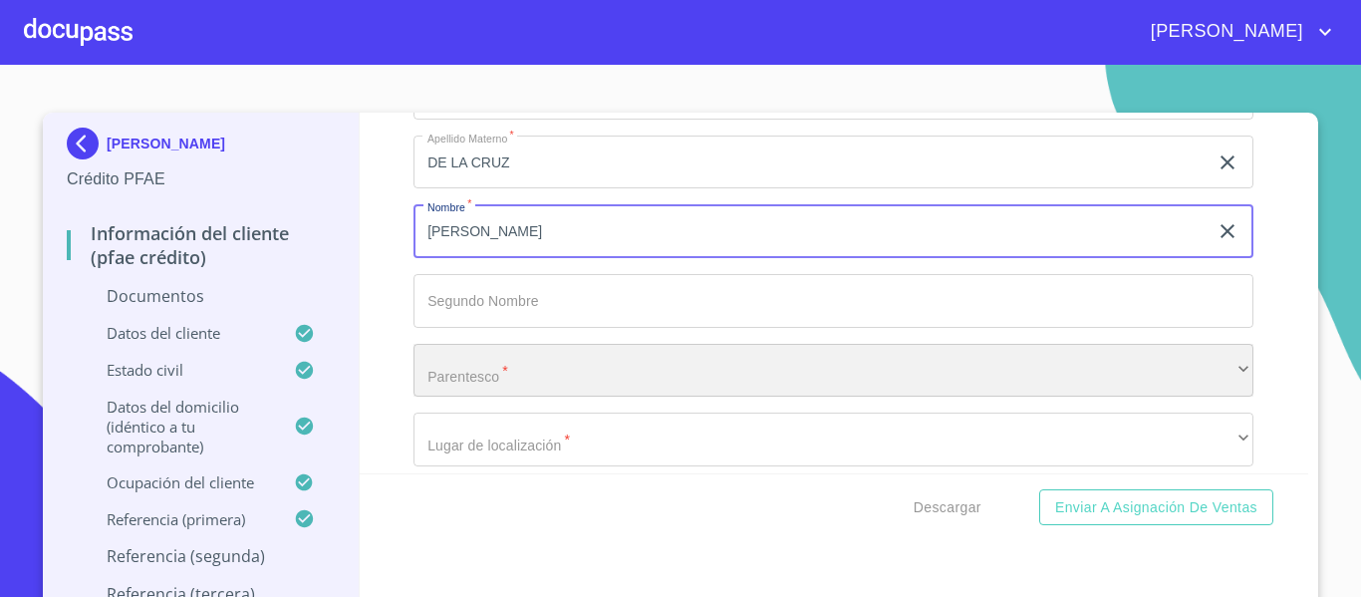
click at [507, 358] on div "​" at bounding box center [833, 371] width 840 height 54
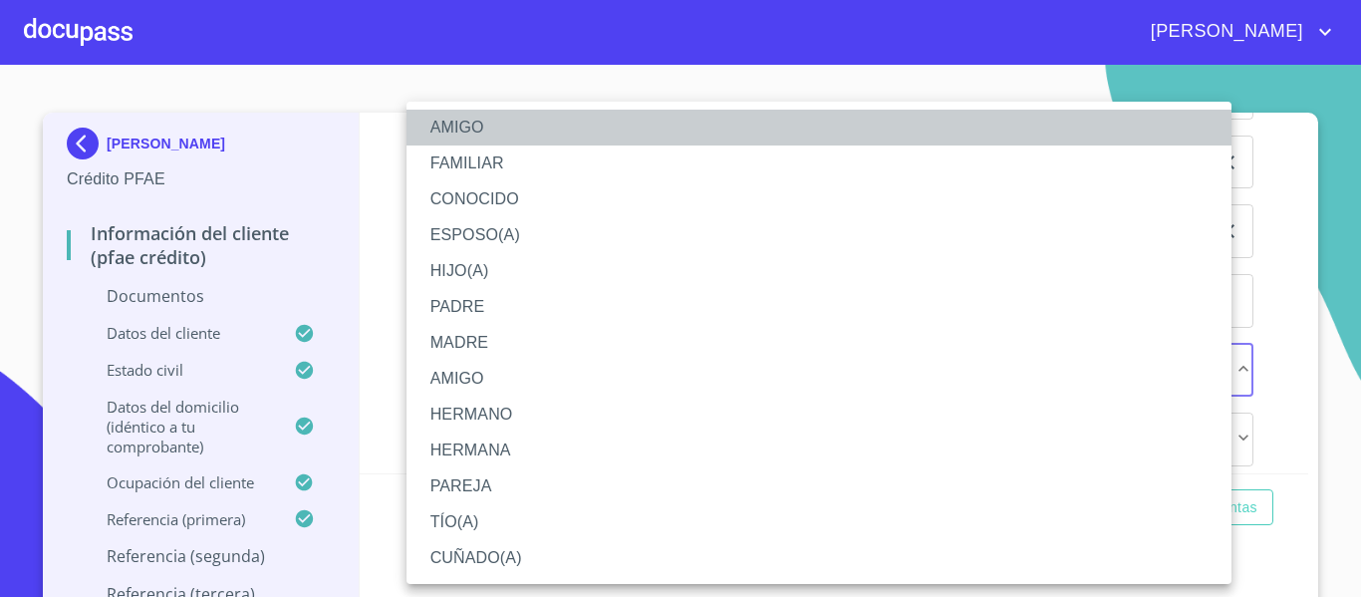
click at [437, 129] on li "AMIGO" at bounding box center [818, 128] width 825 height 36
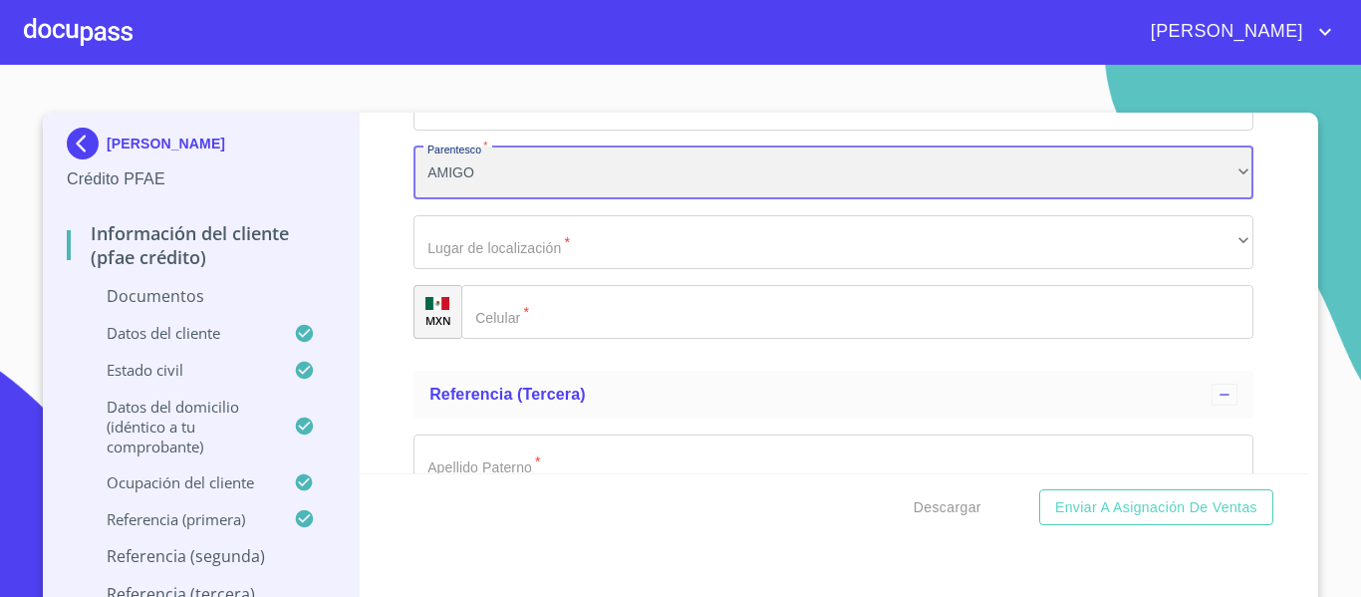
scroll to position [7371, 0]
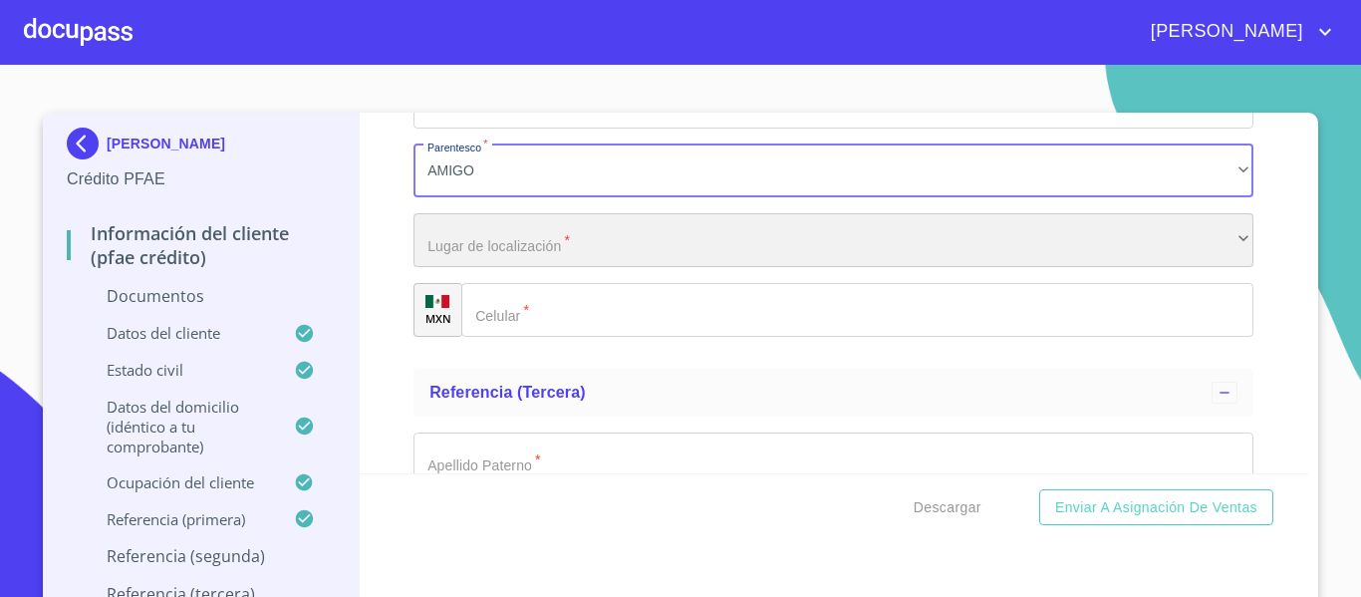
click at [466, 248] on div "​" at bounding box center [833, 240] width 840 height 54
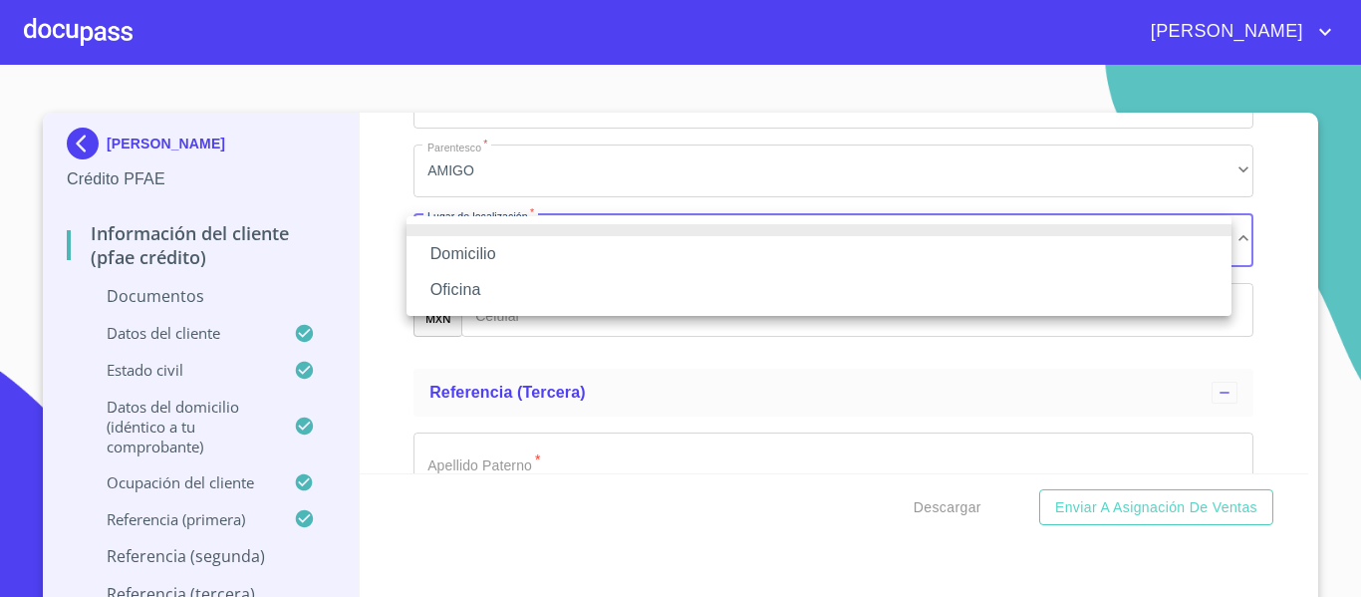
click at [466, 248] on li "Domicilio" at bounding box center [818, 254] width 825 height 36
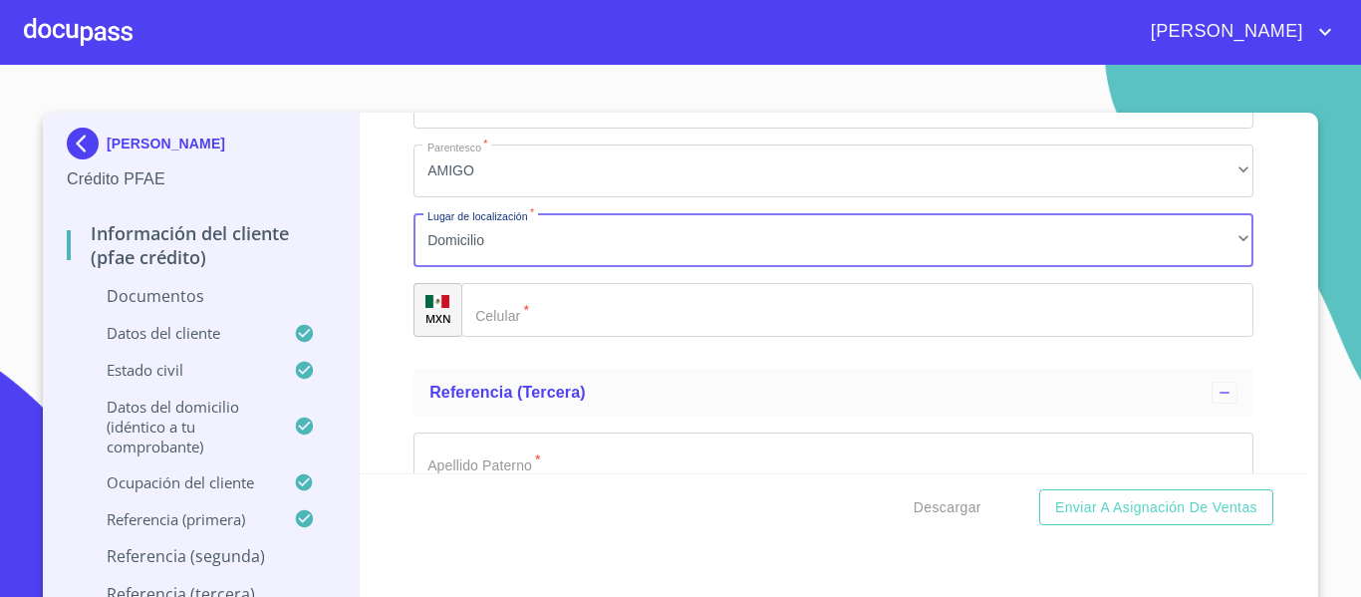
click at [507, 348] on div "Apellido Paterno   * DE LA PEÑA ​ Apellido Materno   * DE LA CRUZ ​ Nombre   * …" at bounding box center [833, 102] width 840 height 502
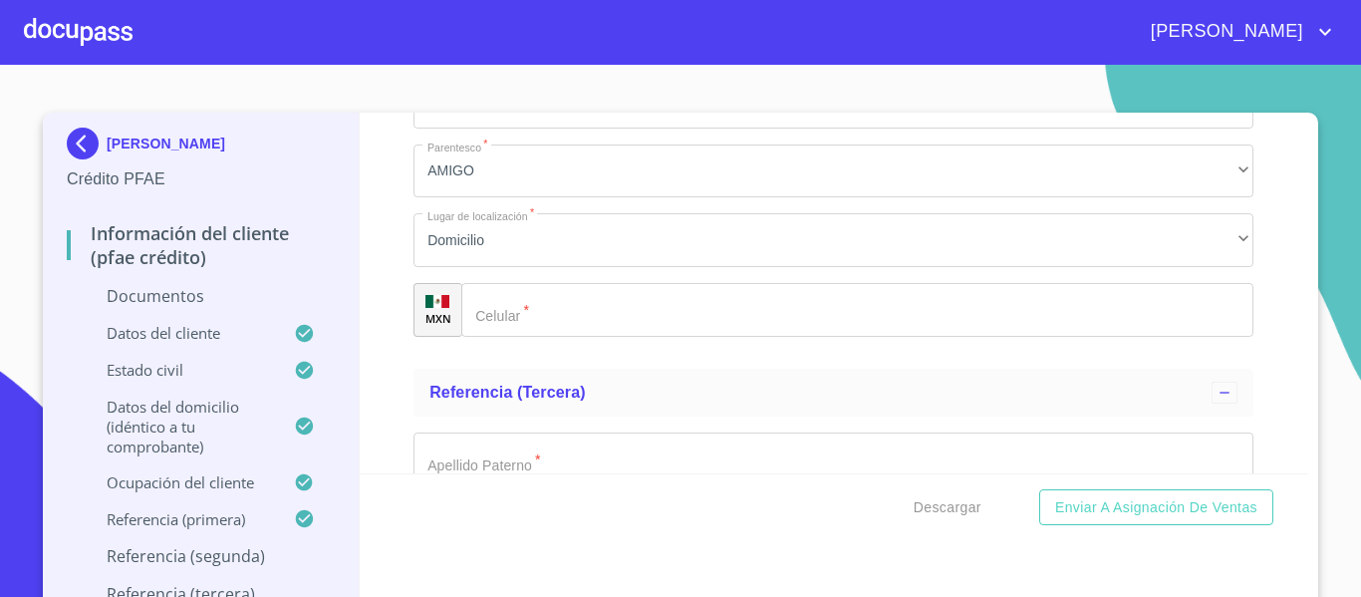
click at [507, 315] on input "Documento de identificación.   *" at bounding box center [857, 310] width 792 height 54
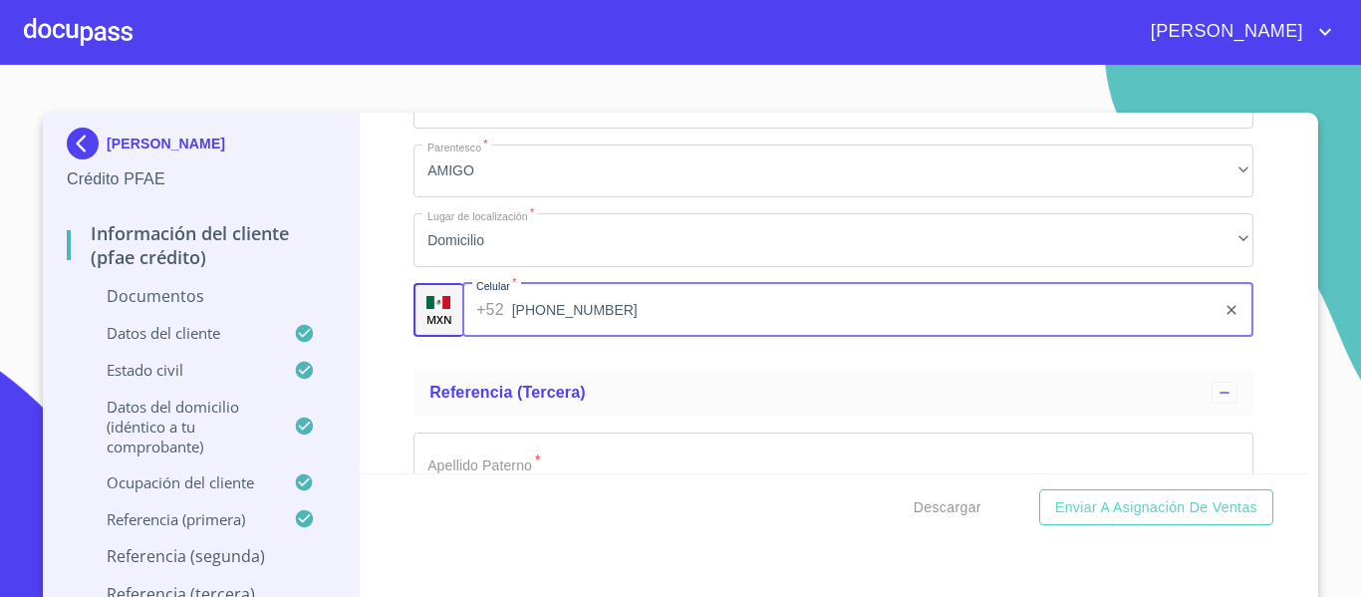
type input "[PHONE_NUMBER]"
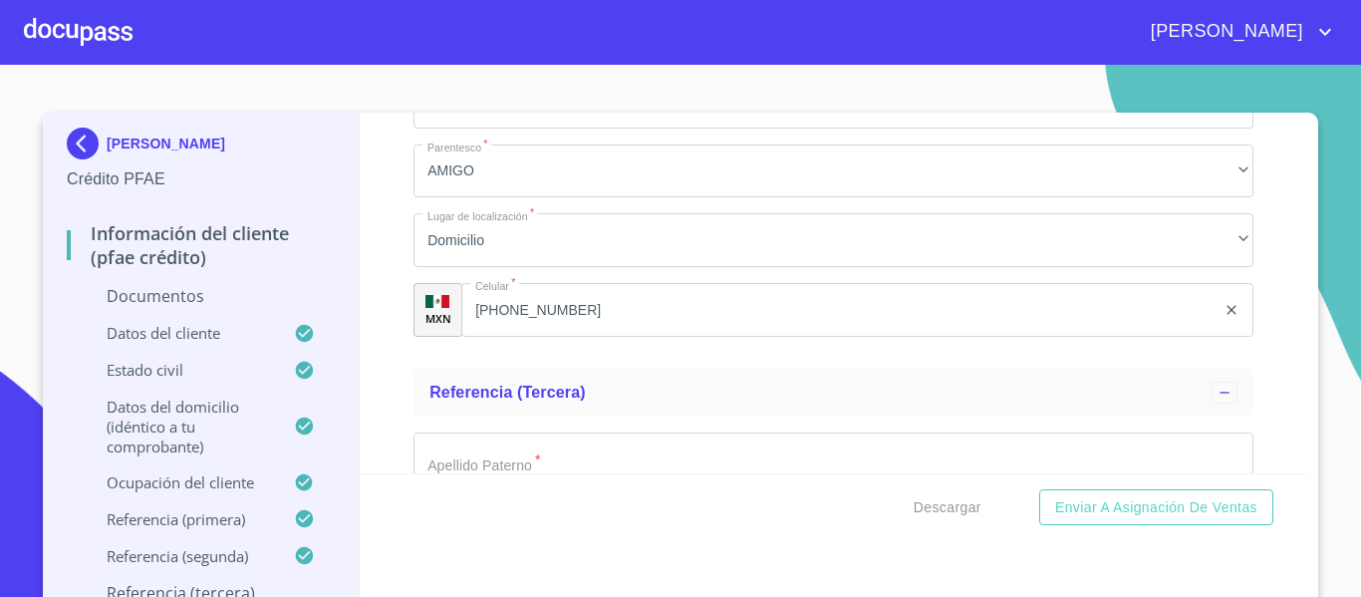
click at [395, 340] on div "Información del cliente (PFAE crédito) Documentos Documento de identificación. …" at bounding box center [834, 293] width 949 height 361
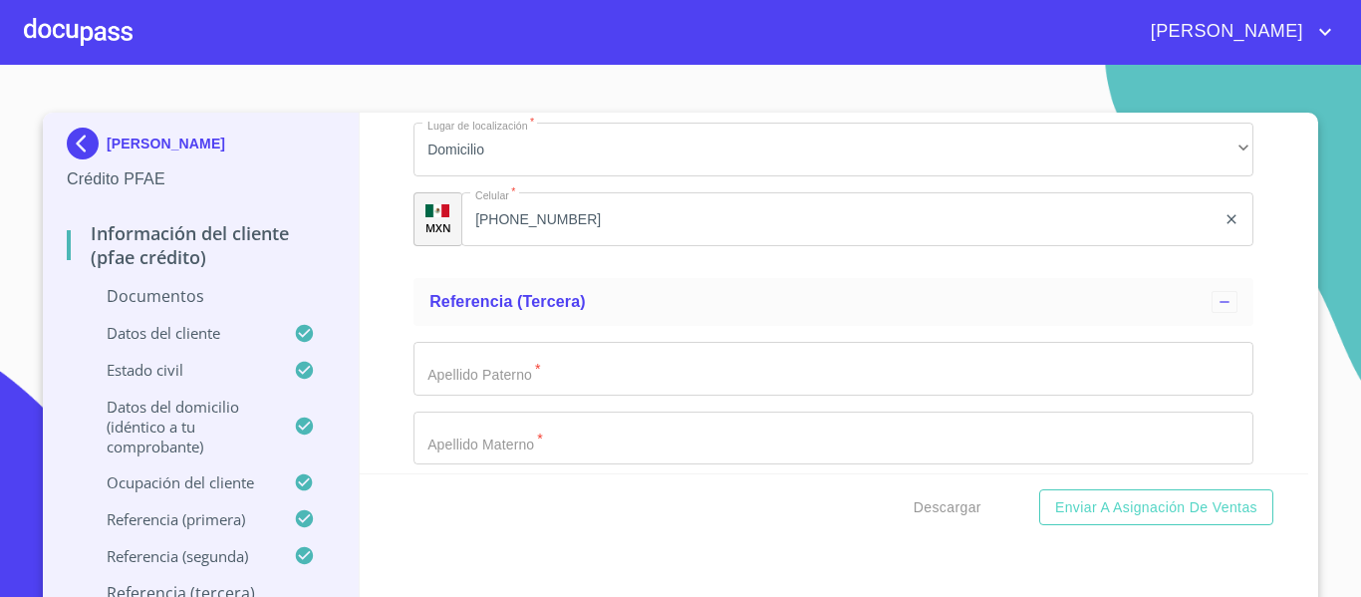
scroll to position [7570, 0]
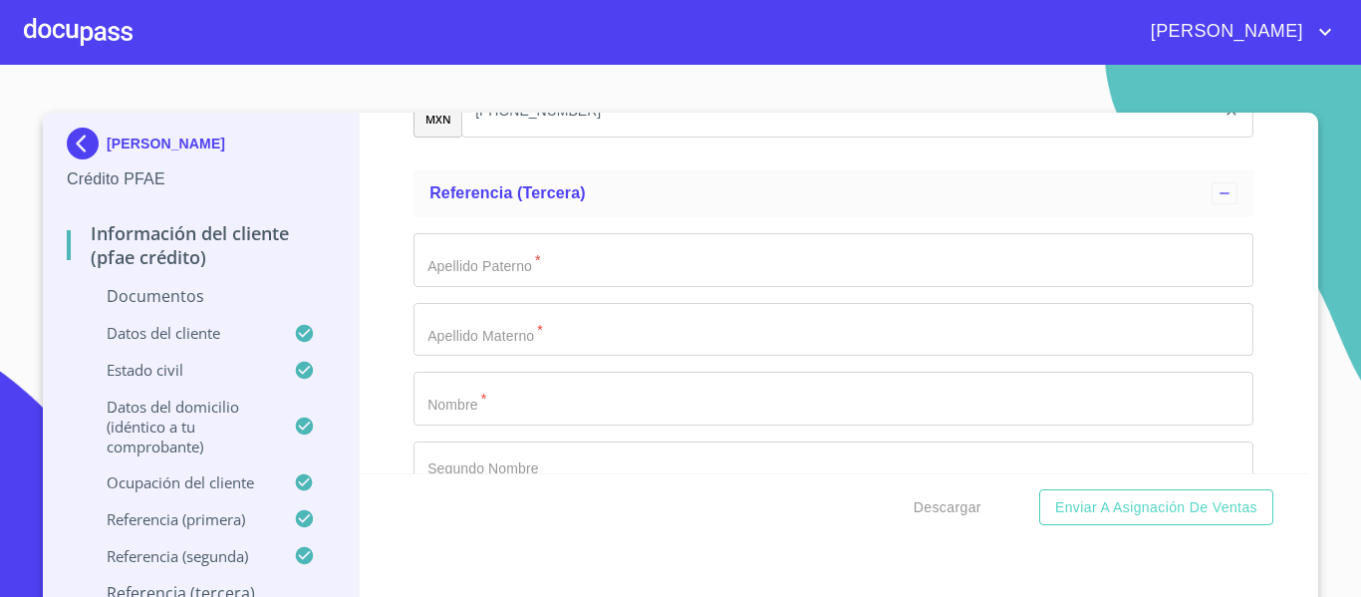
click at [442, 266] on input "Documento de identificación.   *" at bounding box center [833, 260] width 840 height 54
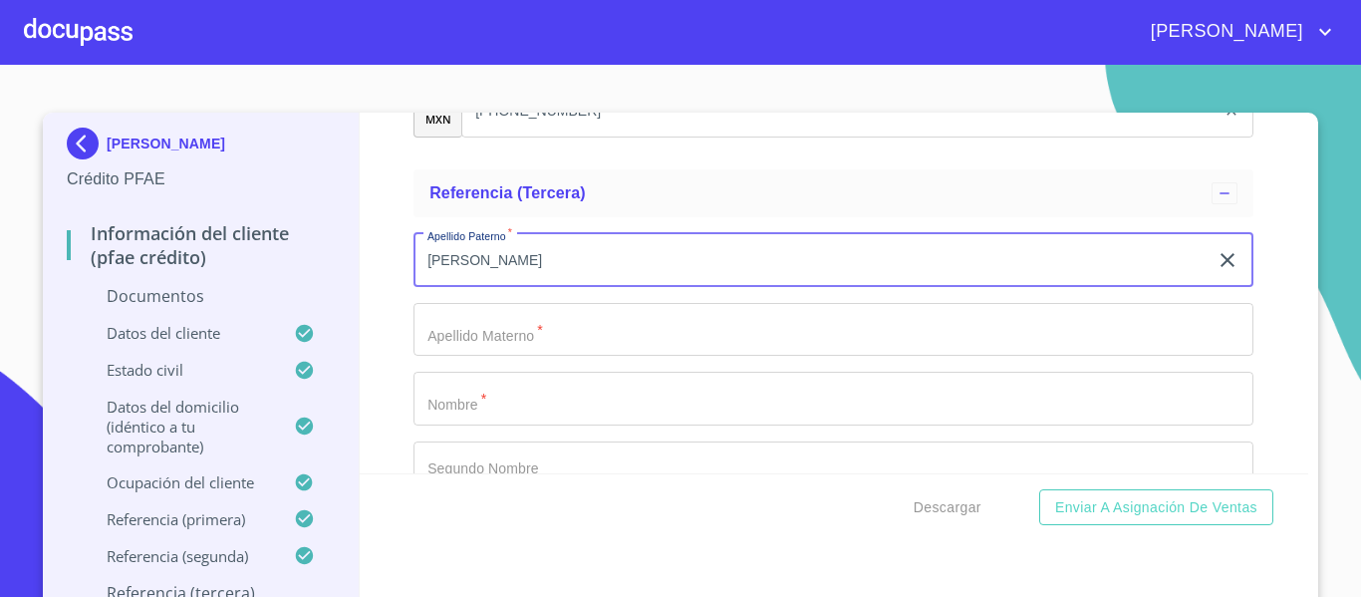
type input "[PERSON_NAME]"
click at [541, 306] on input "Documento de identificación.   *" at bounding box center [833, 330] width 840 height 54
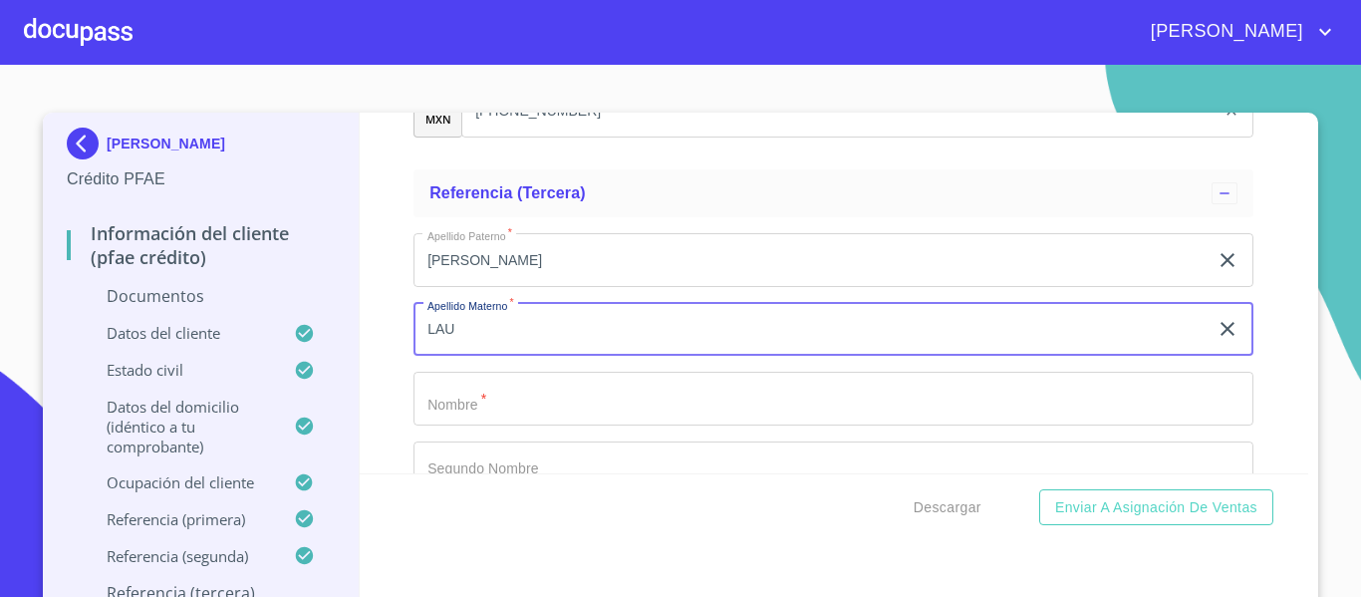
scroll to position [7670, 0]
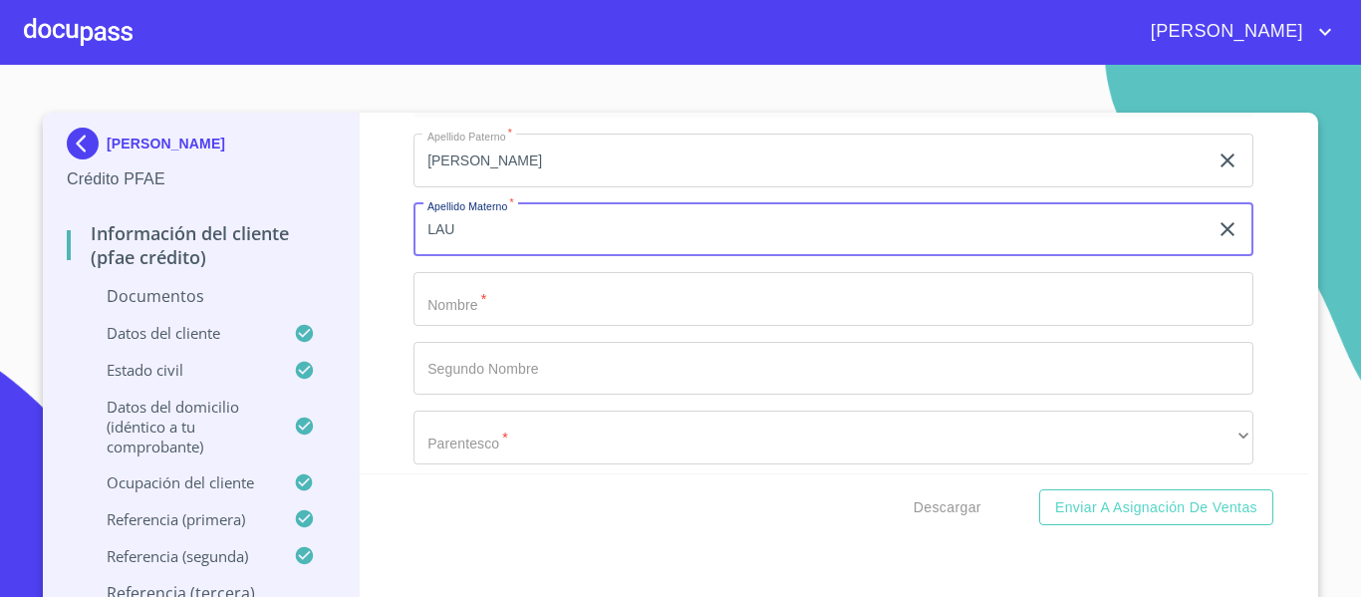
type input "LAU"
click at [499, 304] on input "Documento de identificación.   *" at bounding box center [833, 299] width 840 height 54
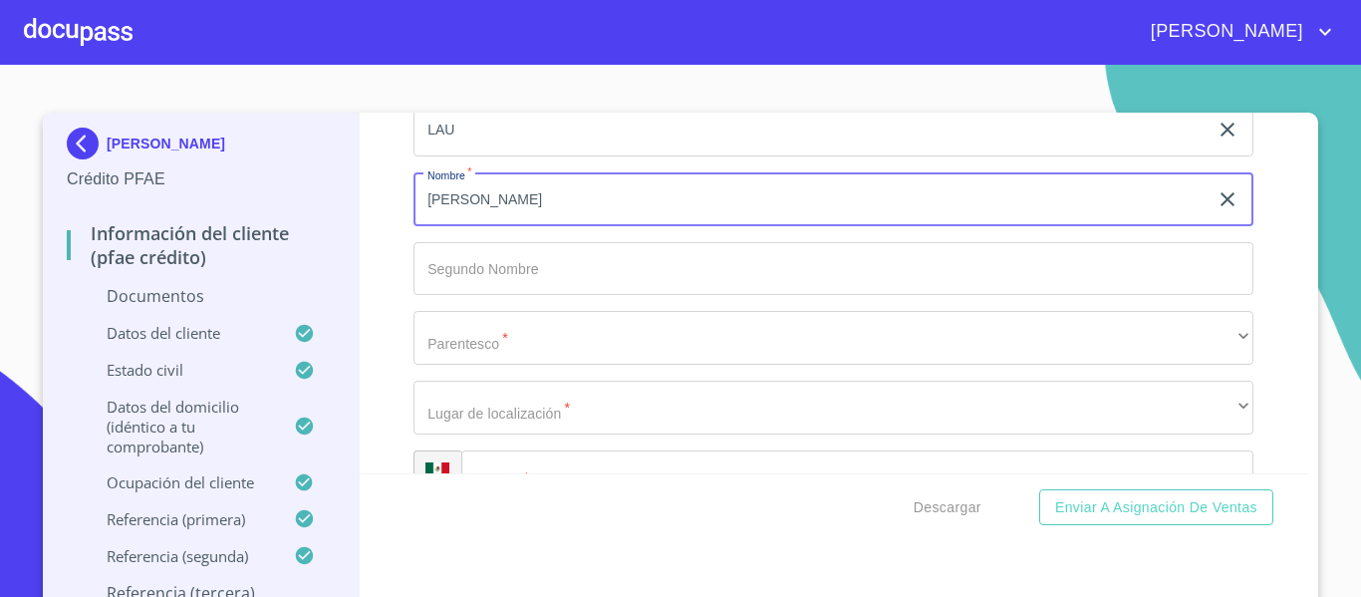
scroll to position [7869, 0]
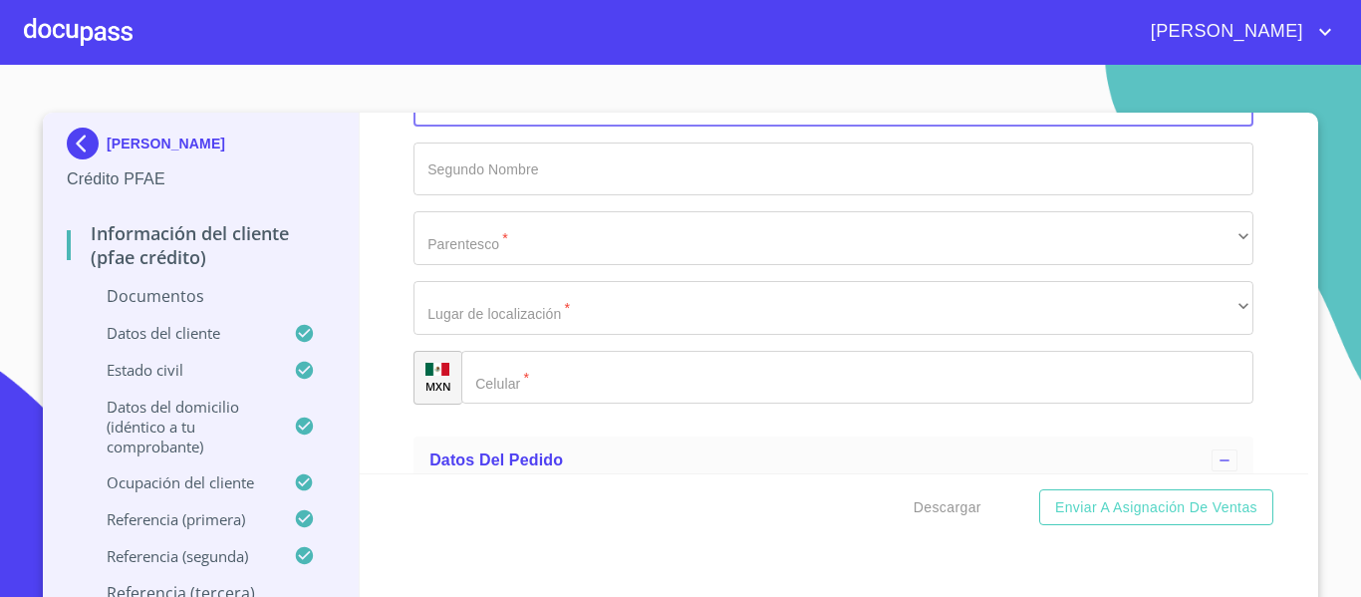
type input "[PERSON_NAME]"
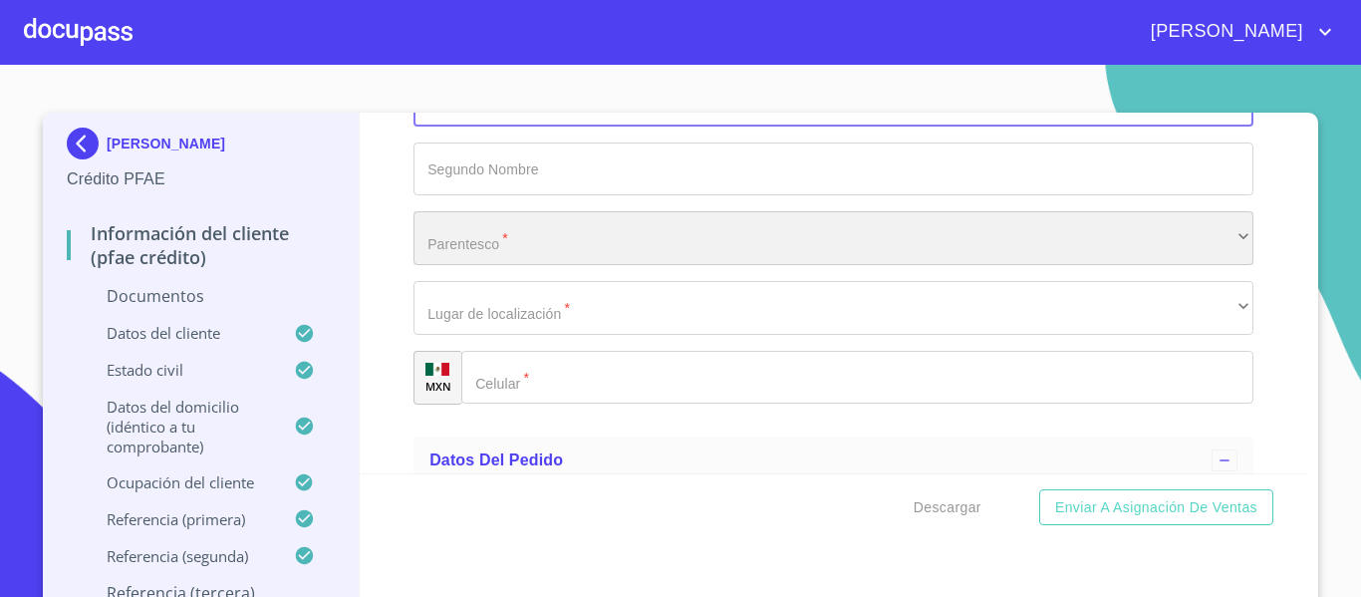
click at [481, 231] on div "​" at bounding box center [833, 238] width 840 height 54
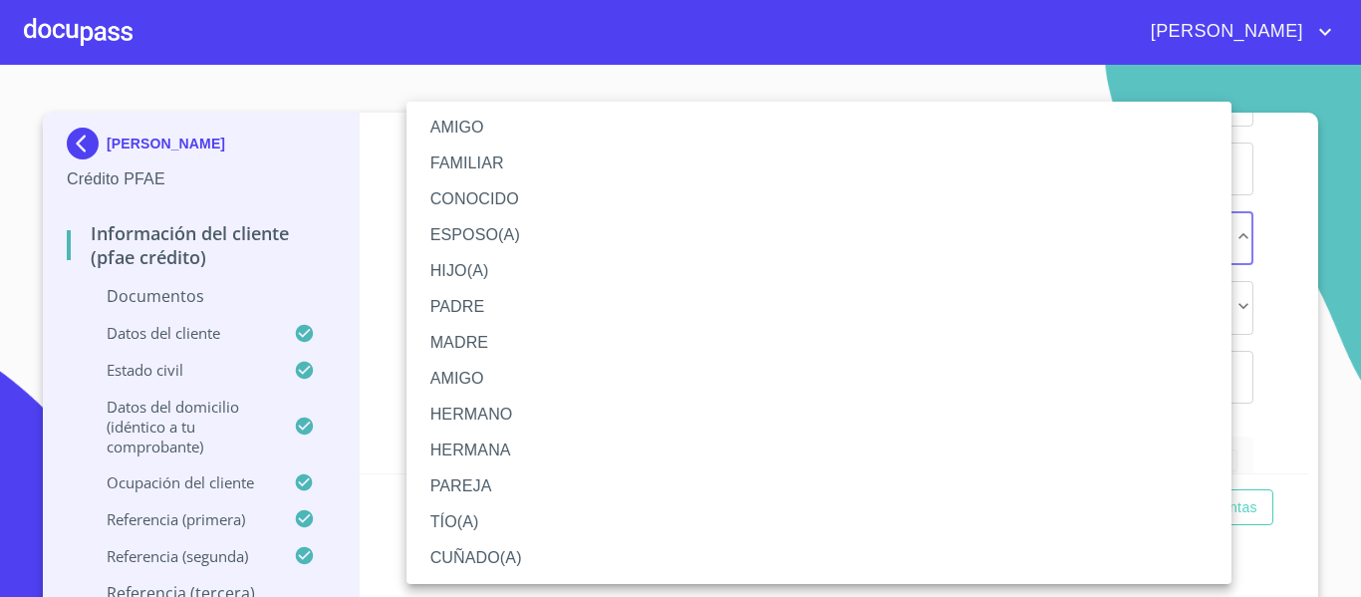
click at [472, 415] on li "HERMANO" at bounding box center [818, 414] width 825 height 36
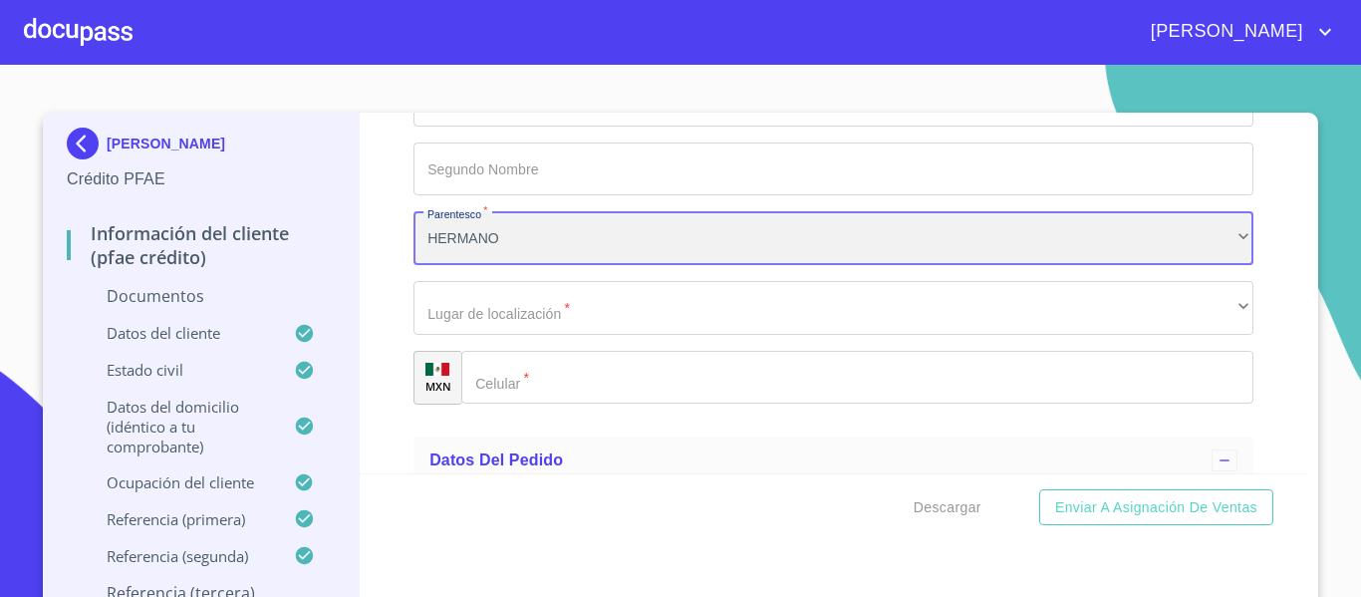
scroll to position [7969, 0]
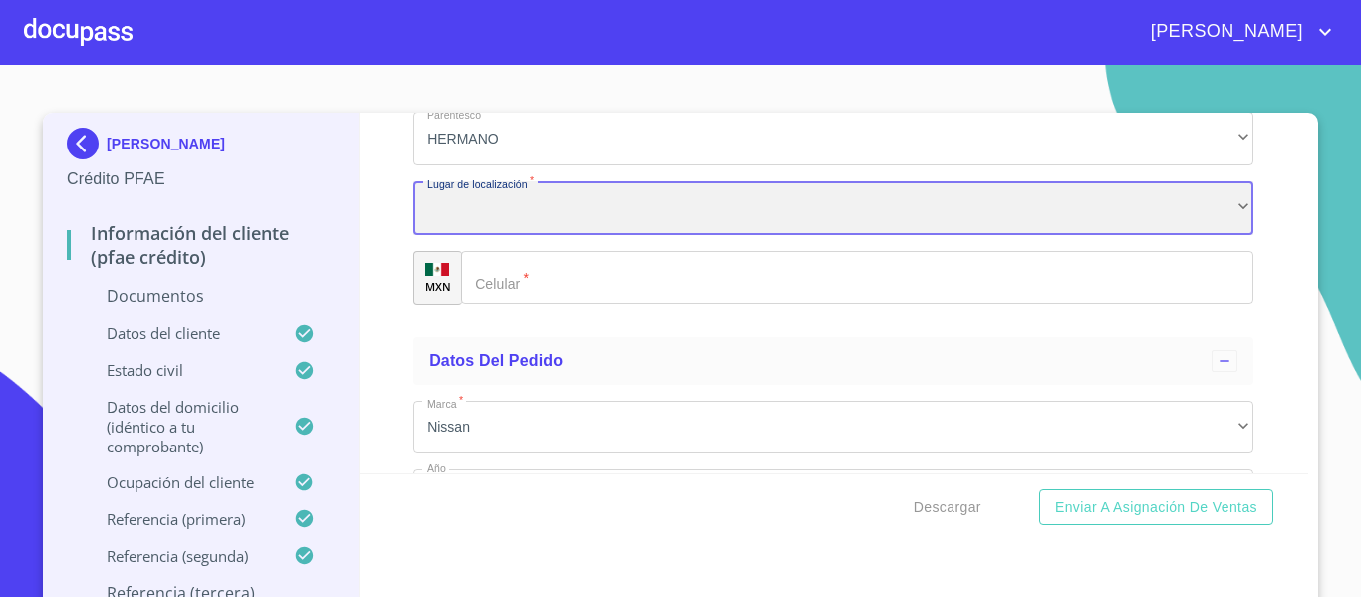
click at [450, 216] on div "​" at bounding box center [833, 208] width 840 height 54
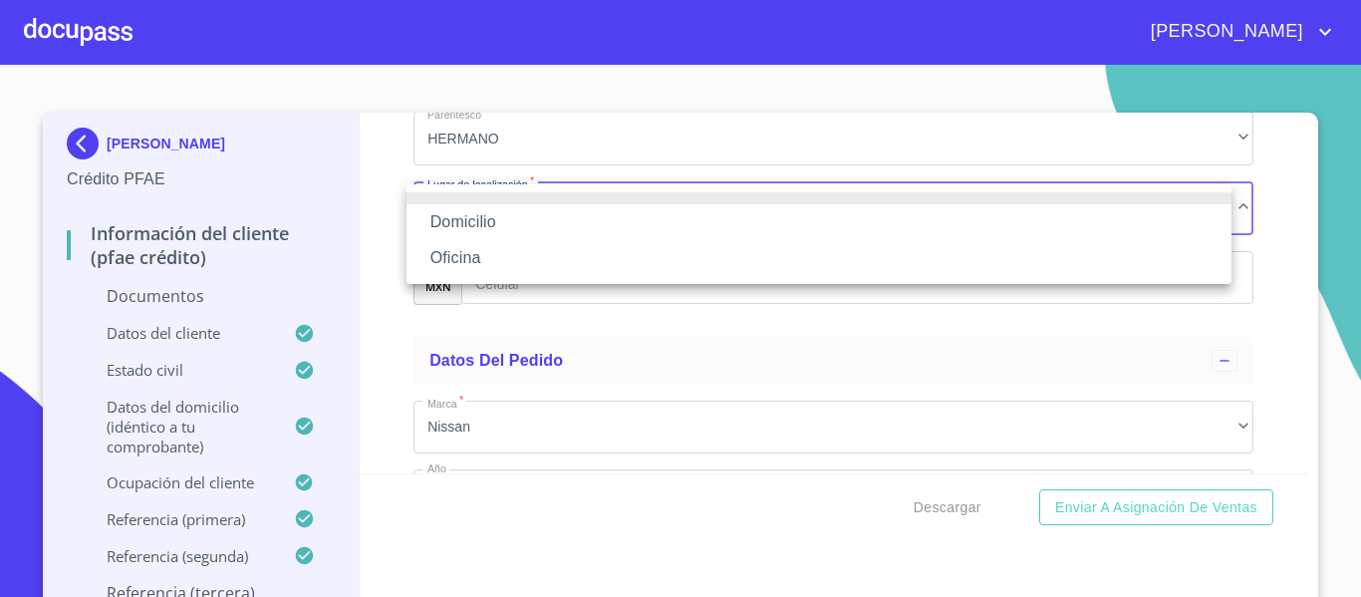
click at [462, 218] on li "Domicilio" at bounding box center [818, 222] width 825 height 36
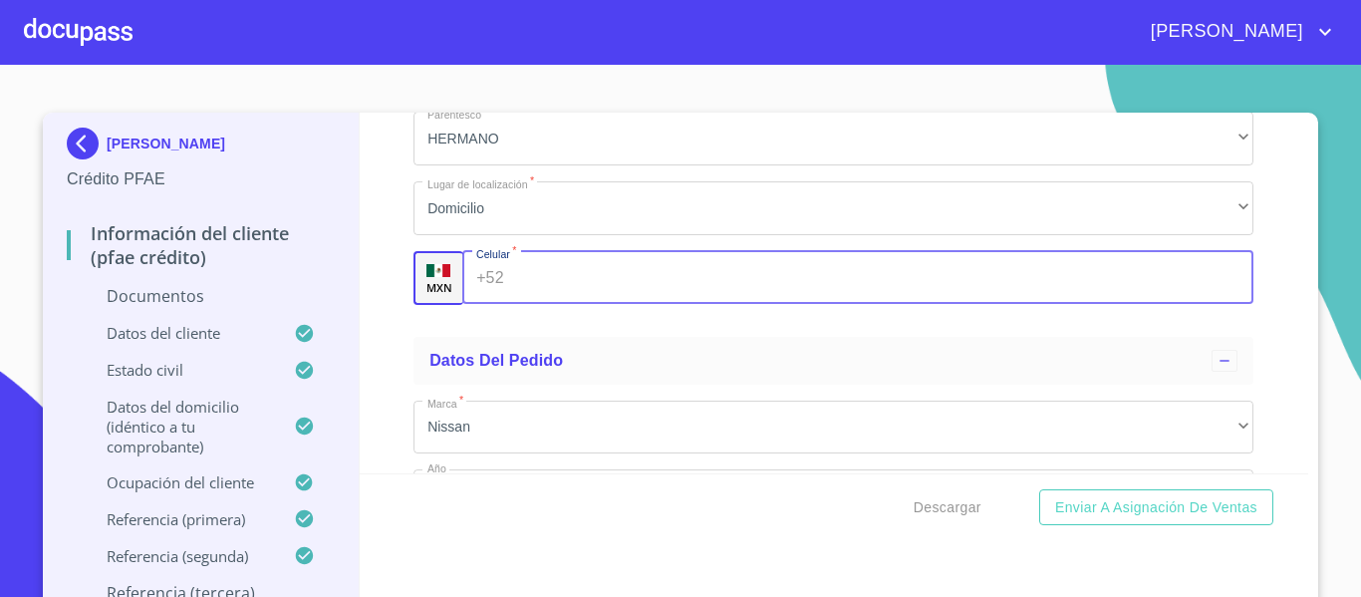
click at [481, 282] on div "+52 ​" at bounding box center [857, 278] width 791 height 54
type input "[PHONE_NUMBER]"
click at [386, 325] on div "Información del cliente (PFAE crédito) Documentos Documento de identificación. …" at bounding box center [834, 293] width 949 height 361
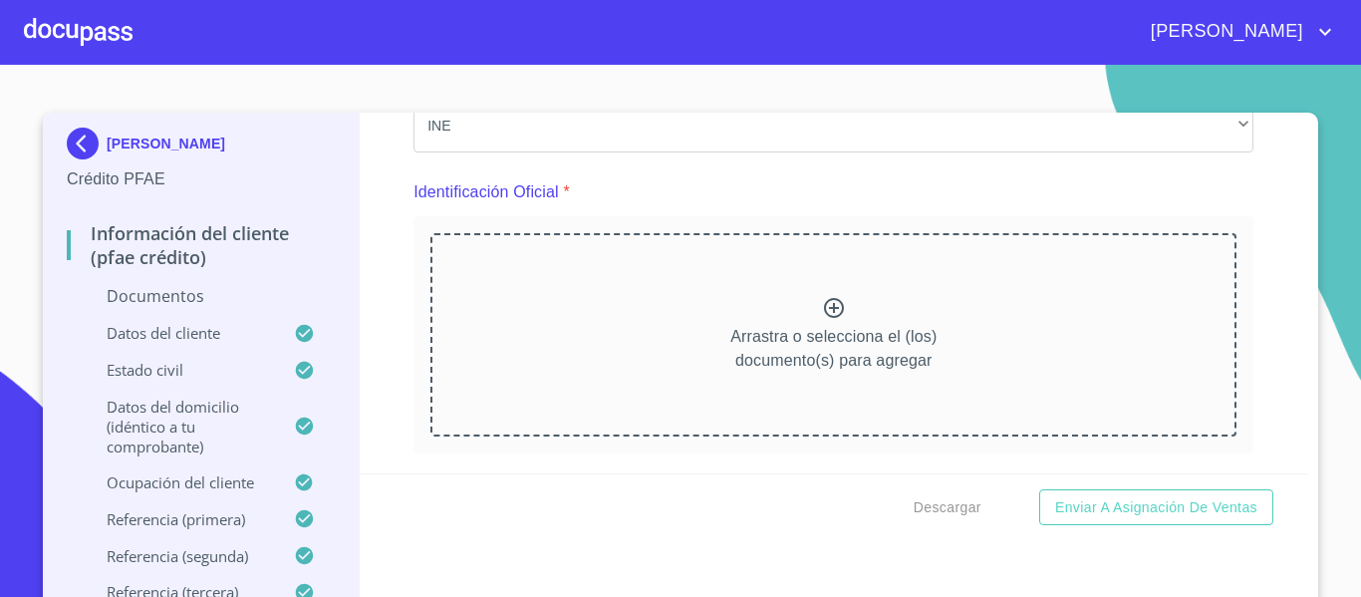
scroll to position [199, 0]
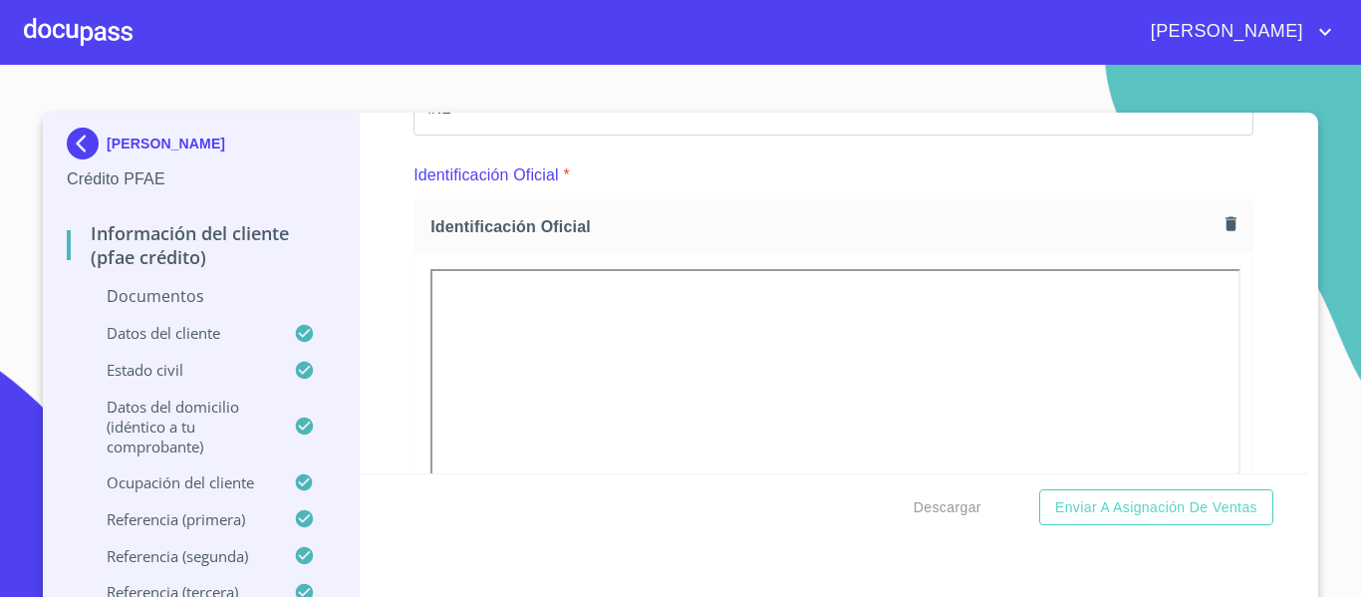
click at [398, 279] on div "Información del cliente (PFAE crédito) Documentos Documento de identificación. …" at bounding box center [834, 293] width 949 height 361
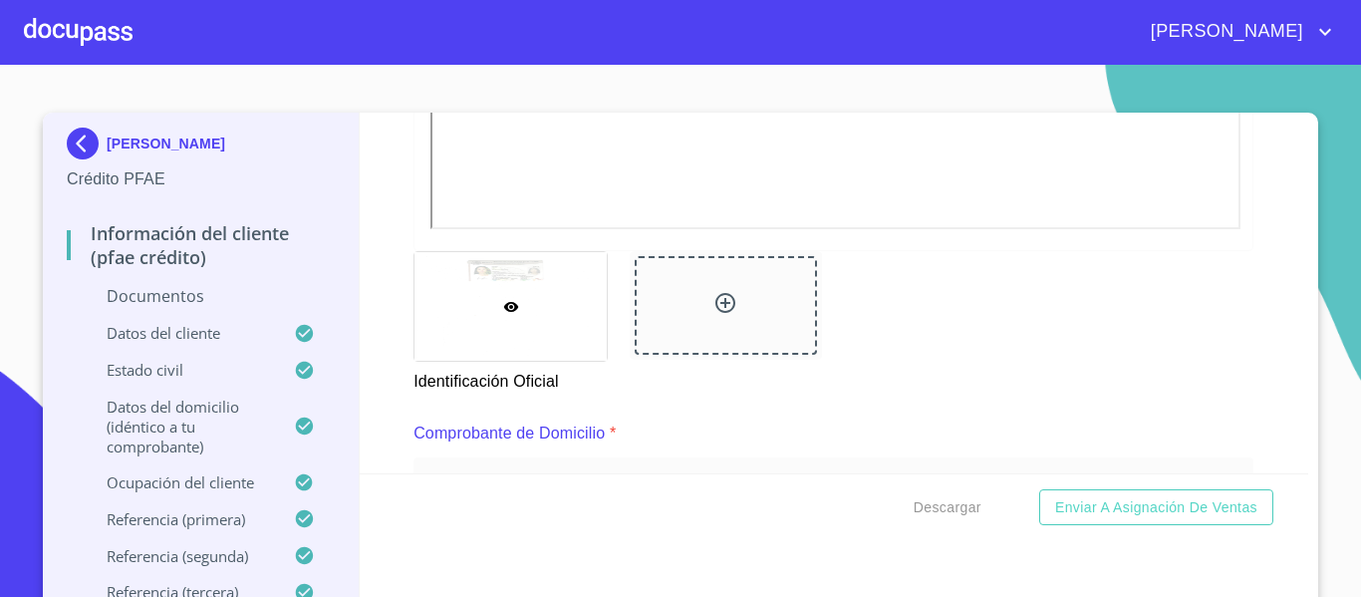
scroll to position [797, 0]
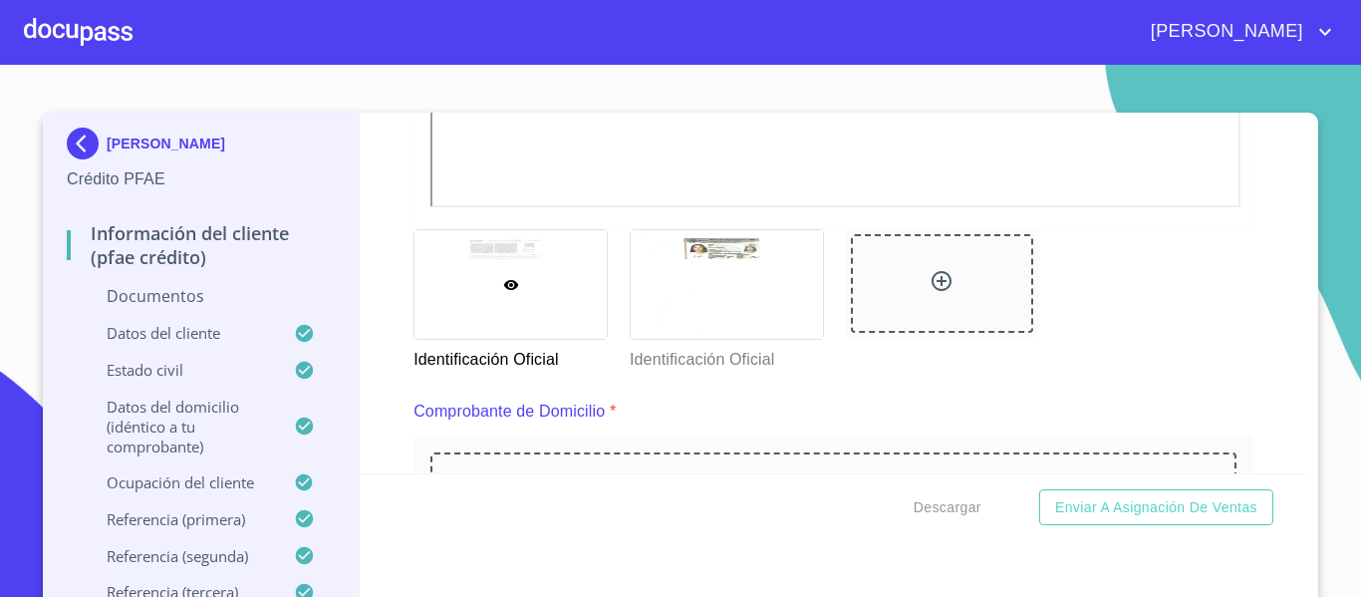
click at [378, 272] on div "Información del cliente (PFAE crédito) Documentos Documento de identificación. …" at bounding box center [834, 293] width 949 height 361
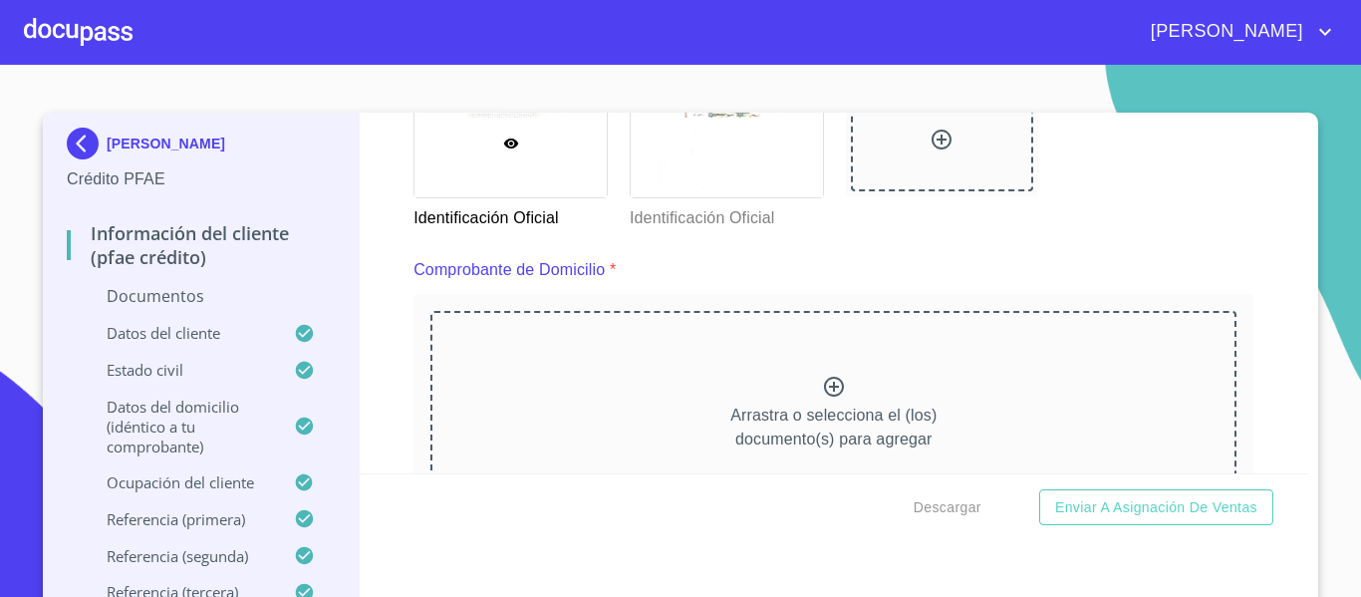
scroll to position [996, 0]
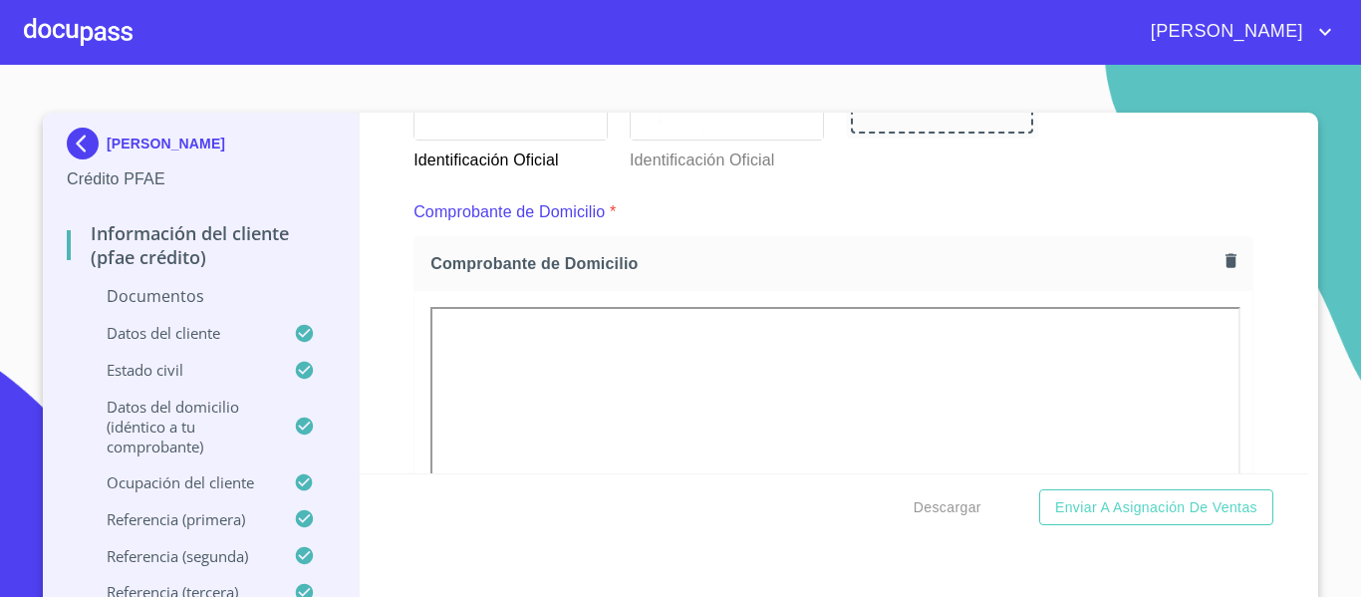
click at [383, 335] on div "Información del cliente (PFAE crédito) Documentos Documento de identificación. …" at bounding box center [834, 293] width 949 height 361
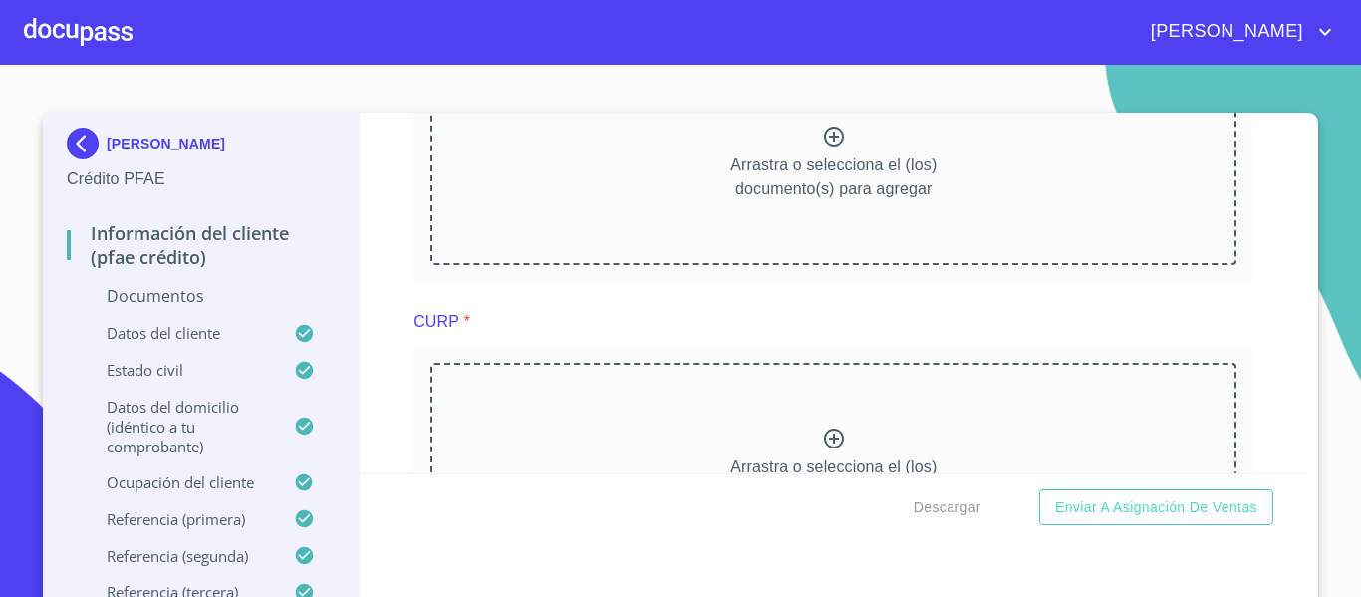
scroll to position [3785, 0]
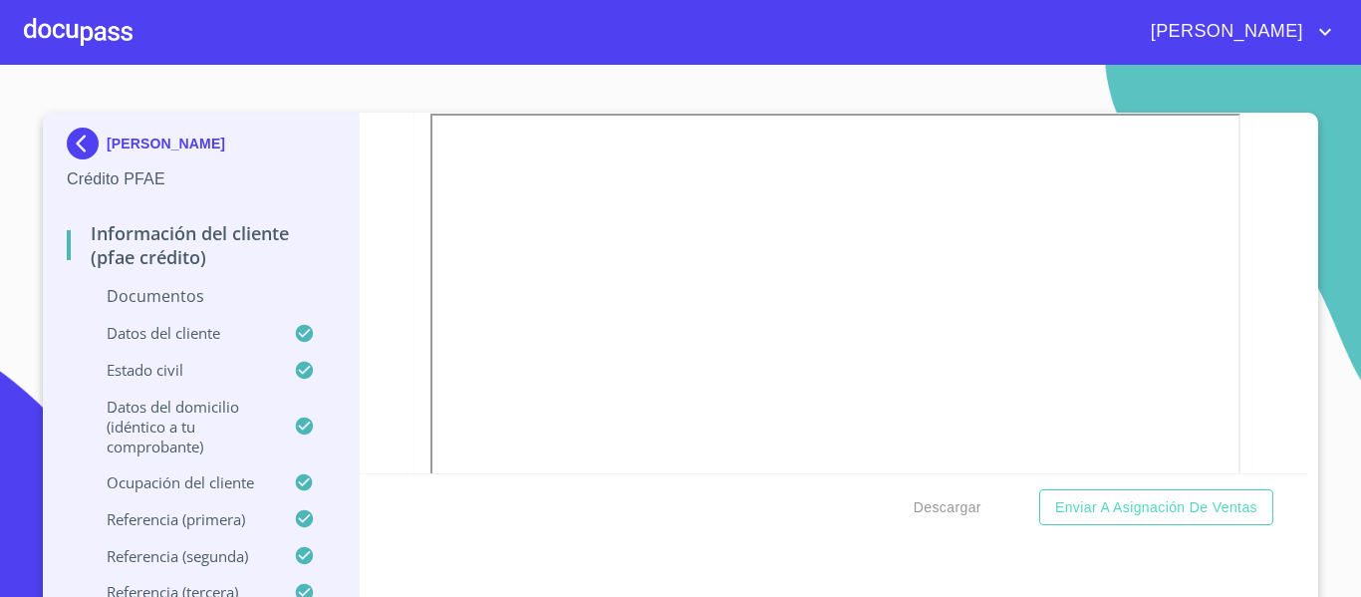
click at [414, 297] on div at bounding box center [833, 384] width 838 height 573
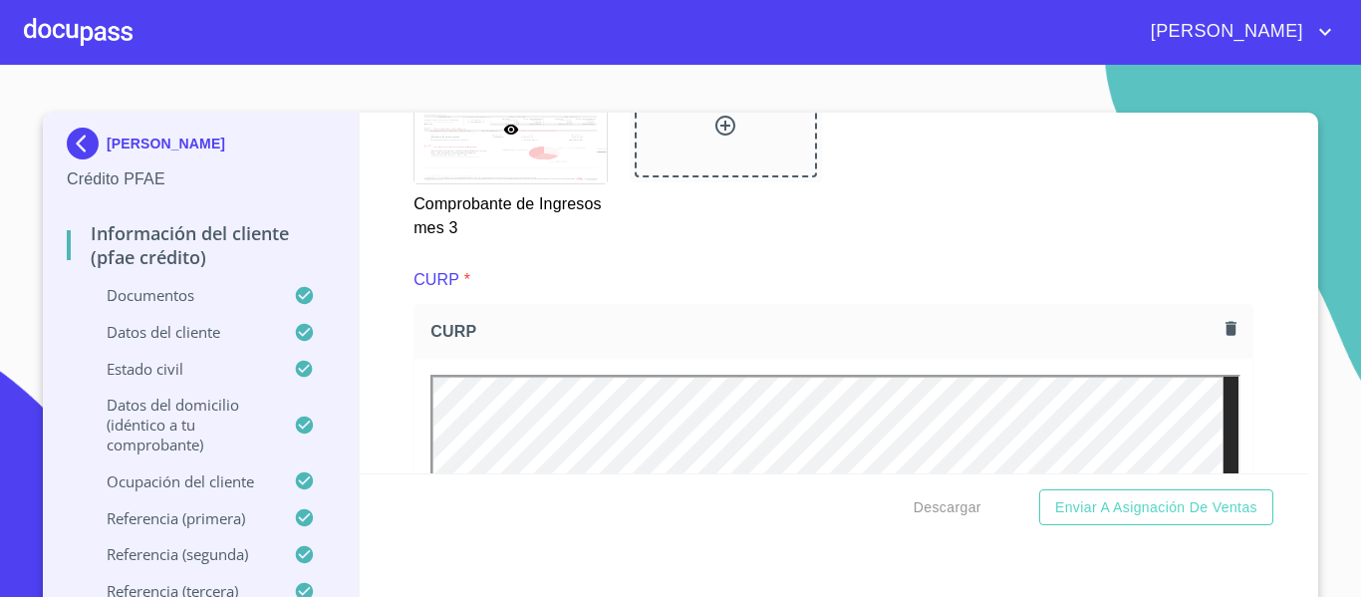
scroll to position [0, 0]
click at [376, 378] on div "Información del cliente (PFAE crédito) Documentos Documento de identificación. …" at bounding box center [834, 293] width 949 height 361
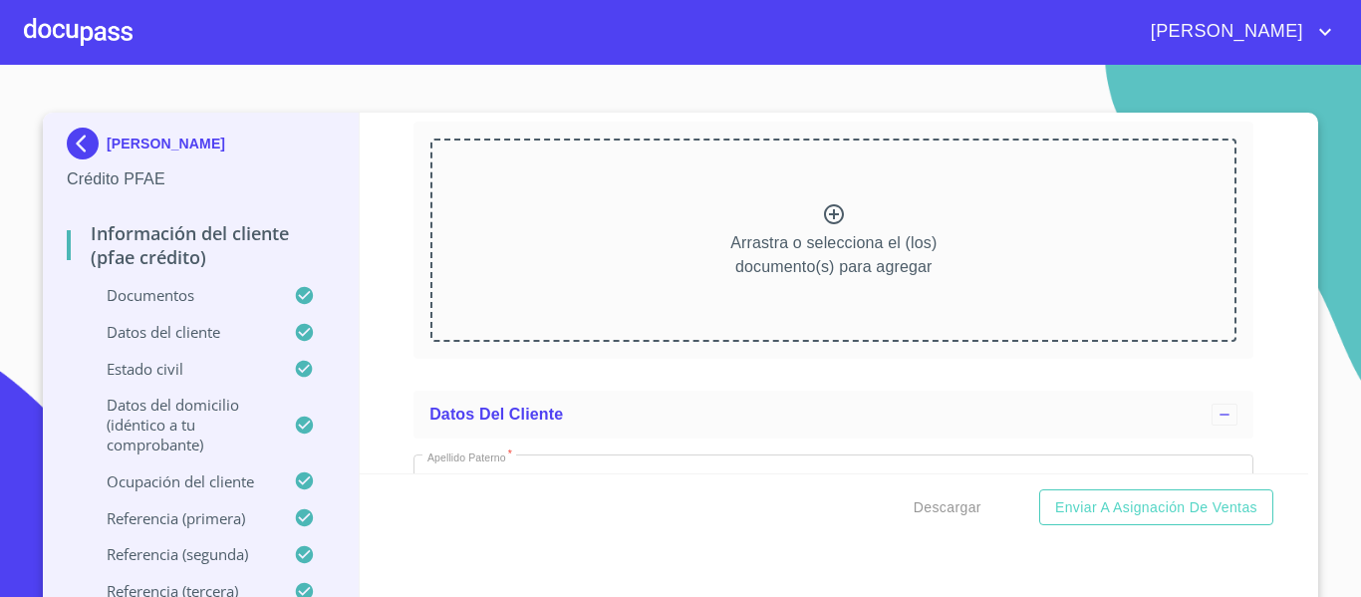
scroll to position [5403, 0]
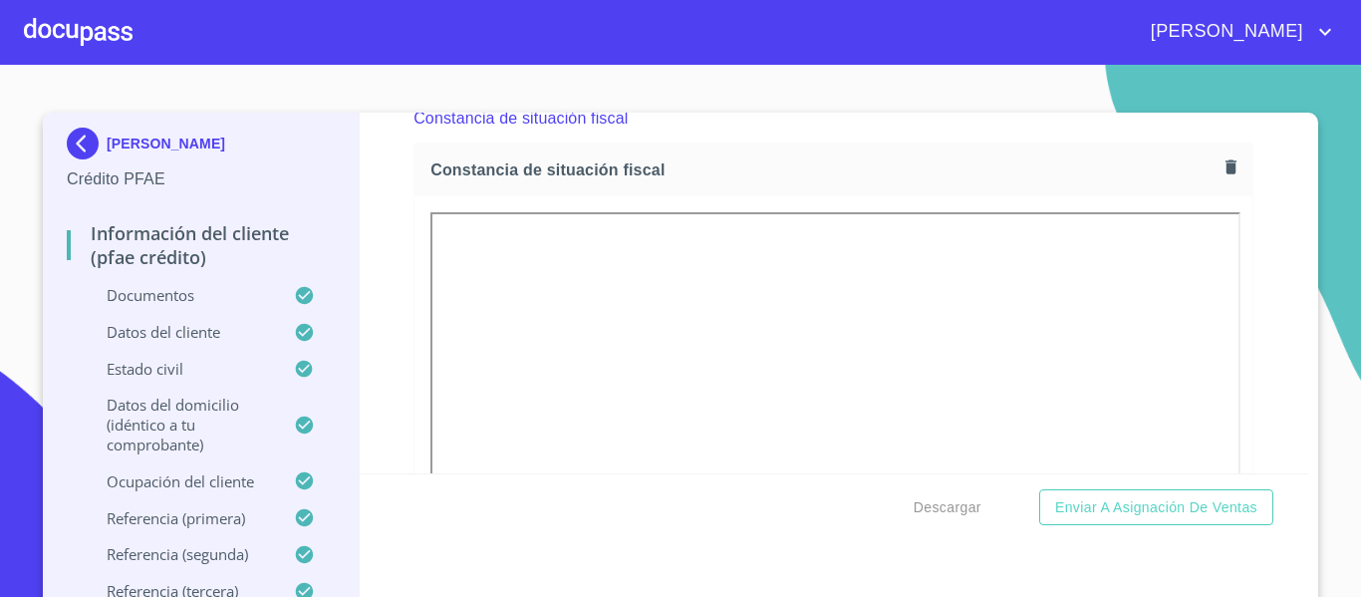
click at [378, 296] on div "Información del cliente (PFAE crédito) Documentos Documento de identificación. …" at bounding box center [834, 293] width 949 height 361
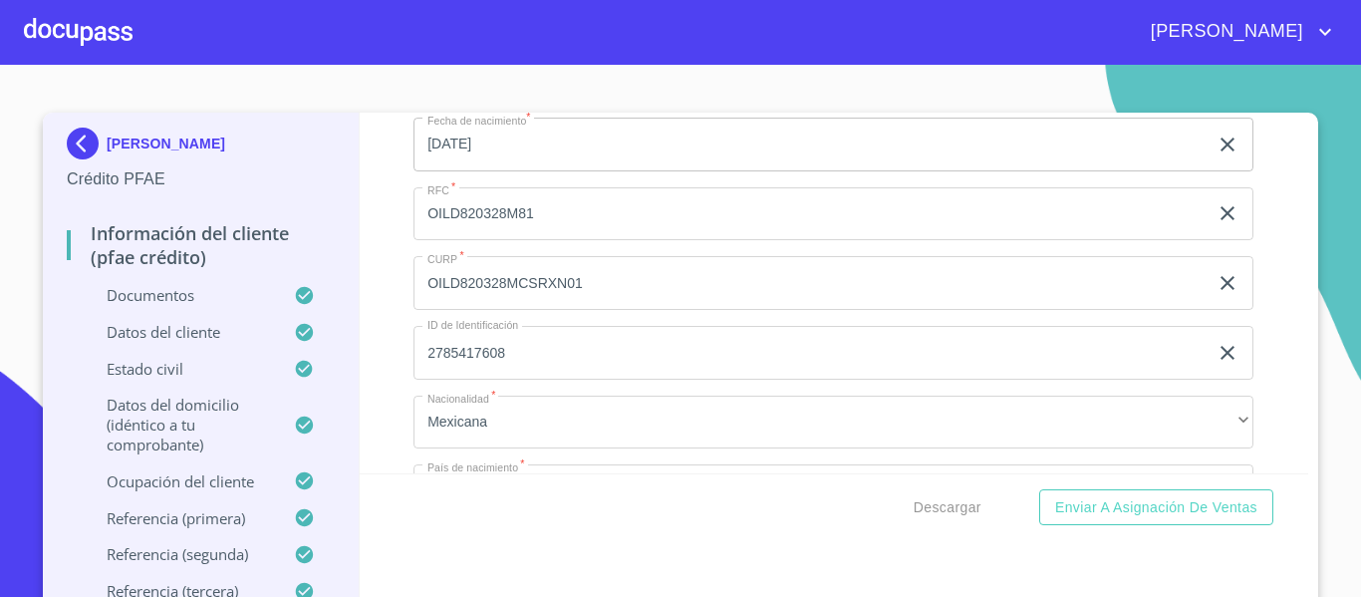
scroll to position [6698, 0]
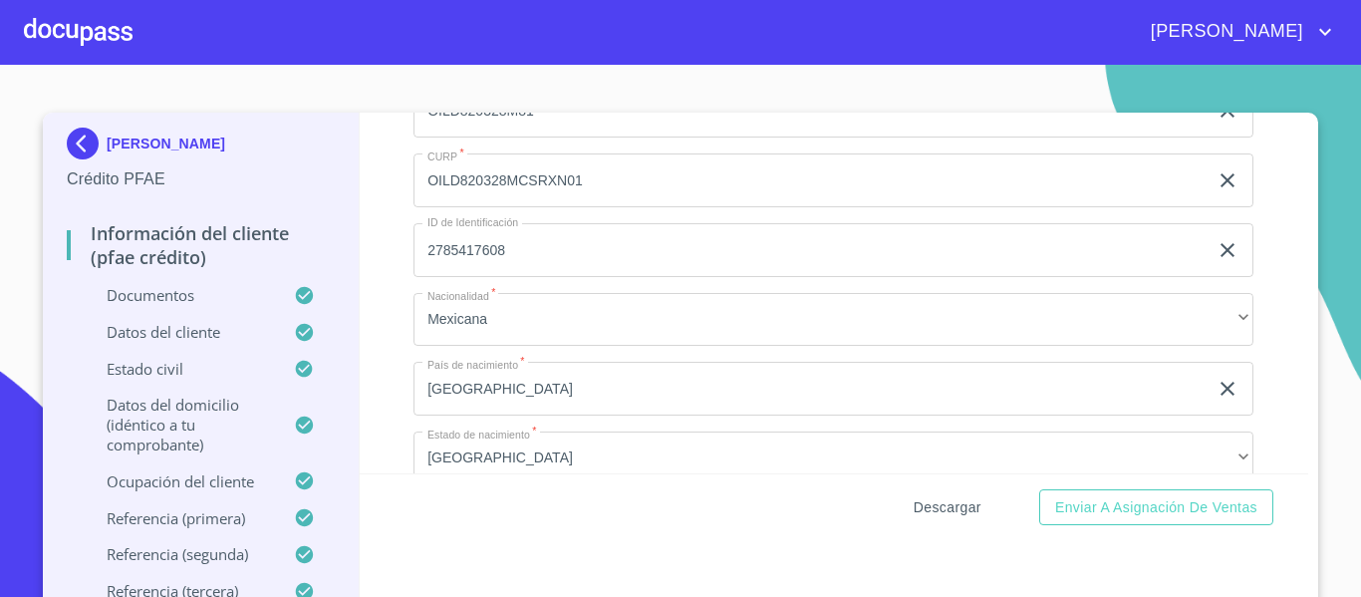
click at [955, 502] on span "Descargar" at bounding box center [947, 507] width 68 height 25
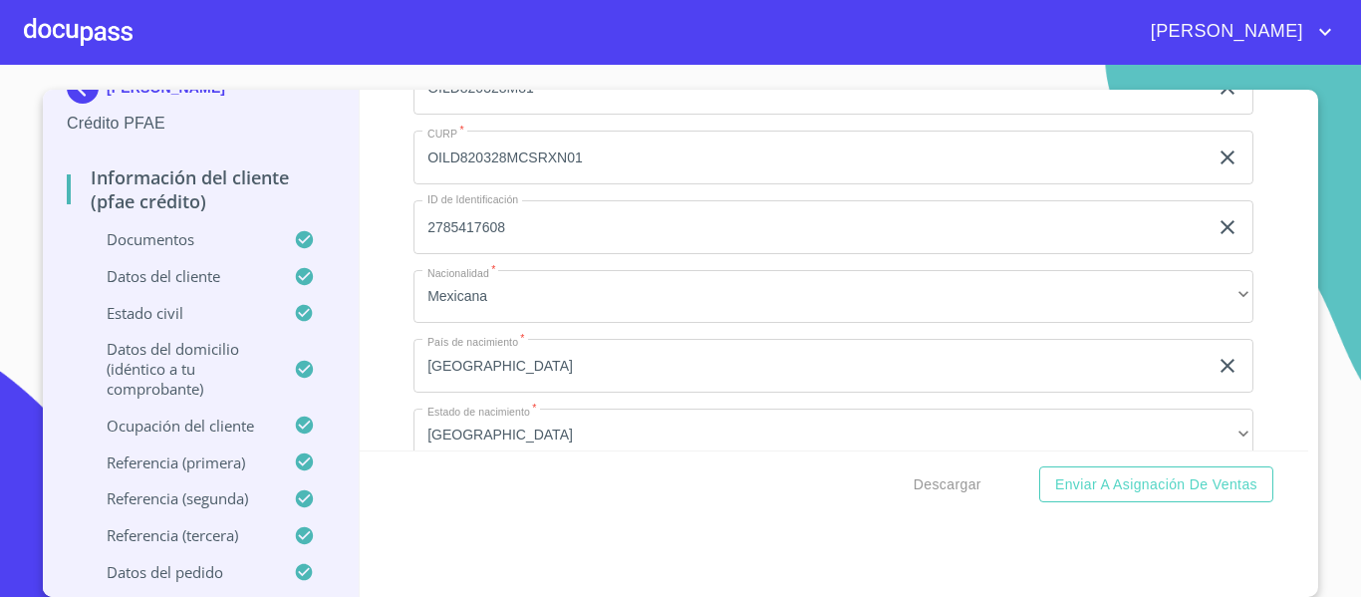
scroll to position [6797, 0]
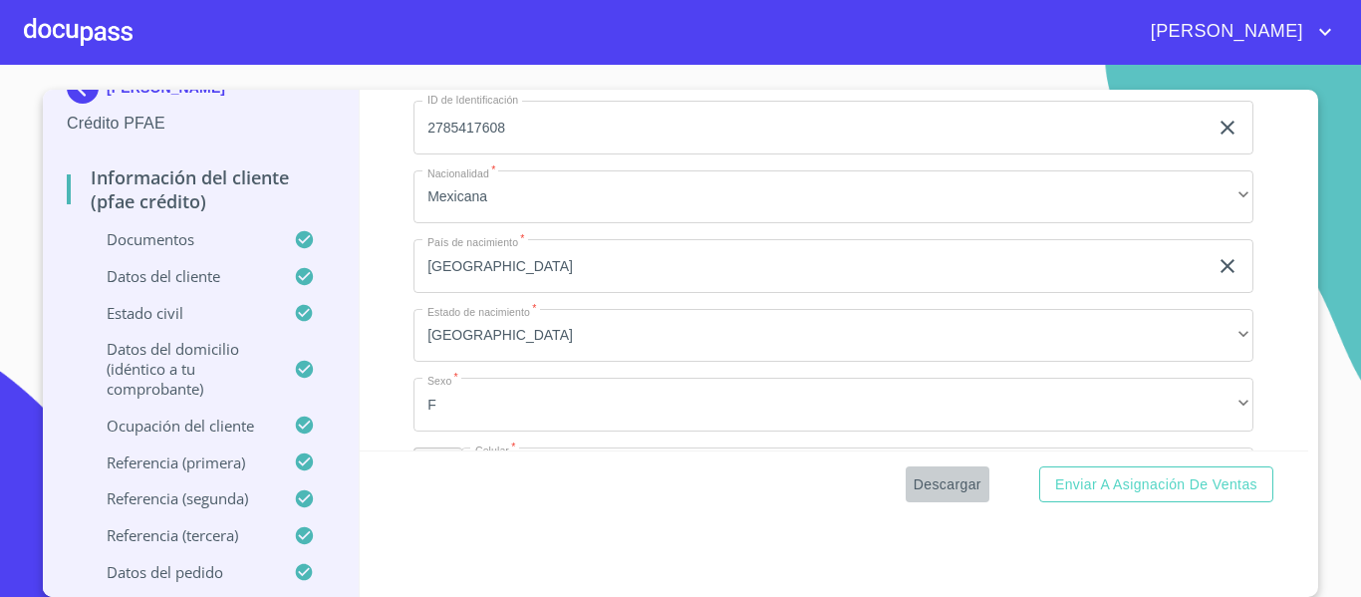
click at [929, 477] on span "Descargar" at bounding box center [947, 484] width 68 height 25
